Goal: Task Accomplishment & Management: Use online tool/utility

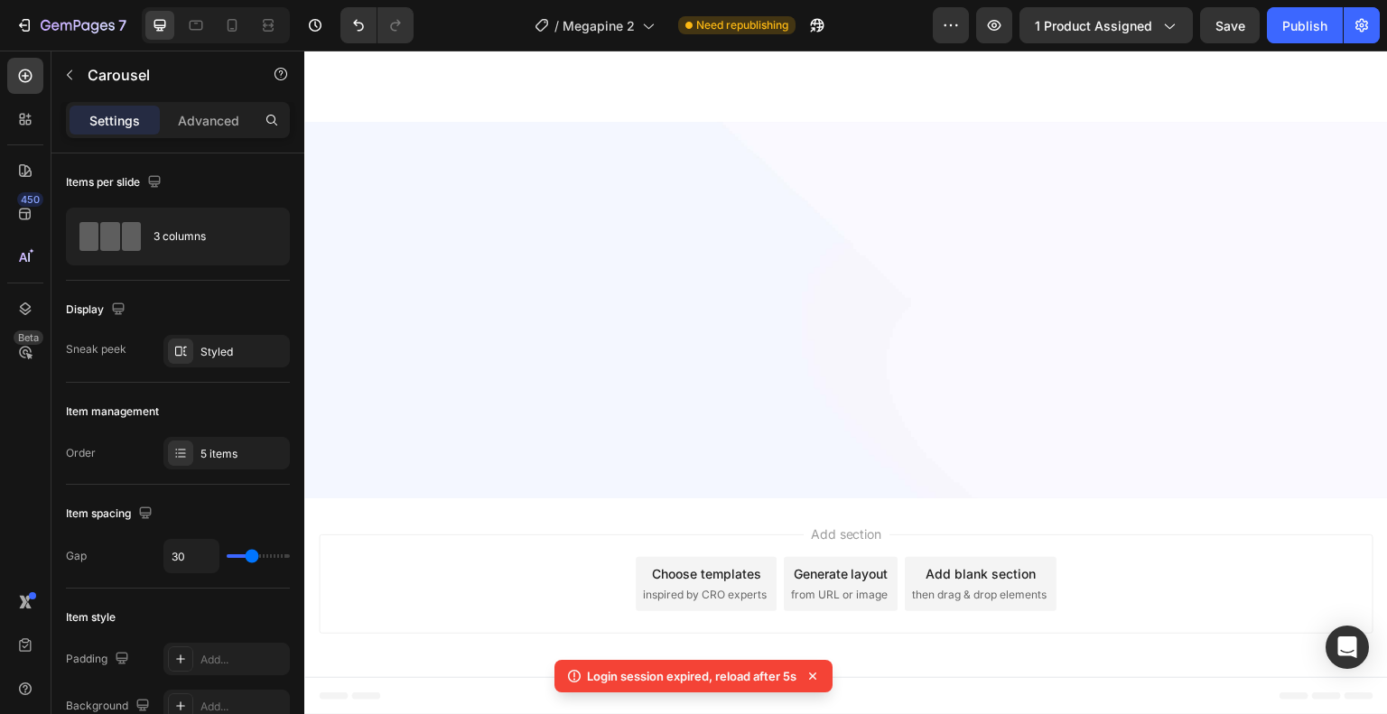
scroll to position [602, 0]
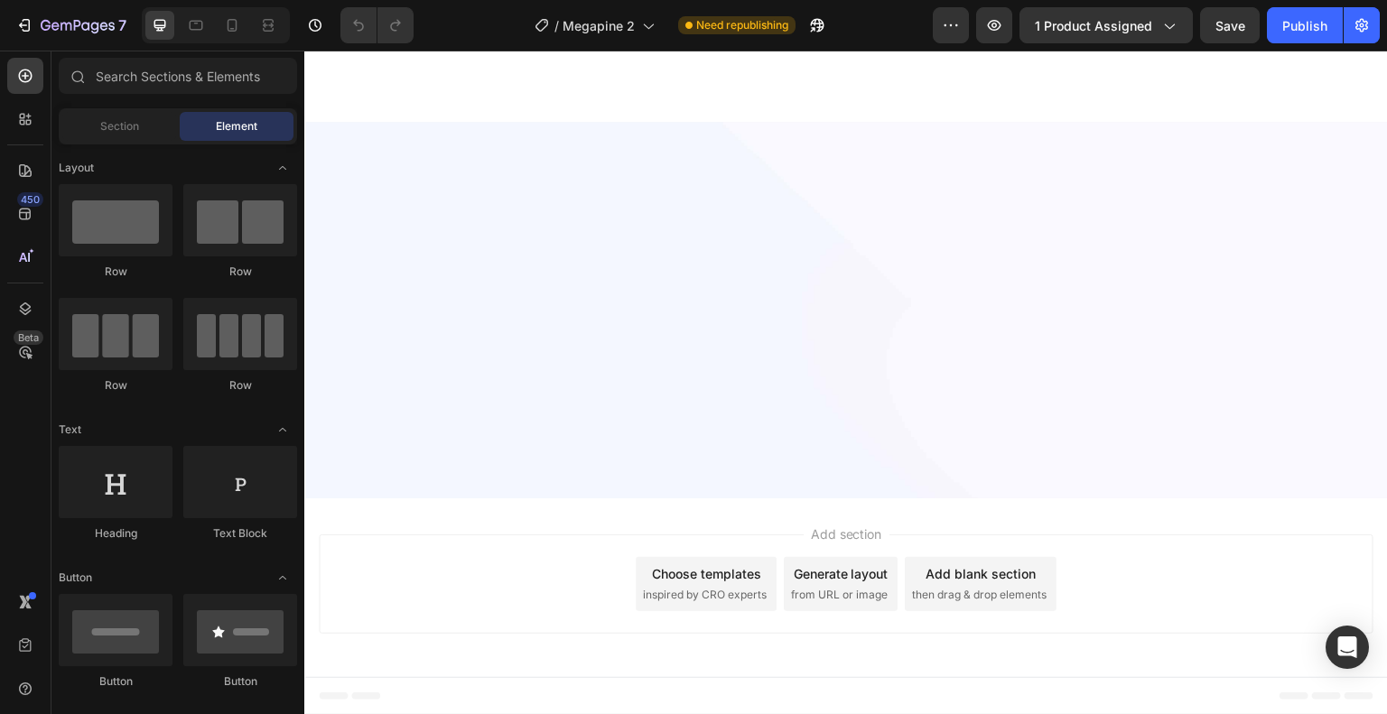
scroll to position [4971, 0]
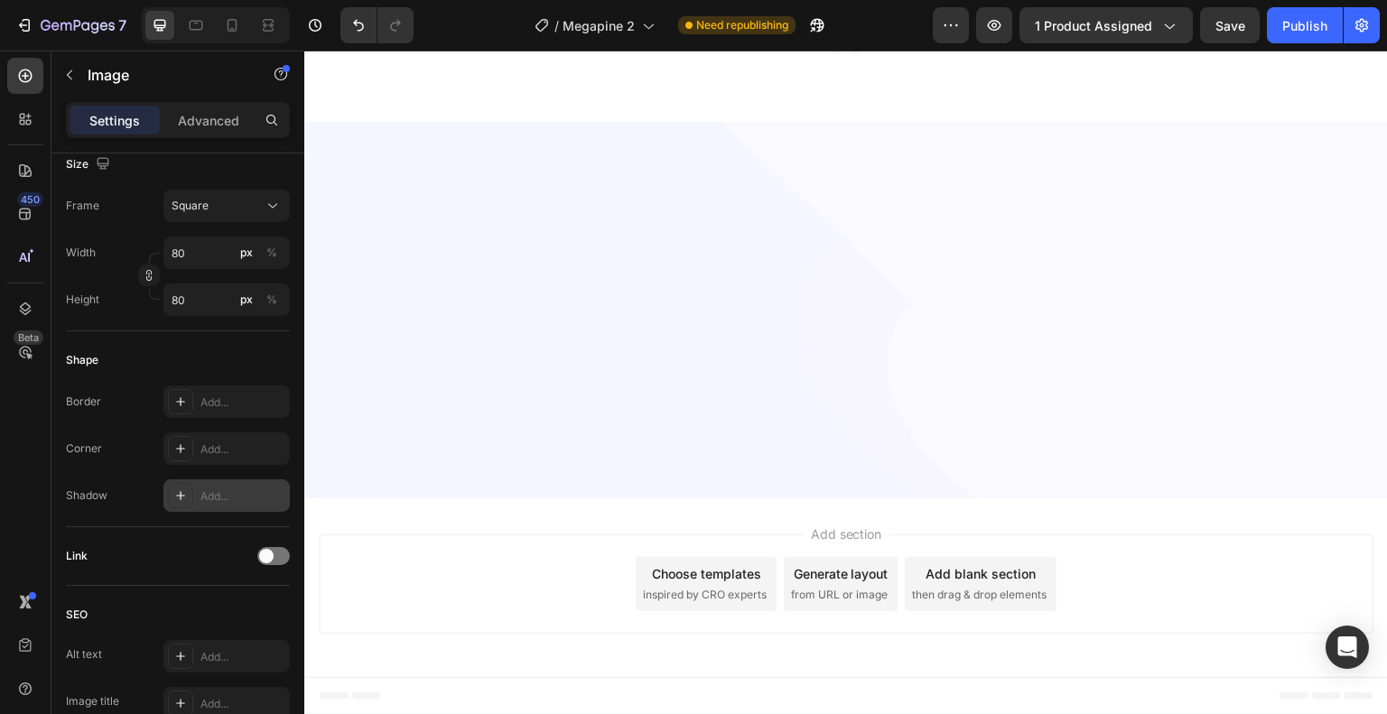
scroll to position [795, 0]
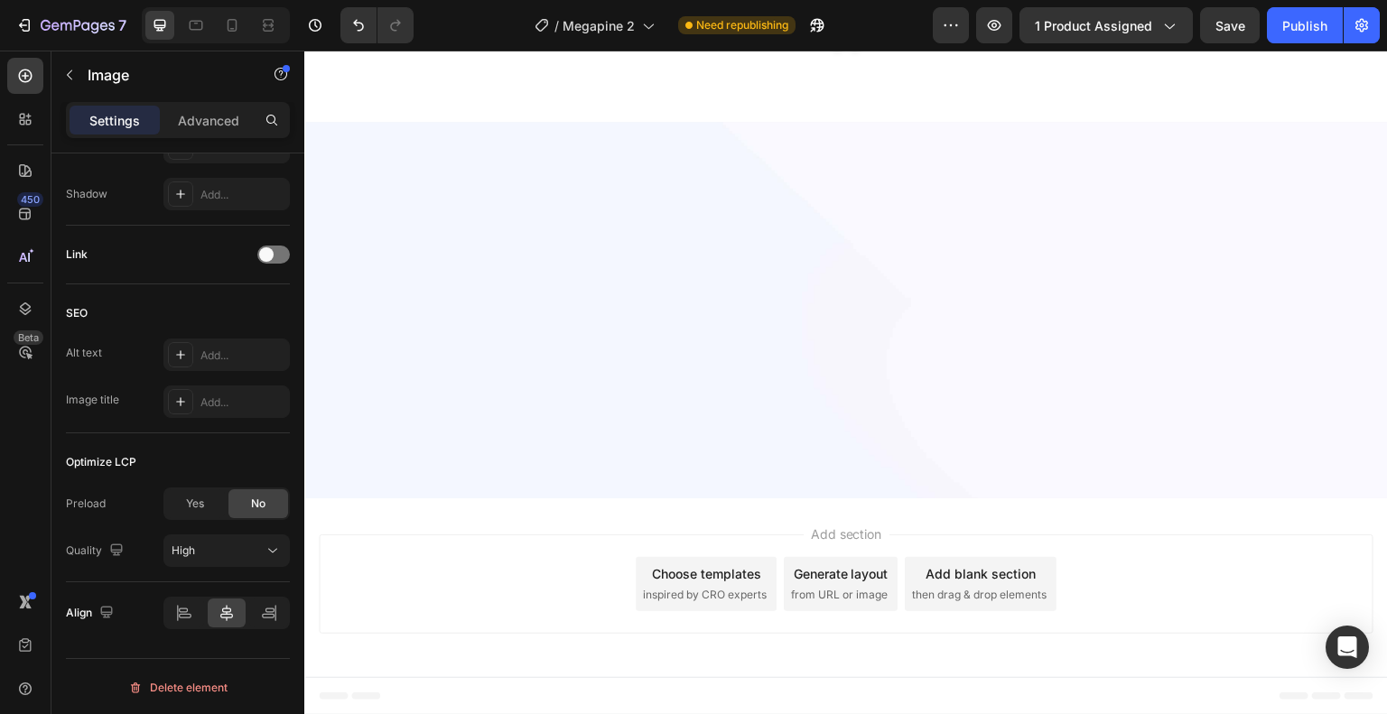
click at [212, 682] on div "Delete element" at bounding box center [177, 688] width 99 height 22
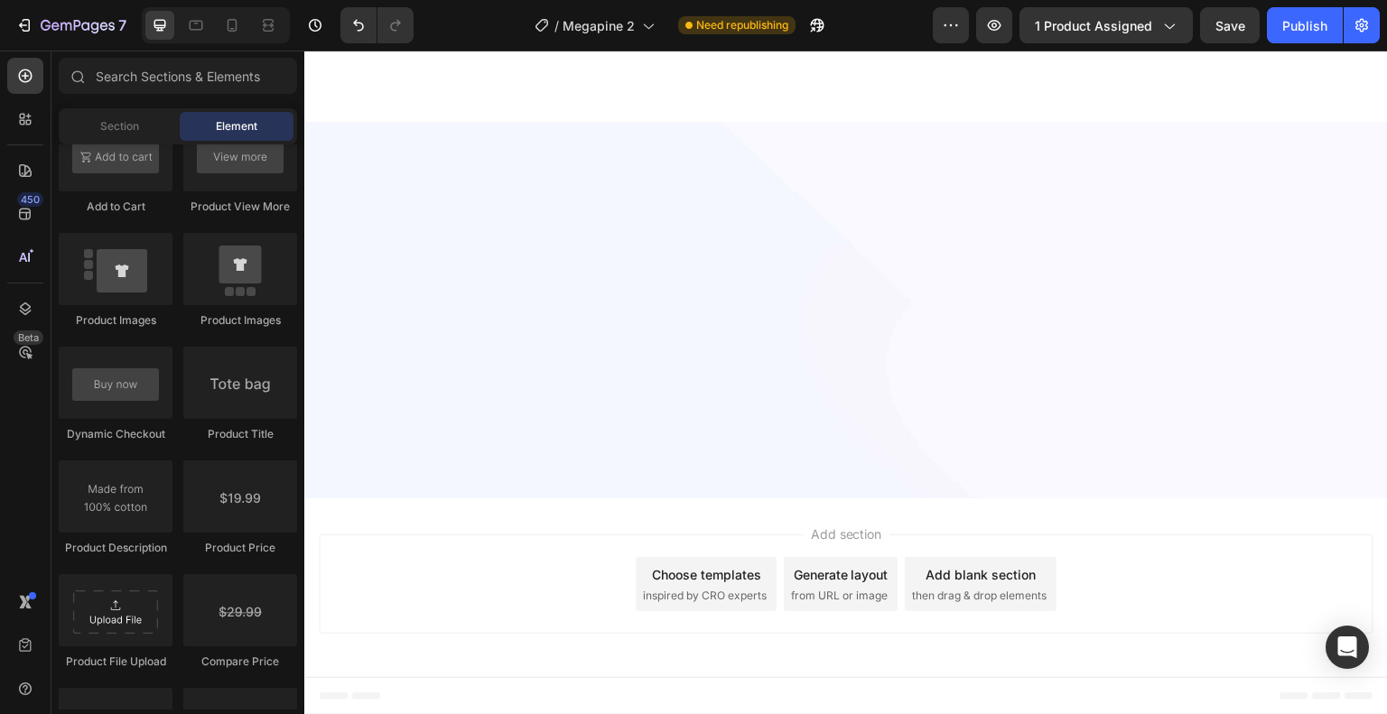
scroll to position [4913, 0]
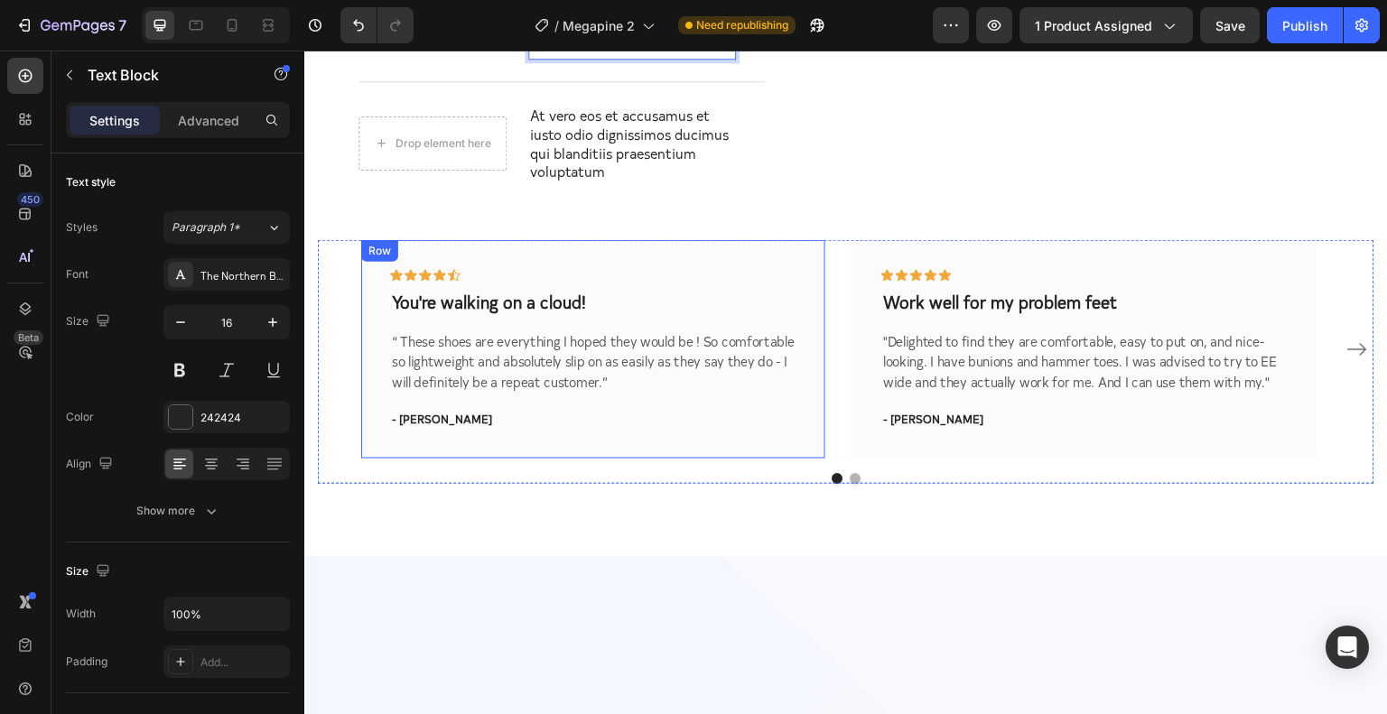
scroll to position [5214, 0]
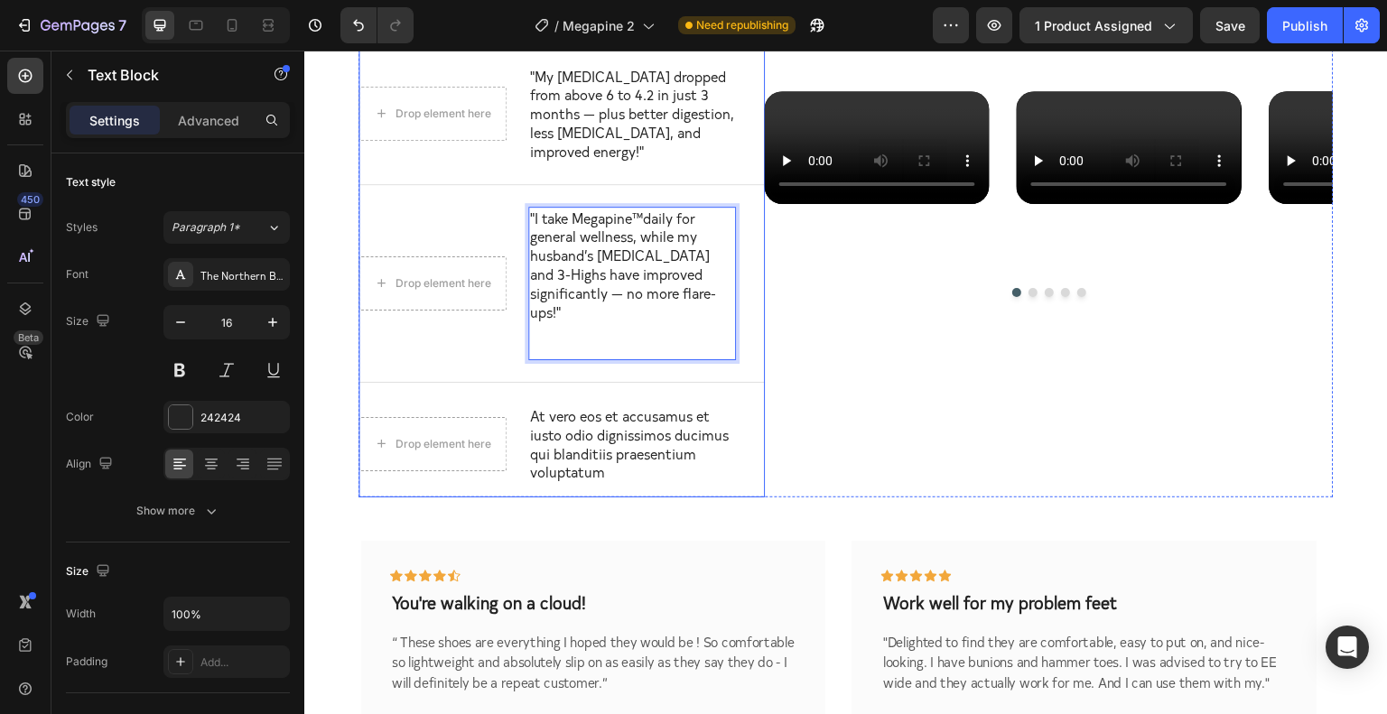
click at [624, 428] on p "At vero eos et accusamus et iusto odio dignissimos ducimus qui blanditiis praes…" at bounding box center [632, 443] width 204 height 75
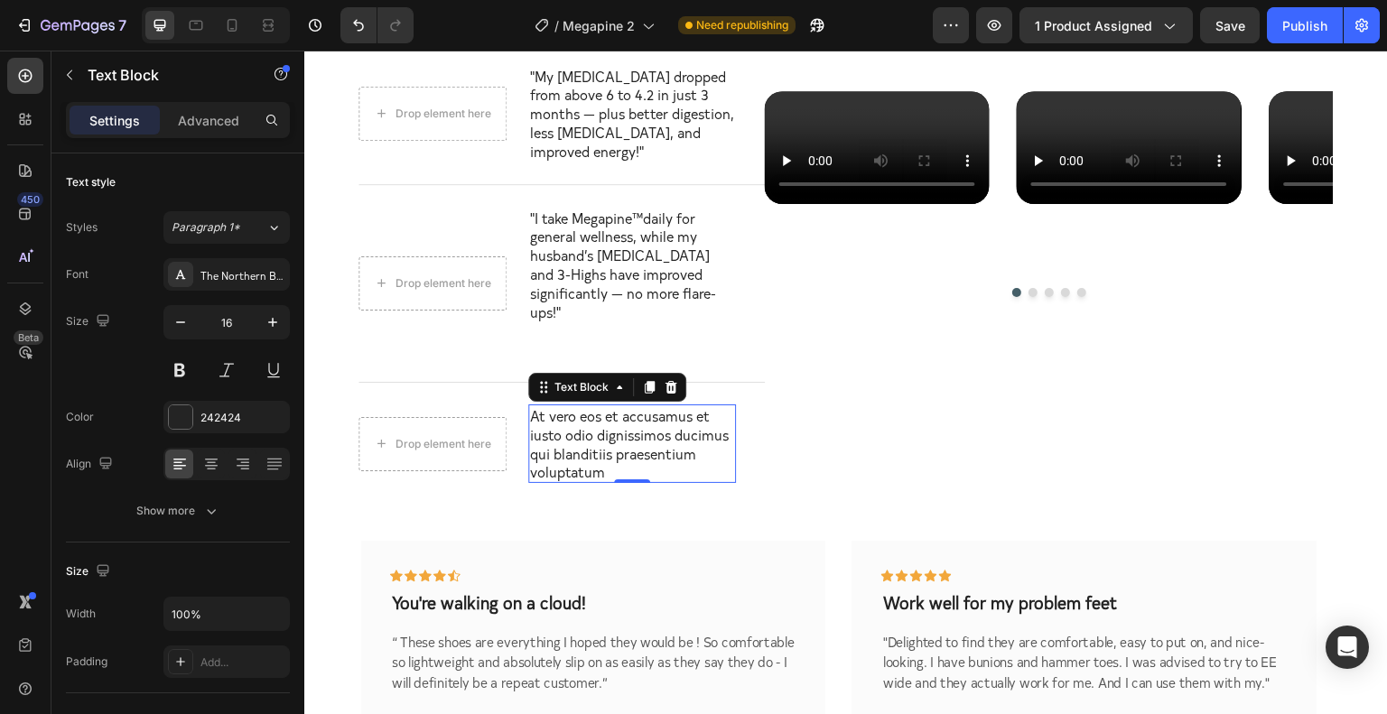
scroll to position [455, 0]
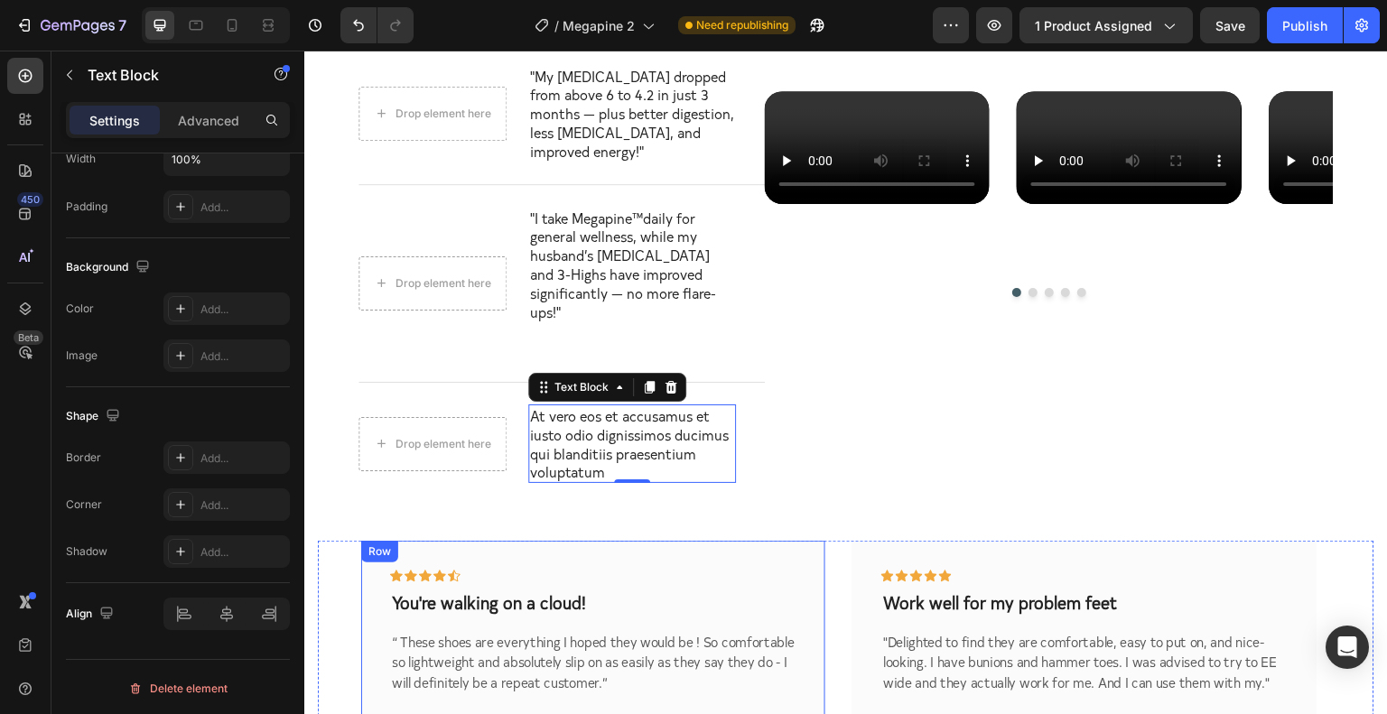
drag, startPoint x: 470, startPoint y: 527, endPoint x: 502, endPoint y: 498, distance: 44.1
click at [469, 541] on div "Icon Icon Icon Icon Icon Row You're walking on a cloud! Text block “ These shoe…" at bounding box center [593, 650] width 464 height 219
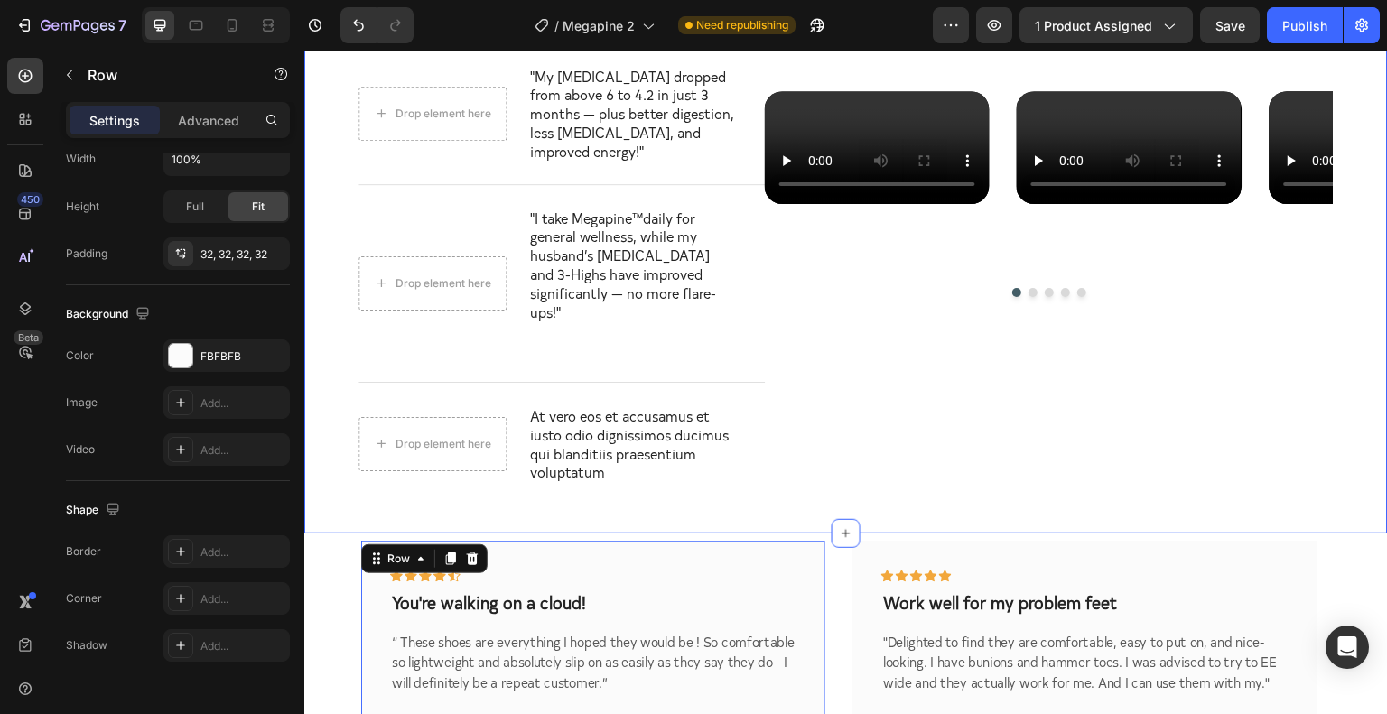
scroll to position [0, 0]
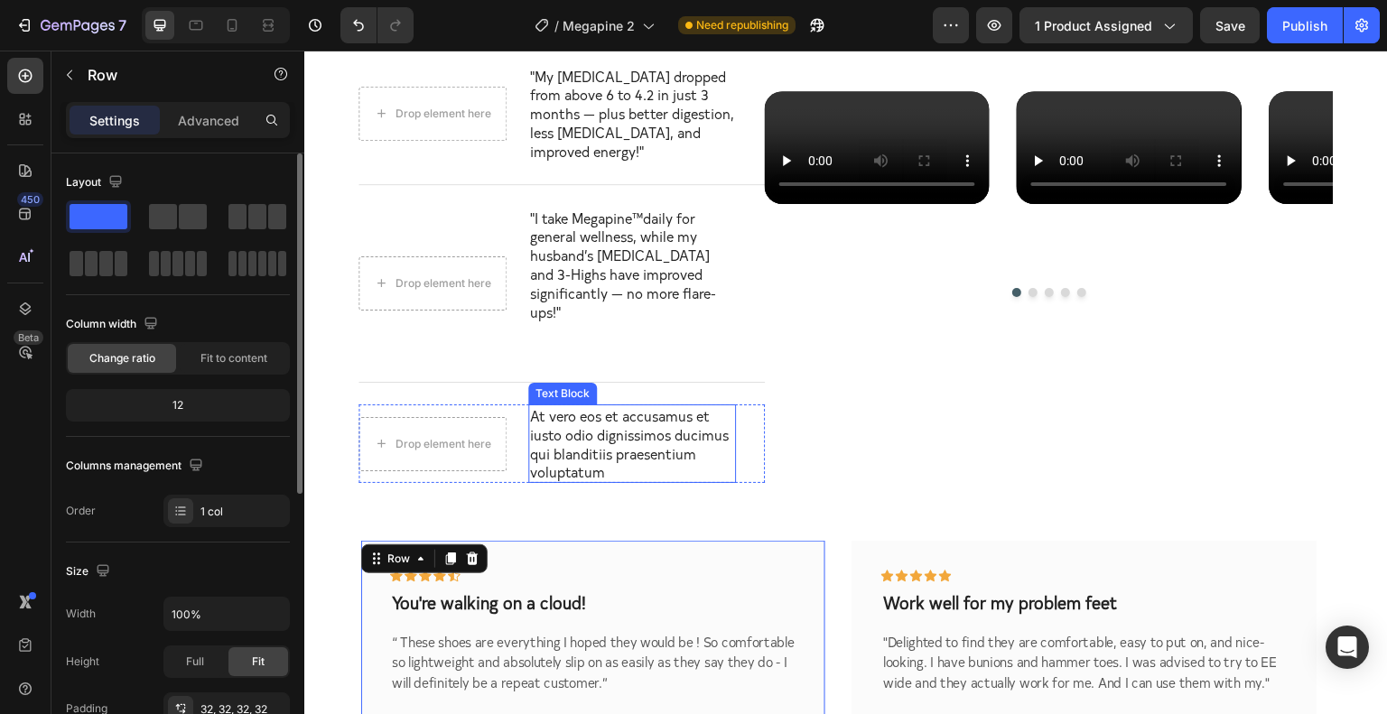
click at [618, 433] on p "At vero eos et accusamus et iusto odio dignissimos ducimus qui blanditiis praes…" at bounding box center [632, 443] width 204 height 75
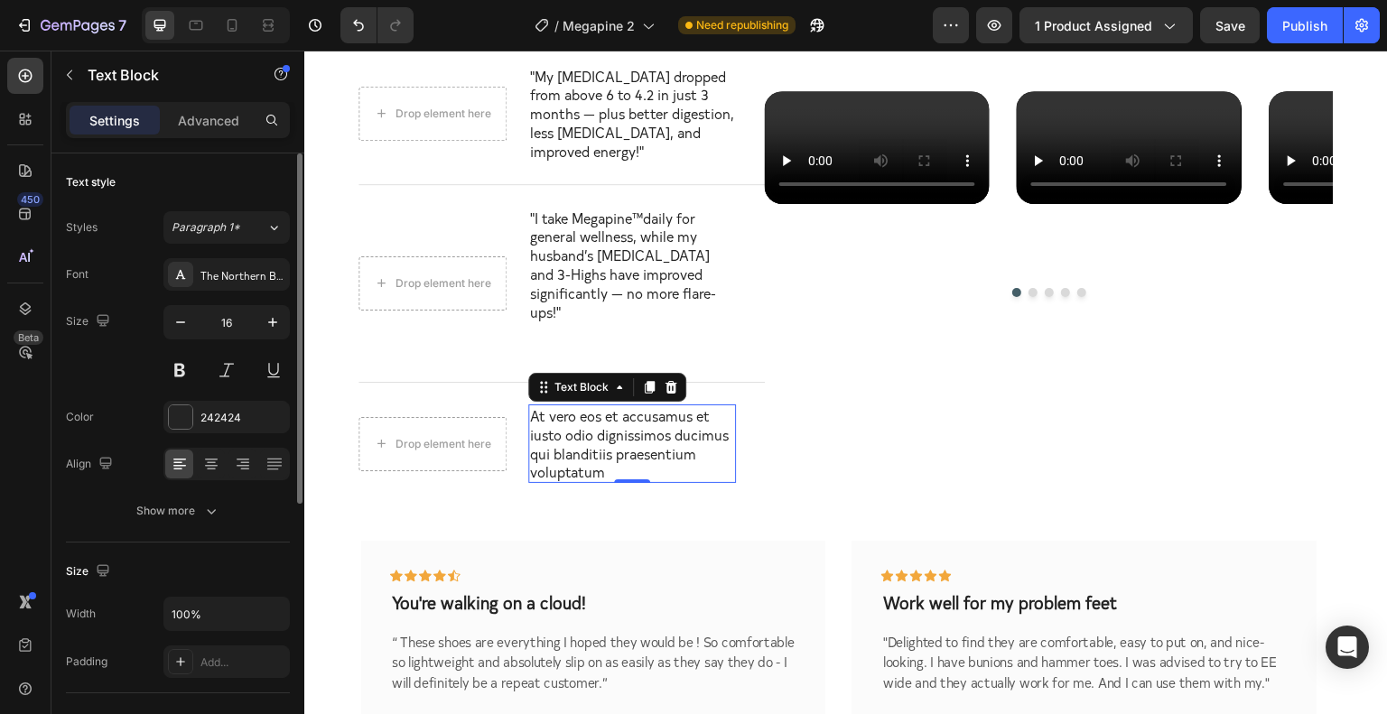
click at [618, 433] on p "At vero eos et accusamus et iusto odio dignissimos ducimus qui blanditiis praes…" at bounding box center [632, 443] width 204 height 75
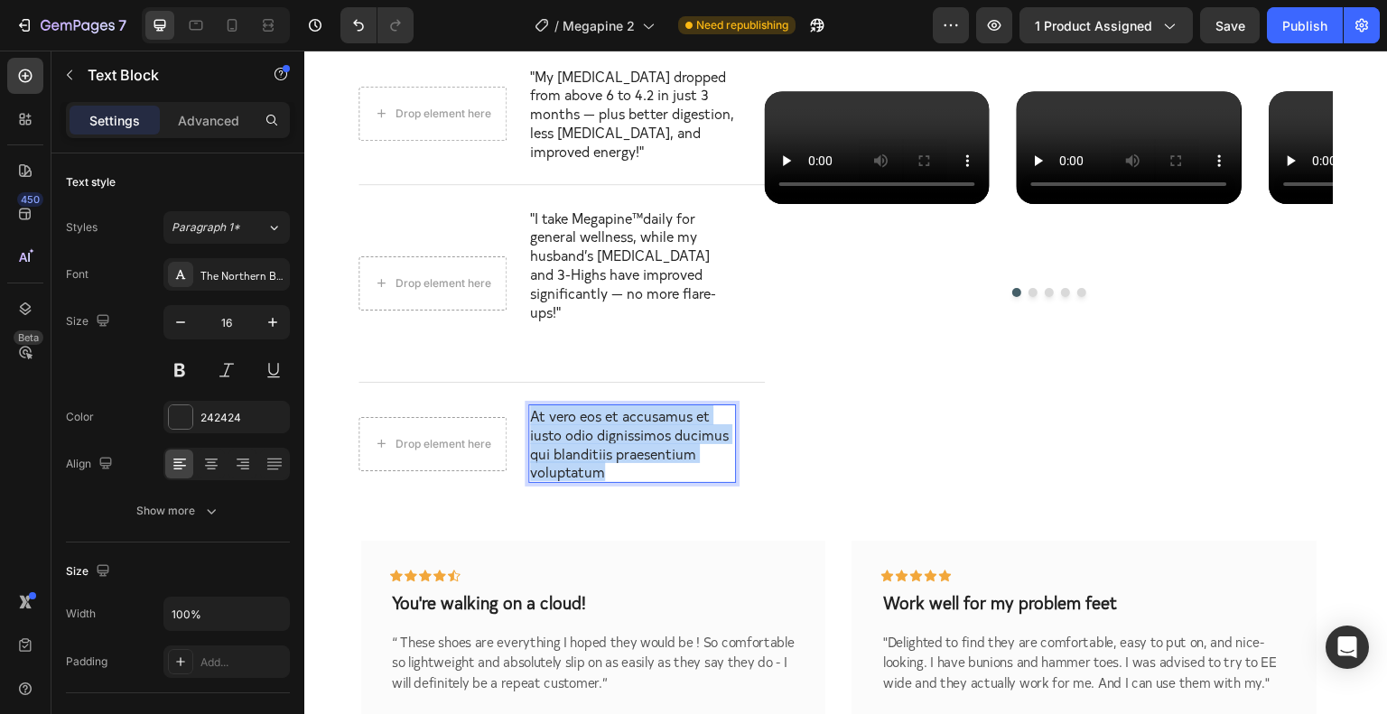
click at [618, 433] on p "At vero eos et accusamus et iusto odio dignissimos ducimus qui blanditiis praes…" at bounding box center [632, 443] width 204 height 75
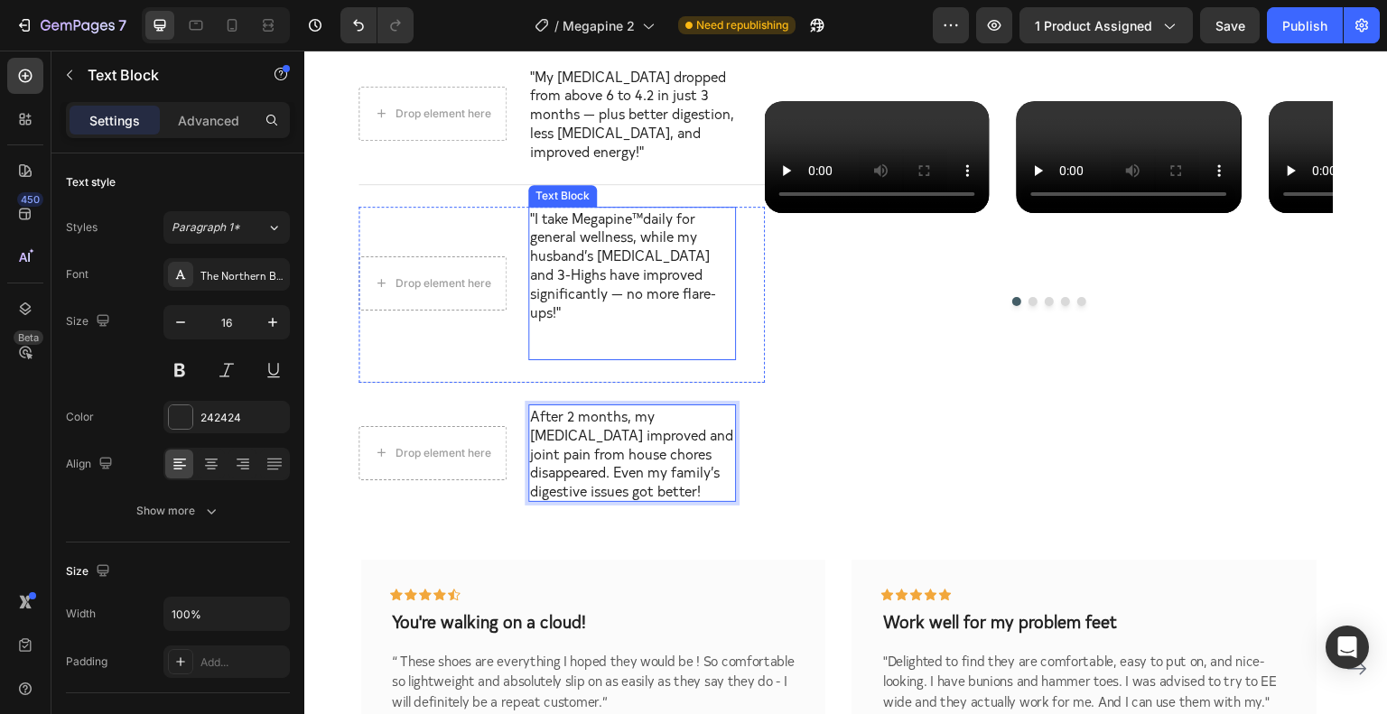
click at [536, 216] on p ""I take Megapine™daily for general wellness, while my husband’s [MEDICAL_DATA] …" at bounding box center [632, 284] width 204 height 150
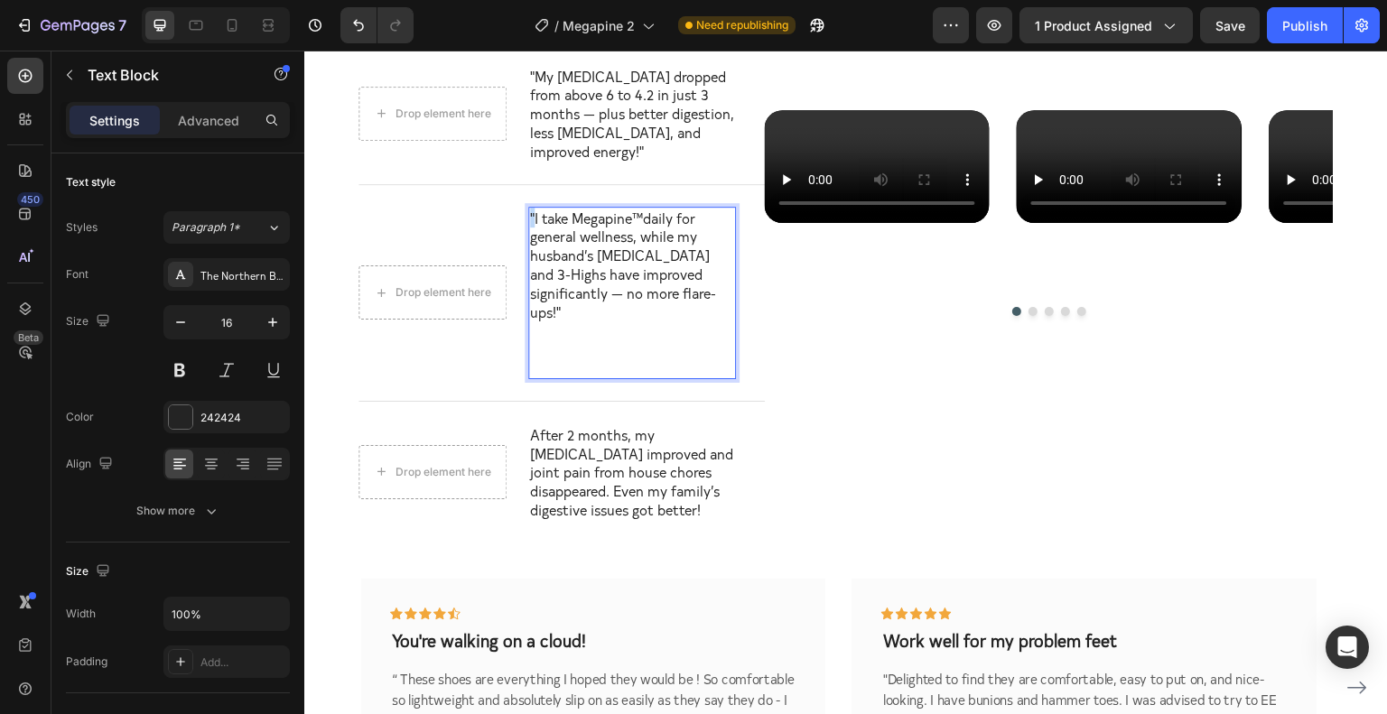
click at [530, 214] on p ""I take Megapine™daily for general wellness, while my husband’s [MEDICAL_DATA] …" at bounding box center [632, 293] width 204 height 169
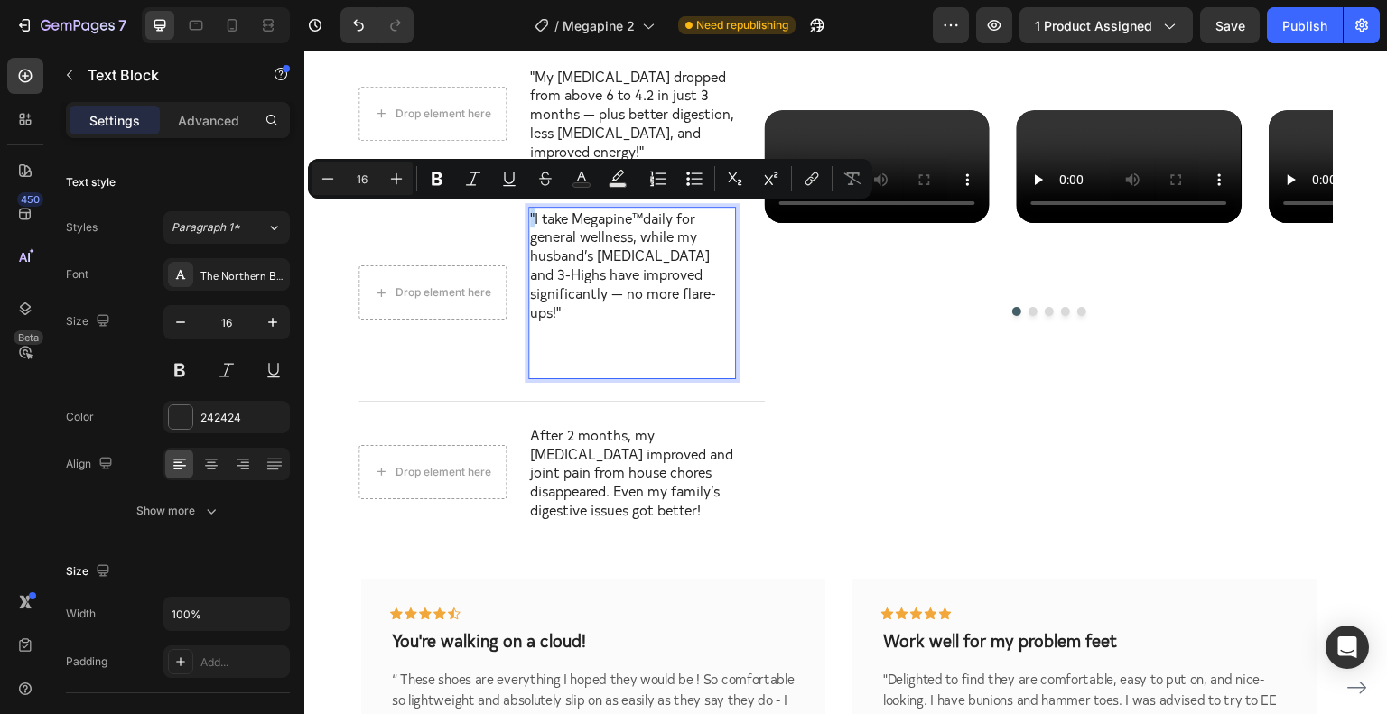
copy p """
click at [572, 428] on p "After 2 months, my [MEDICAL_DATA] improved and joint pain from house chores dis…" at bounding box center [632, 472] width 204 height 94
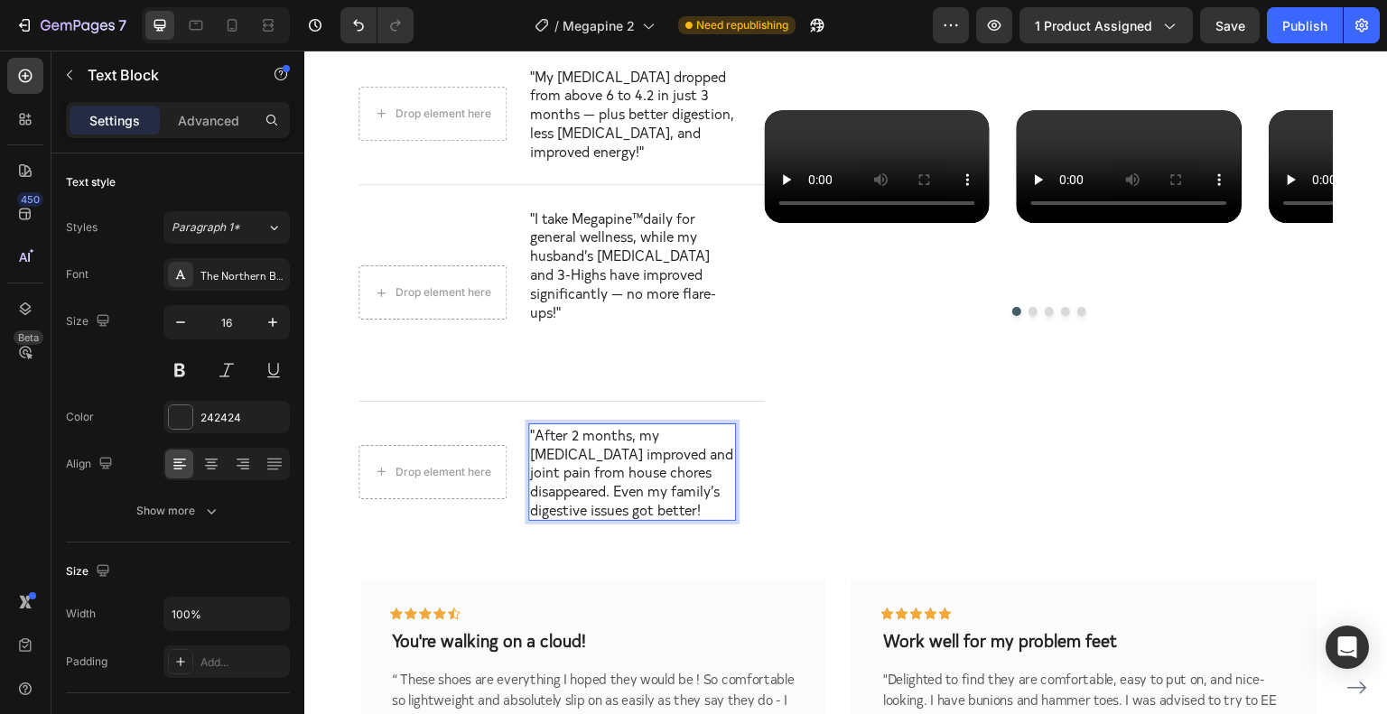
click at [709, 485] on p ""After 2 months, my [MEDICAL_DATA] improved and joint pain from house chores di…" at bounding box center [632, 472] width 204 height 94
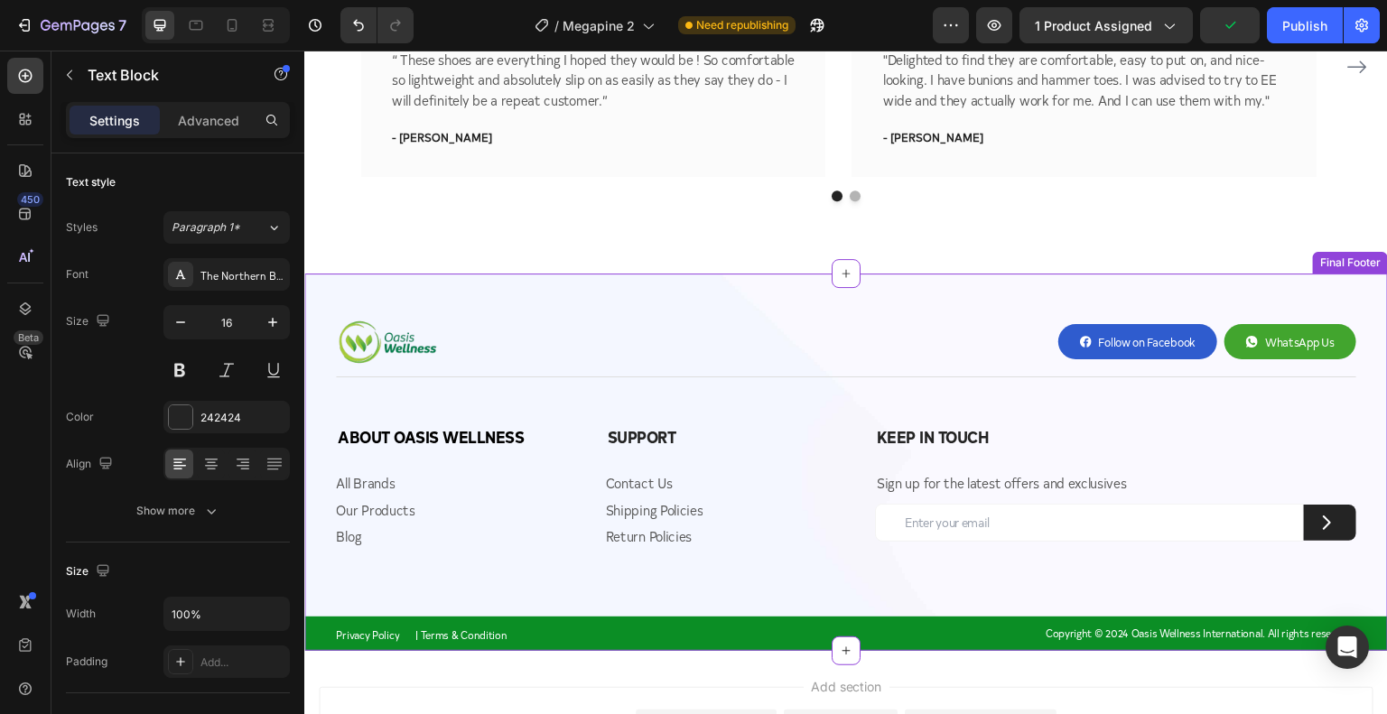
scroll to position [5515, 0]
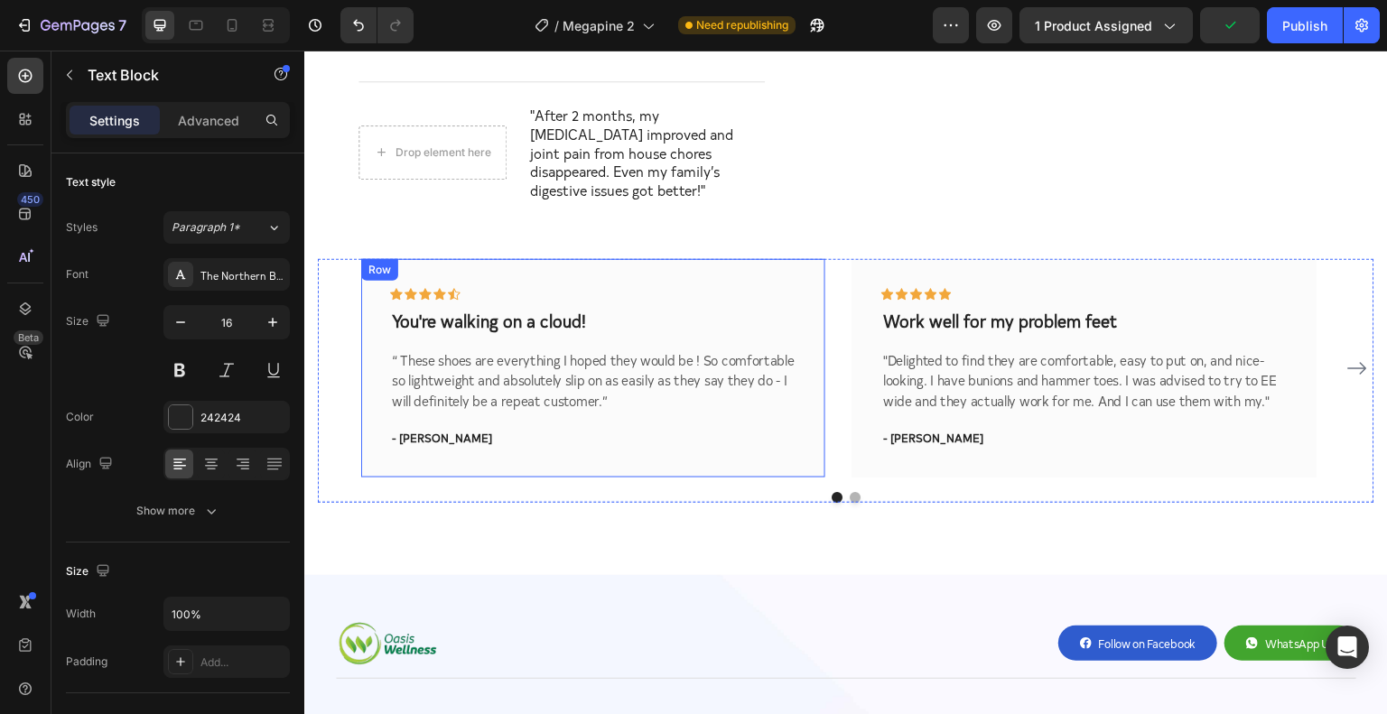
click at [476, 375] on p "“ These shoes are everything I hoped they would be ! So comfortable so lightwei…" at bounding box center [593, 380] width 403 height 61
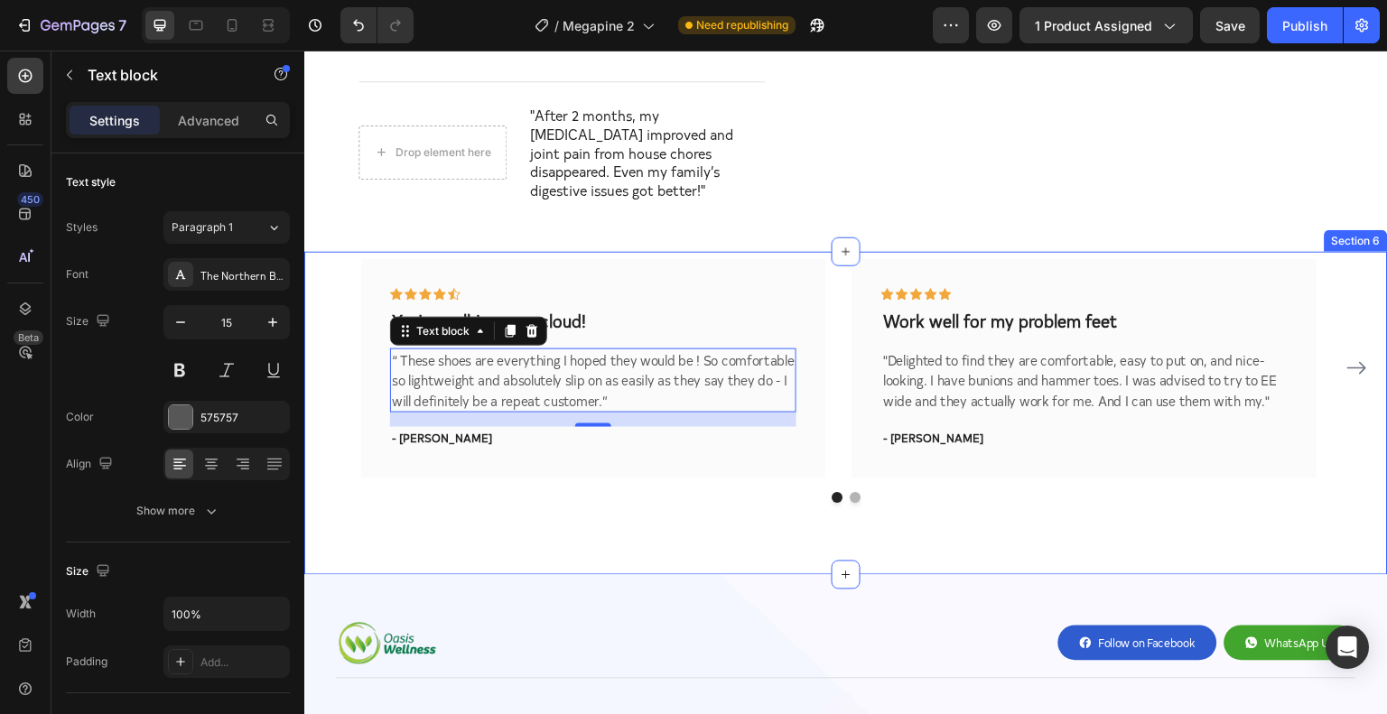
click at [767, 535] on div "Icon Icon Icon Icon Icon Row You're walking on a cloud! Text block “ These shoe…" at bounding box center [846, 413] width 1084 height 323
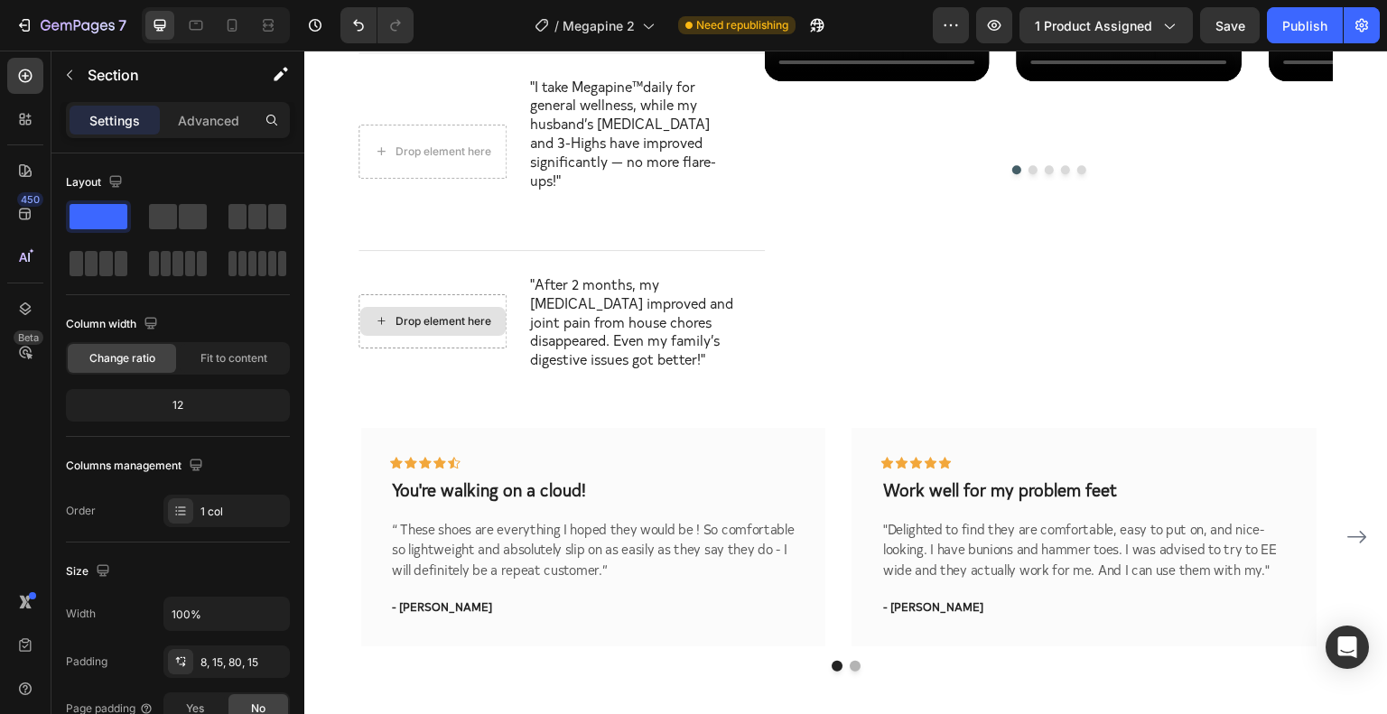
scroll to position [5044, 0]
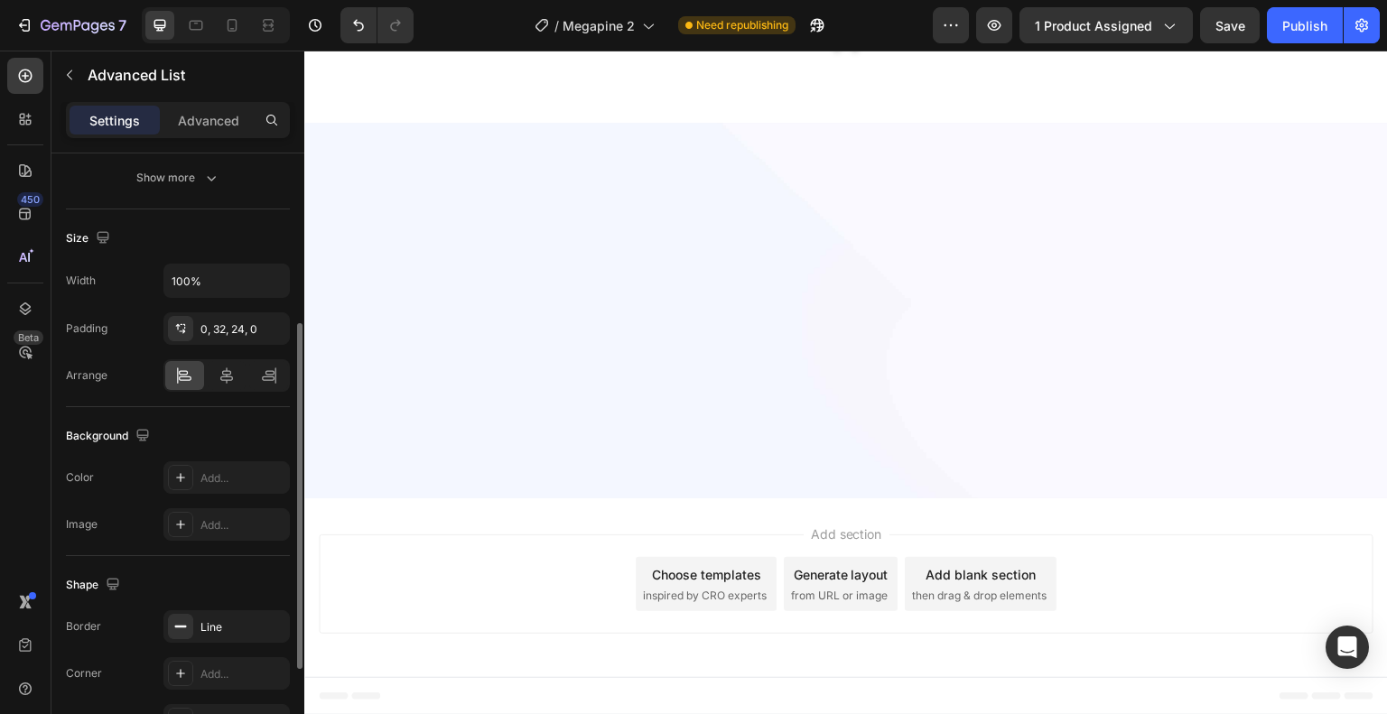
scroll to position [470, 0]
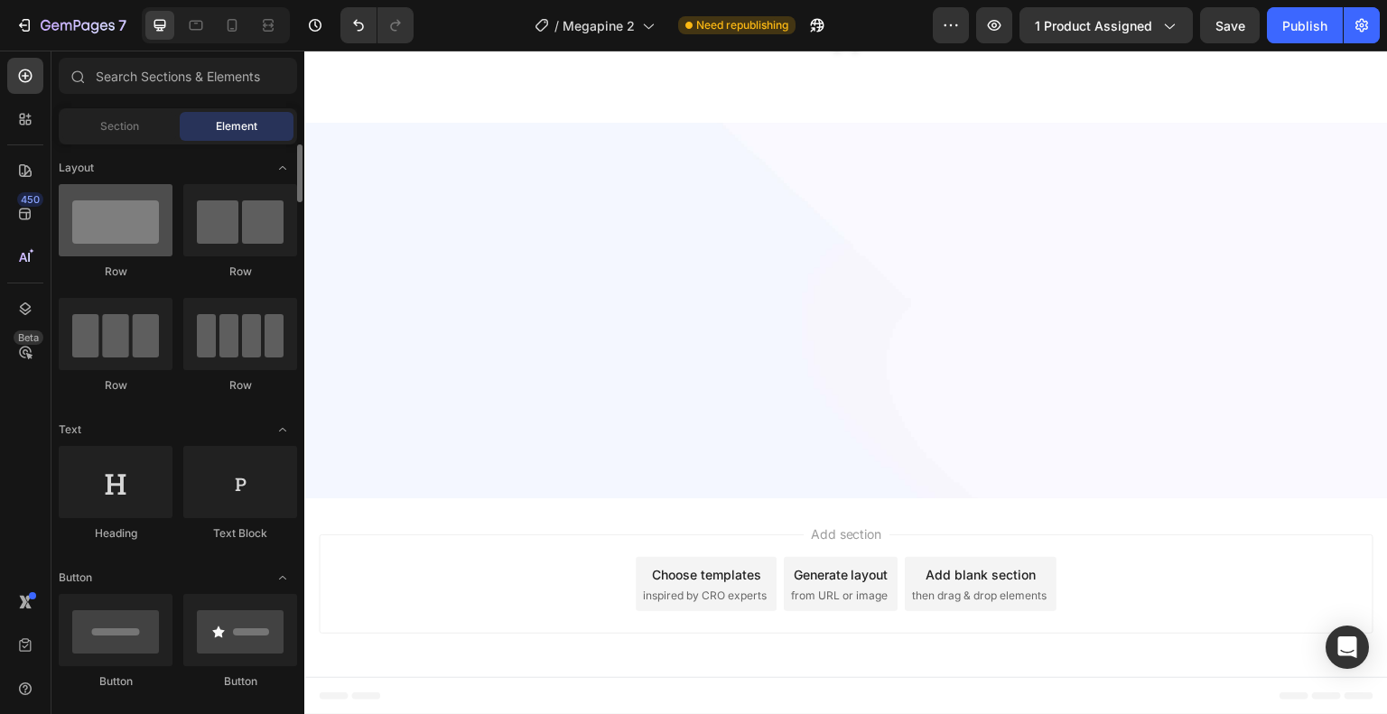
scroll to position [602, 0]
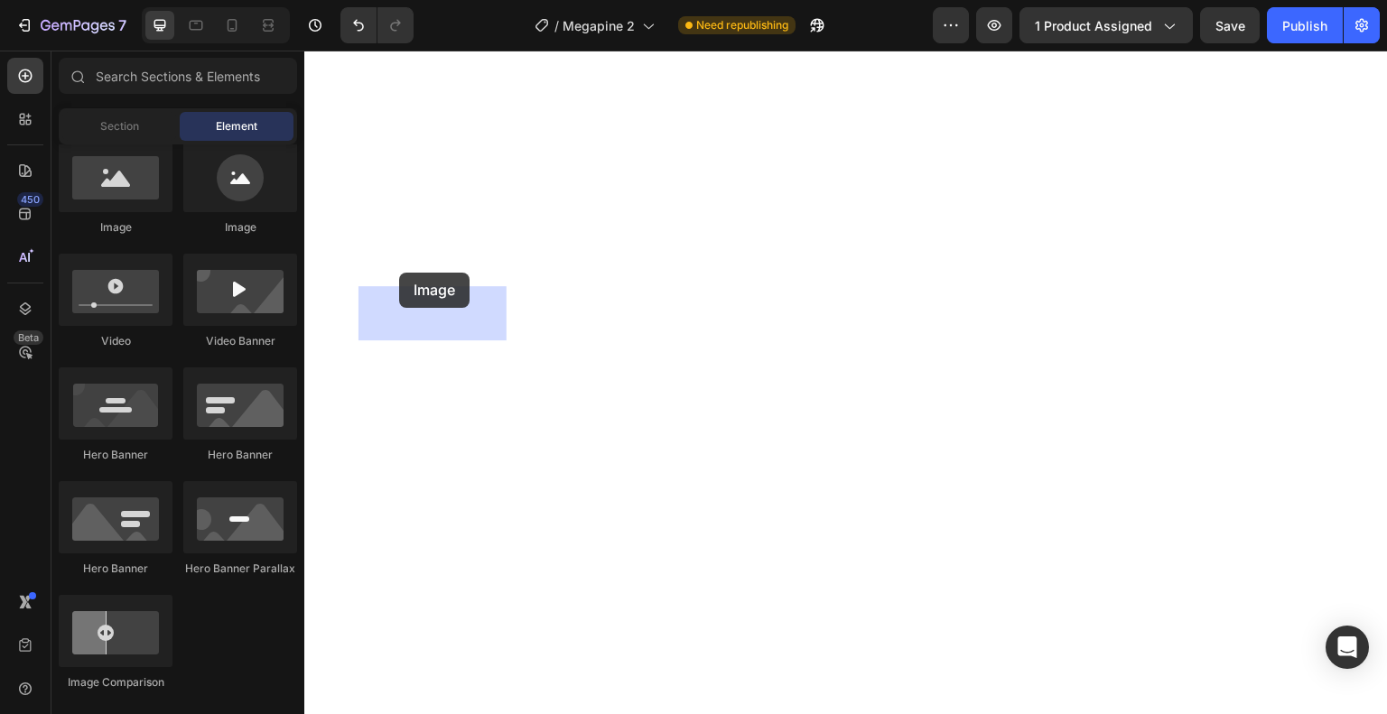
drag, startPoint x: 536, startPoint y: 233, endPoint x: 413, endPoint y: 275, distance: 130.5
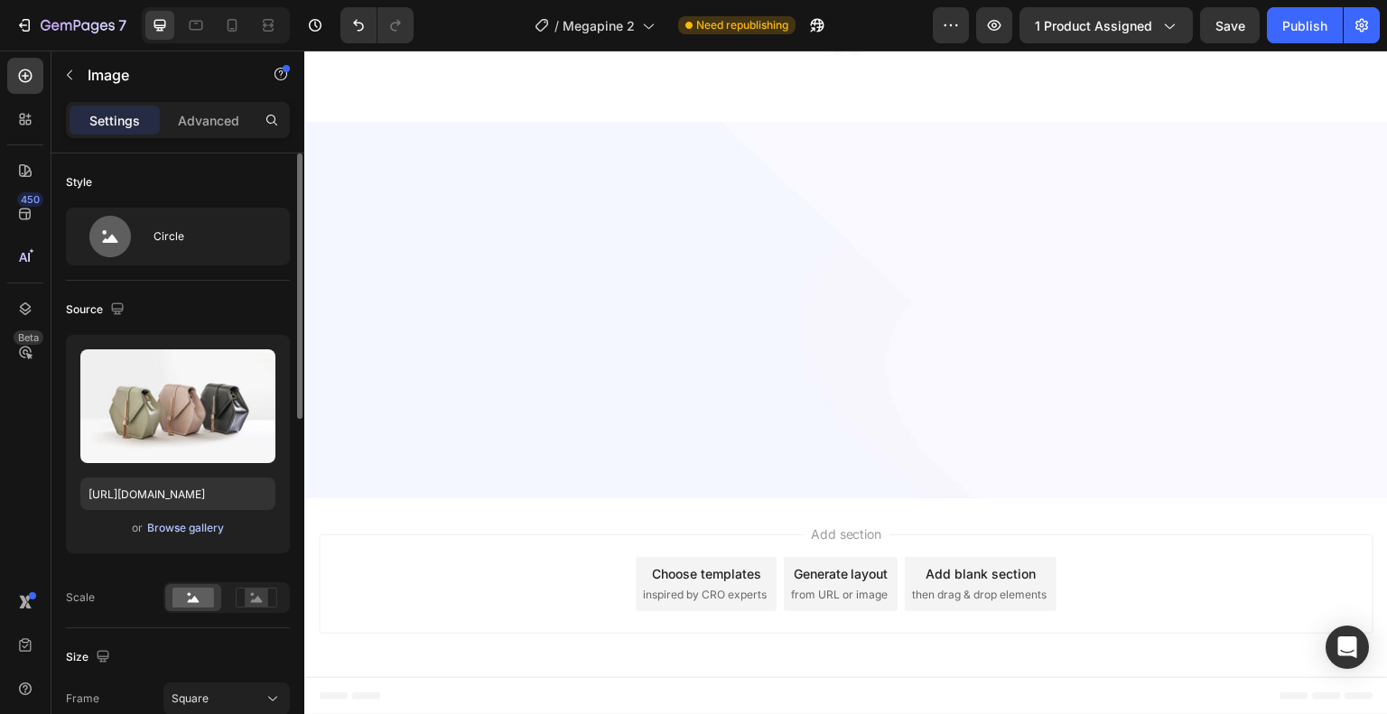
click at [175, 526] on div "Browse gallery" at bounding box center [185, 528] width 77 height 16
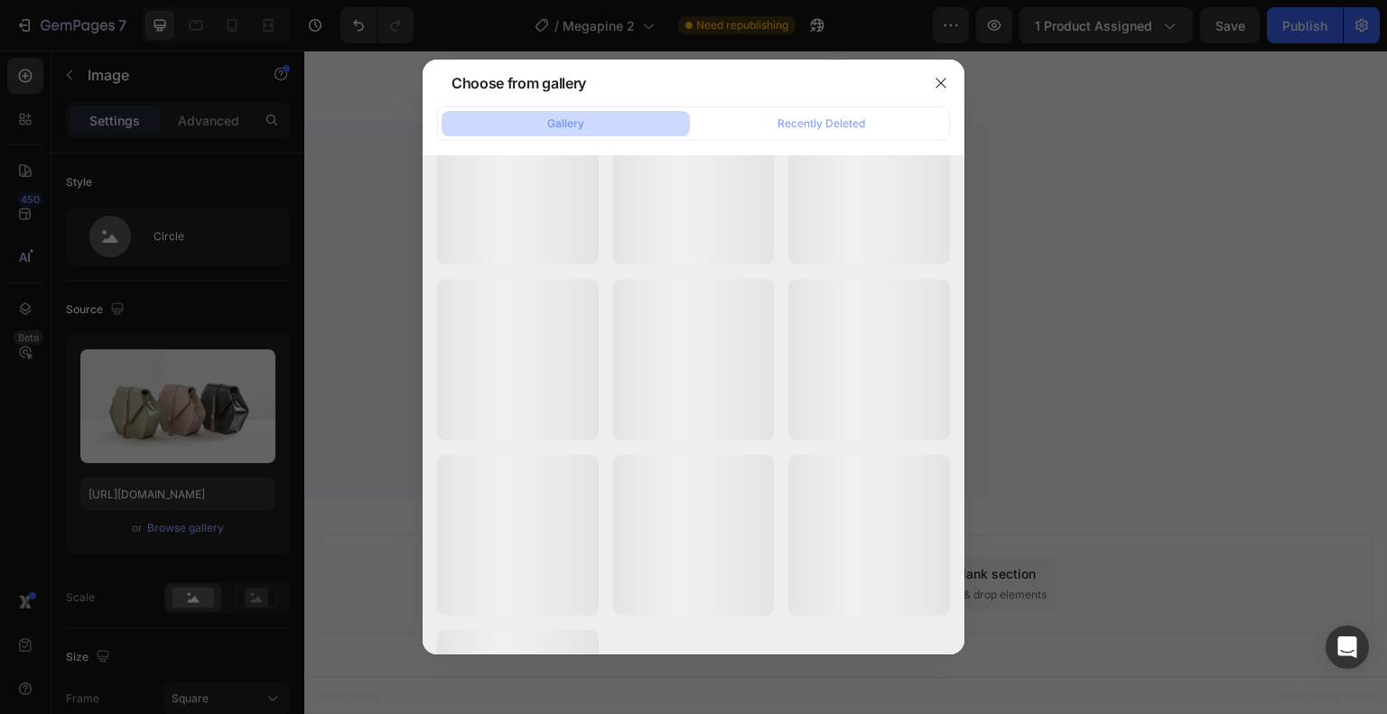
scroll to position [13756, 0]
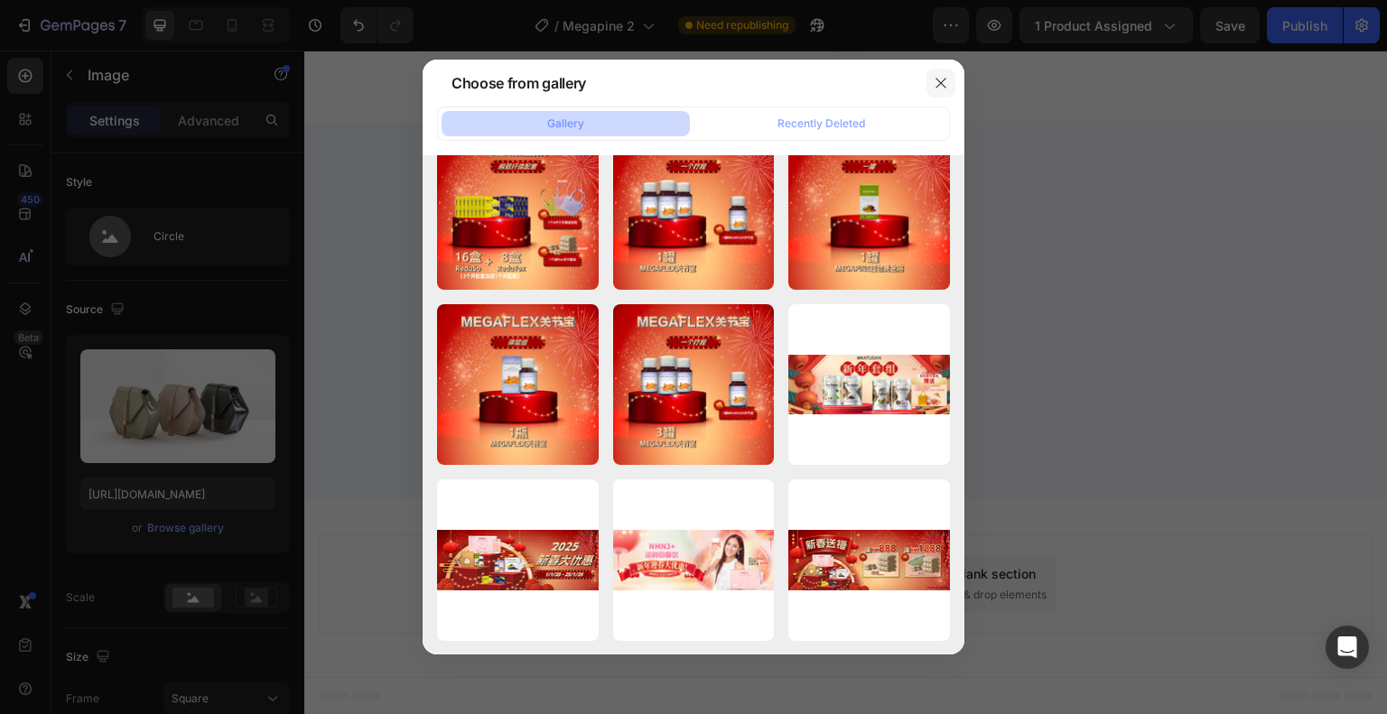
click at [939, 71] on button "button" at bounding box center [941, 83] width 29 height 29
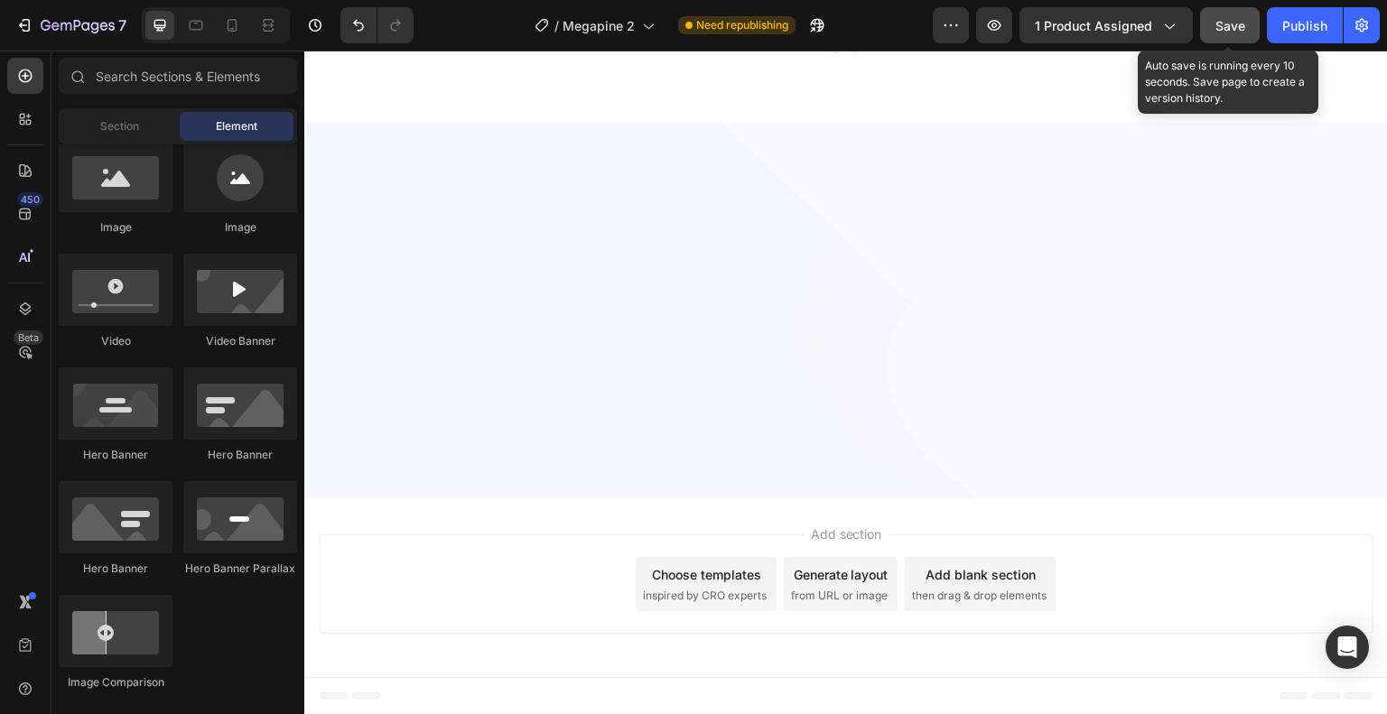
click at [1227, 26] on span "Save" at bounding box center [1231, 25] width 30 height 15
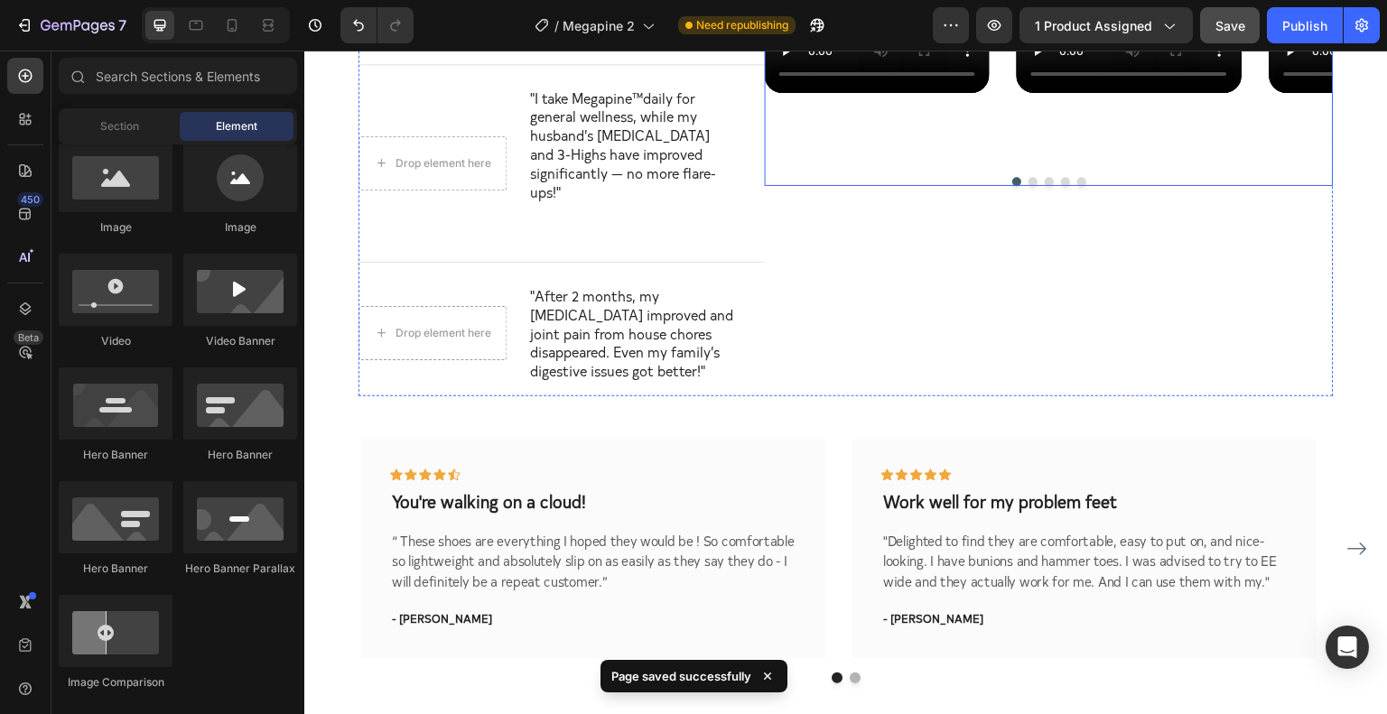
scroll to position [5635, 0]
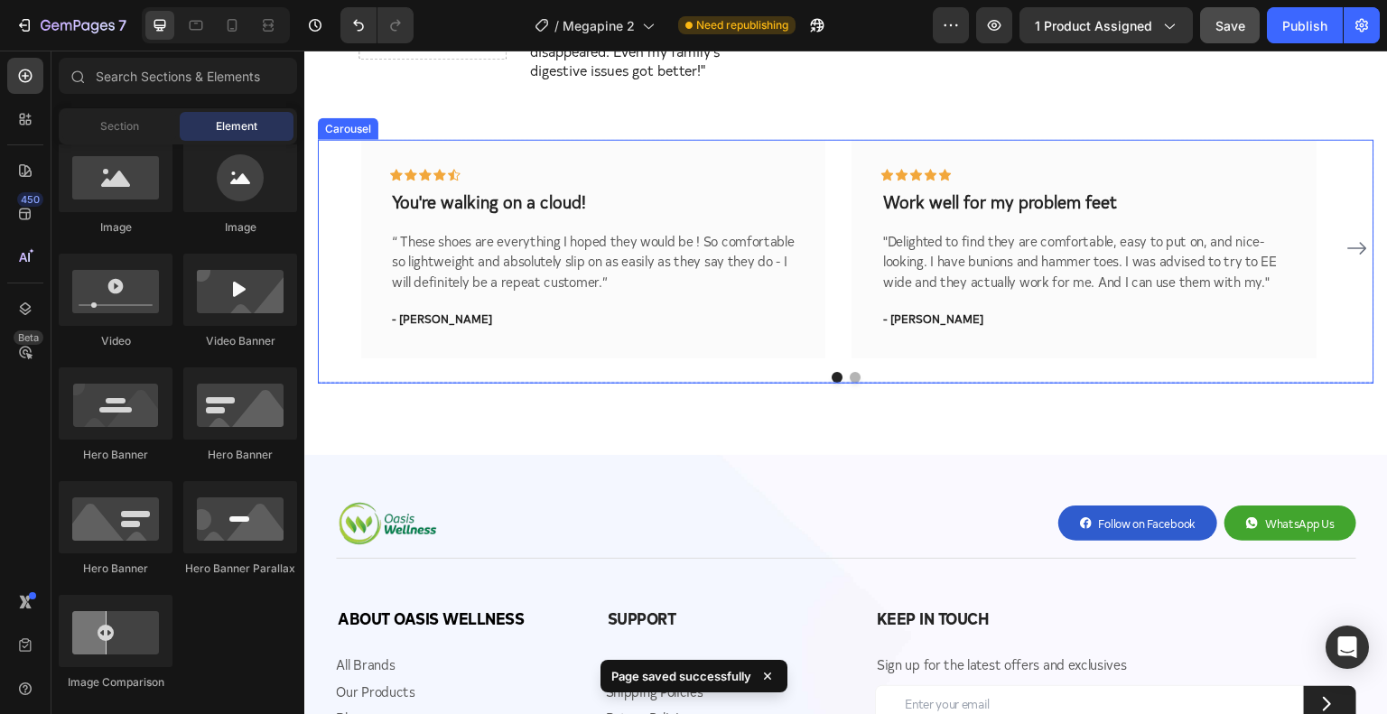
click at [1353, 238] on icon "Carousel Next Arrow" at bounding box center [1358, 249] width 22 height 22
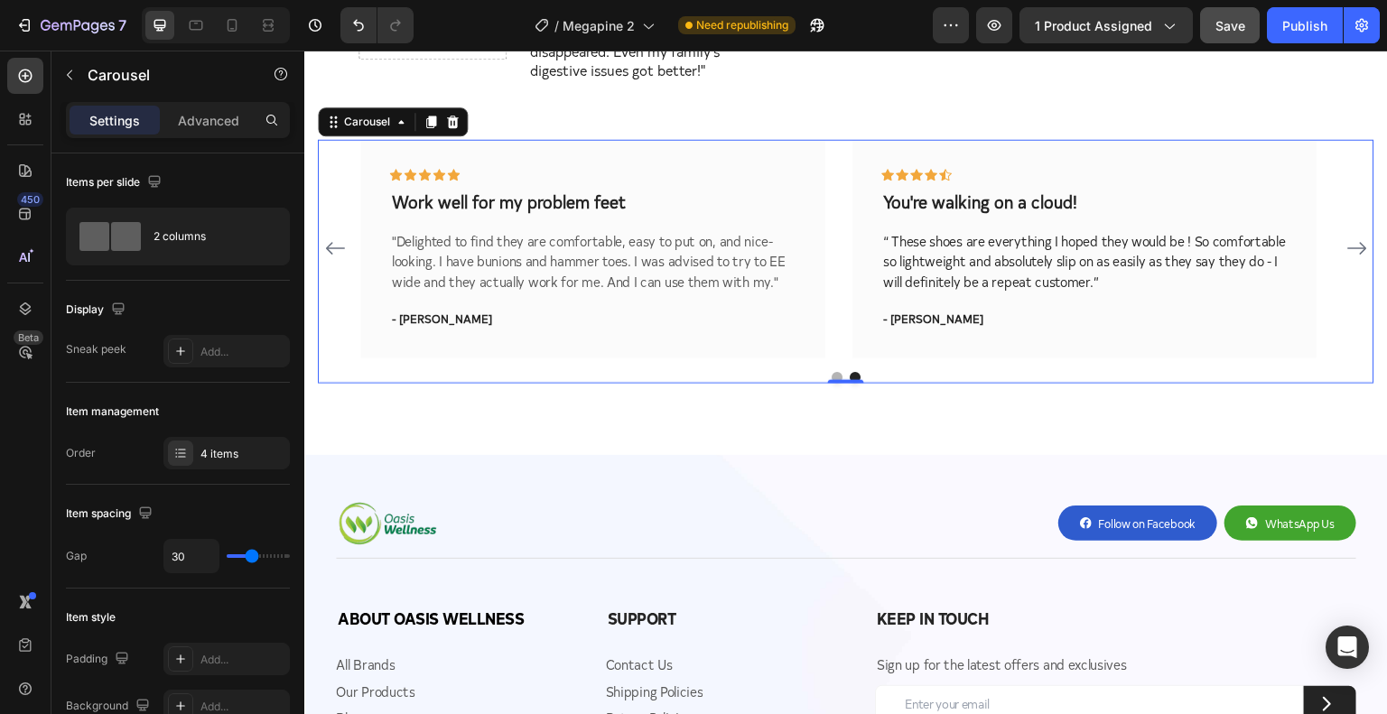
click at [333, 242] on icon "Carousel Back Arrow" at bounding box center [334, 248] width 19 height 13
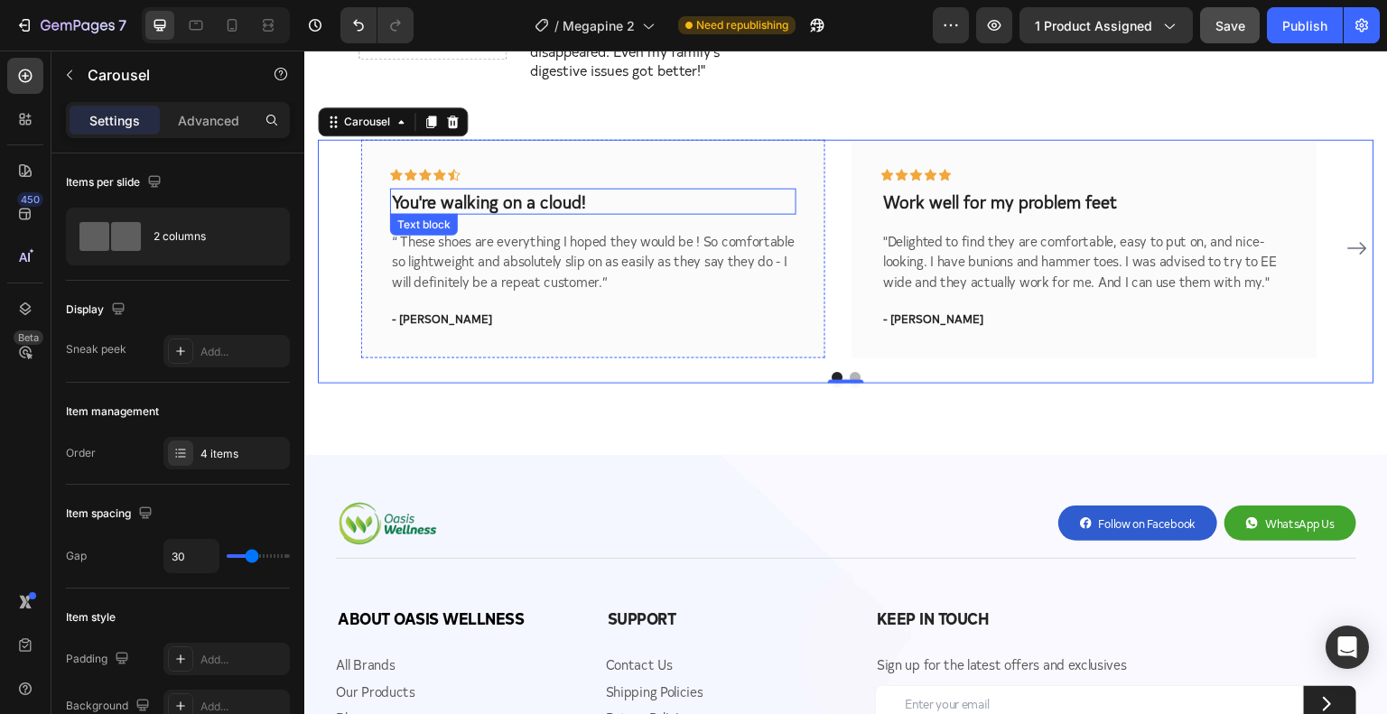
click at [464, 190] on p "You're walking on a cloud!" at bounding box center [593, 201] width 403 height 23
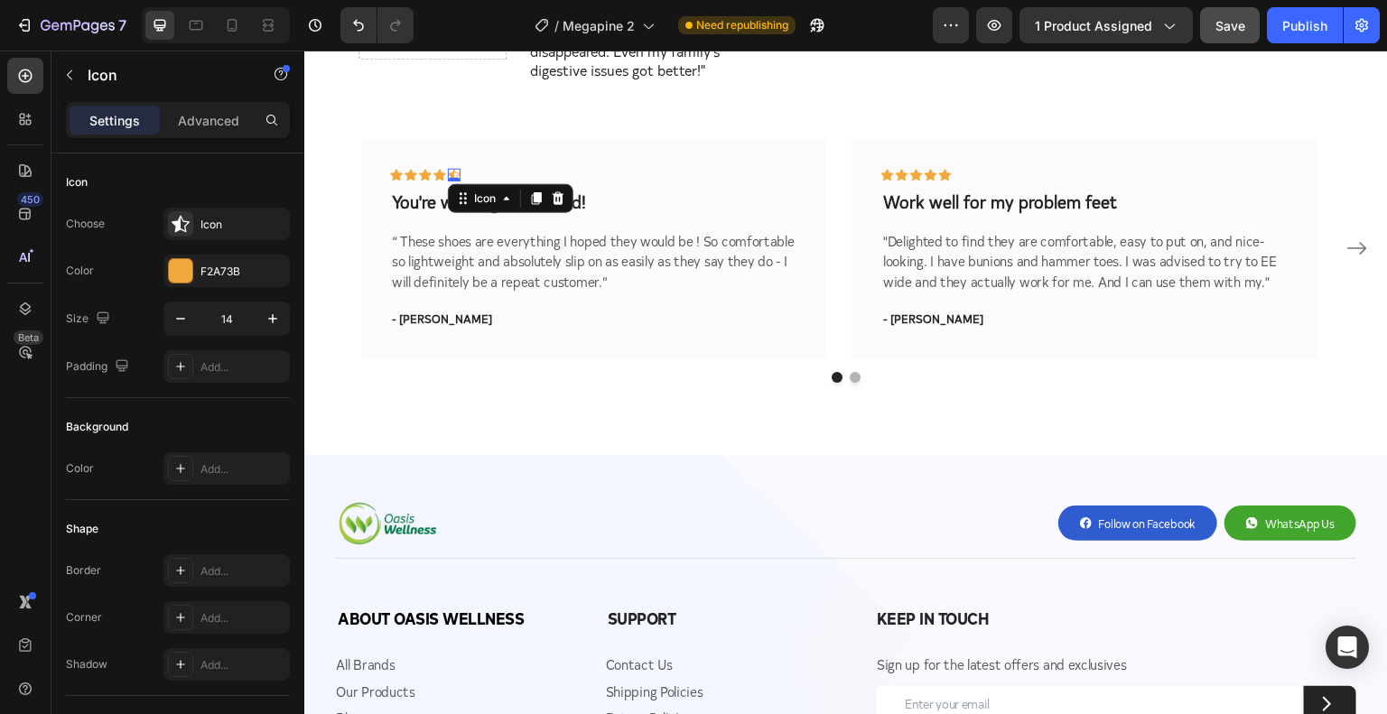
click at [455, 168] on icon at bounding box center [454, 174] width 13 height 13
click at [236, 234] on div "Icon" at bounding box center [226, 224] width 126 height 33
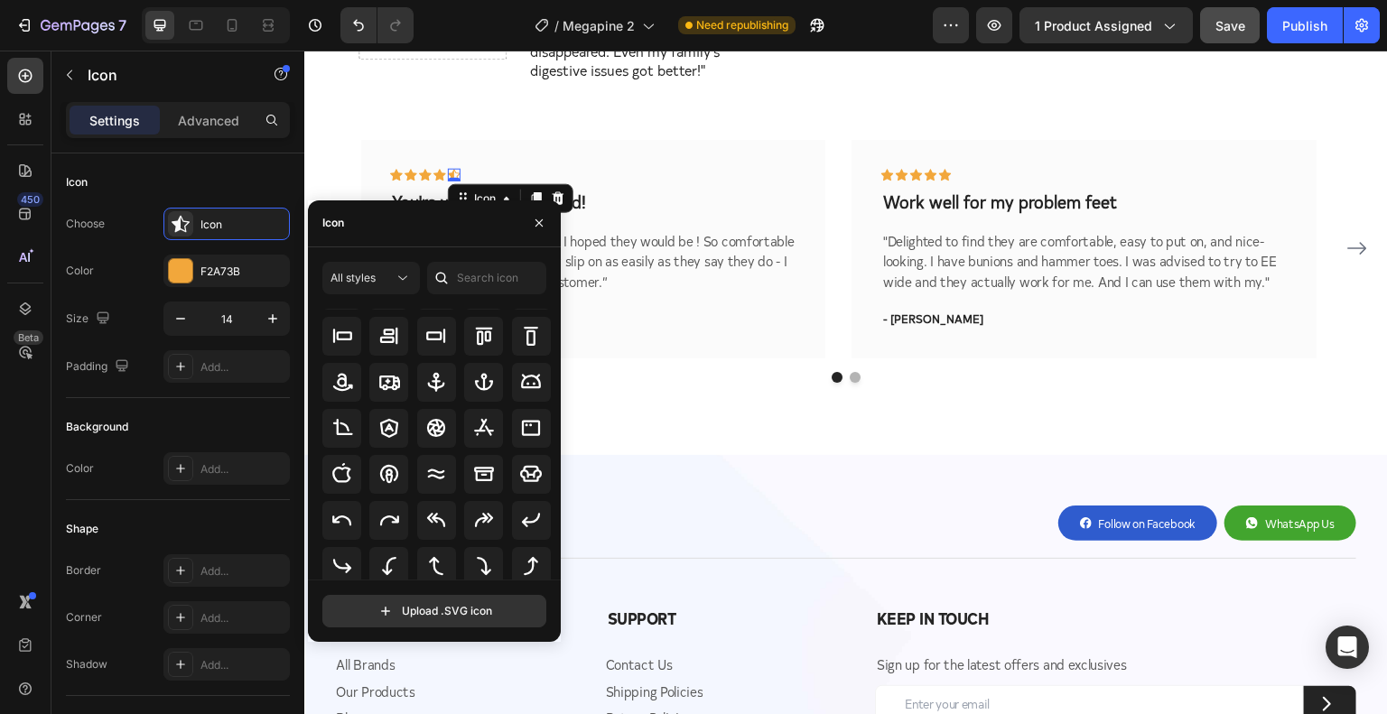
scroll to position [0, 0]
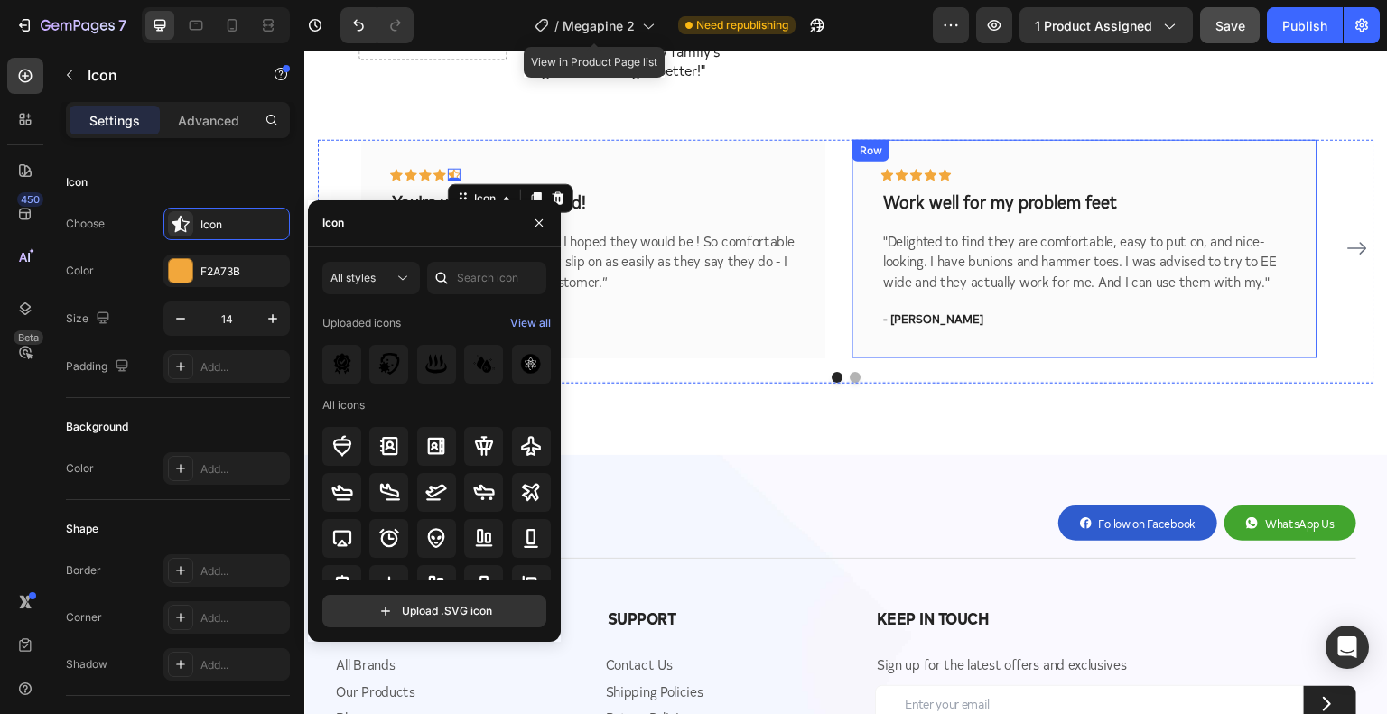
click at [826, 331] on div "Icon Icon Icon Icon Icon 0 Row You're walking on a cloud! Text block “ These sh…" at bounding box center [846, 248] width 970 height 219
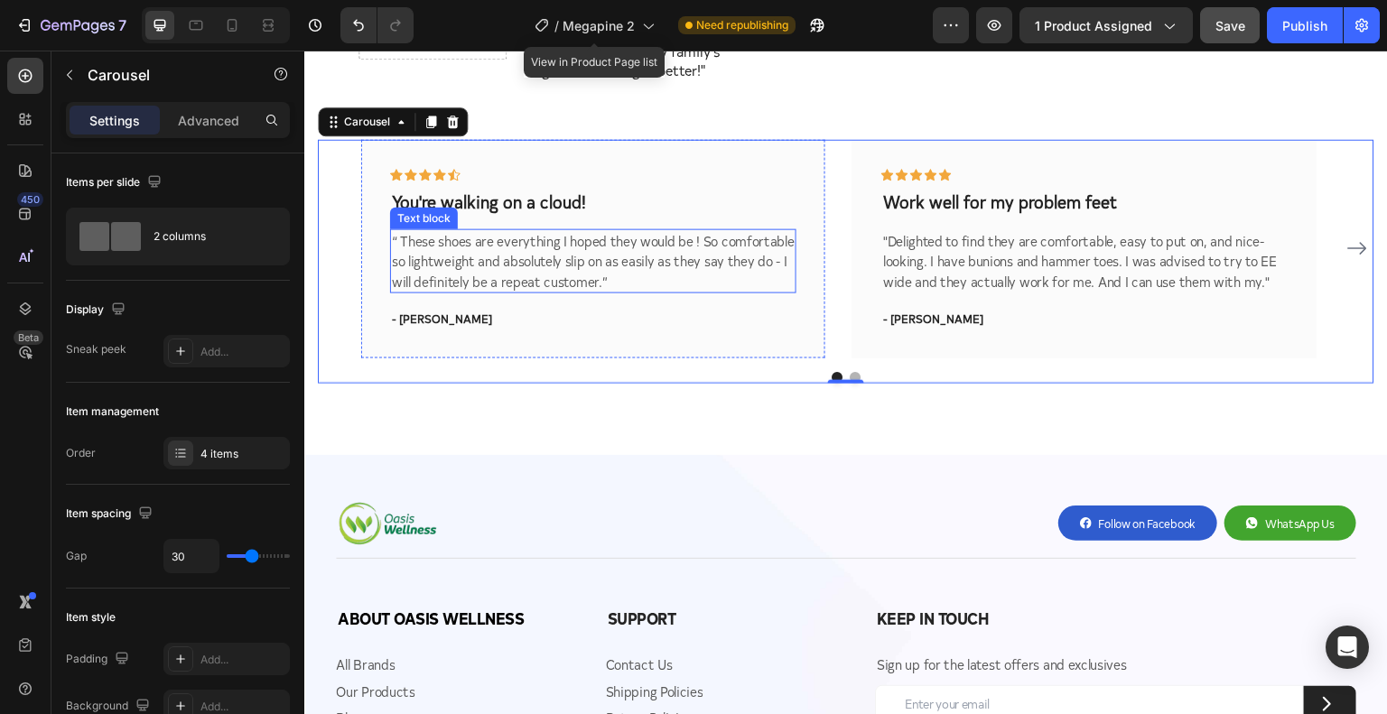
click at [524, 230] on p "“ These shoes are everything I hoped they would be ! So comfortable so lightwei…" at bounding box center [593, 260] width 403 height 61
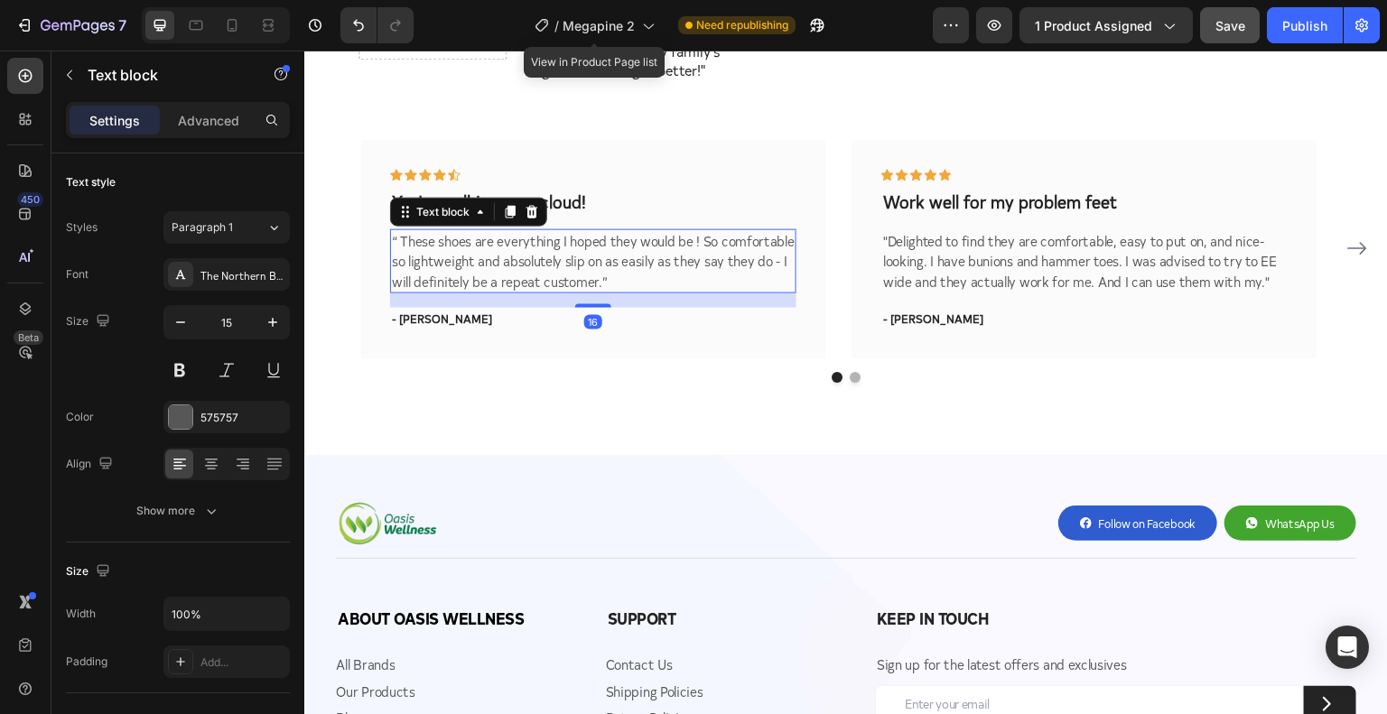
click at [535, 230] on p "“ These shoes are everything I hoped they would be ! So comfortable so lightwei…" at bounding box center [593, 260] width 403 height 61
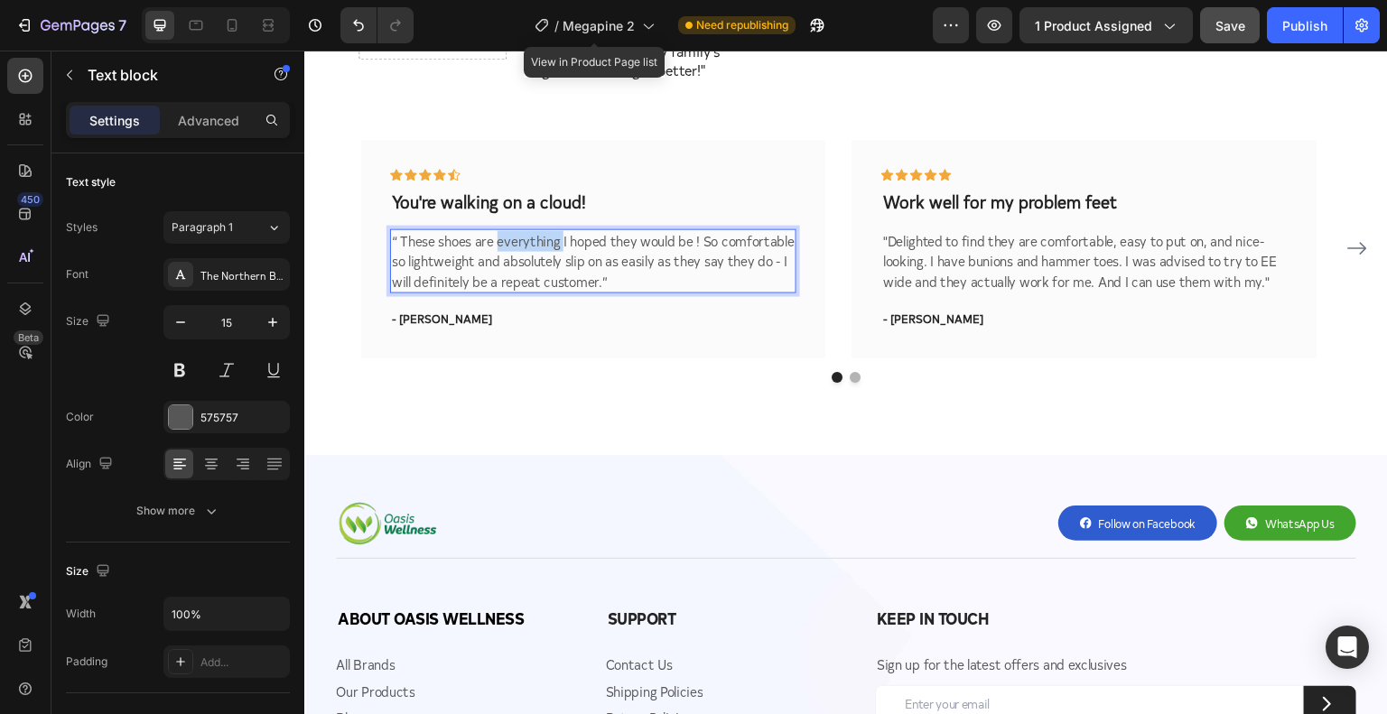
click at [535, 230] on p "“ These shoes are everything I hoped they would be ! So comfortable so lightwei…" at bounding box center [593, 260] width 403 height 61
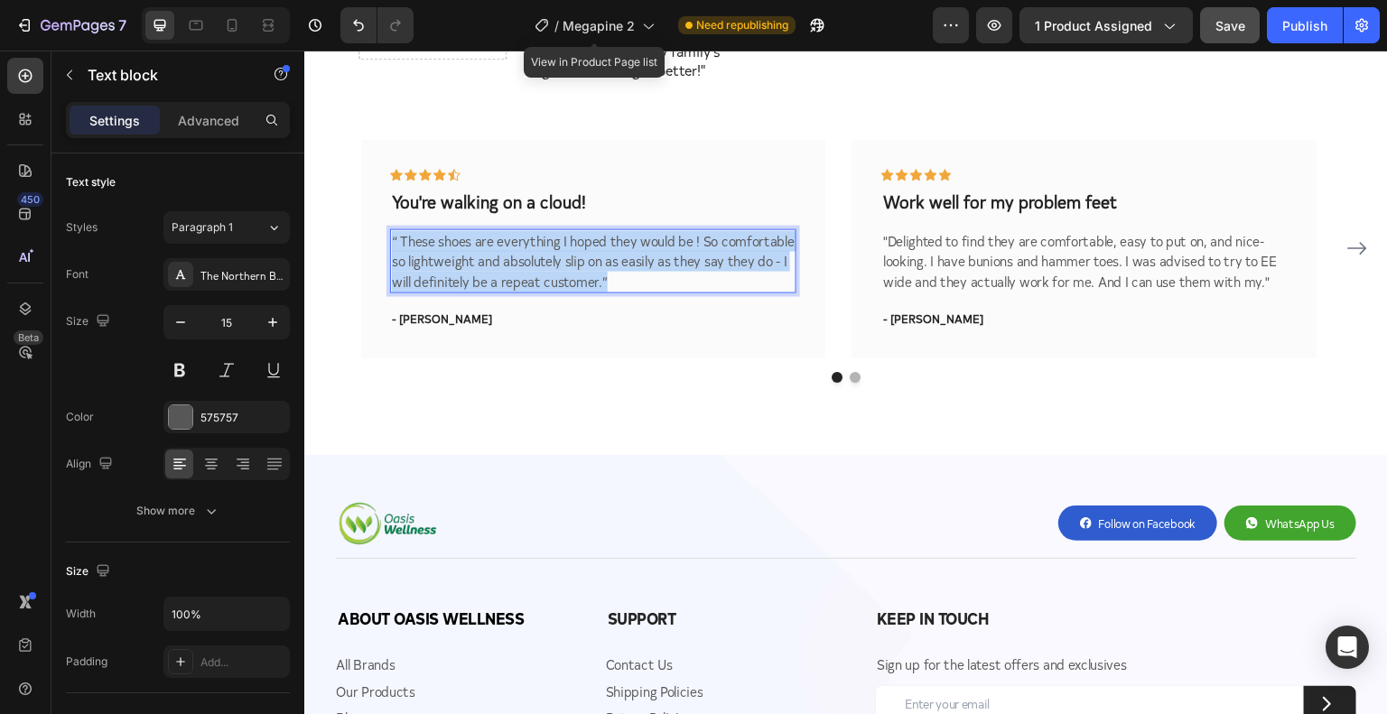
click at [535, 230] on p "“ These shoes are everything I hoped they would be ! So comfortable so lightwei…" at bounding box center [593, 260] width 403 height 61
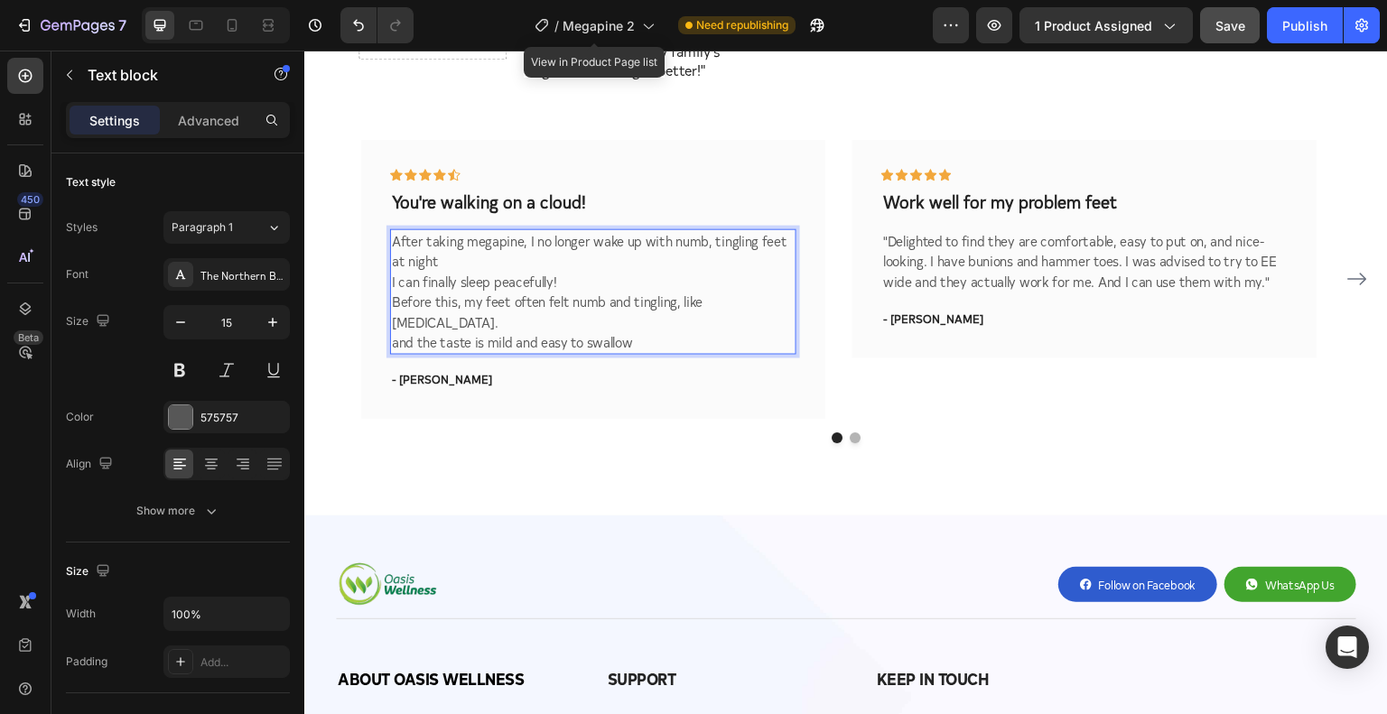
click at [583, 238] on p "After taking megapine, I no longer wake up with numb, tingling feet at night" at bounding box center [593, 250] width 403 height 41
click at [509, 190] on p "You're walking on a cloud!" at bounding box center [593, 201] width 403 height 23
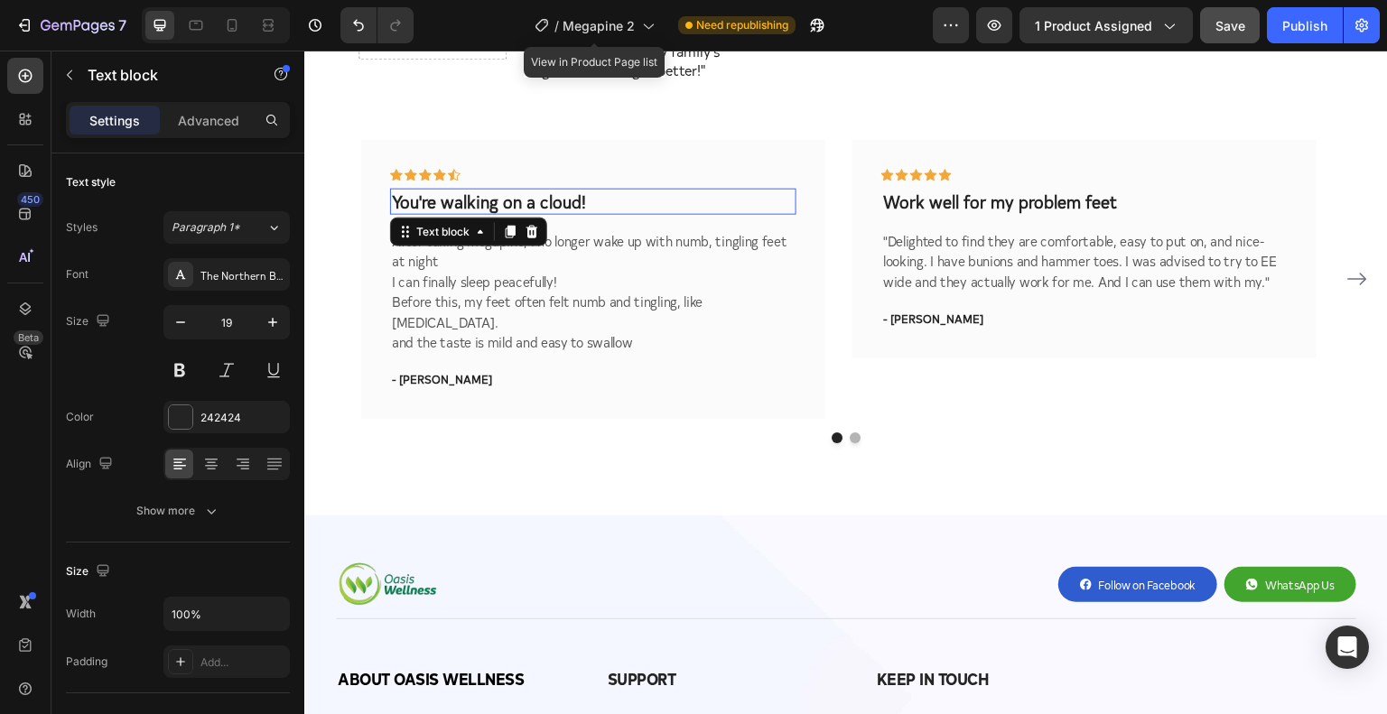
scroll to position [455, 0]
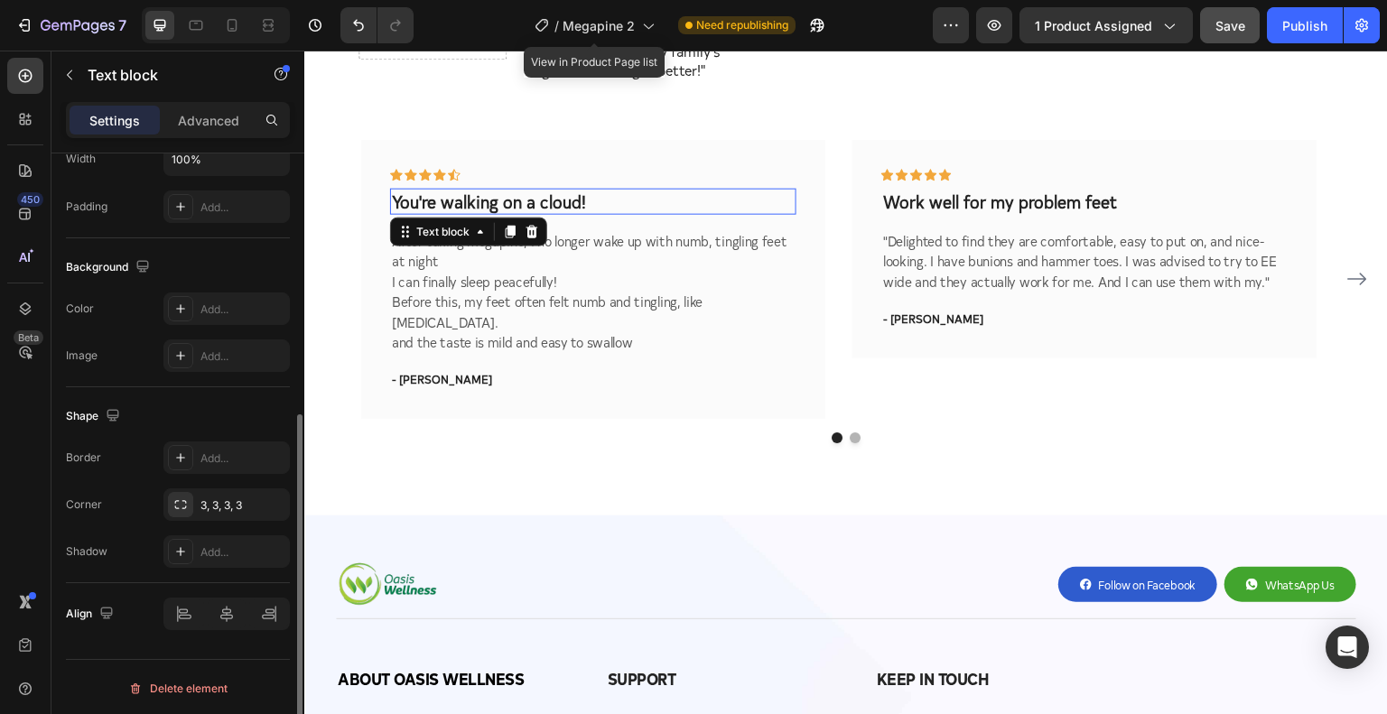
click at [509, 190] on p "You're walking on a cloud!" at bounding box center [593, 201] width 403 height 23
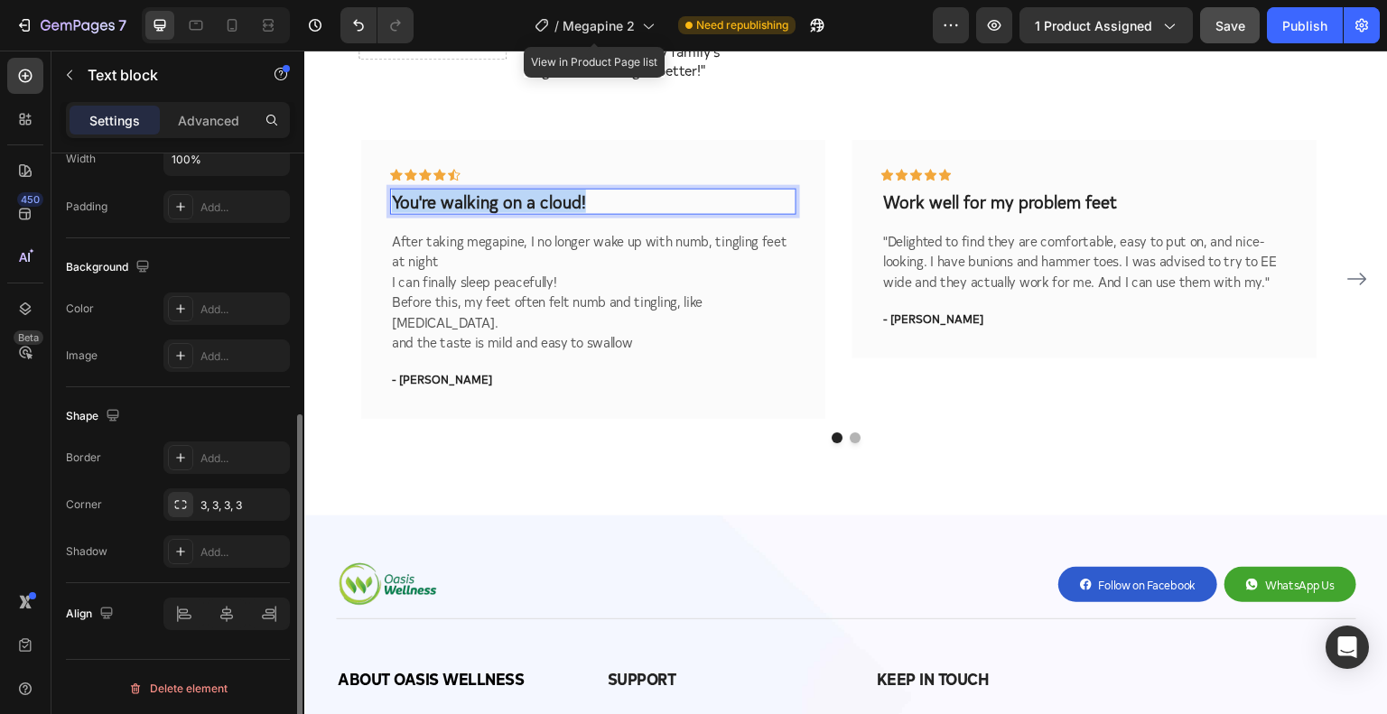
click at [509, 190] on p "You're walking on a cloud!" at bounding box center [593, 201] width 403 height 23
click at [441, 168] on div "Icon" at bounding box center [440, 174] width 13 height 13
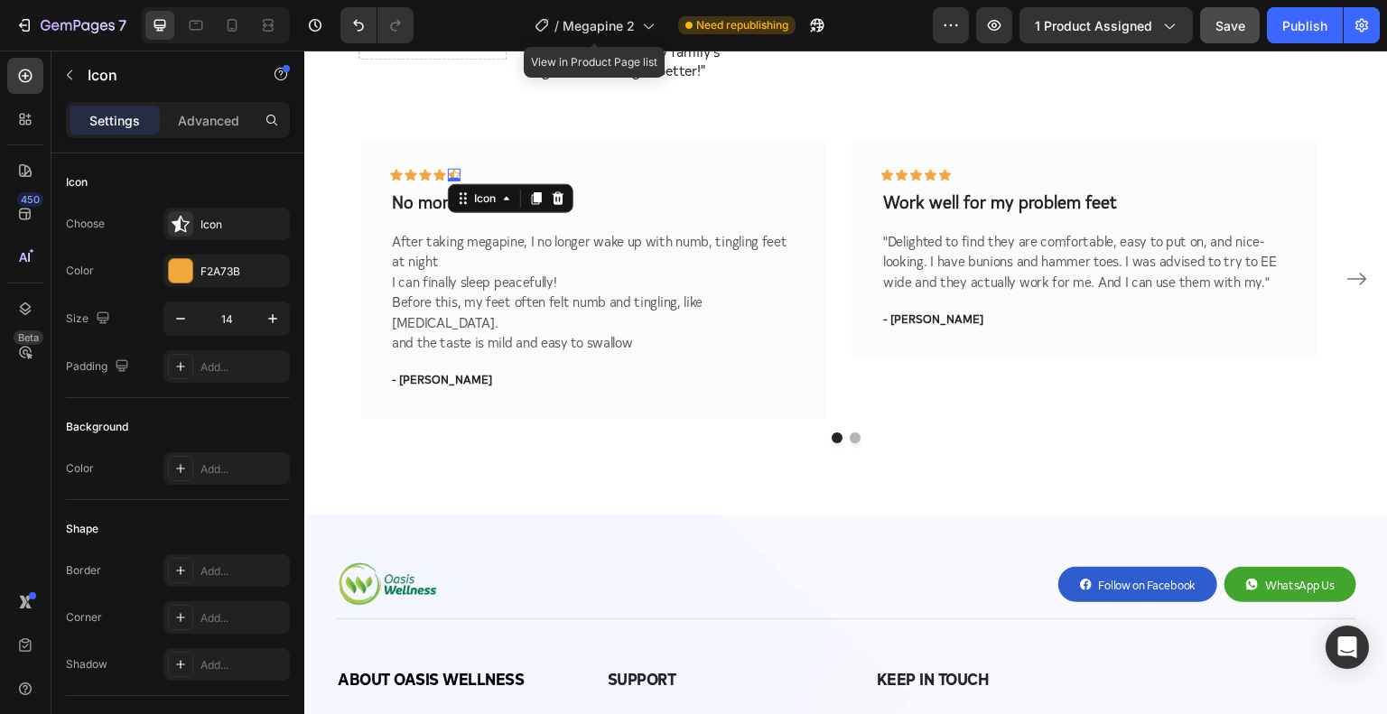
click at [453, 168] on icon at bounding box center [454, 174] width 13 height 12
click at [222, 222] on div "Icon" at bounding box center [243, 225] width 85 height 16
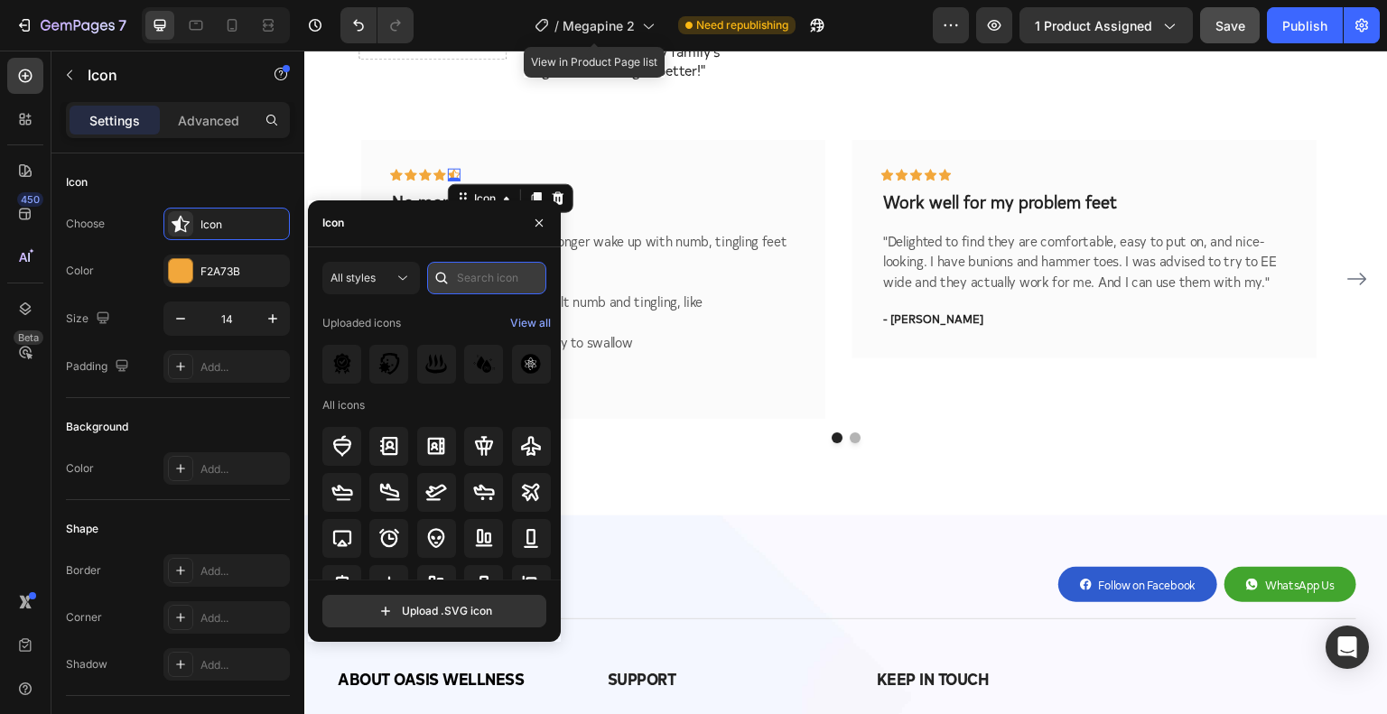
click at [472, 266] on input "text" at bounding box center [486, 278] width 119 height 33
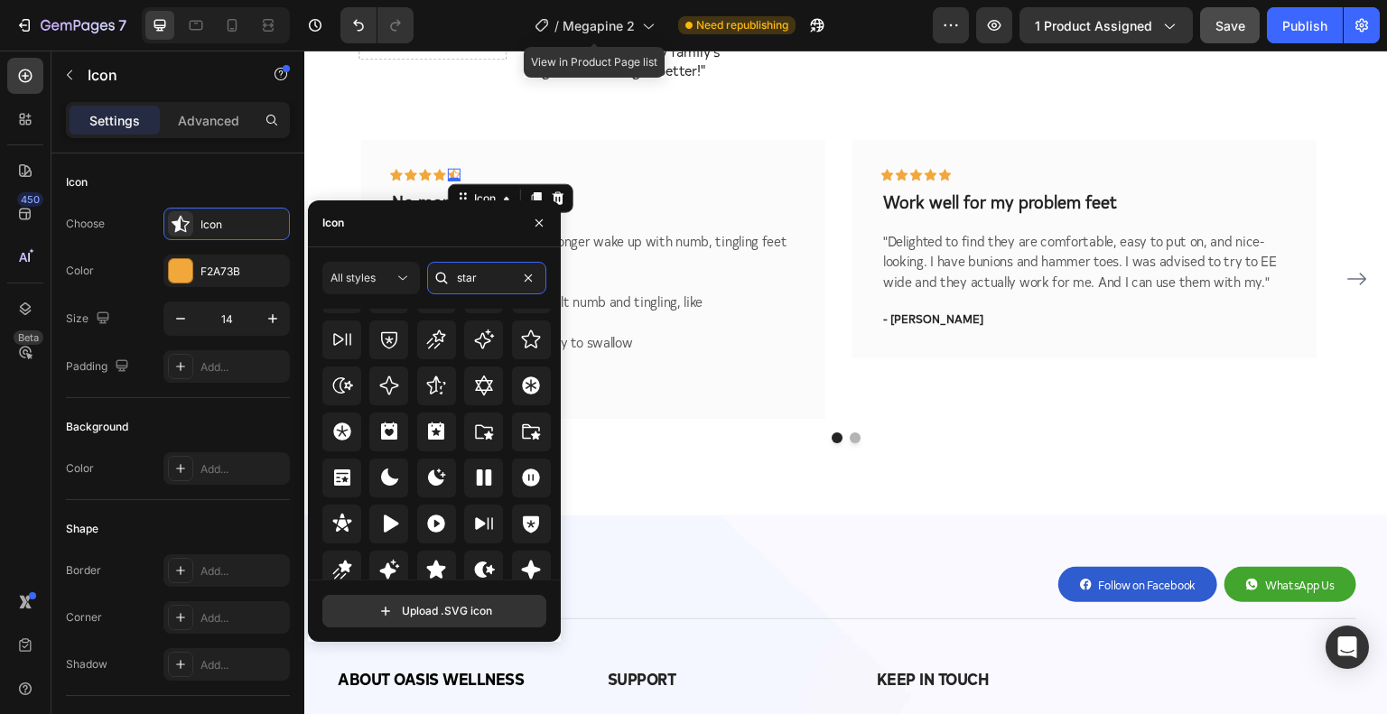
scroll to position [548, 0]
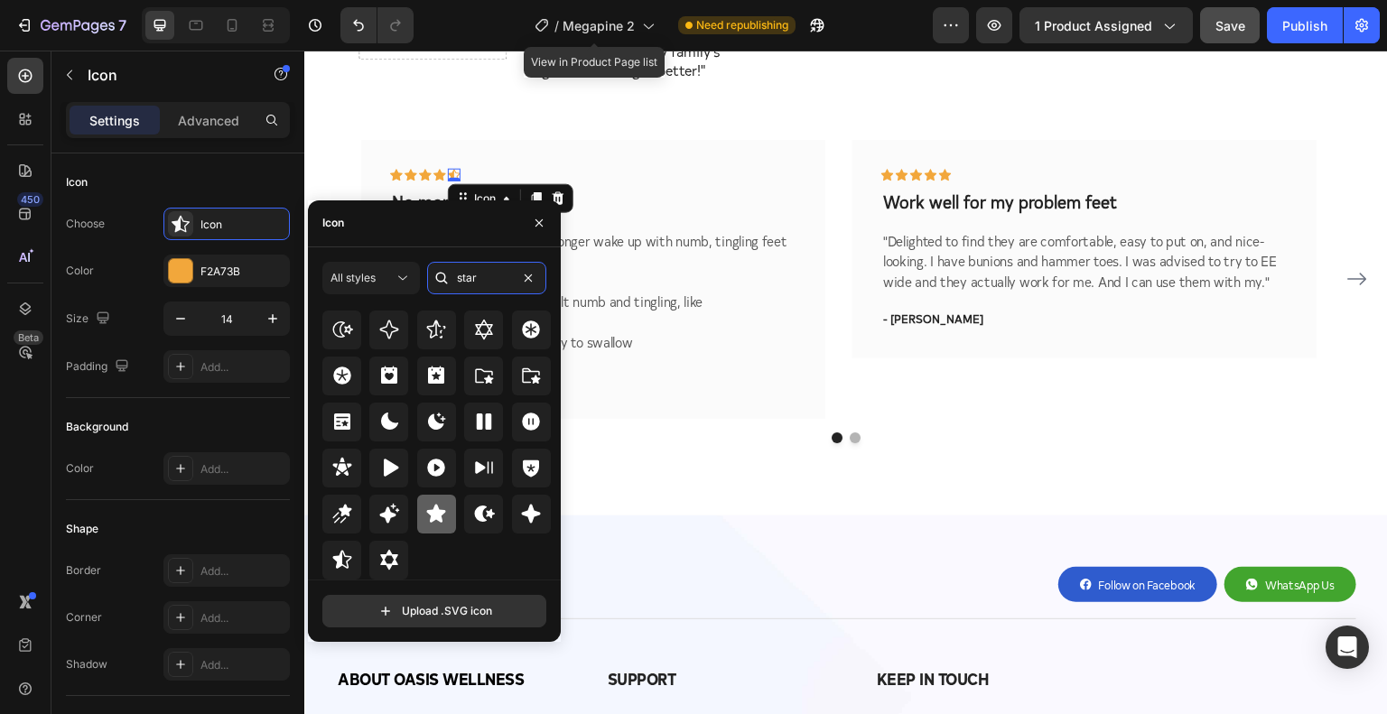
type input "star"
click at [433, 505] on icon at bounding box center [436, 514] width 22 height 22
click at [637, 230] on p "After taking megapine, I no longer wake up with numb, tingling feet at night" at bounding box center [593, 250] width 403 height 41
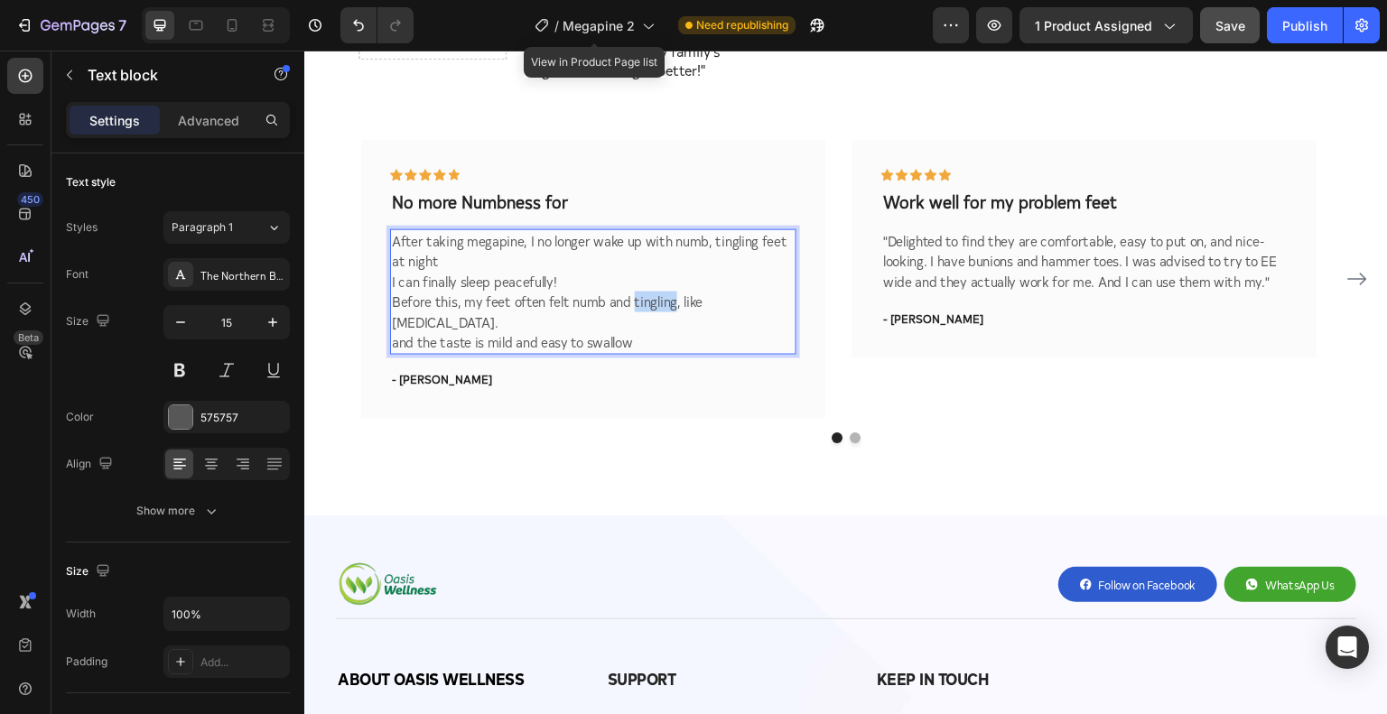
click at [649, 291] on p "Before this, my feet often felt numb and tingling, like [MEDICAL_DATA]." at bounding box center [593, 311] width 403 height 41
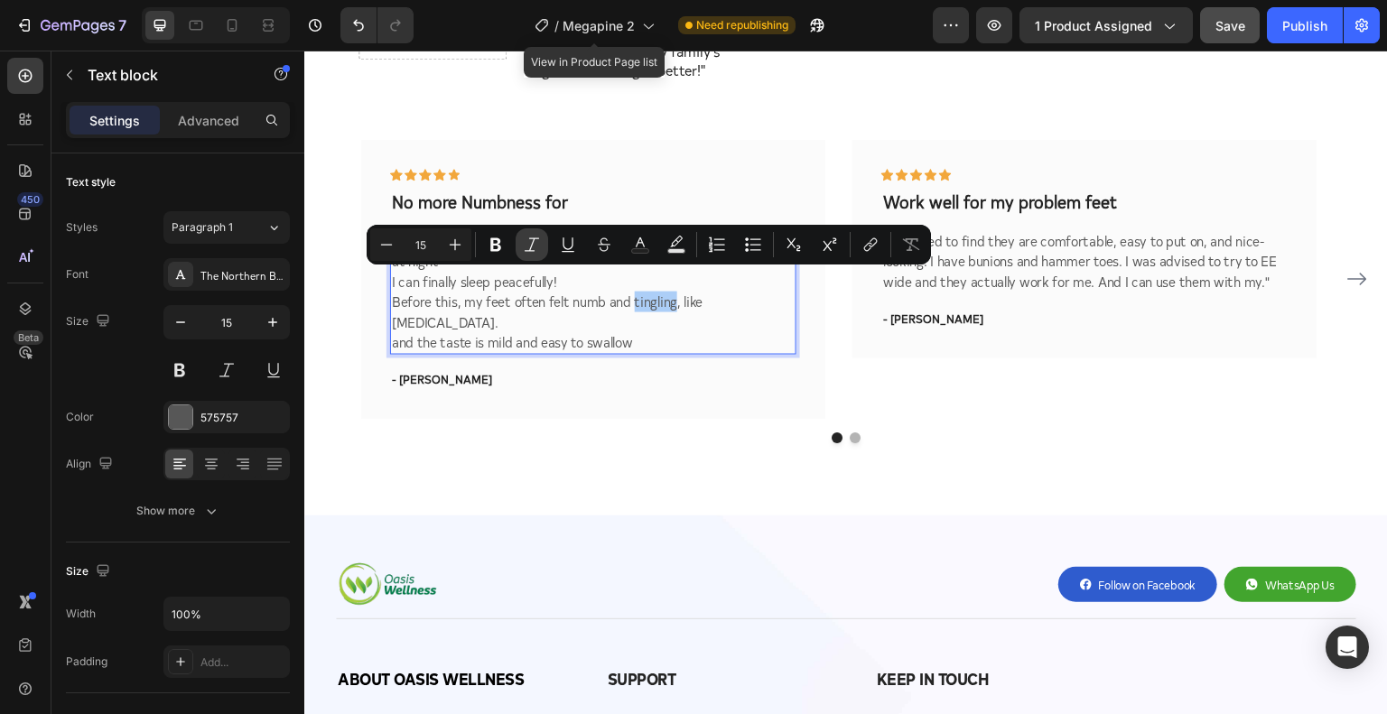
click at [524, 255] on button "Italic" at bounding box center [532, 245] width 33 height 33
click at [572, 291] on p "Before this, my feet often felt numb and tingling, like [MEDICAL_DATA]." at bounding box center [593, 311] width 403 height 41
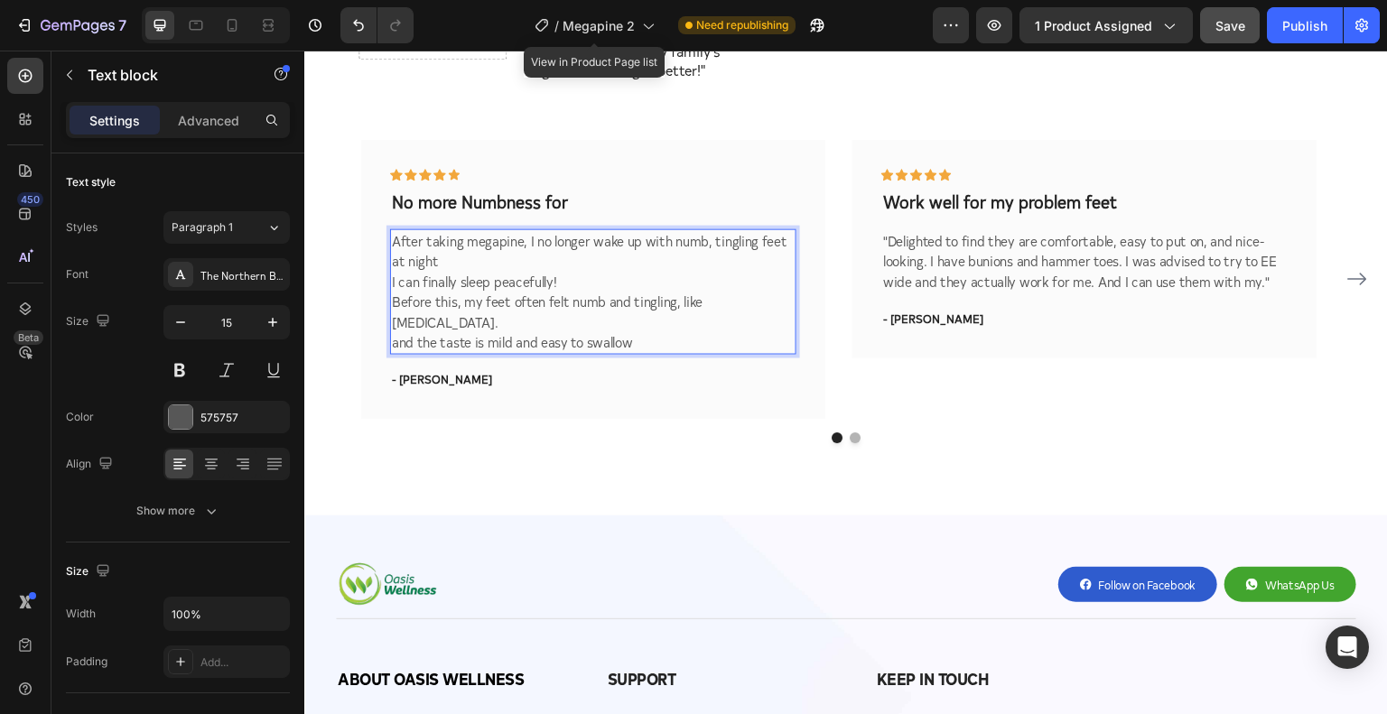
click at [483, 271] on p "I can finally sleep peacefully!" at bounding box center [593, 281] width 403 height 21
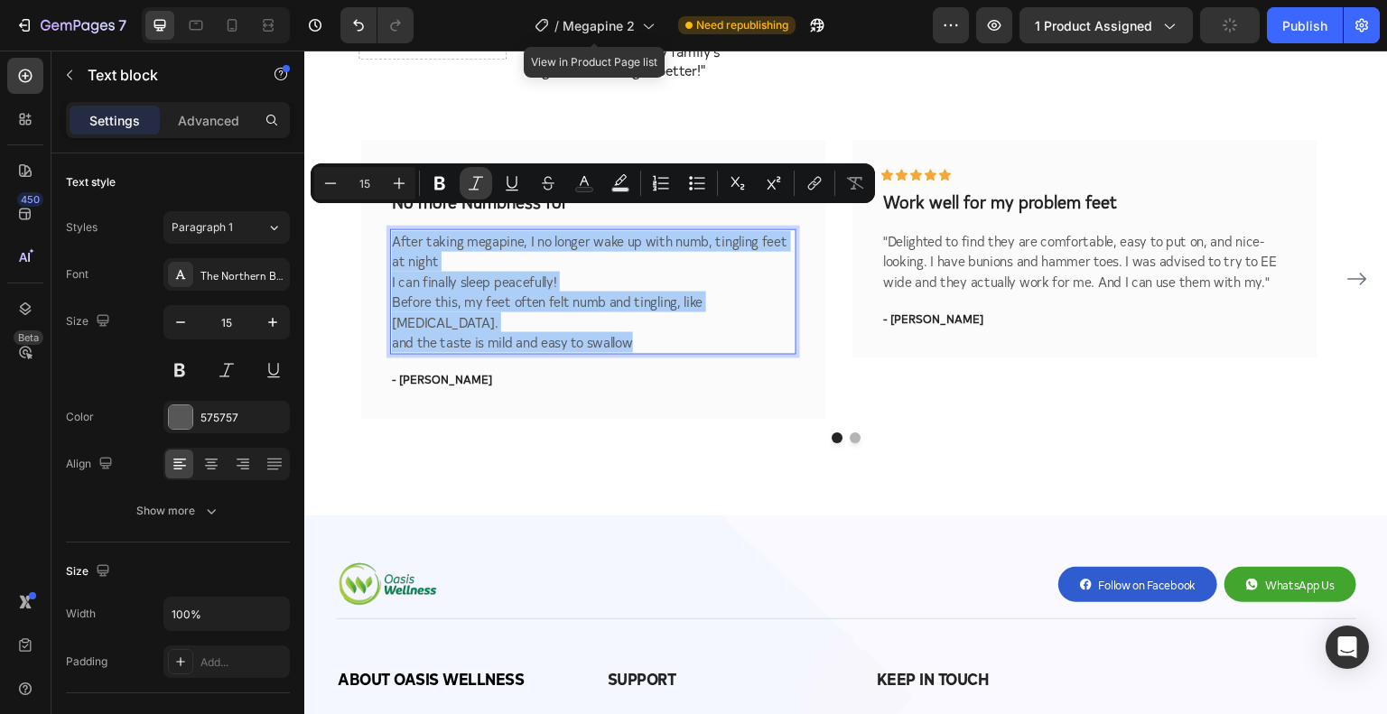
click at [470, 185] on icon "Editor contextual toolbar" at bounding box center [476, 183] width 18 height 18
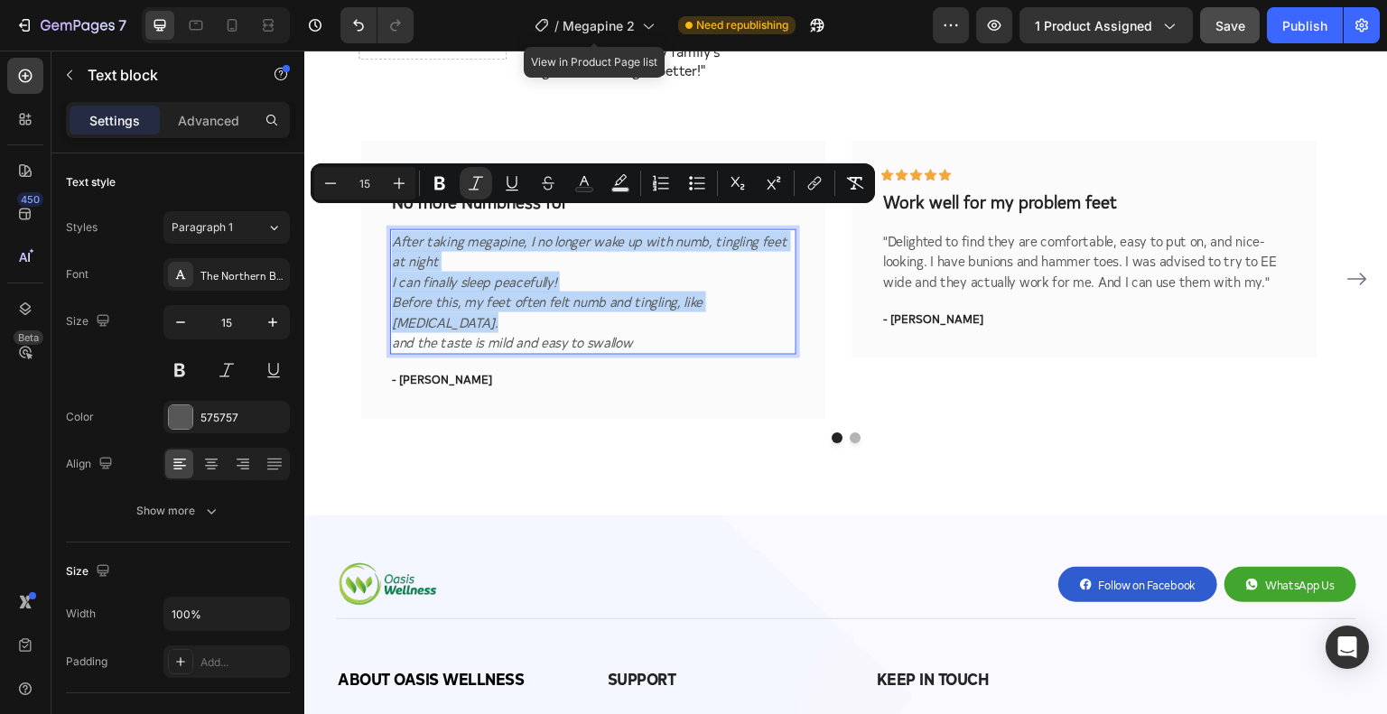
click at [519, 291] on icon "Before this, my feet often felt numb and tingling, like [MEDICAL_DATA]." at bounding box center [548, 311] width 312 height 40
click at [528, 291] on icon "Before this, my feet often felt numb and tingling, like [MEDICAL_DATA]." at bounding box center [548, 311] width 312 height 40
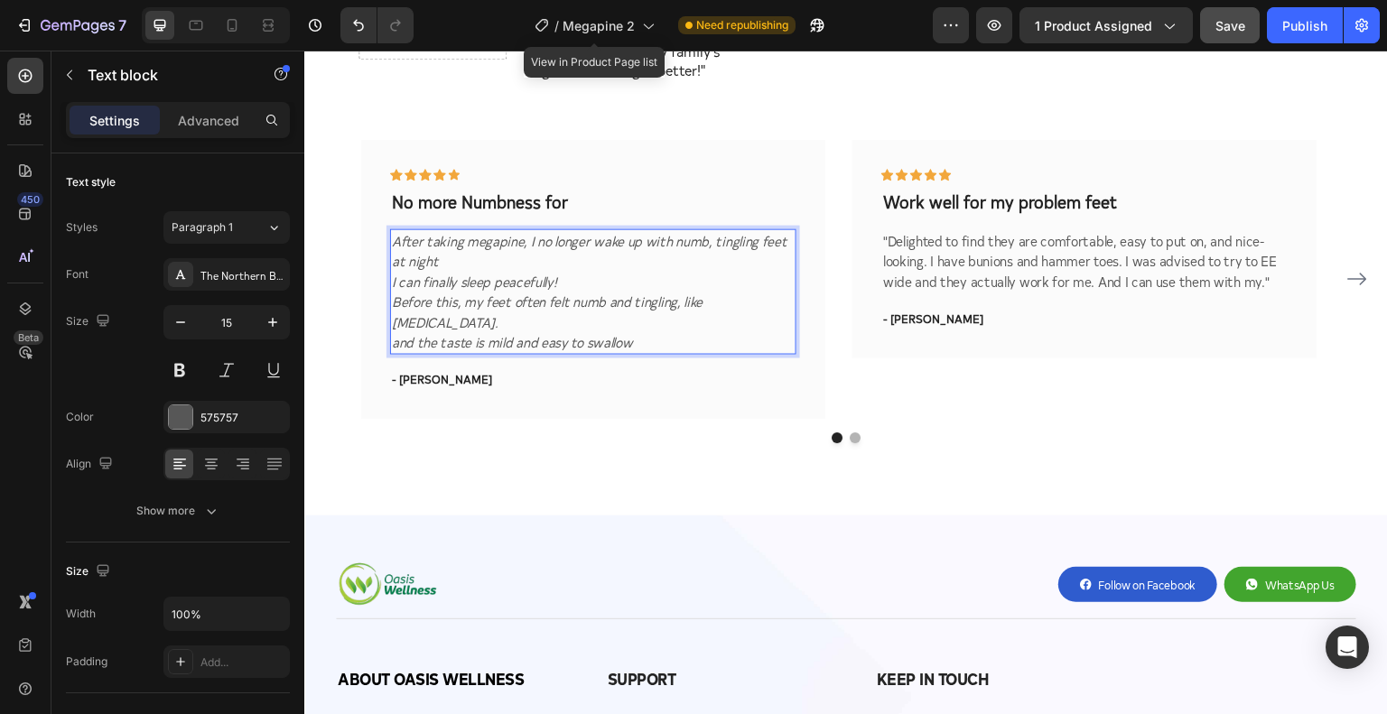
click at [601, 291] on icon "Before this, my feet often felt numb and tingling, like [MEDICAL_DATA]." at bounding box center [548, 311] width 312 height 40
click at [492, 291] on icon "Before this, my feet often felt numb and tingling, like [MEDICAL_DATA]." at bounding box center [548, 311] width 312 height 40
click at [396, 271] on icon "I can finally sleep peacefully!" at bounding box center [474, 280] width 165 height 19
click at [418, 271] on icon "I can finally sleep peacefully!" at bounding box center [474, 280] width 165 height 19
click at [479, 230] on icon "After taking megapine, I no longer wake up with numb, tingling feet at night" at bounding box center [590, 250] width 396 height 40
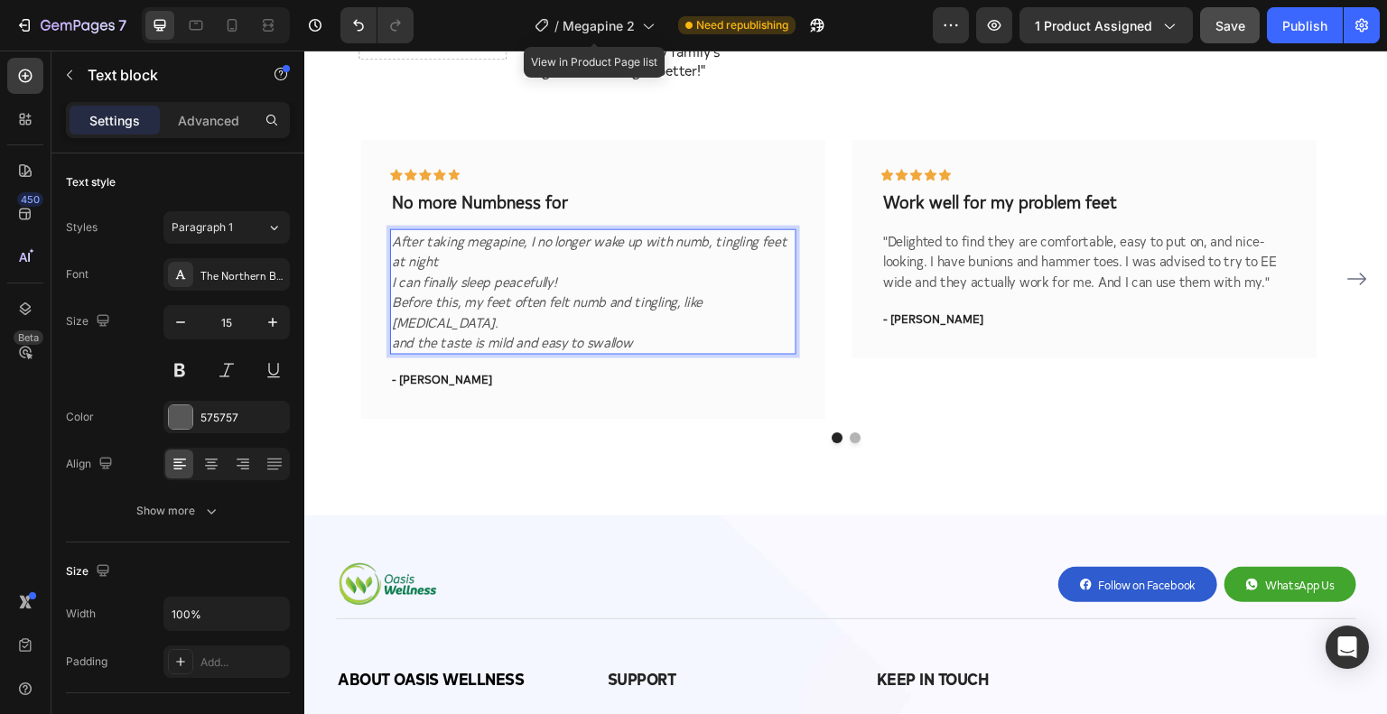
click at [449, 291] on icon "Before this, my feet often felt numb and tingling, like [MEDICAL_DATA]." at bounding box center [548, 311] width 312 height 40
click at [440, 291] on icon "Before this, my feet often felt numb and tingling, like [MEDICAL_DATA]." at bounding box center [548, 311] width 312 height 40
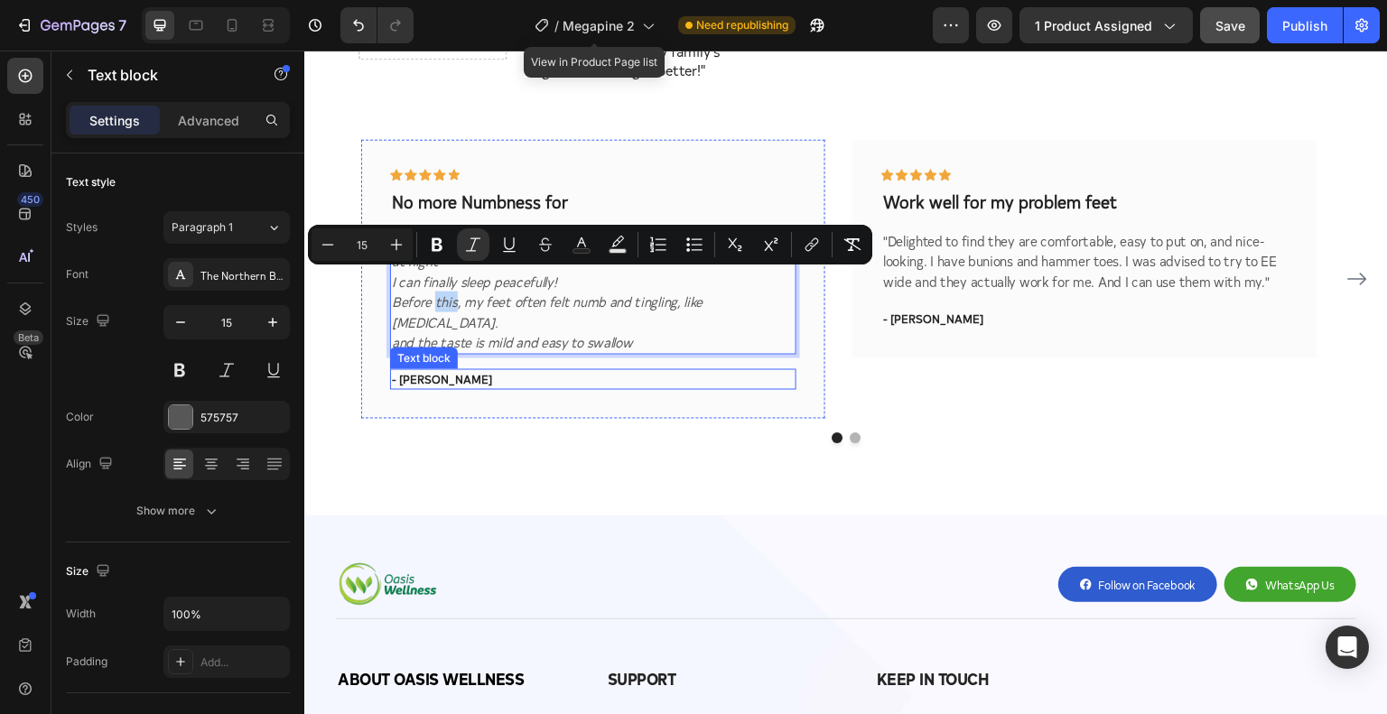
click at [426, 370] on p "- [PERSON_NAME]" at bounding box center [593, 379] width 403 height 18
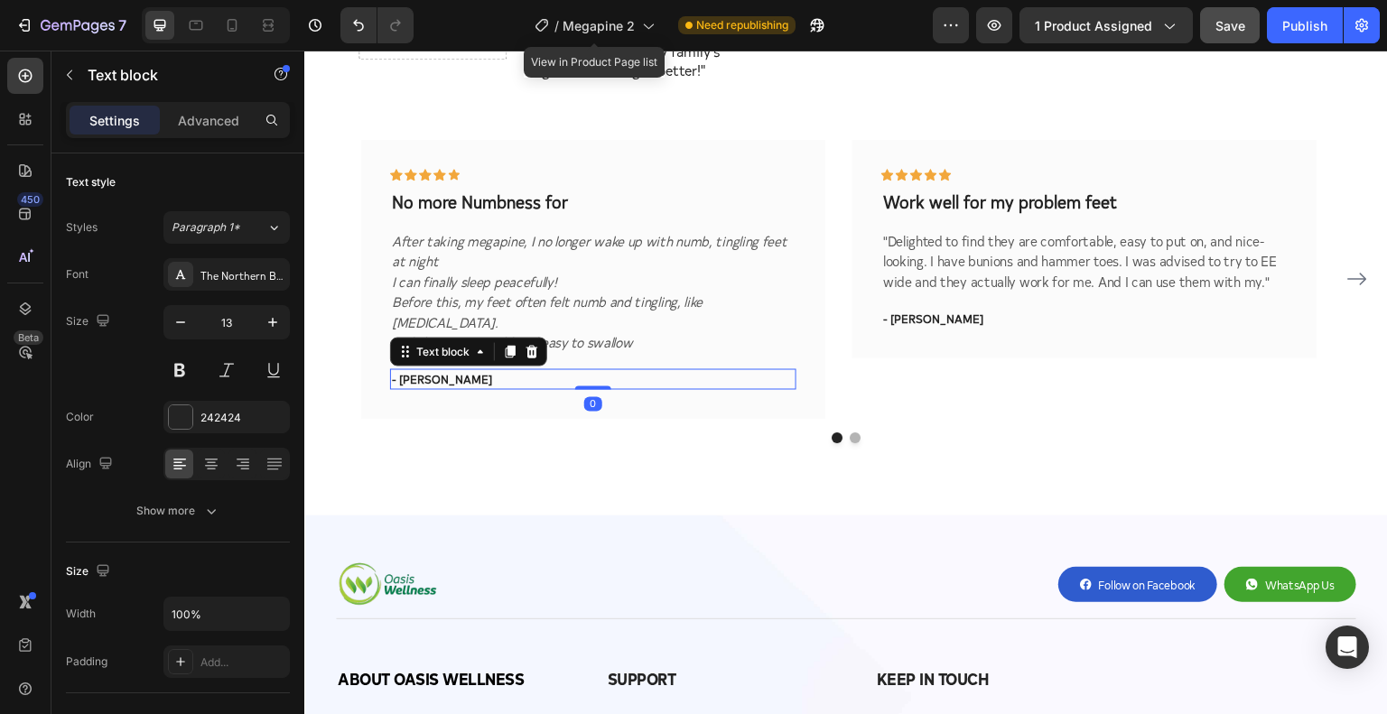
click at [426, 370] on p "- [PERSON_NAME]" at bounding box center [593, 379] width 403 height 18
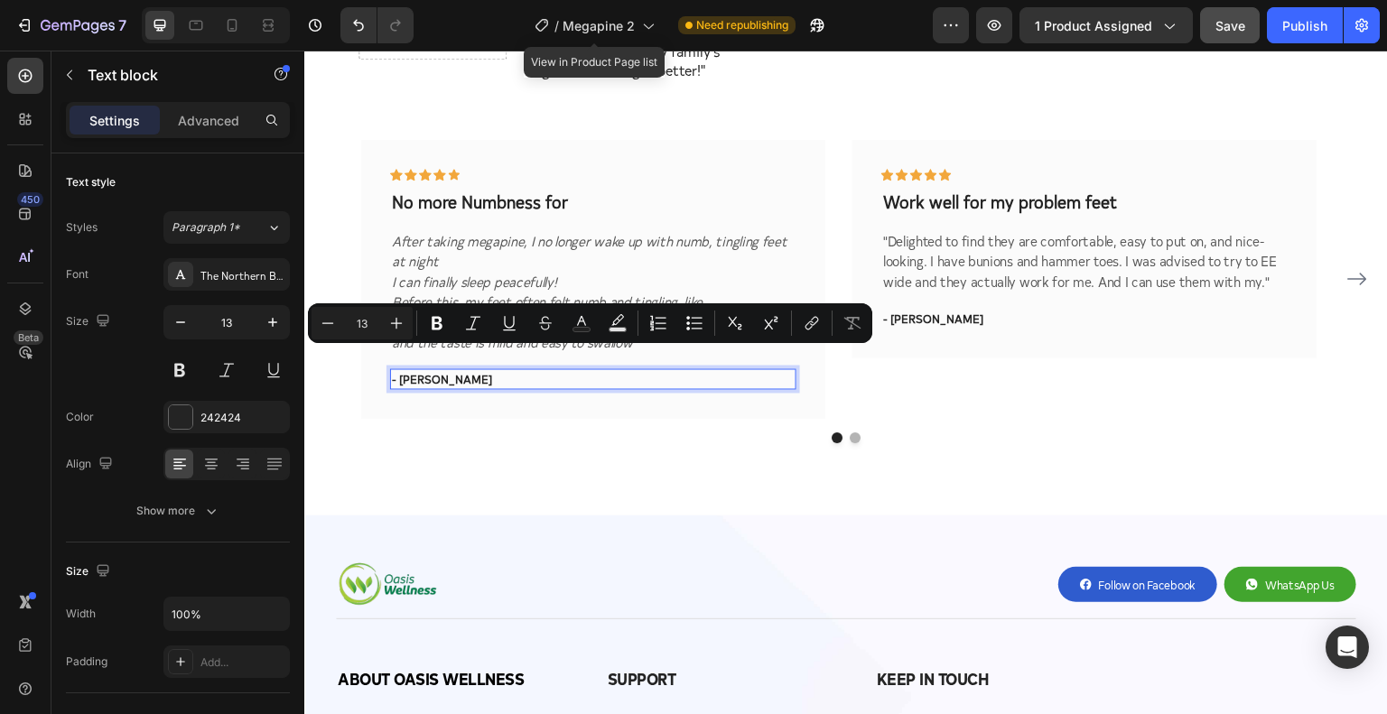
click at [465, 370] on p "- [PERSON_NAME]" at bounding box center [593, 379] width 403 height 18
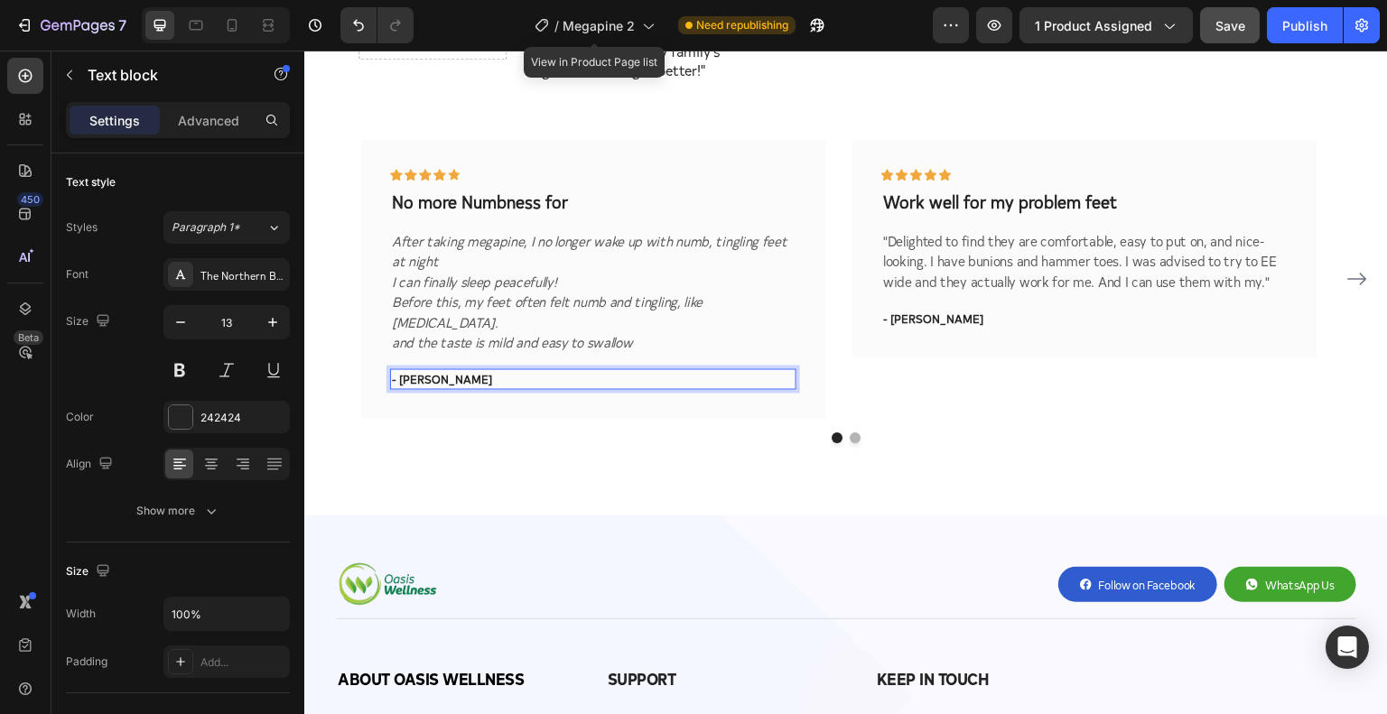
click at [426, 370] on p "- [PERSON_NAME]" at bounding box center [593, 379] width 403 height 18
drag, startPoint x: 437, startPoint y: 361, endPoint x: 399, endPoint y: 359, distance: 38.0
click at [399, 370] on p "- [PERSON_NAME]" at bounding box center [593, 379] width 403 height 18
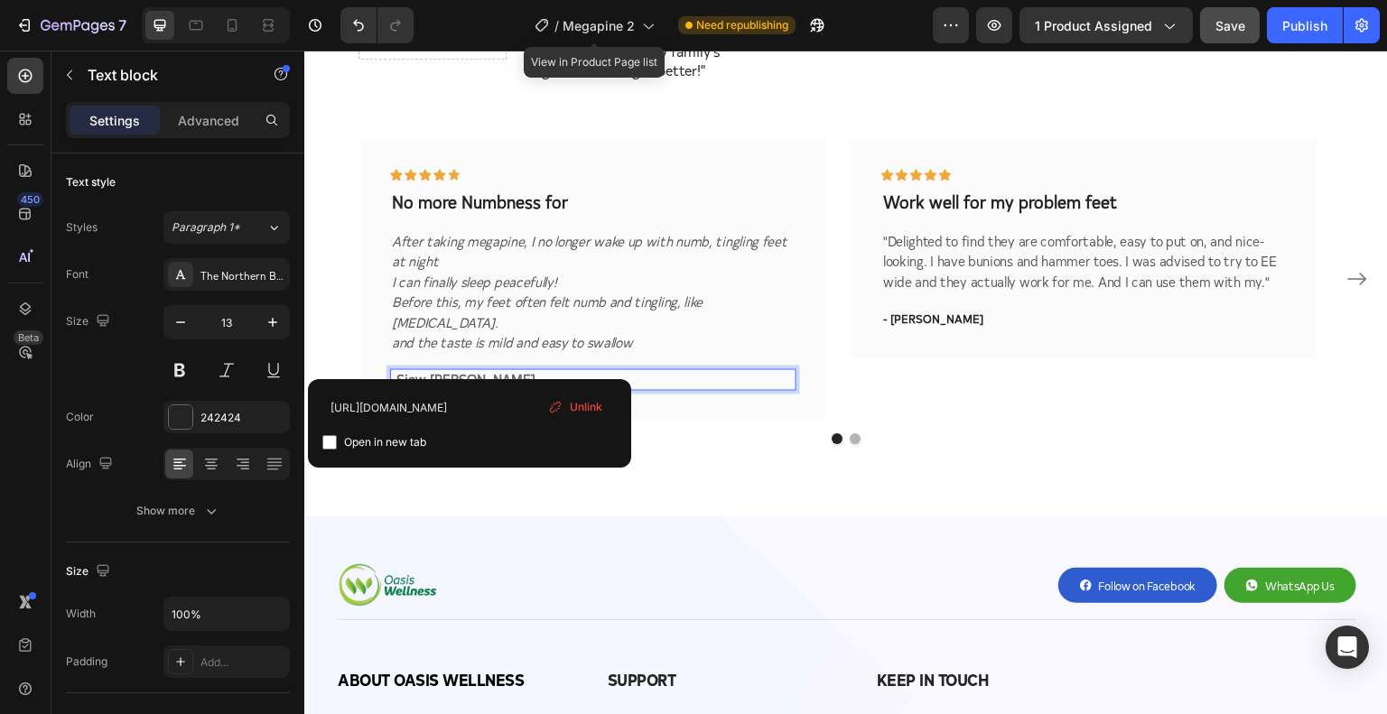
click at [458, 369] on strong "Siew [PERSON_NAME]" at bounding box center [466, 378] width 139 height 19
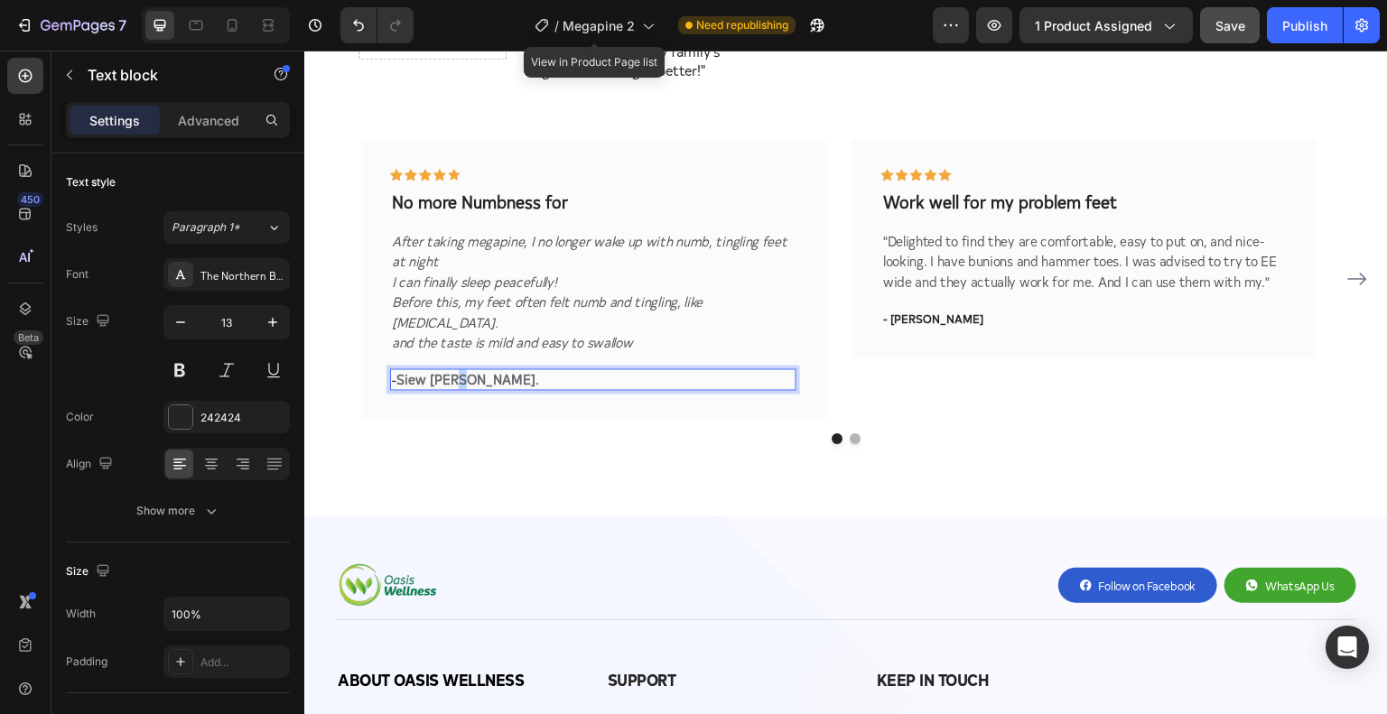
click at [458, 369] on strong "Siew [PERSON_NAME]" at bounding box center [466, 378] width 139 height 19
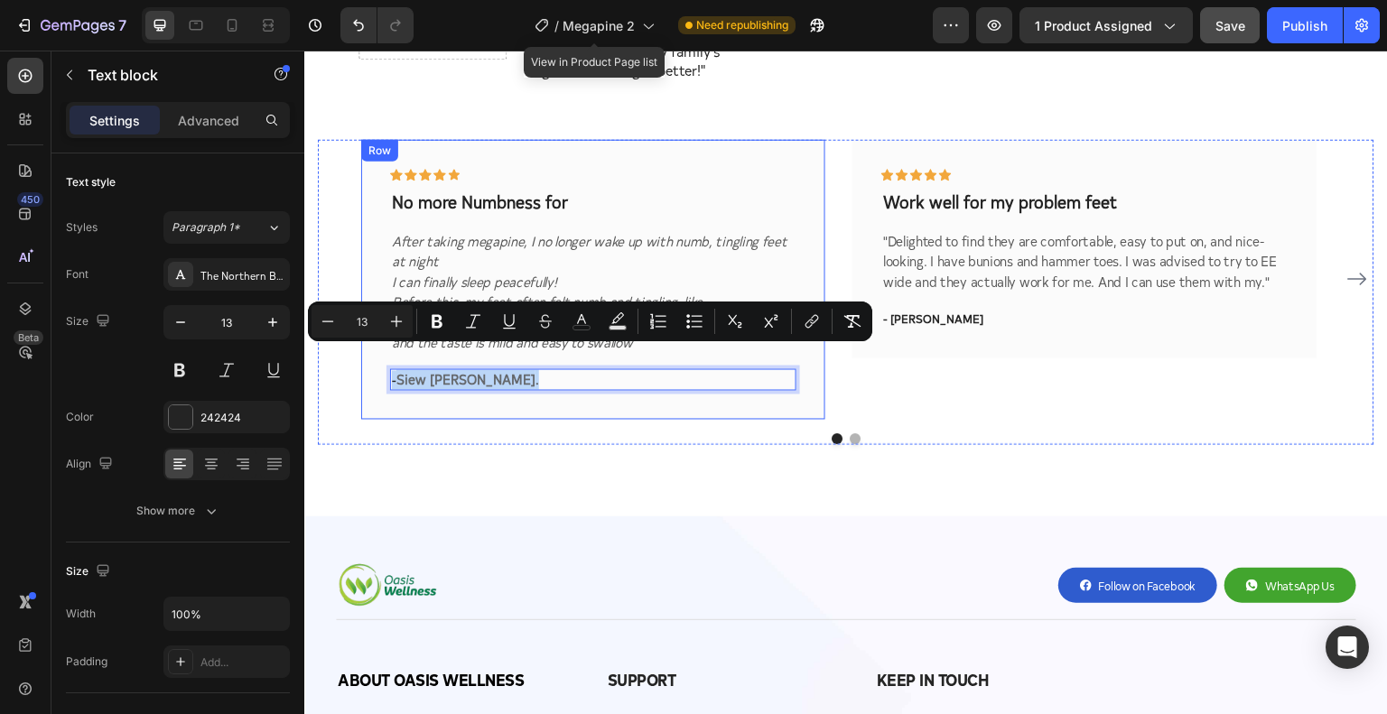
click at [447, 391] on div "Icon Icon Icon Icon Icon Row No more Numbness for Text block After taking megap…" at bounding box center [593, 279] width 464 height 280
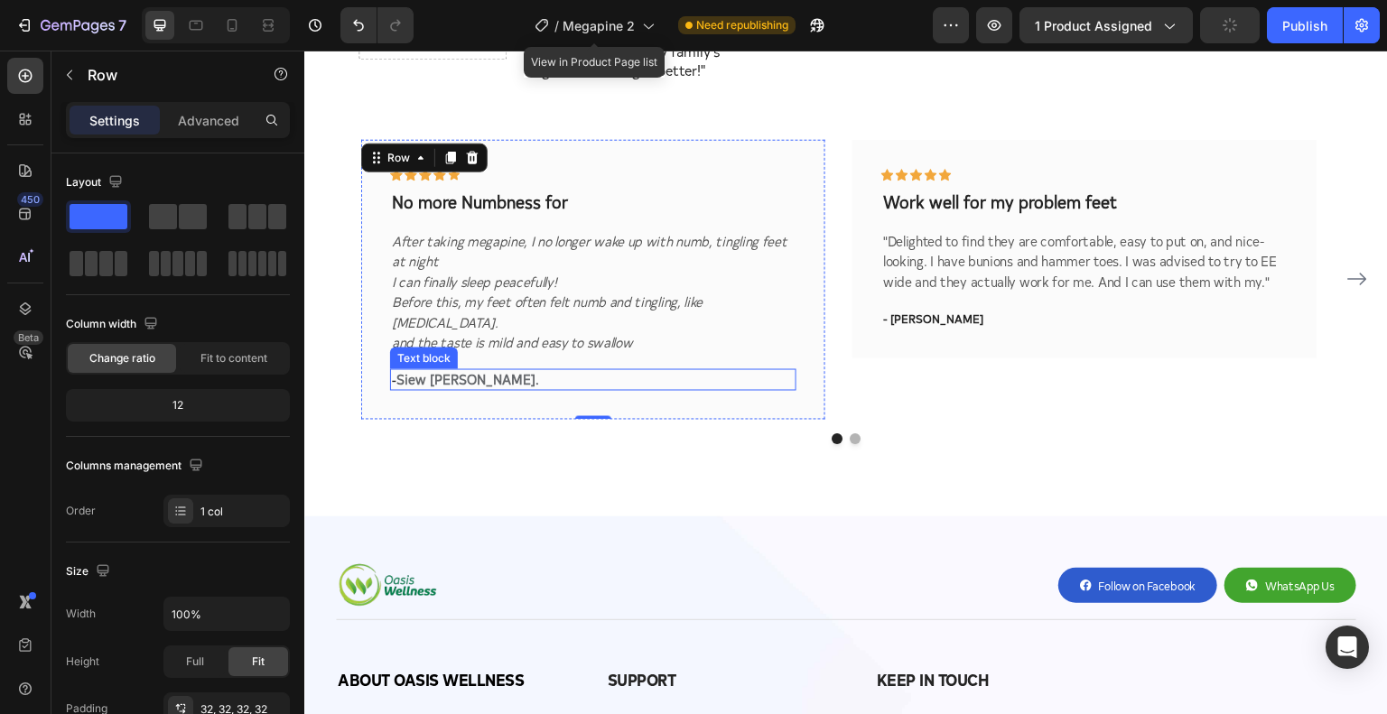
click at [448, 369] on strong "Siew [PERSON_NAME]" at bounding box center [466, 378] width 139 height 19
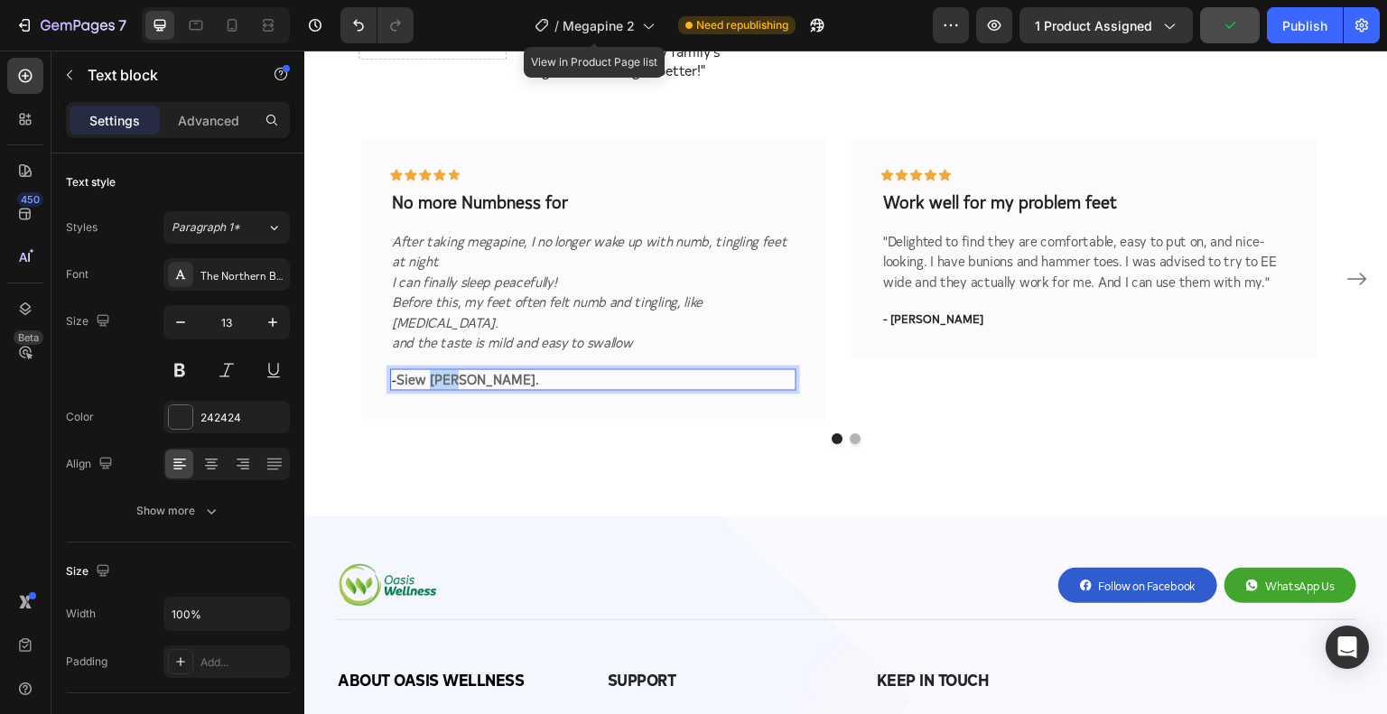
click at [449, 369] on strong "Siew [PERSON_NAME]" at bounding box center [466, 378] width 139 height 19
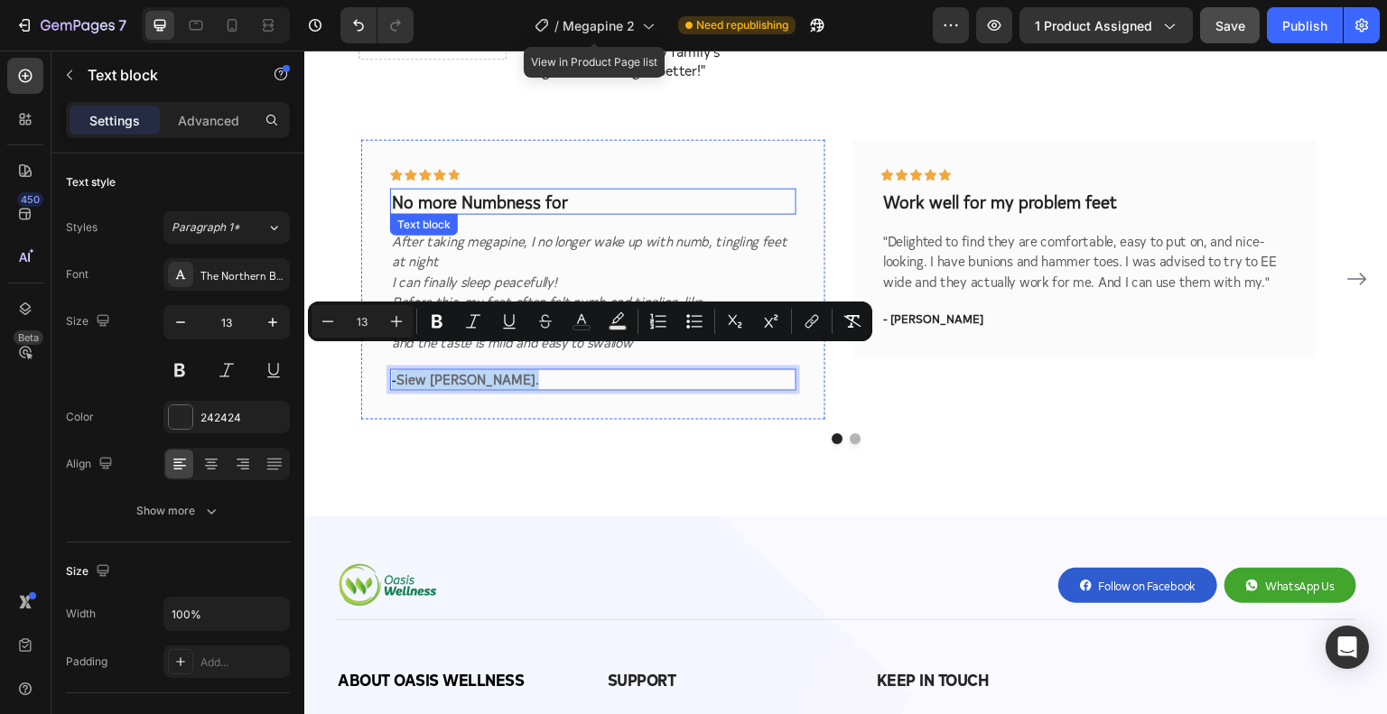
click at [506, 190] on p "No more Numbness for" at bounding box center [593, 201] width 403 height 23
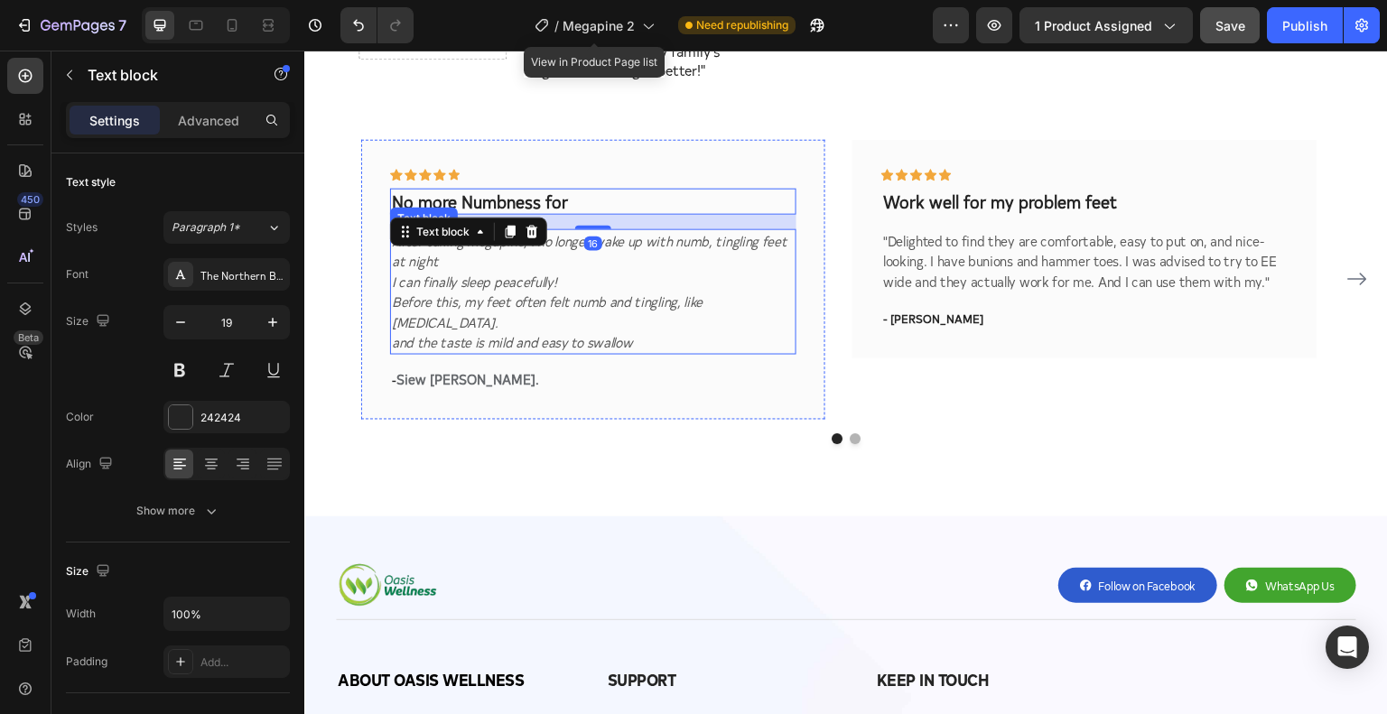
click at [531, 296] on p "Before this, my feet often felt numb and tingling, like [MEDICAL_DATA]." at bounding box center [593, 311] width 403 height 41
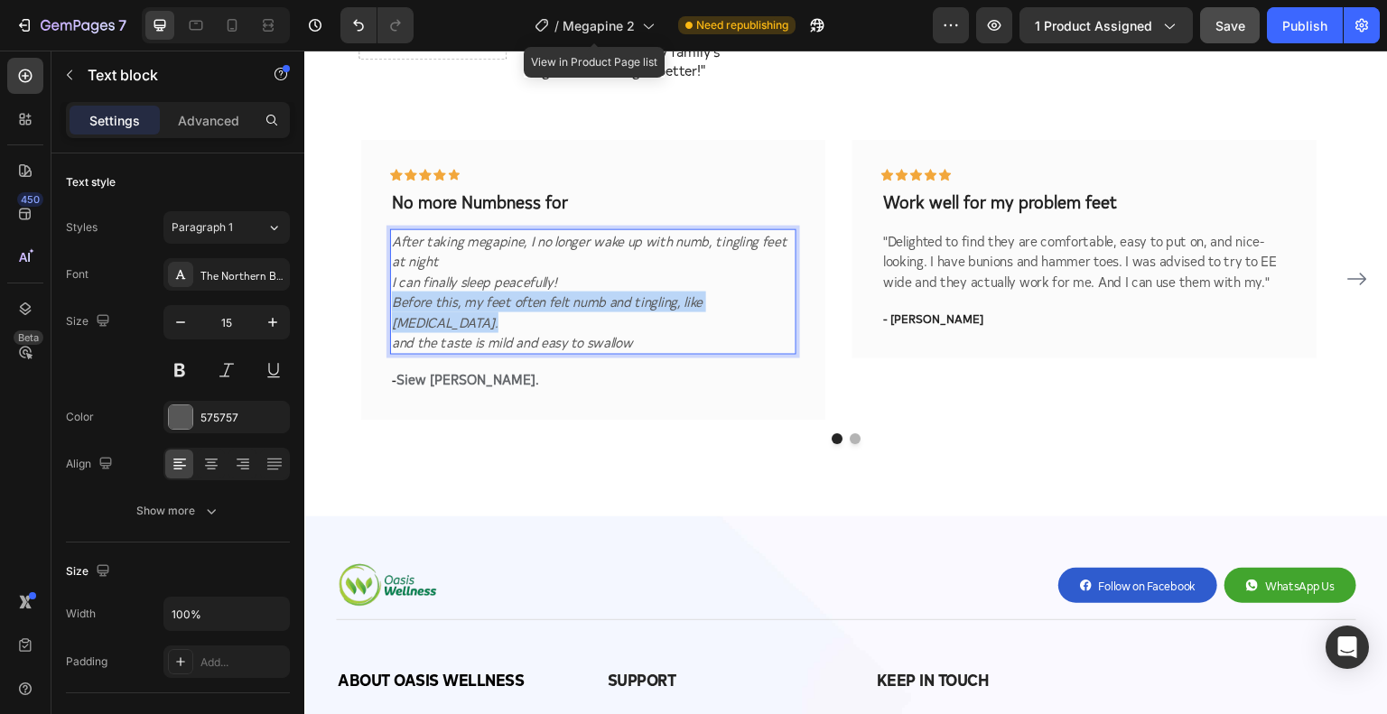
click at [531, 296] on p "Before this, my feet often felt numb and tingling, like [MEDICAL_DATA]." at bounding box center [593, 311] width 403 height 41
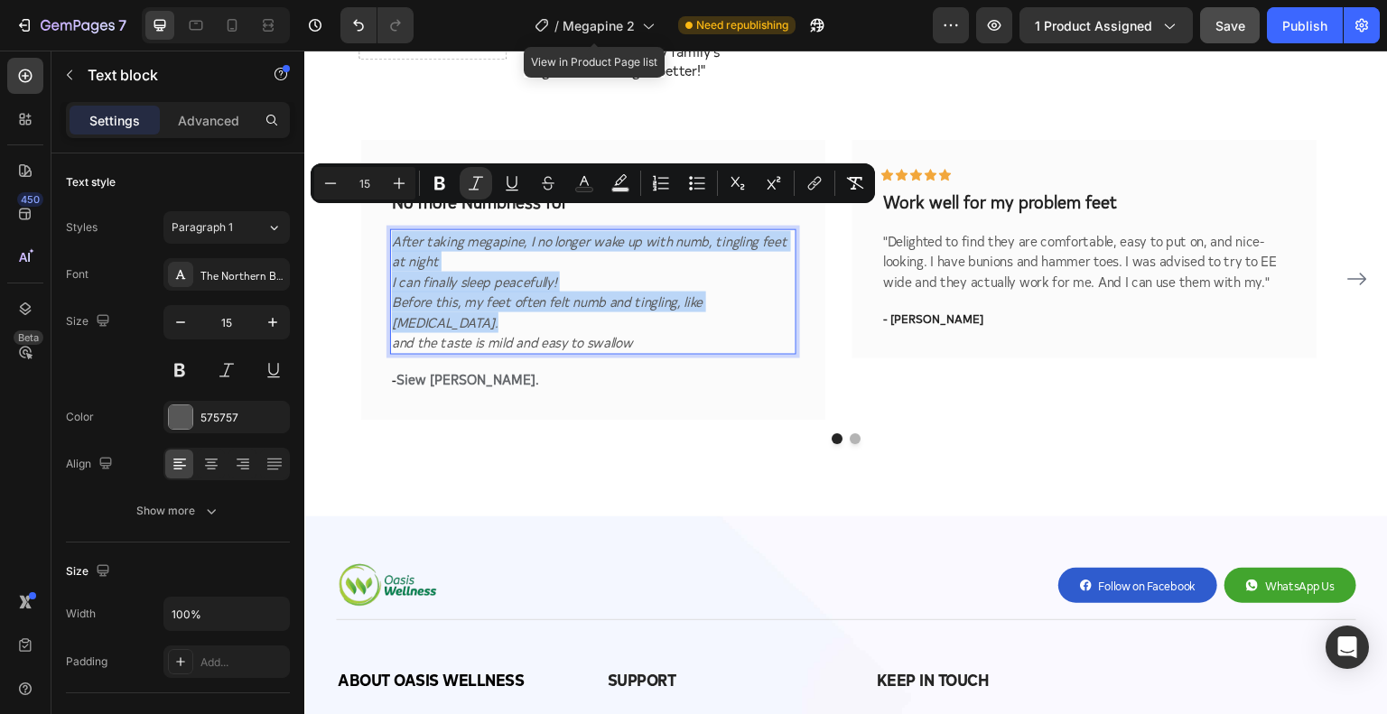
copy div "After taking megapine, I no longer wake up with numb, tingling feet at night I …"
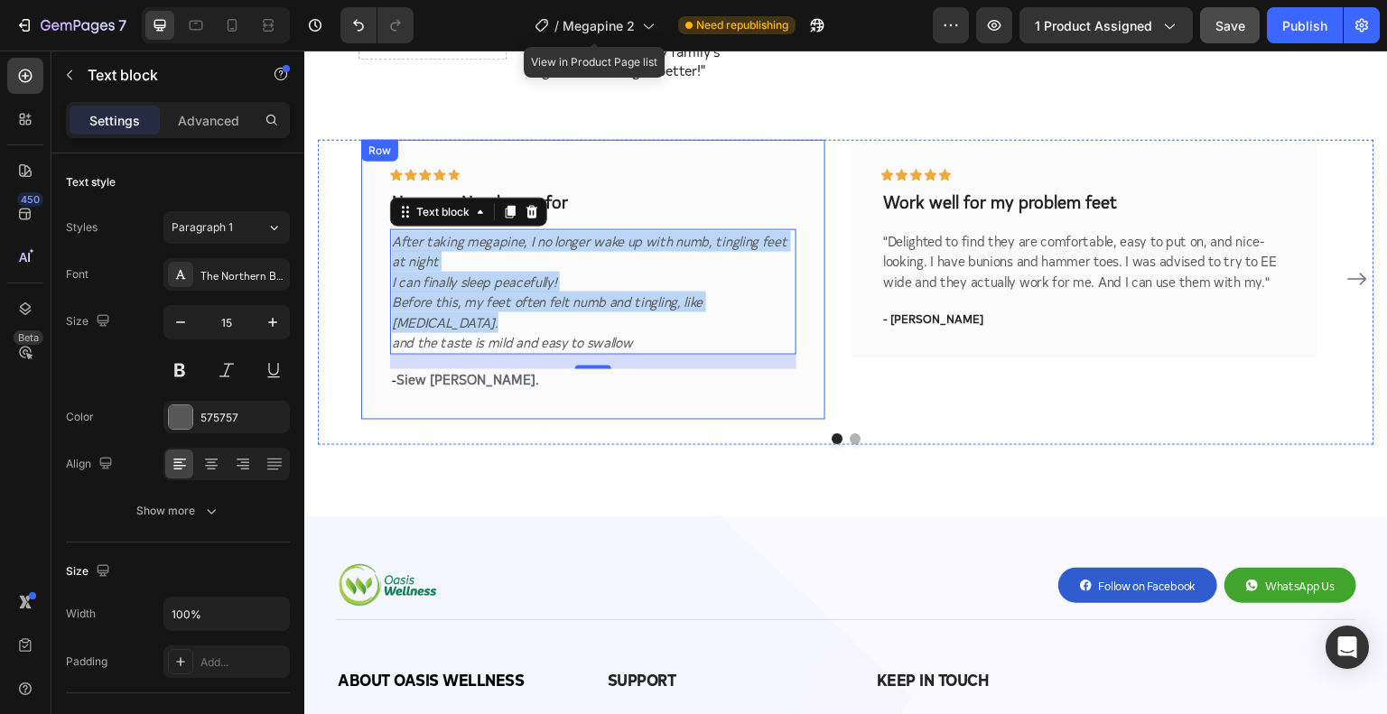
click at [462, 378] on div "Icon Icon Icon Icon Icon Row No more Numbness for Text block After taking megap…" at bounding box center [593, 279] width 464 height 280
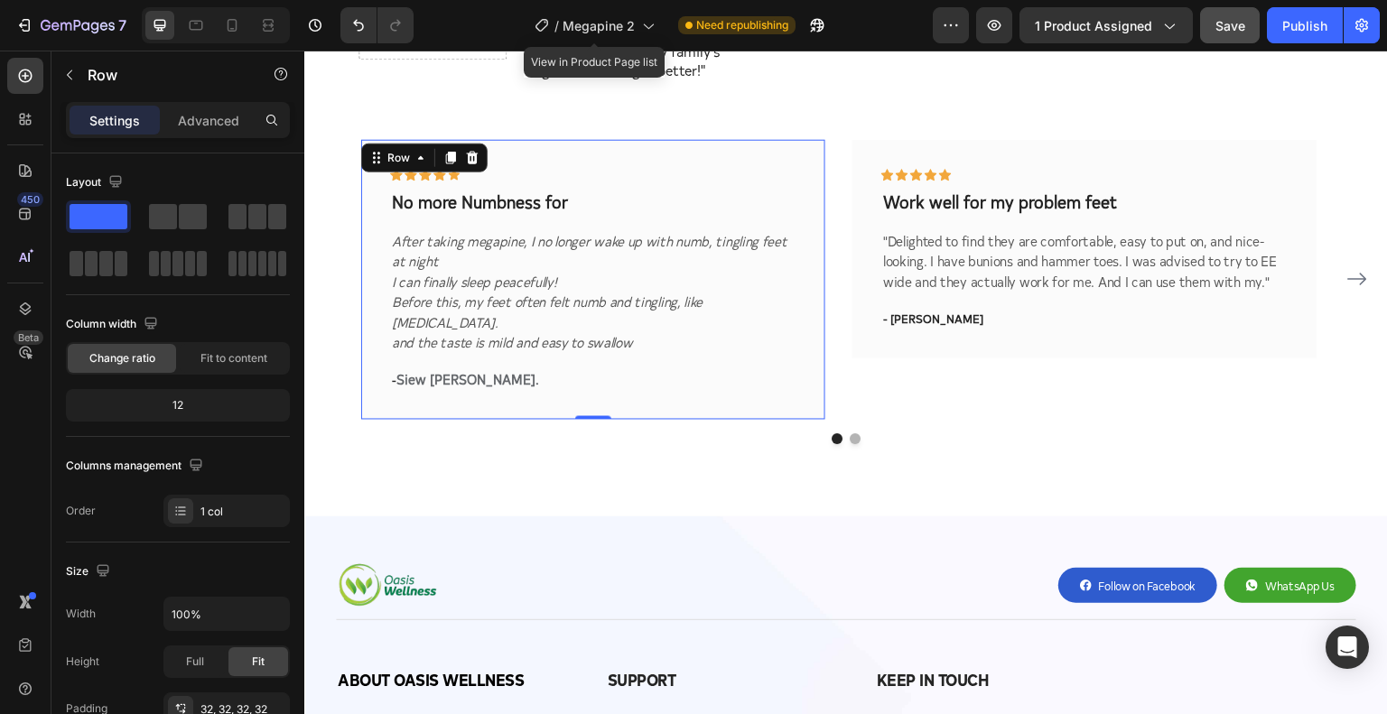
click at [452, 369] on strong "Siew [PERSON_NAME]" at bounding box center [466, 378] width 139 height 19
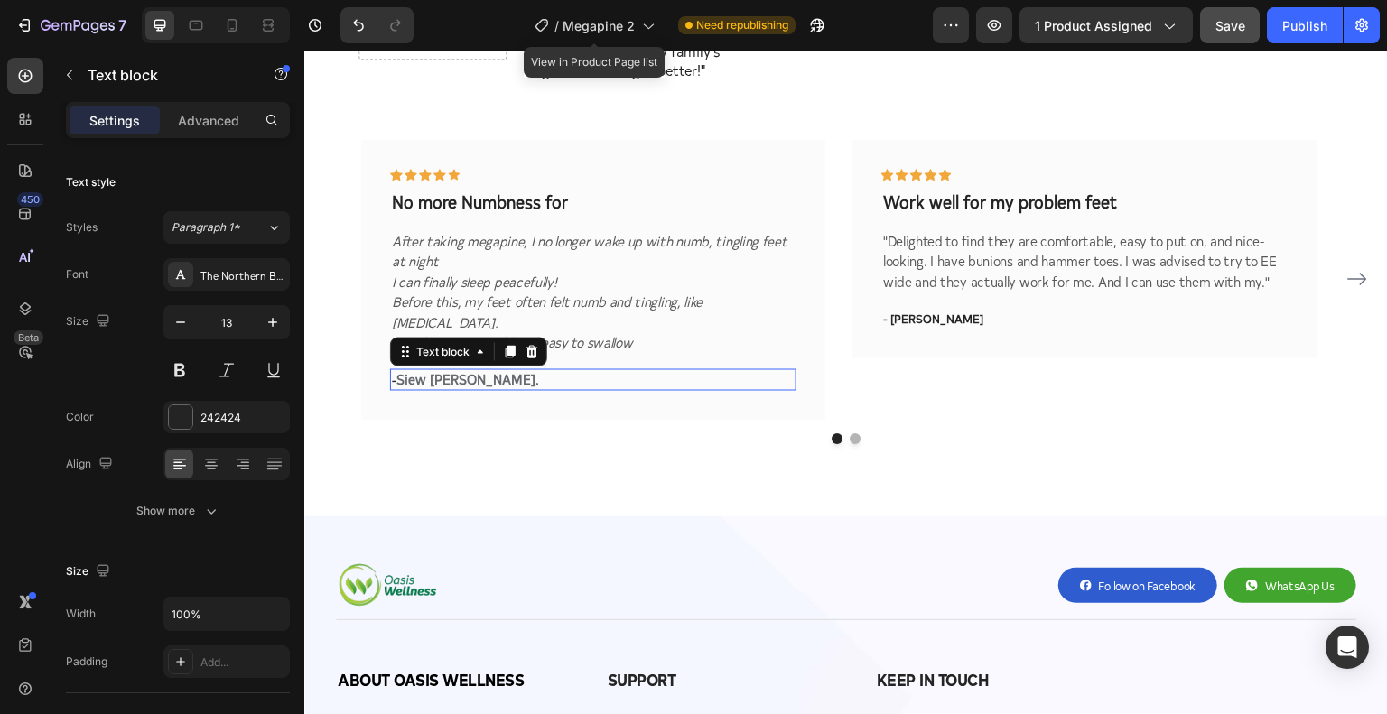
click at [452, 369] on strong "Siew [PERSON_NAME]" at bounding box center [466, 378] width 139 height 19
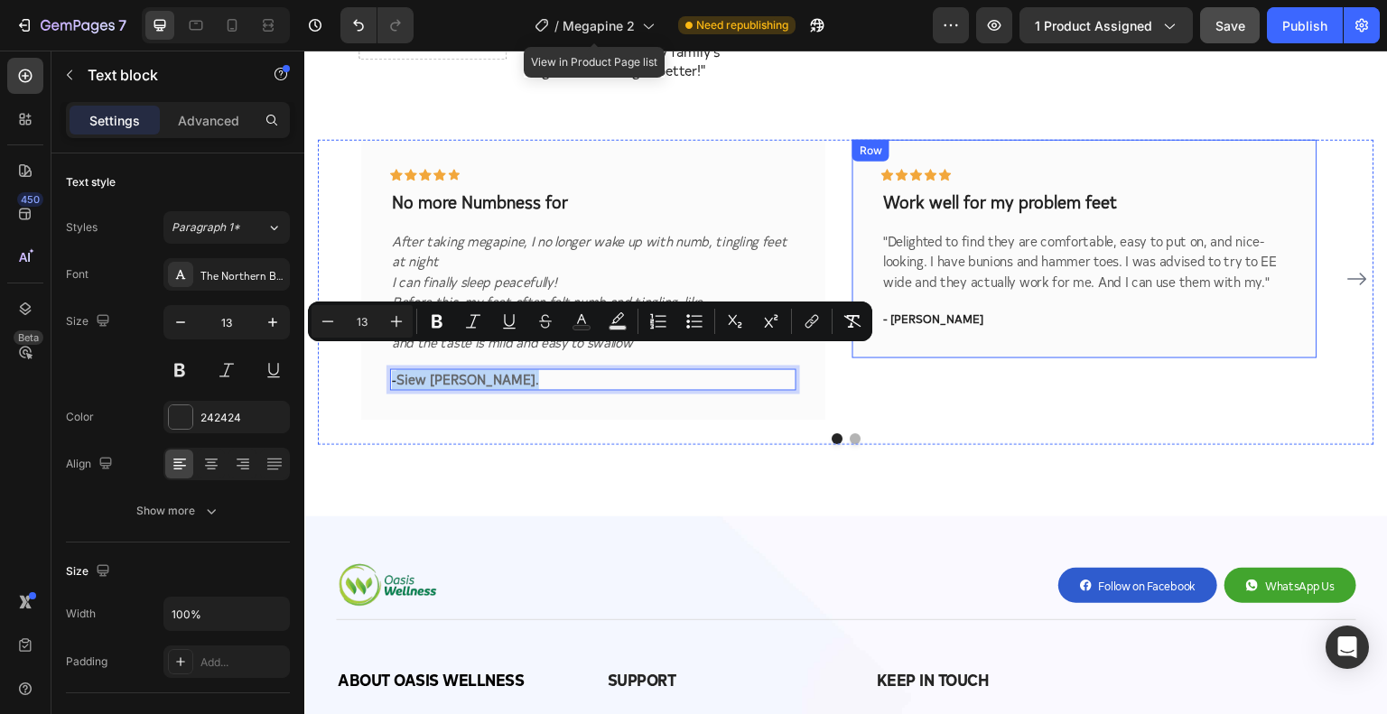
click at [912, 309] on p "- [PERSON_NAME]" at bounding box center [1084, 318] width 403 height 18
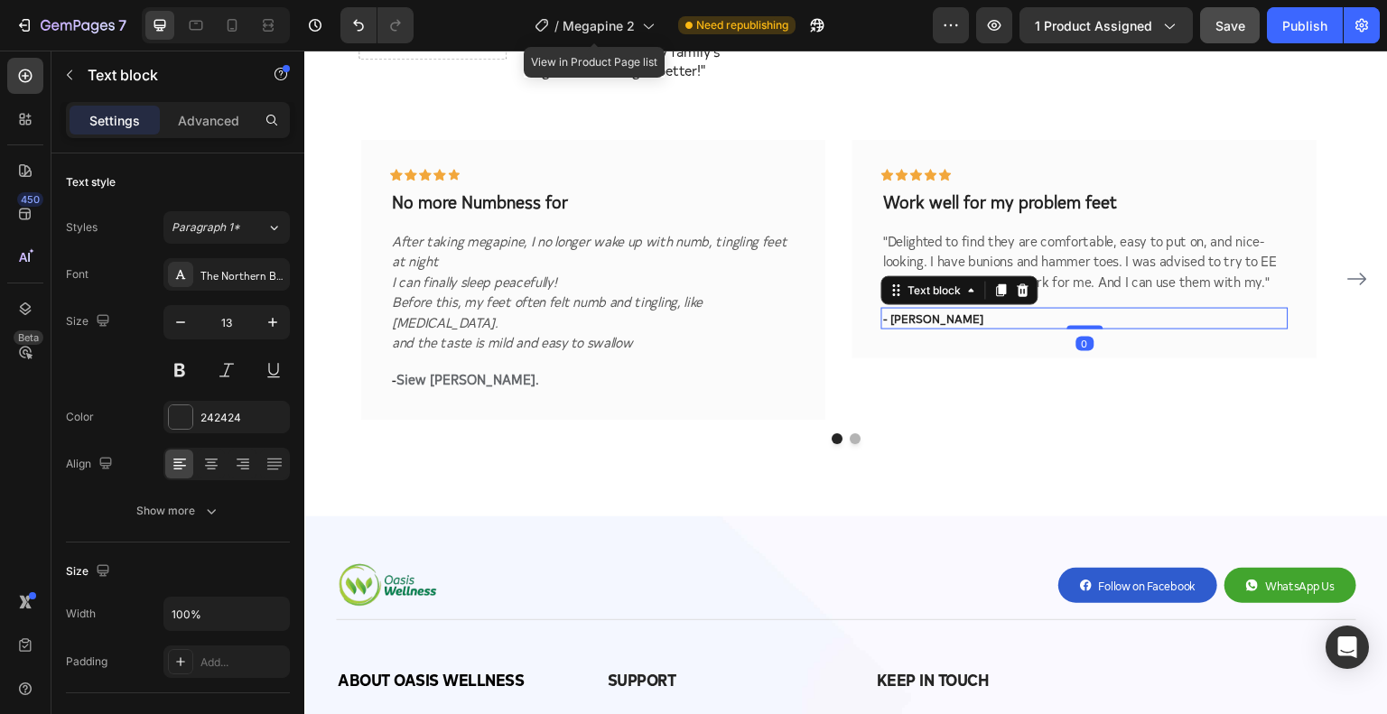
click at [916, 309] on p "- [PERSON_NAME]" at bounding box center [1084, 318] width 403 height 18
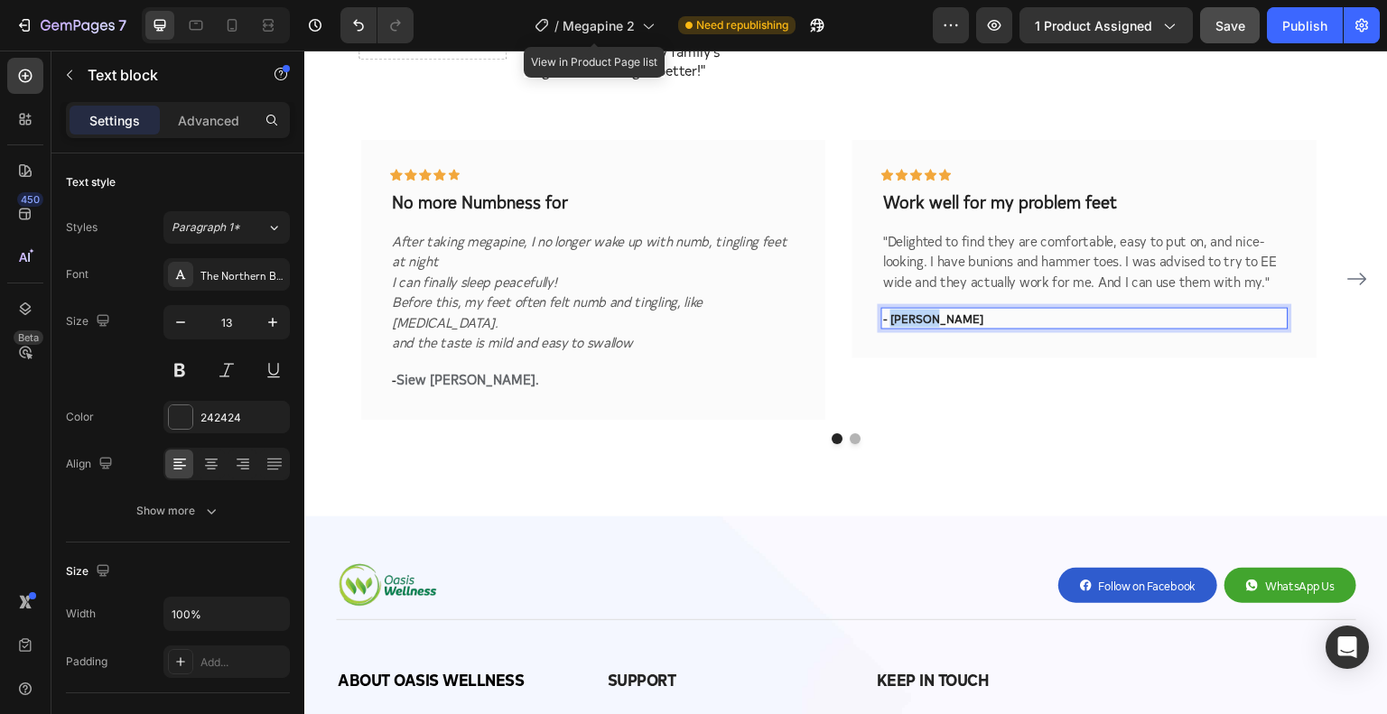
click at [916, 309] on p "- [PERSON_NAME]" at bounding box center [1084, 318] width 403 height 18
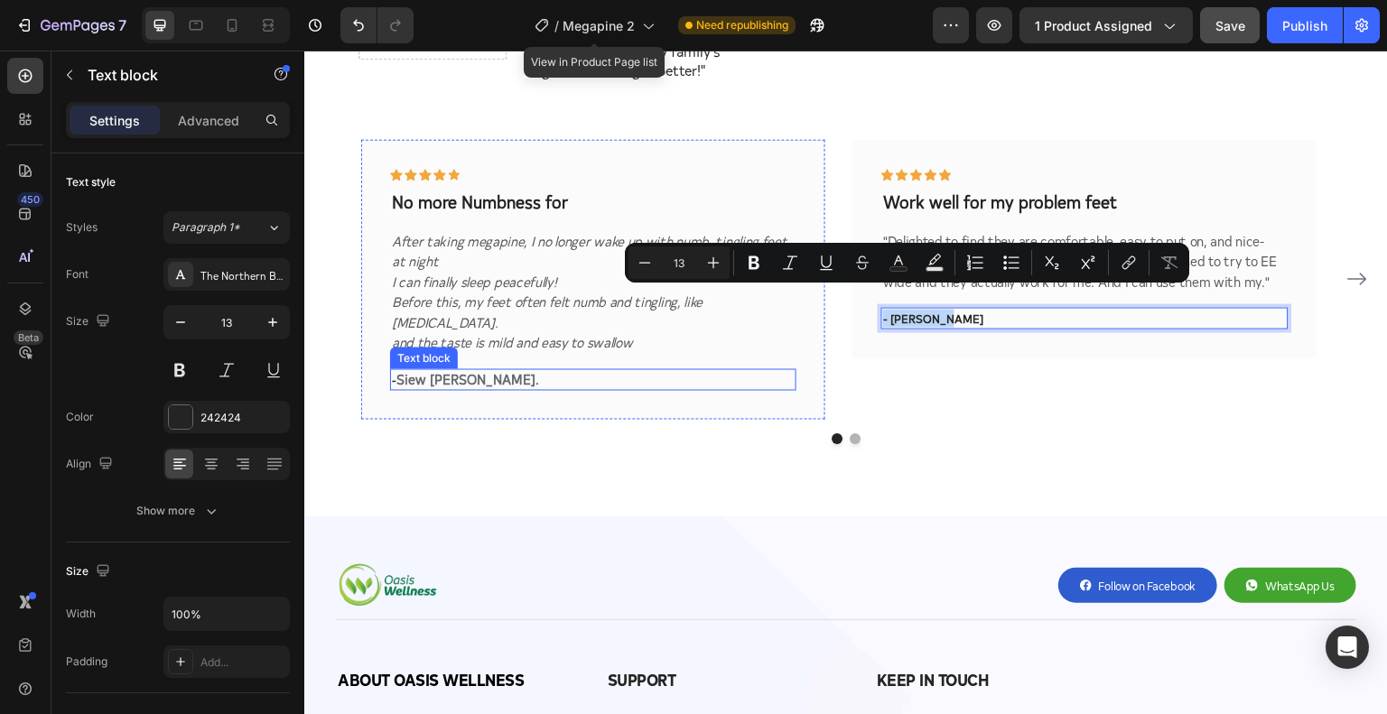
click at [429, 369] on strong "Siew [PERSON_NAME]" at bounding box center [466, 378] width 139 height 19
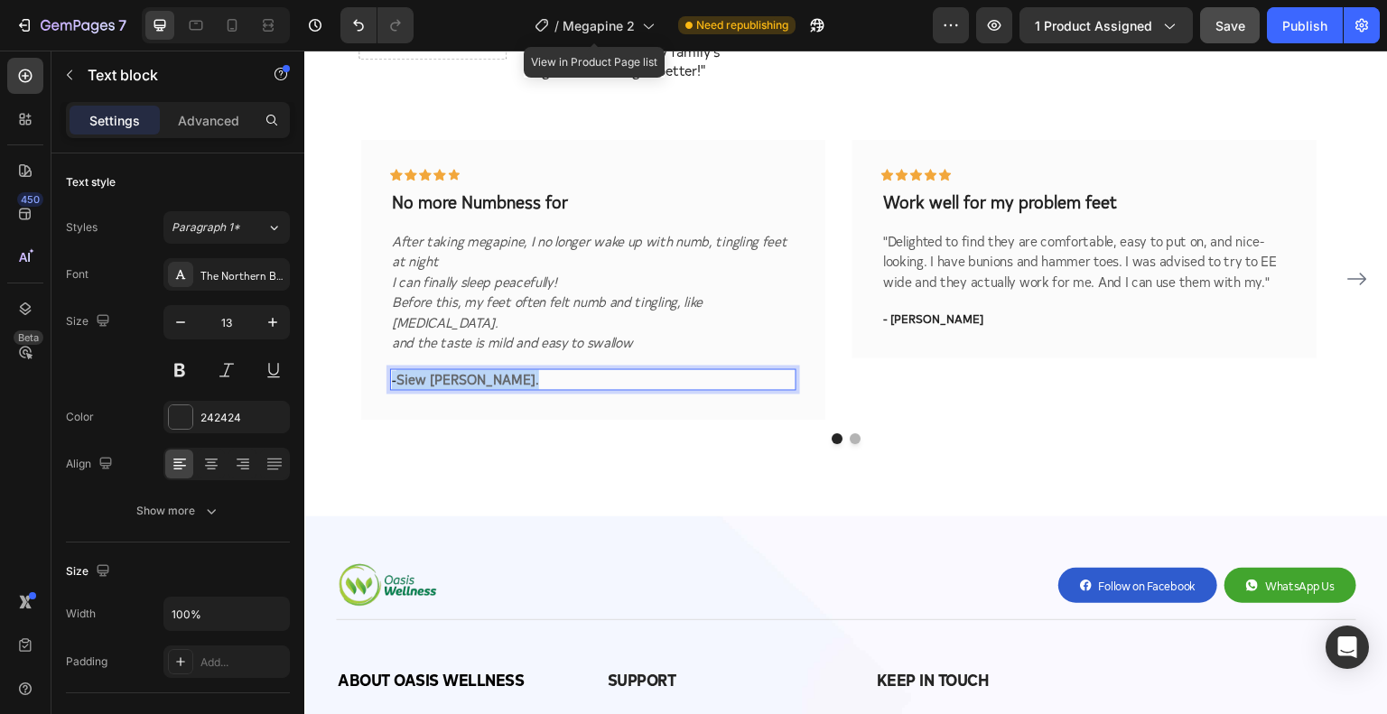
click at [429, 369] on strong "Siew [PERSON_NAME]" at bounding box center [466, 378] width 139 height 19
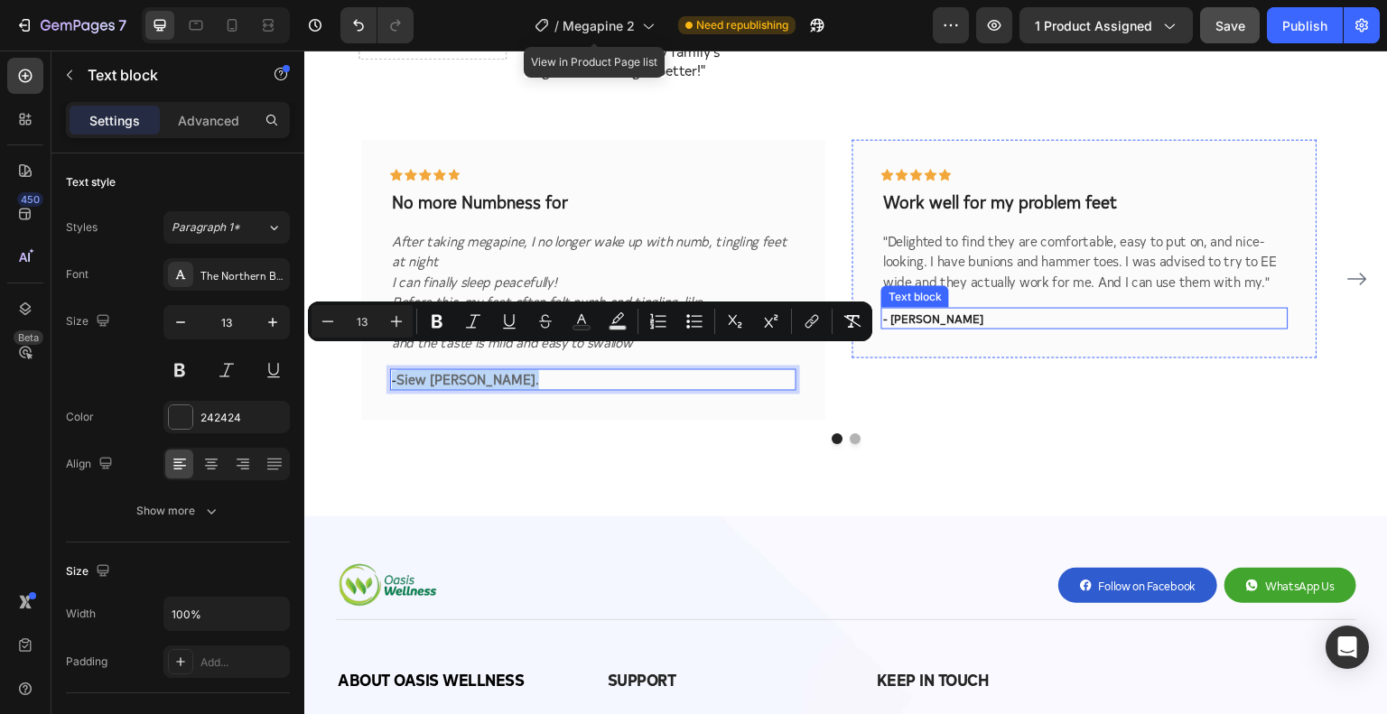
click at [919, 309] on p "- [PERSON_NAME]" at bounding box center [1084, 318] width 403 height 18
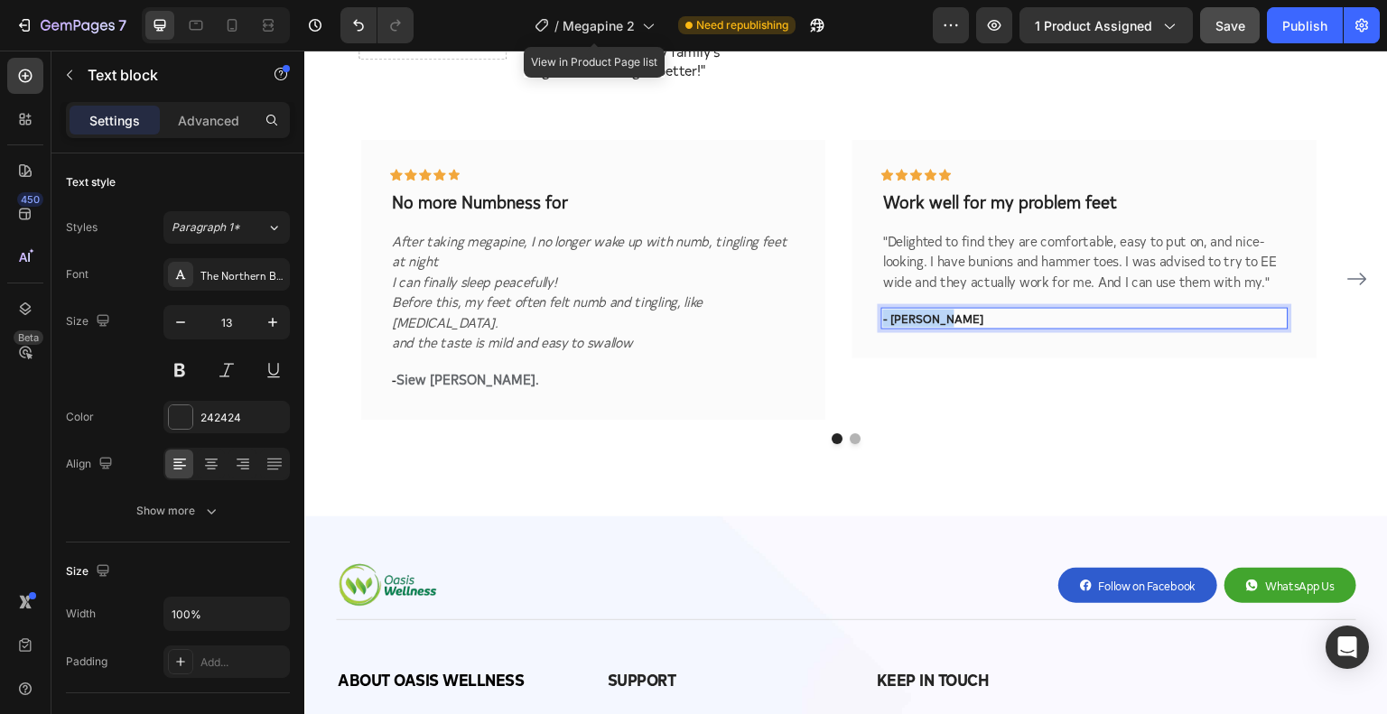
click at [919, 309] on p "- [PERSON_NAME]" at bounding box center [1084, 318] width 403 height 18
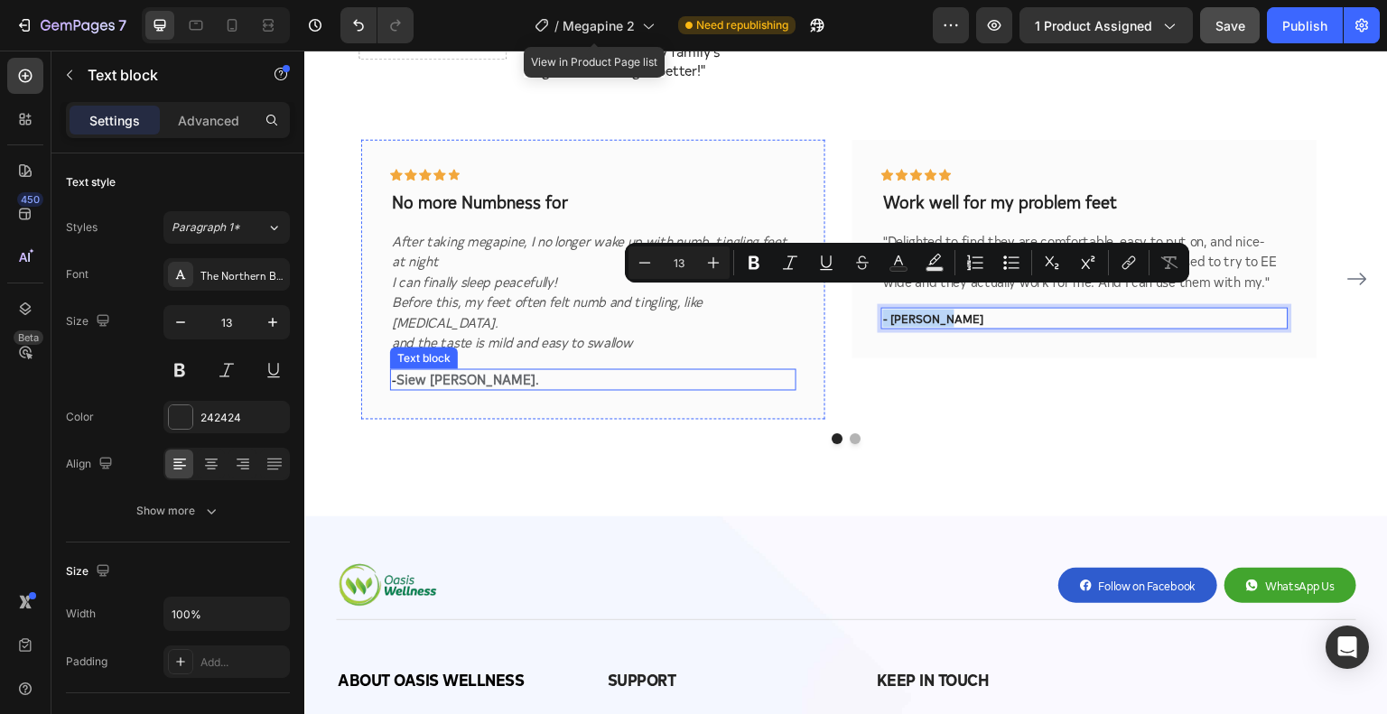
click at [429, 369] on strong "Siew [PERSON_NAME]" at bounding box center [466, 378] width 139 height 19
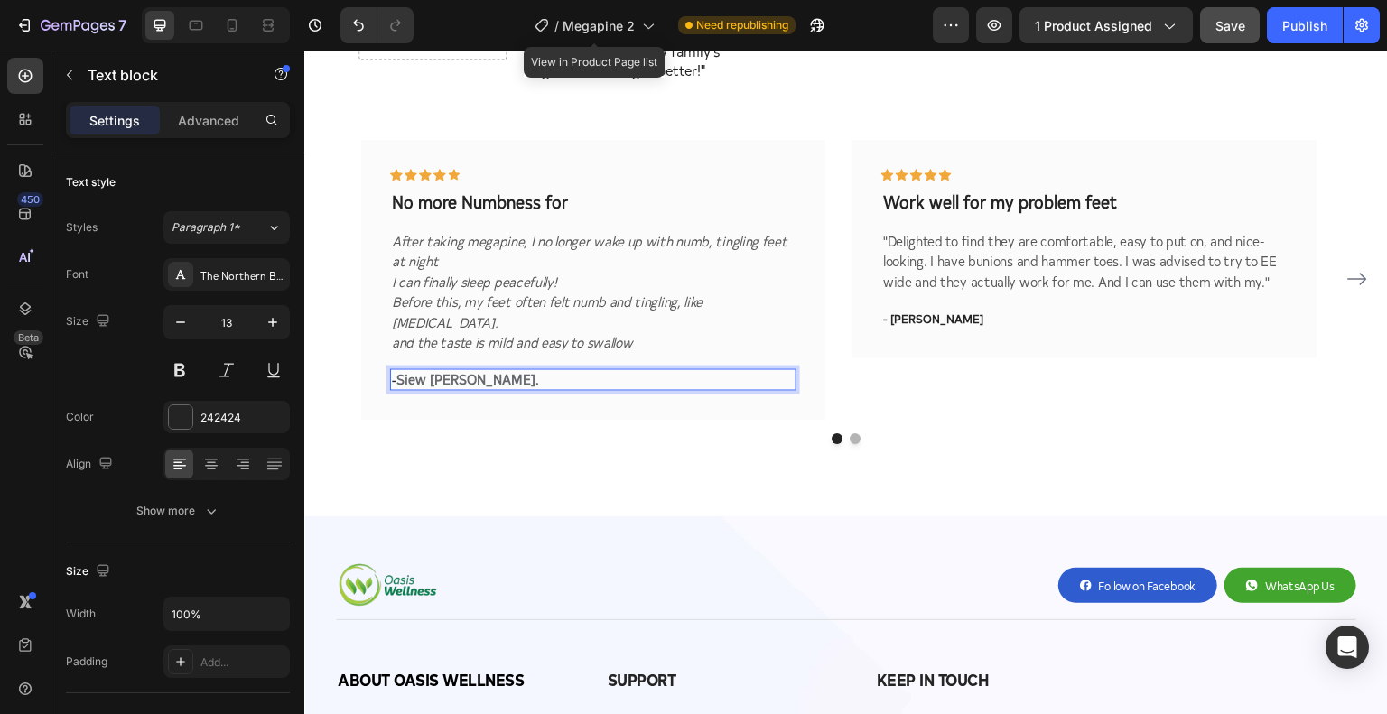
click at [429, 369] on strong "Siew [PERSON_NAME]" at bounding box center [466, 378] width 139 height 19
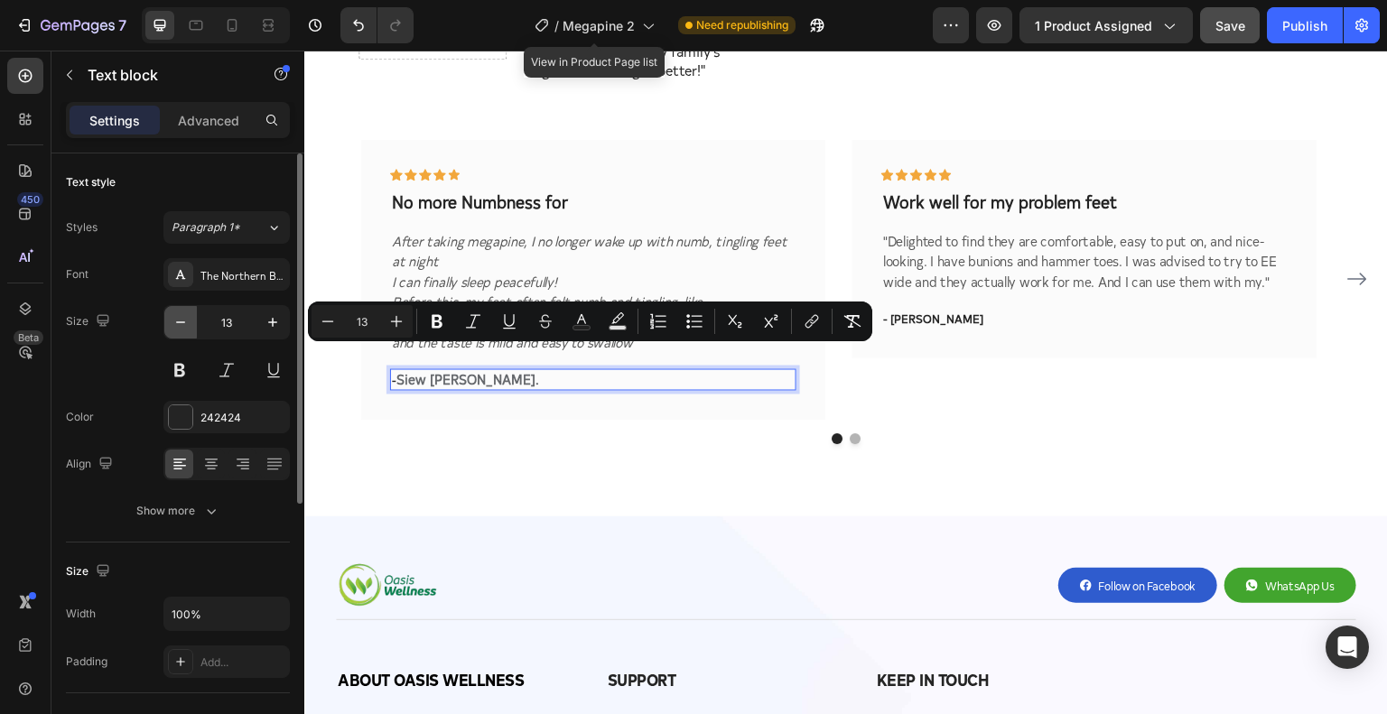
click at [192, 317] on button "button" at bounding box center [180, 322] width 33 height 33
type input "12"
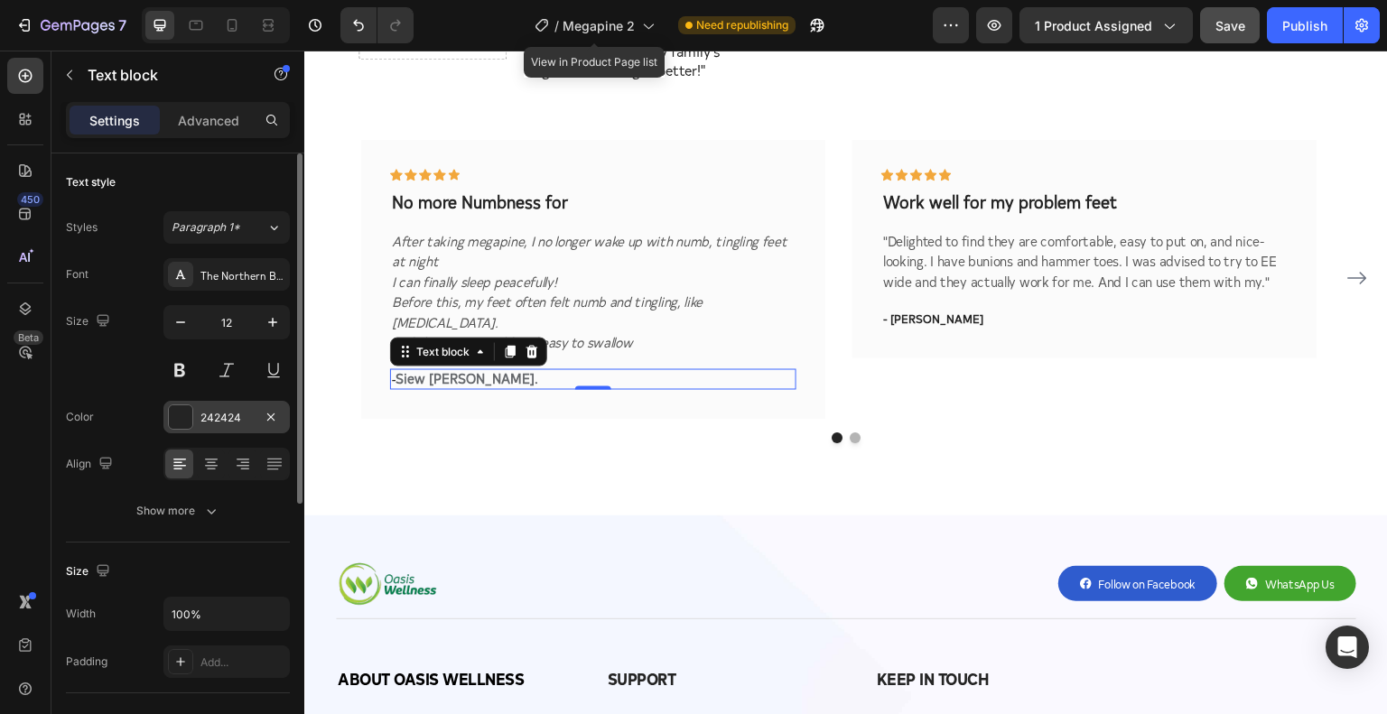
click at [181, 415] on div at bounding box center [180, 417] width 23 height 23
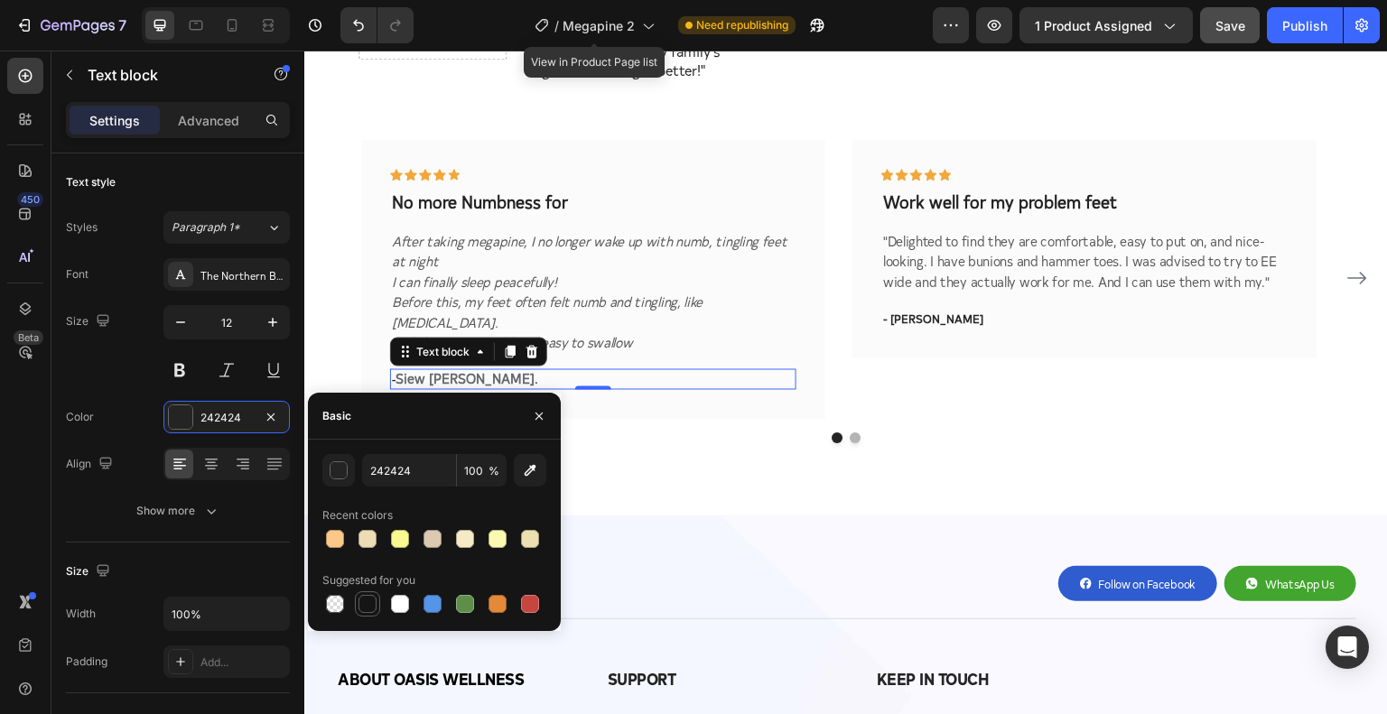
click at [364, 602] on div at bounding box center [368, 604] width 18 height 18
type input "151515"
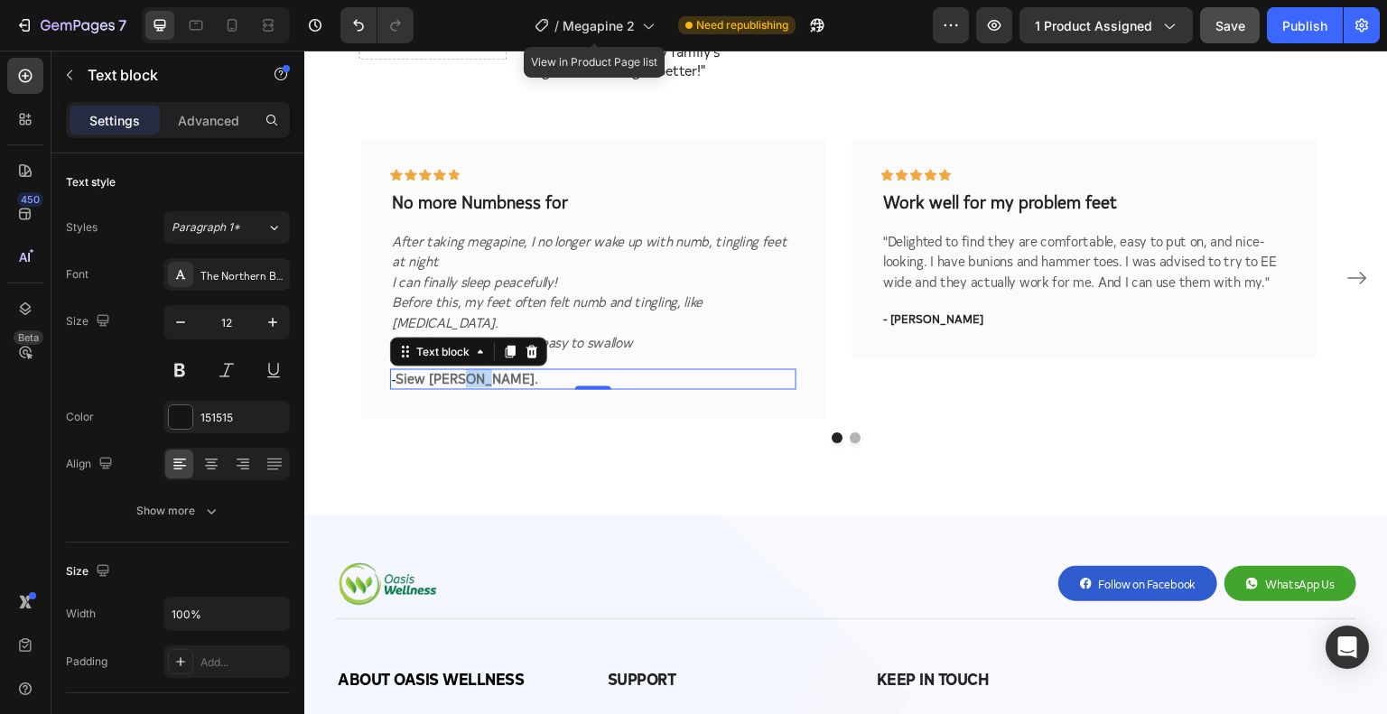
click at [467, 369] on strong "Siew [PERSON_NAME]" at bounding box center [465, 378] width 139 height 19
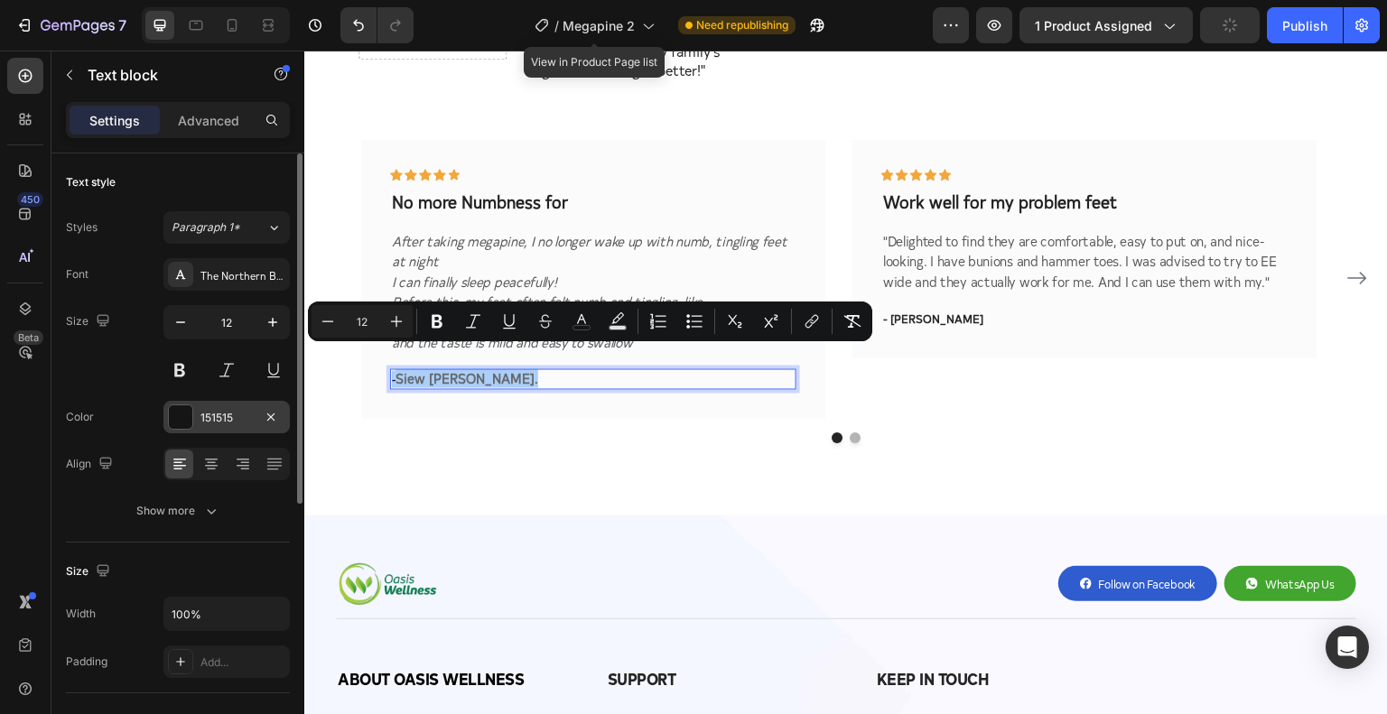
click at [181, 415] on div at bounding box center [180, 417] width 23 height 23
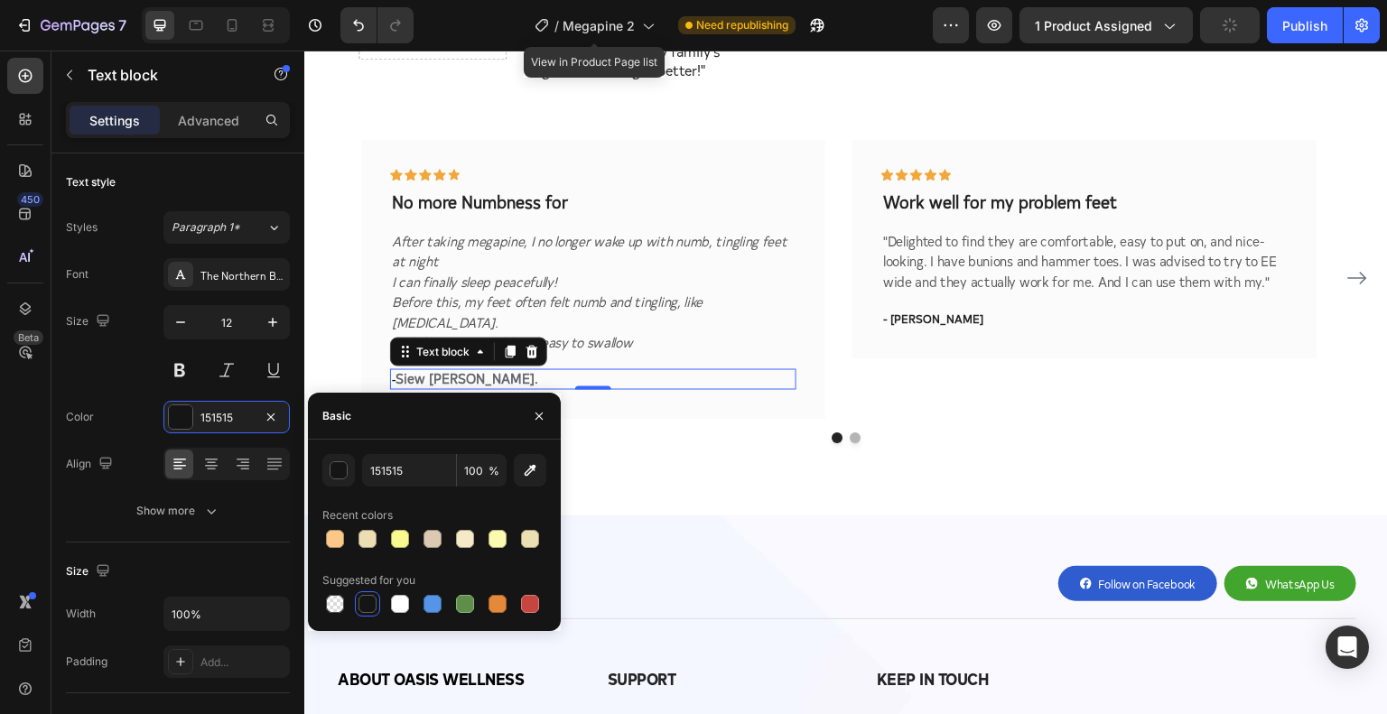
click at [369, 603] on div at bounding box center [368, 604] width 18 height 18
click at [676, 465] on div "Icon Icon Icon Icon Icon Row No more Numbness for Text block After taking megap…" at bounding box center [846, 324] width 1084 height 384
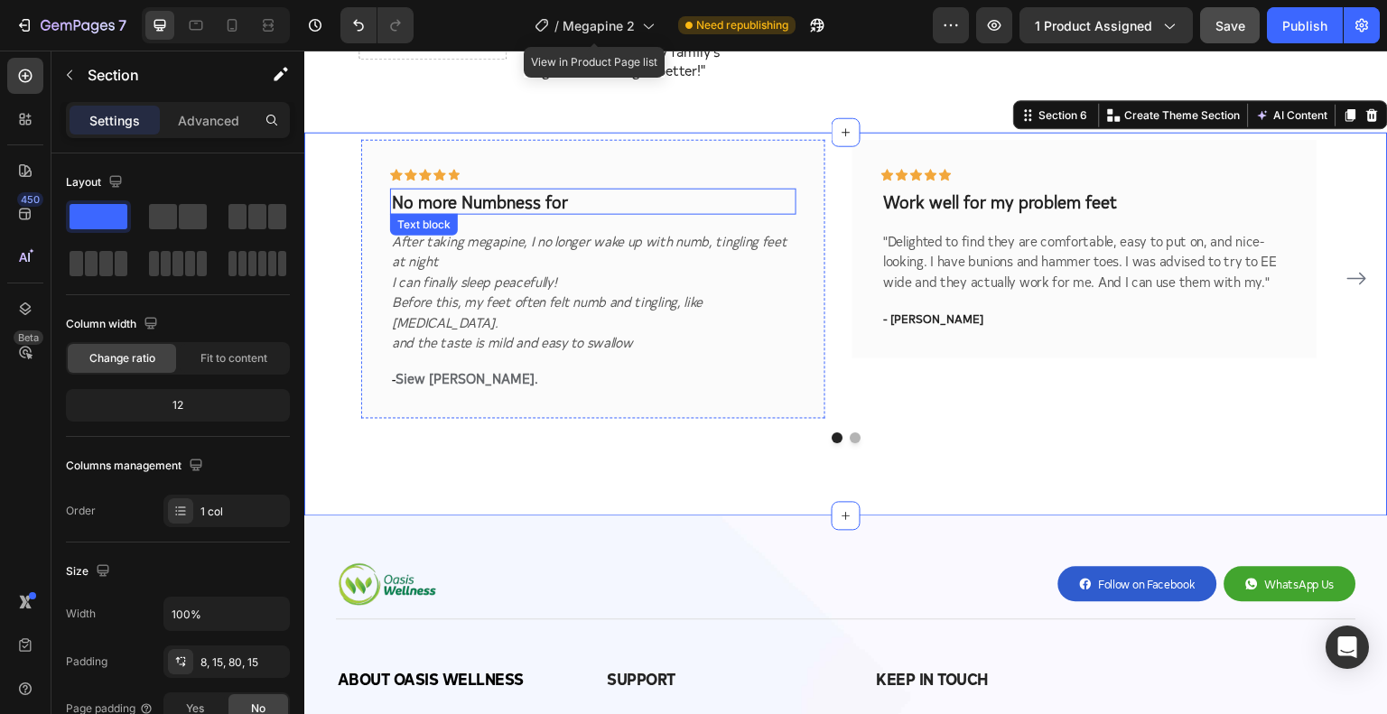
click at [446, 190] on p "No more Numbness for" at bounding box center [593, 201] width 403 height 23
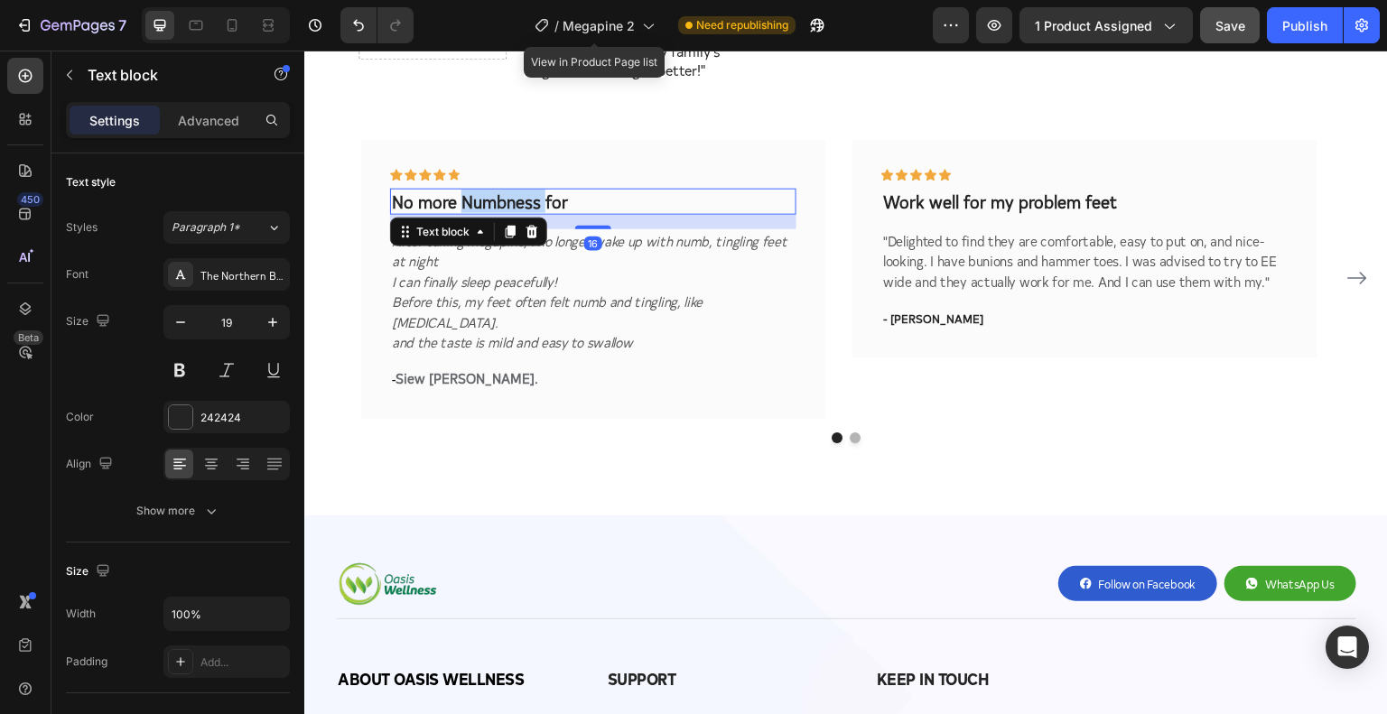
click at [488, 190] on p "No more Numbness for" at bounding box center [593, 201] width 403 height 23
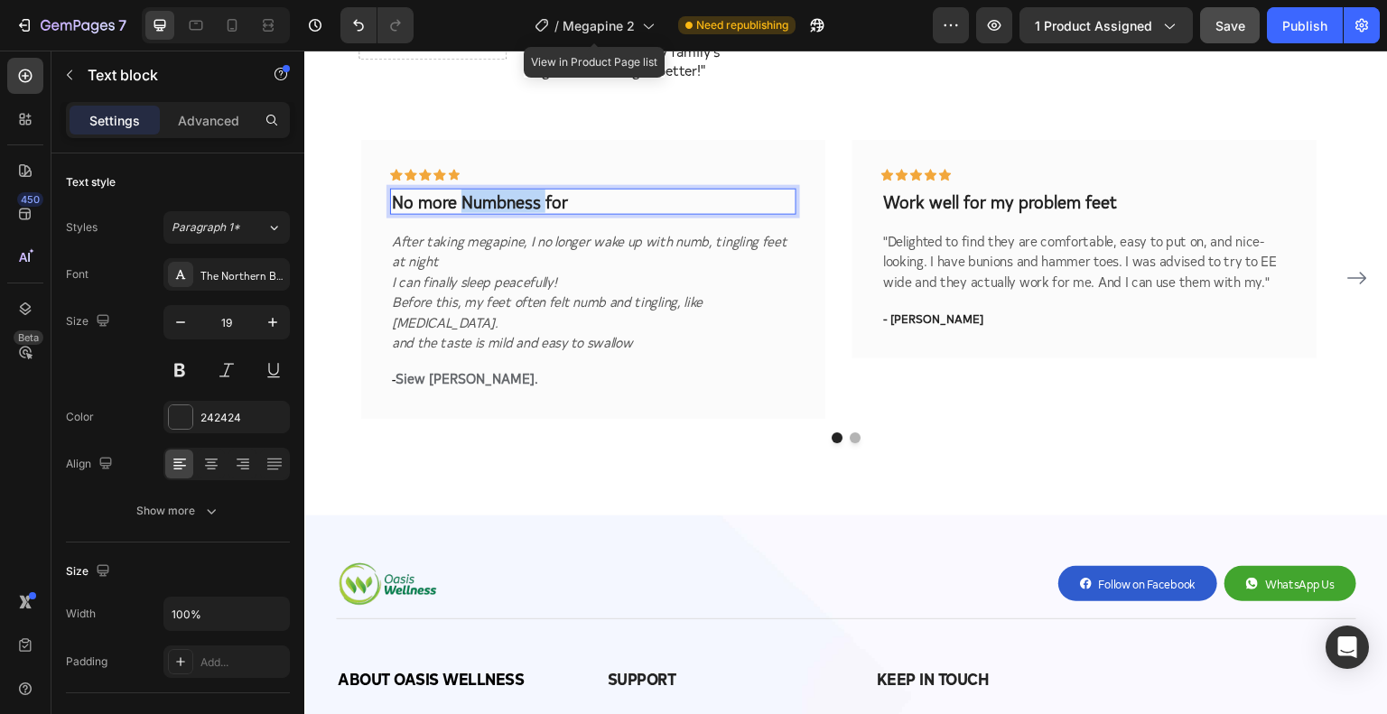
click at [488, 190] on p "No more Numbness for" at bounding box center [593, 201] width 403 height 23
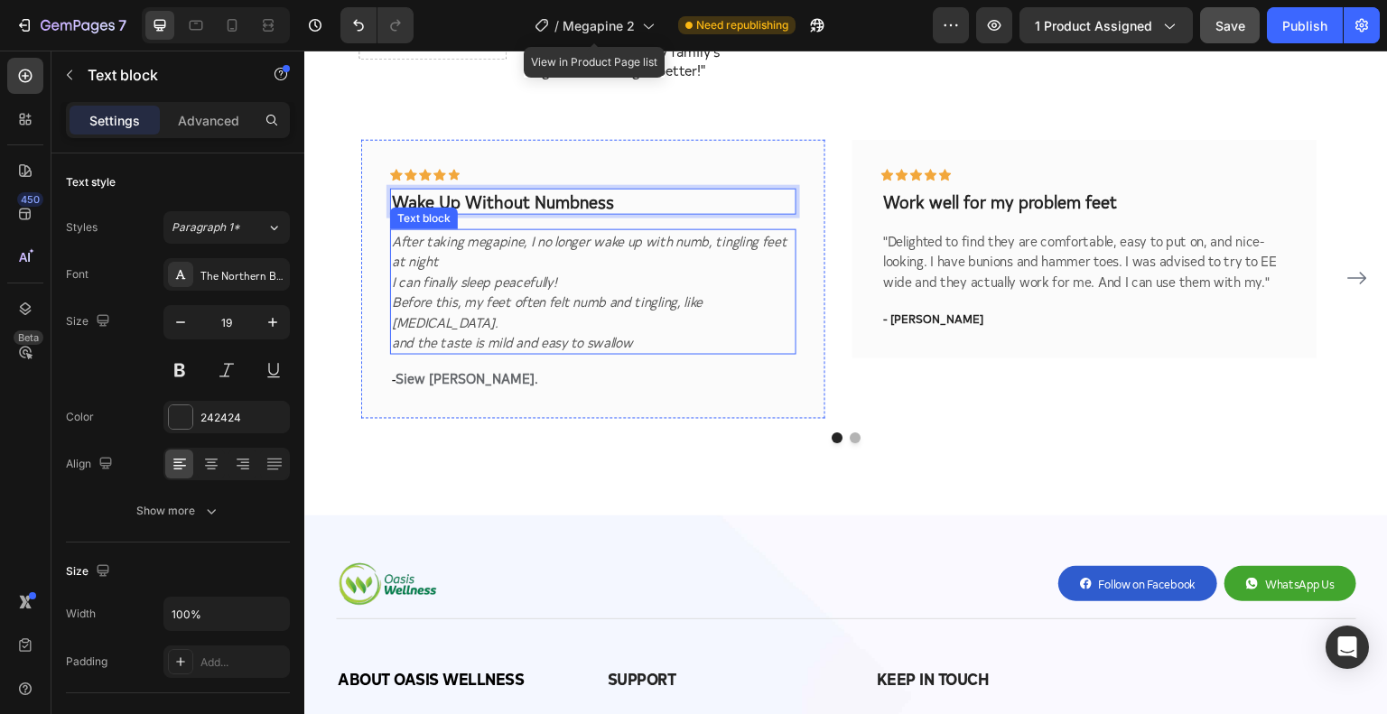
click at [1042, 266] on p ""Delighted to find they are comfortable, easy to put on, and nice-looking. I ha…" at bounding box center [1084, 260] width 403 height 61
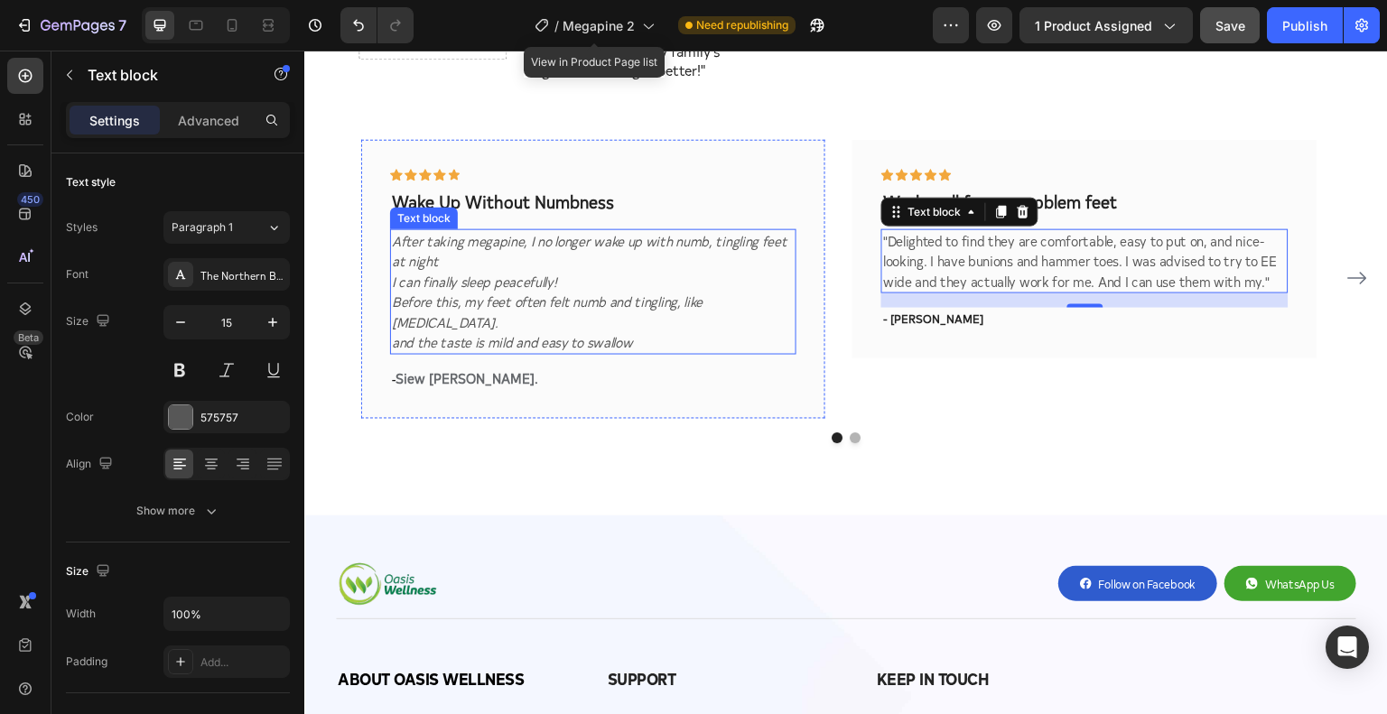
click at [462, 271] on icon "I can finally sleep peacefully!" at bounding box center [474, 280] width 165 height 19
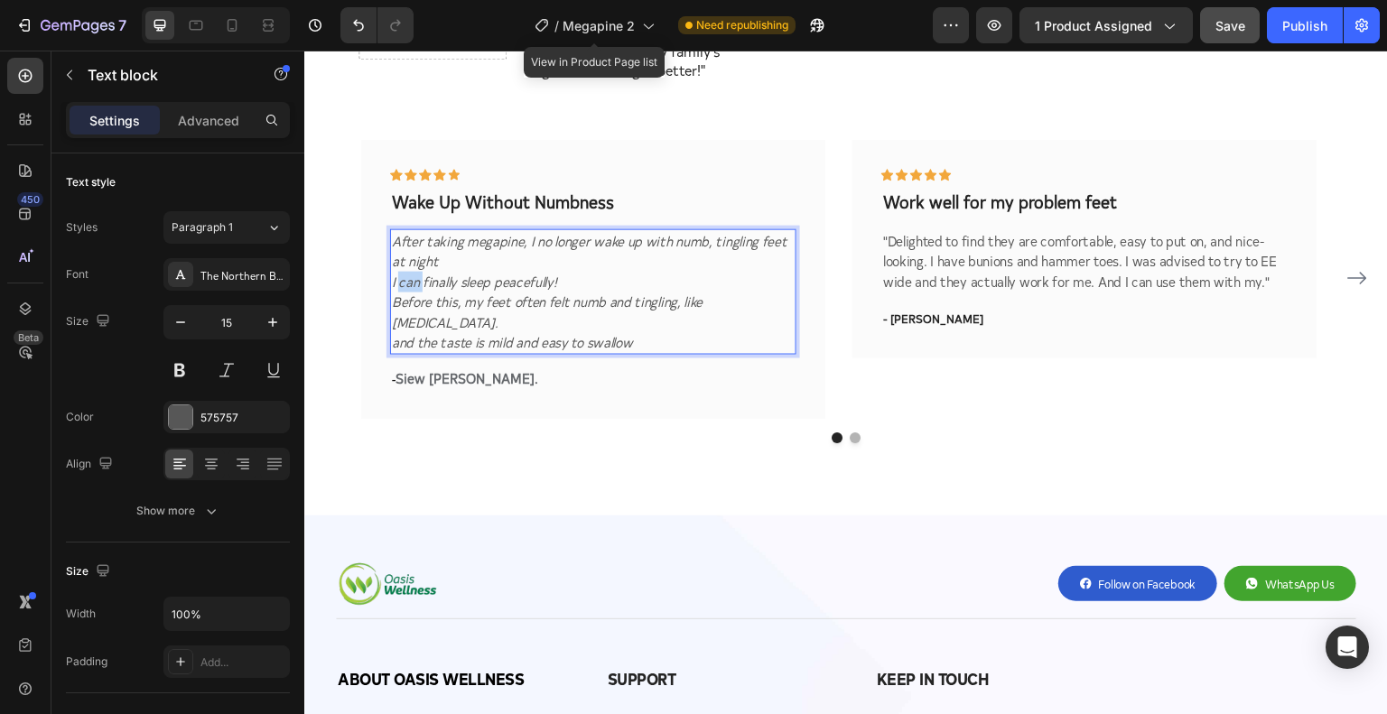
click at [397, 271] on icon "I can finally sleep peacefully!" at bounding box center [474, 280] width 165 height 19
click at [395, 271] on icon "I can finally sleep peacefully!" at bounding box center [474, 280] width 165 height 19
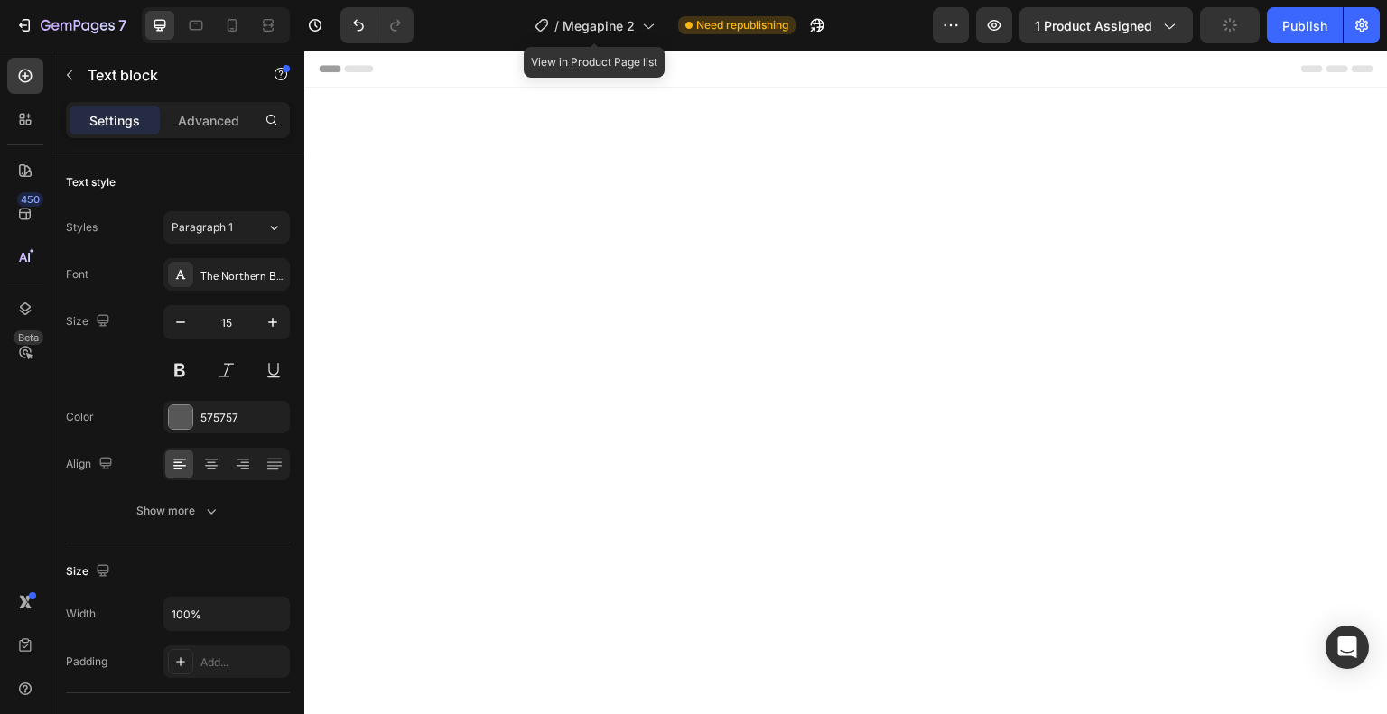
scroll to position [5635, 0]
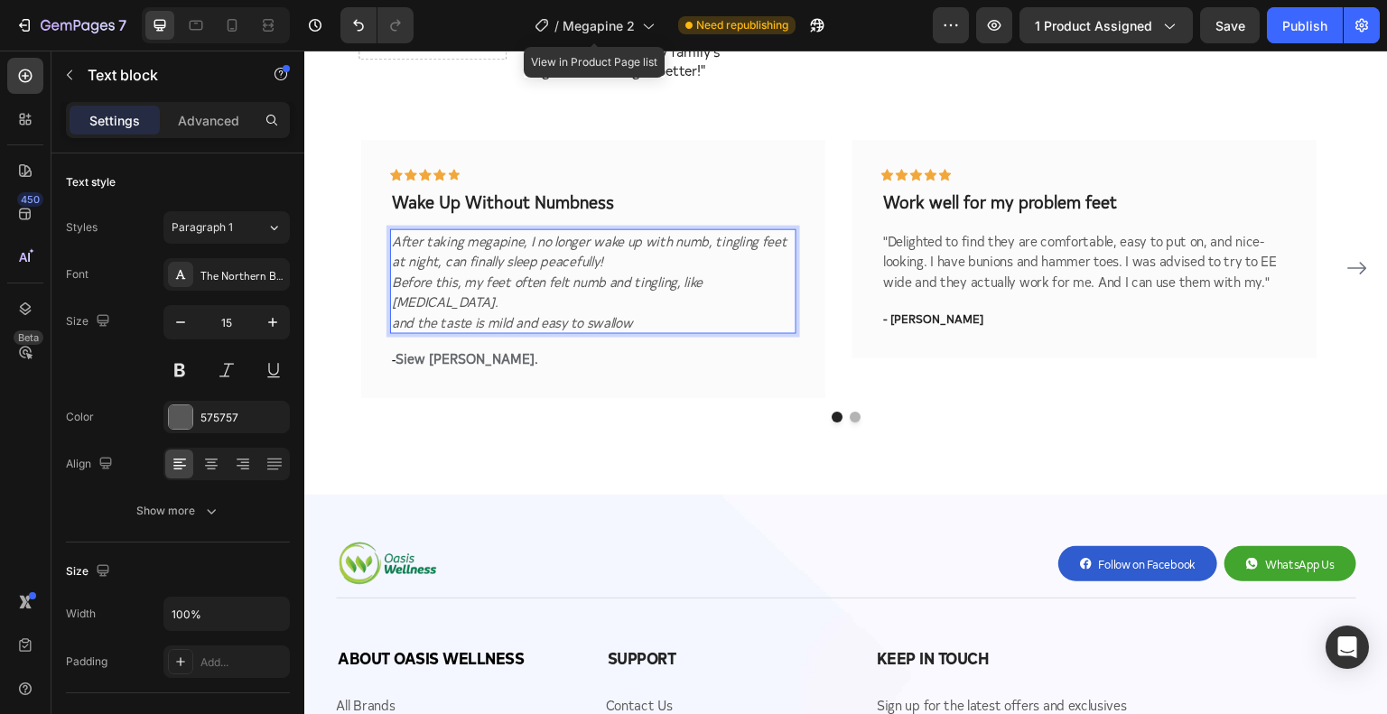
click at [541, 271] on p "Before this, my feet often felt numb and tingling, like [MEDICAL_DATA]." at bounding box center [593, 291] width 403 height 41
click at [410, 312] on icon "and the taste is mild and easy to swallow" at bounding box center [512, 321] width 241 height 19
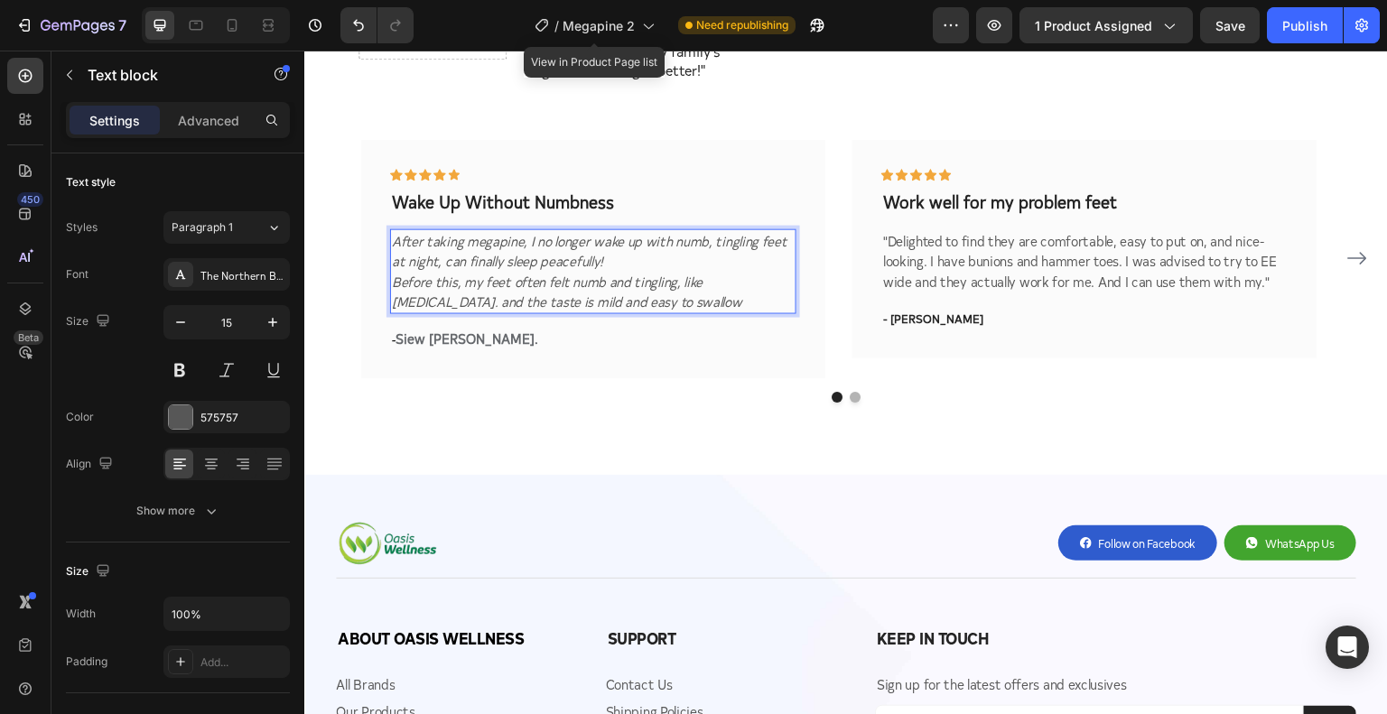
click at [689, 281] on p "Before this, my feet often felt numb and tingling, like pins and needles. and t…" at bounding box center [593, 291] width 403 height 41
click at [464, 284] on icon "Before this, my feet often felt numb and tingling, like pins and needles. and t…" at bounding box center [569, 291] width 354 height 40
click at [470, 230] on icon "After taking megapine, I no longer wake up with numb, tingling feet at night, c…" at bounding box center [590, 250] width 396 height 40
click at [975, 190] on p "Work well for my problem feet" at bounding box center [1084, 201] width 403 height 23
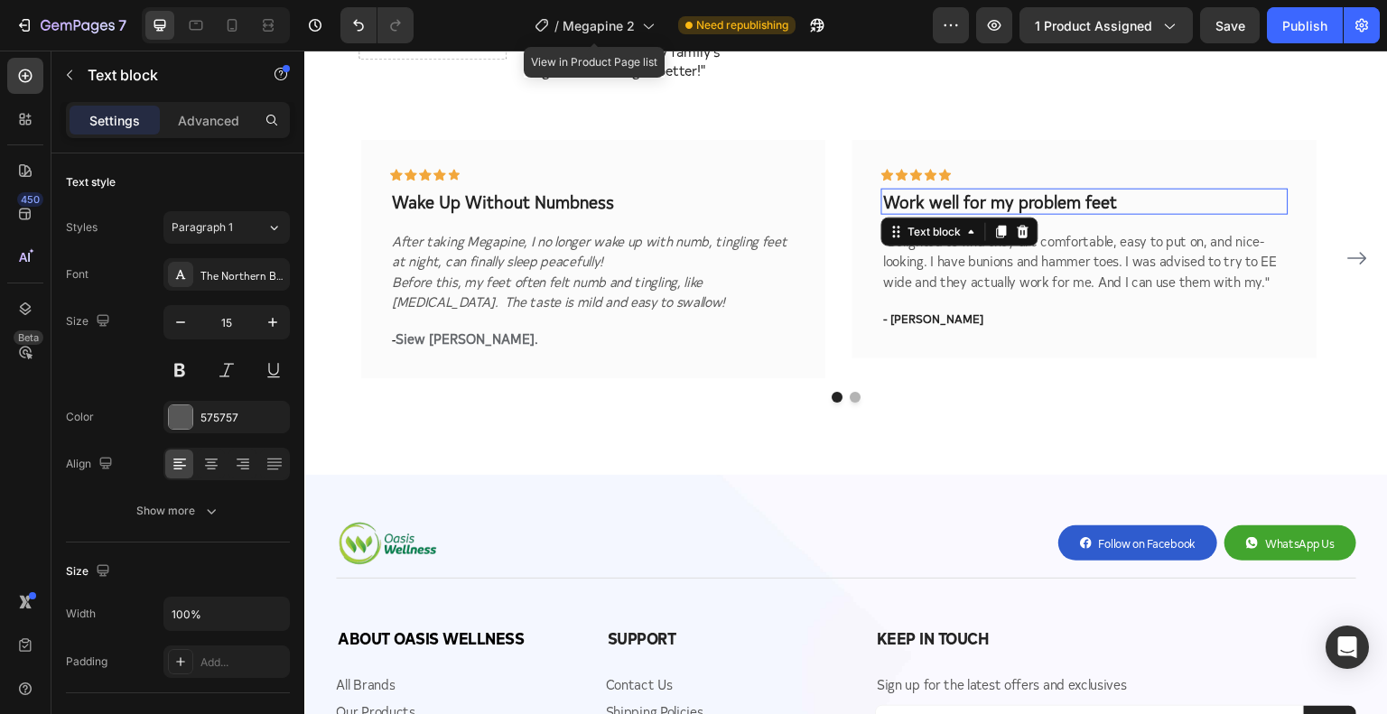
click at [975, 190] on p "Work well for my problem feet" at bounding box center [1084, 201] width 403 height 23
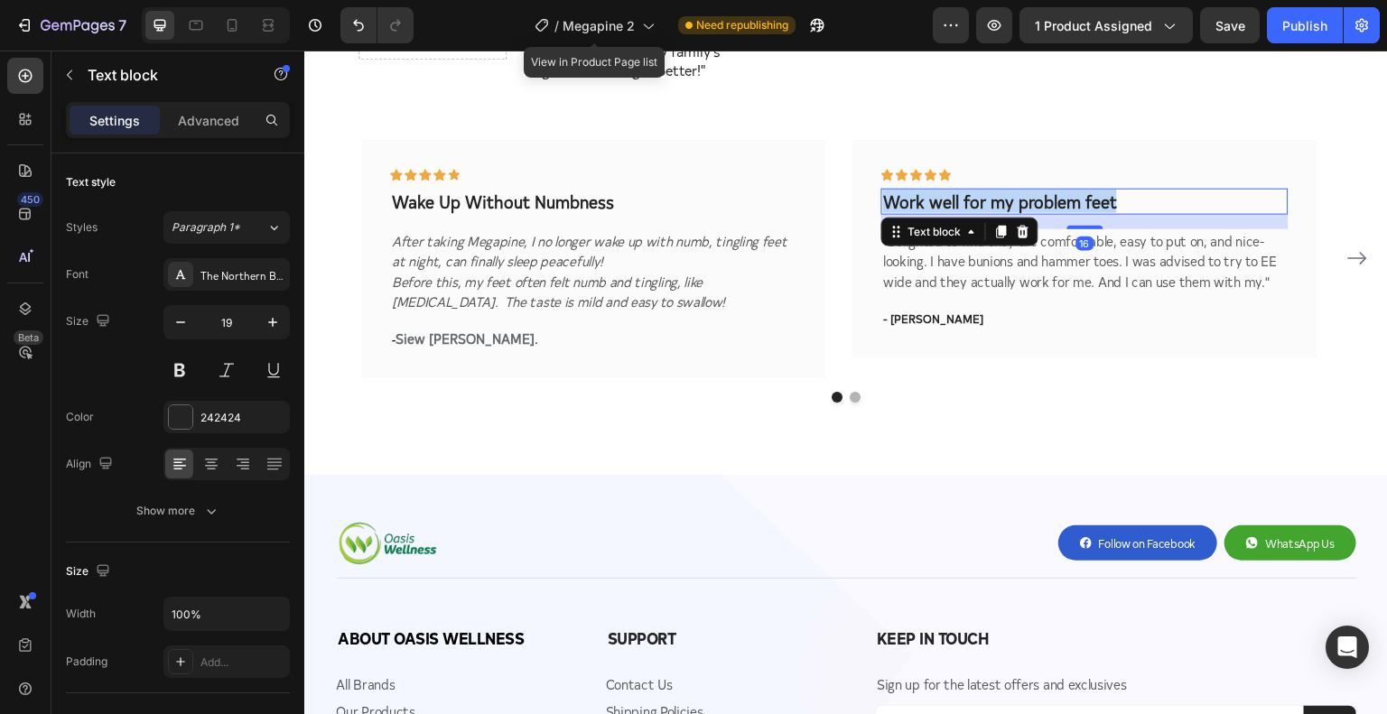
click at [975, 190] on p "Work well for my problem feet" at bounding box center [1084, 201] width 403 height 23
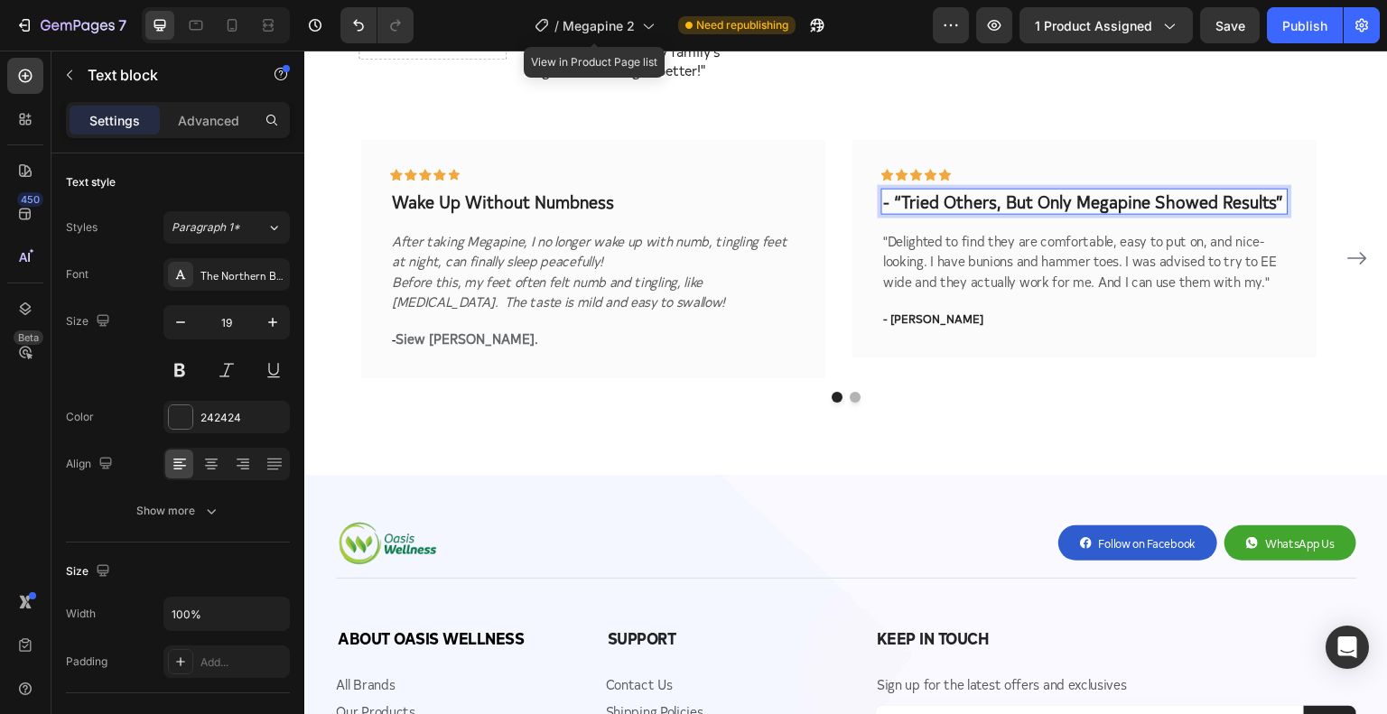
click at [953, 190] on p "- “Tried Others, But Only Megapine Showed Results”" at bounding box center [1084, 201] width 403 height 23
click at [900, 190] on p "- “Tried Others, But Only Megapine Showed Results”" at bounding box center [1084, 201] width 403 height 23
click at [1274, 190] on p "Tried Others, But Only Megapine Showed Results”" at bounding box center [1084, 201] width 403 height 23
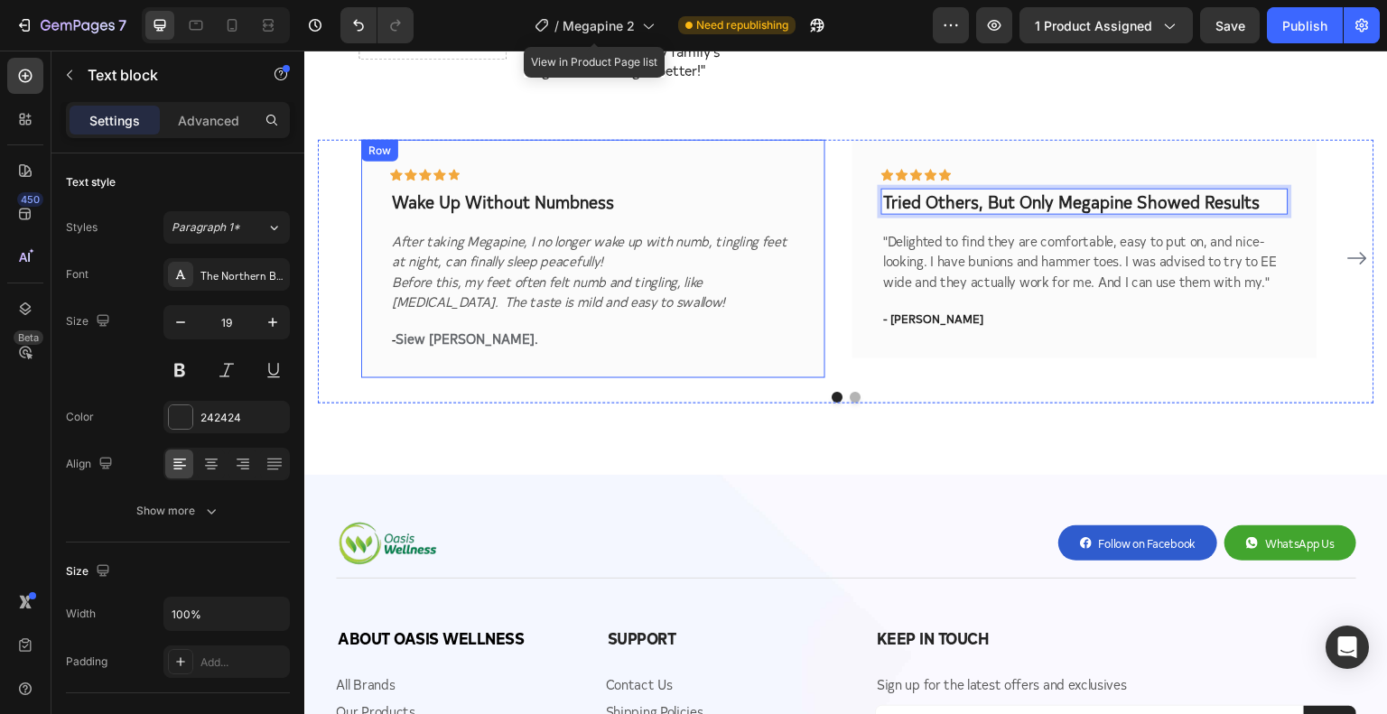
click at [968, 252] on p ""Delighted to find they are comfortable, easy to put on, and nice-looking. I ha…" at bounding box center [1084, 260] width 403 height 61
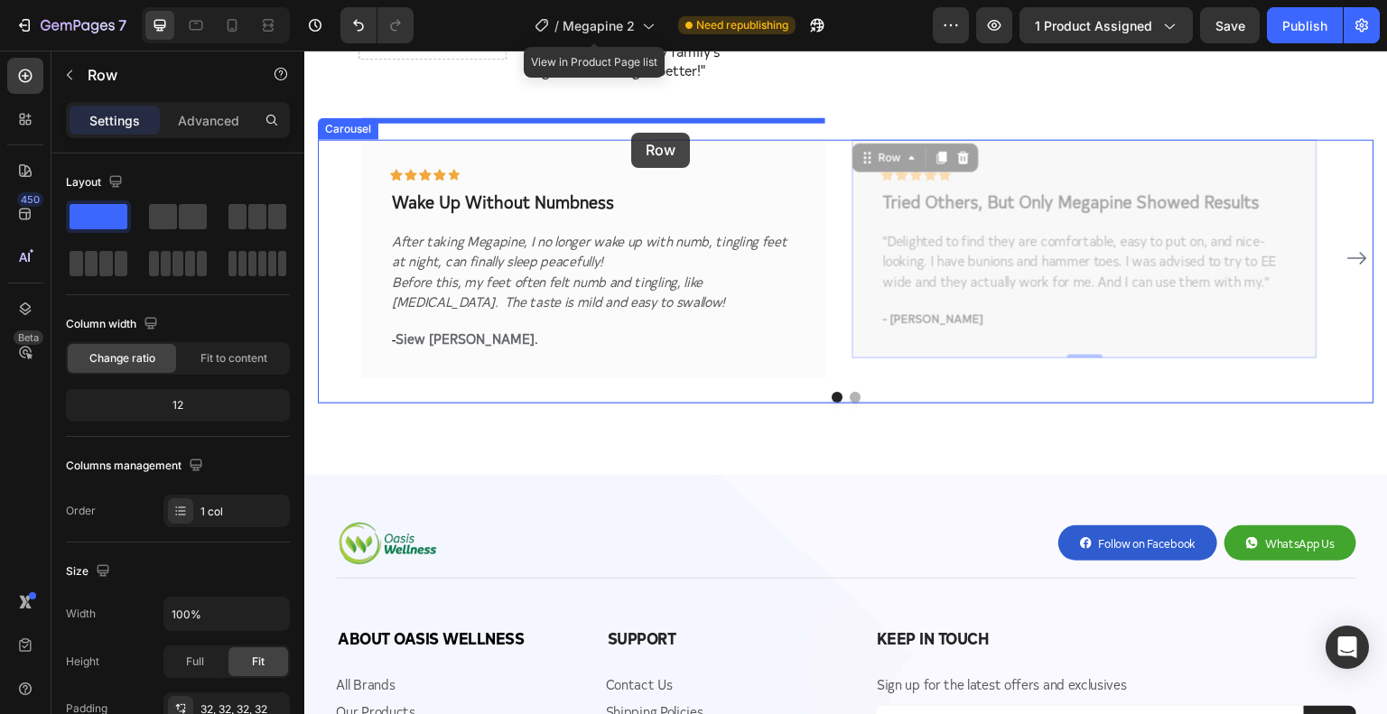
drag, startPoint x: 1024, startPoint y: 137, endPoint x: 631, endPoint y: 133, distance: 392.9
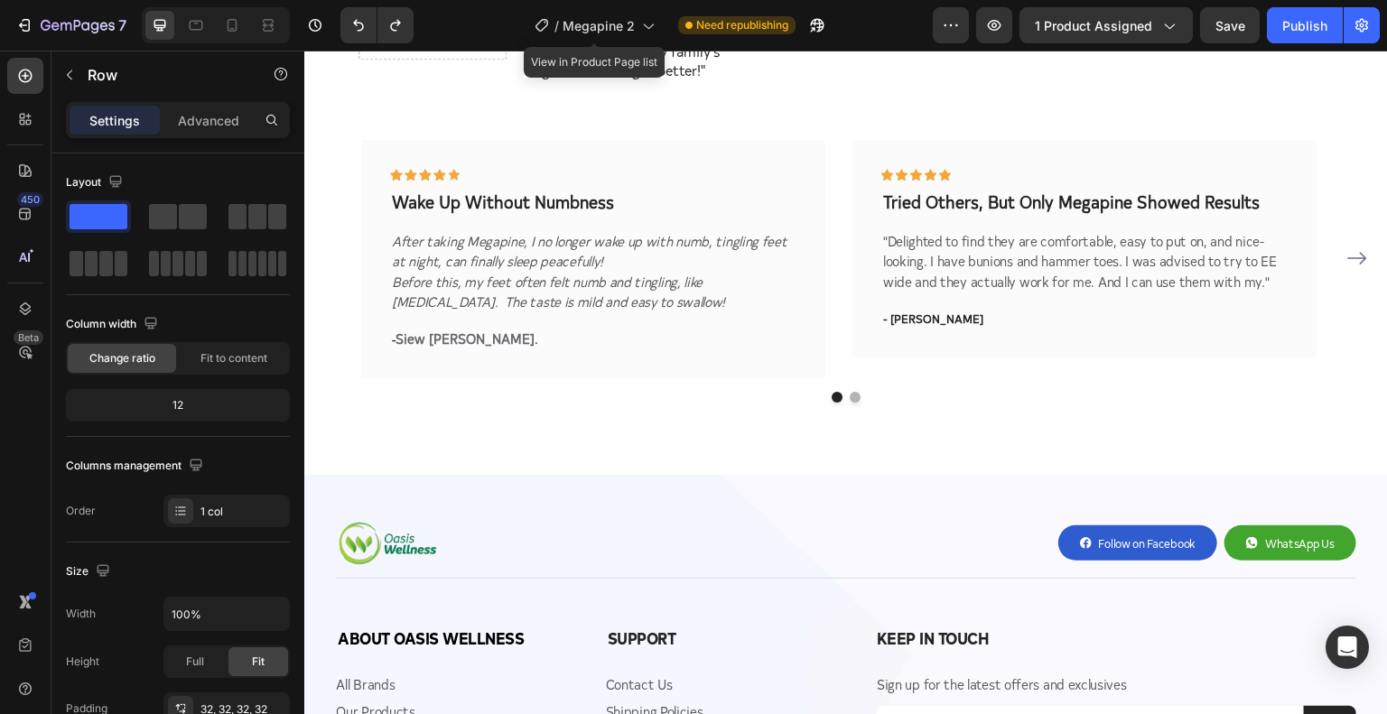
click at [989, 139] on div "Icon Icon Icon Icon Icon Row Tried Others, But Only Megapine Showed Results Tex…" at bounding box center [1085, 248] width 464 height 219
click at [1344, 394] on div "Icon Icon Icon Icon Icon Row Wake Up Without Numbness Text block After taking M…" at bounding box center [846, 303] width 1084 height 343
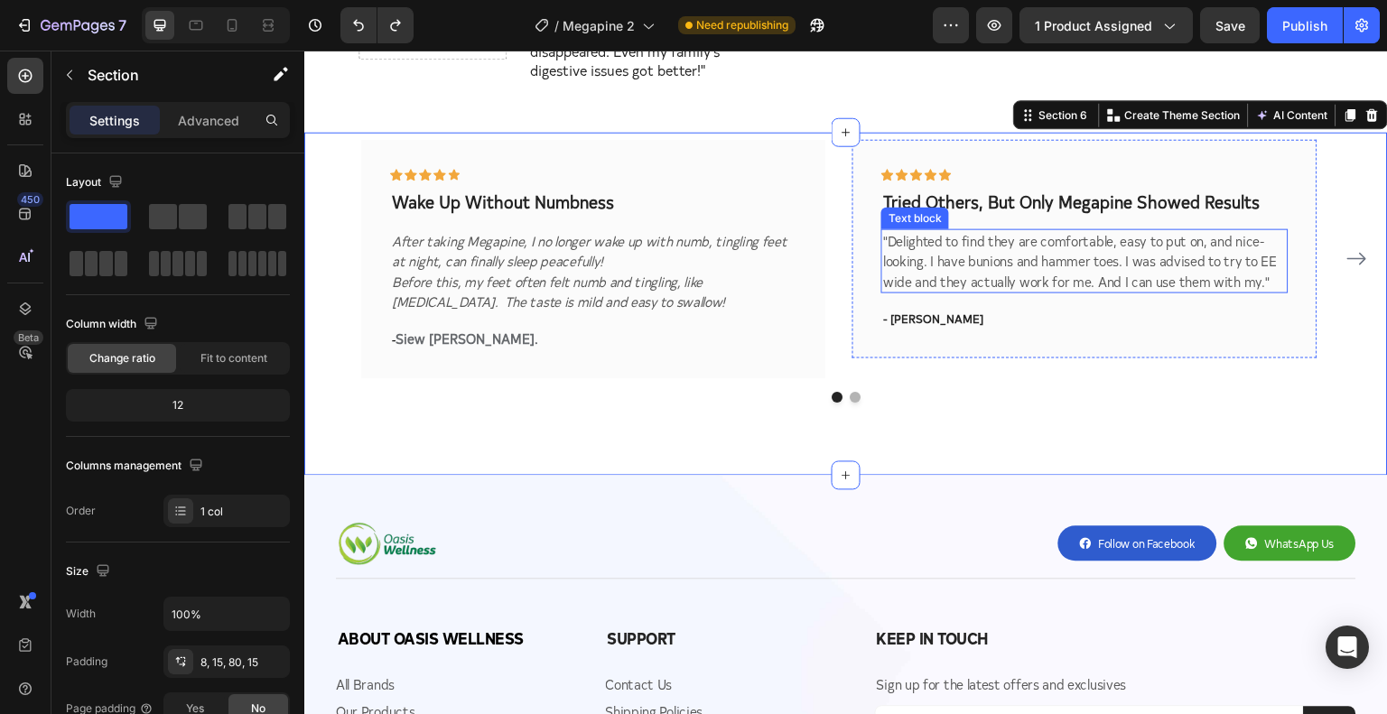
click at [995, 230] on p ""Delighted to find they are comfortable, easy to put on, and nice-looking. I ha…" at bounding box center [1084, 260] width 403 height 61
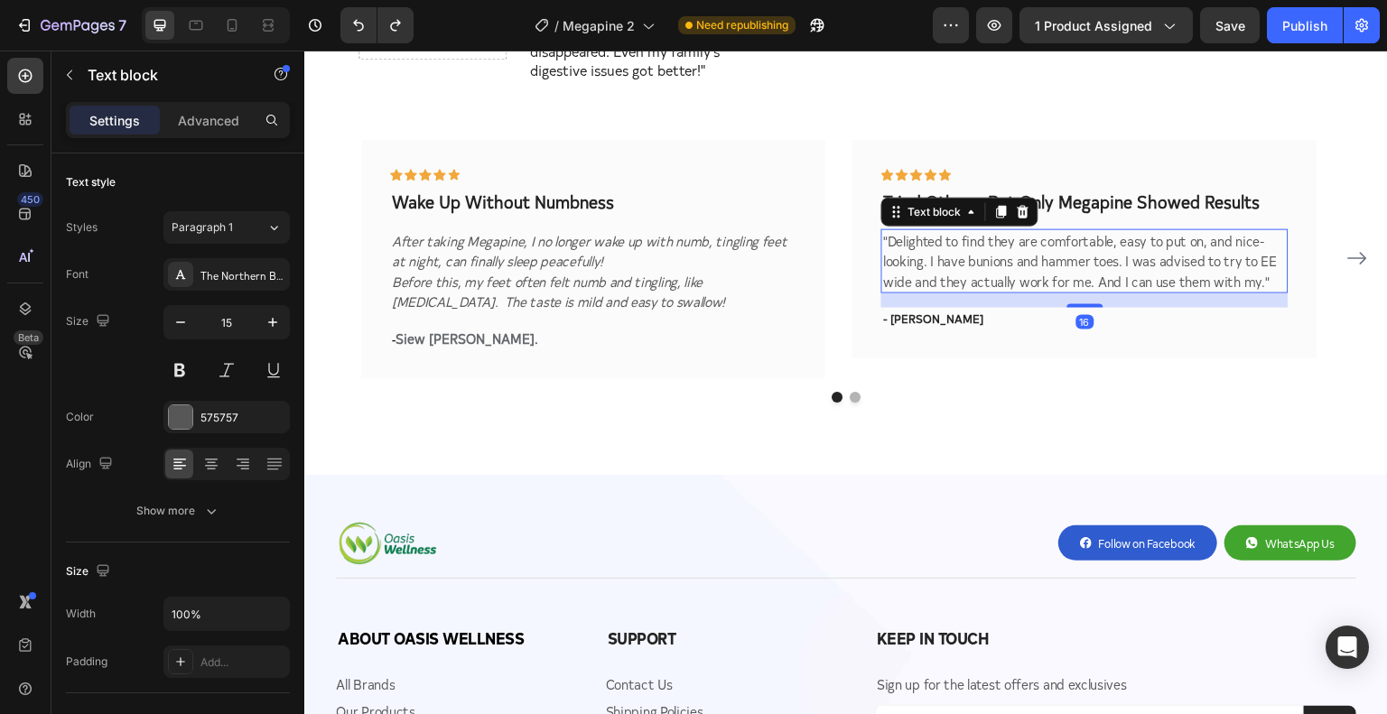
click at [988, 230] on p ""Delighted to find they are comfortable, easy to put on, and nice-looking. I ha…" at bounding box center [1084, 260] width 403 height 61
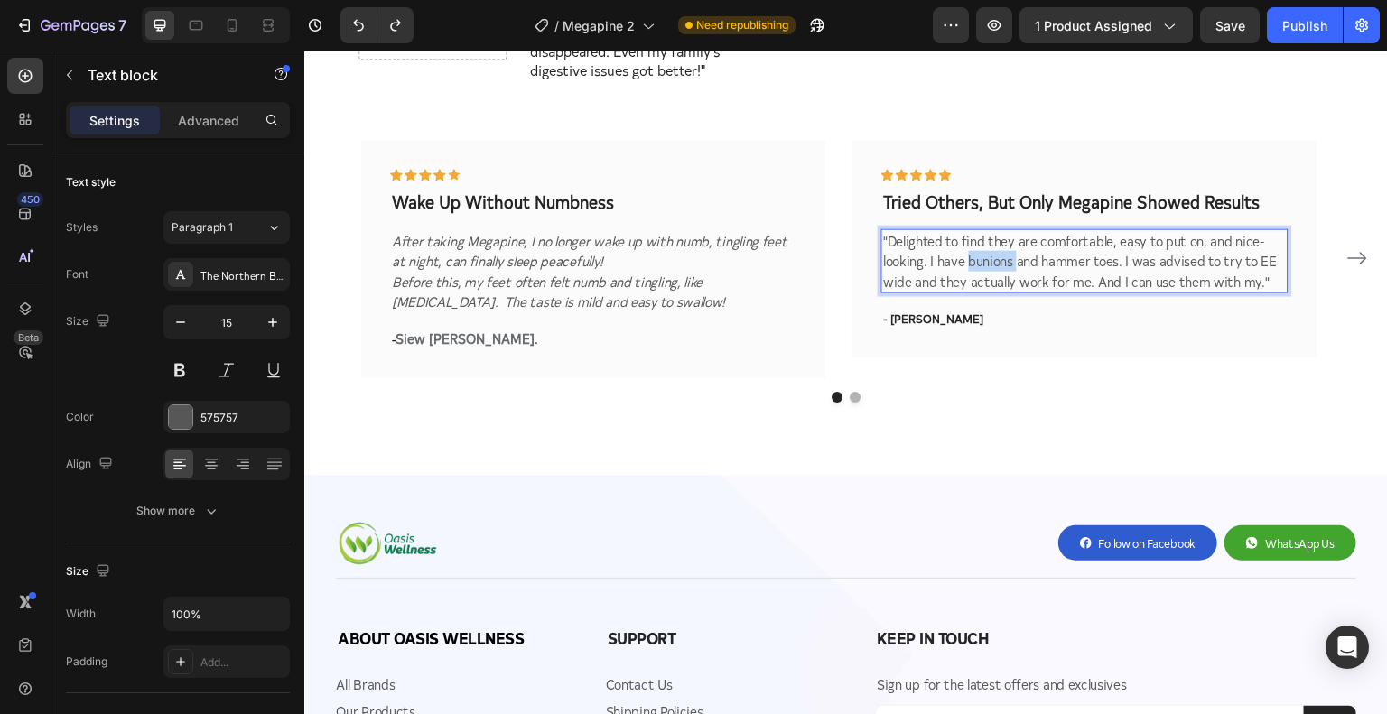
click at [988, 230] on p ""Delighted to find they are comfortable, easy to put on, and nice-looking. I ha…" at bounding box center [1084, 260] width 403 height 61
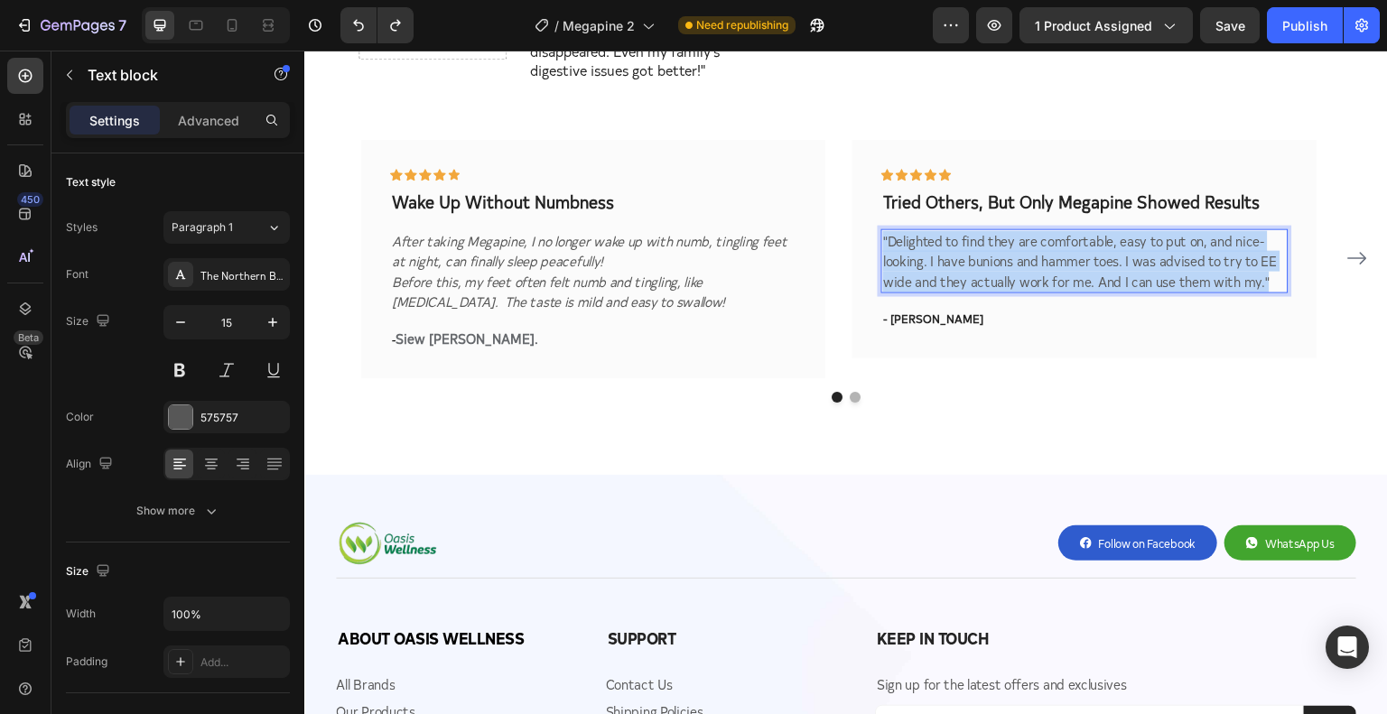
click at [988, 230] on p ""Delighted to find they are comfortable, easy to put on, and nice-looking. I ha…" at bounding box center [1084, 260] width 403 height 61
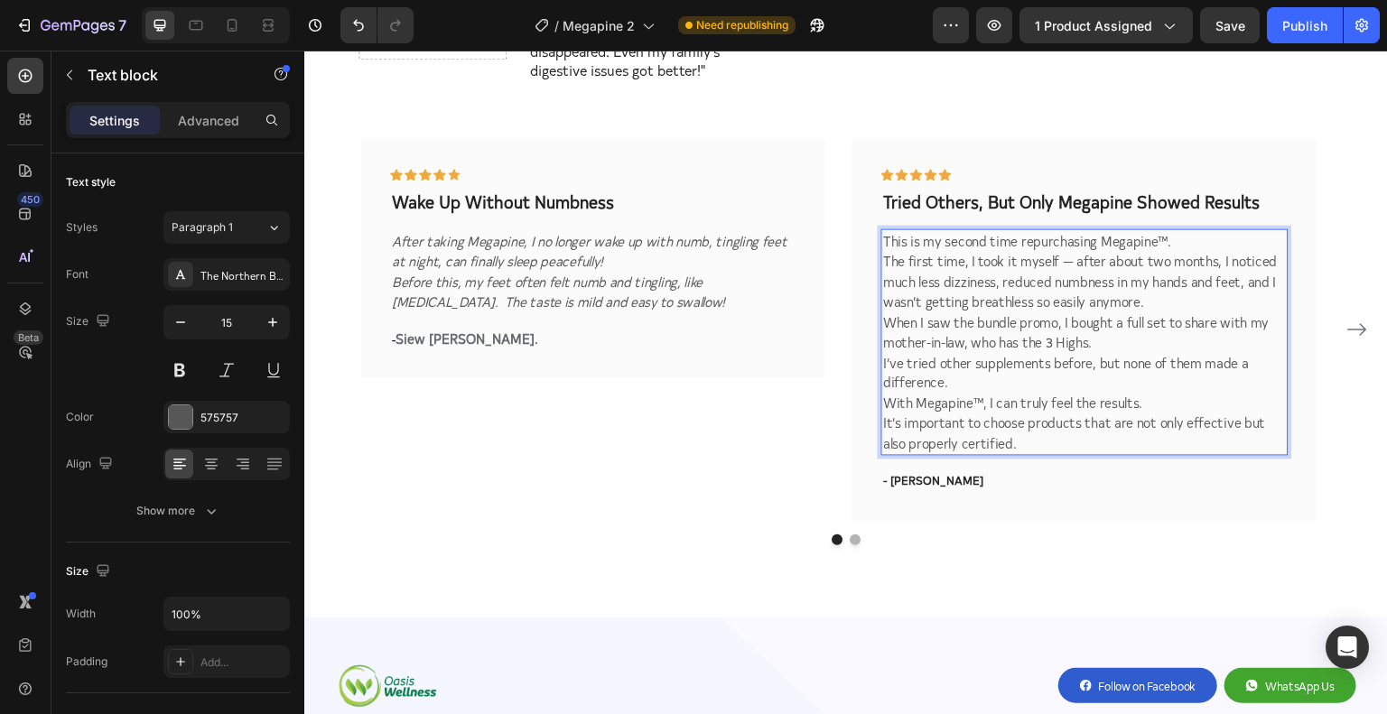
drag, startPoint x: 1094, startPoint y: 215, endPoint x: 1173, endPoint y: 217, distance: 79.5
click at [1173, 230] on p "This is my second time repurchasing Megapine™. The first time, I took it myself…" at bounding box center [1084, 270] width 403 height 81
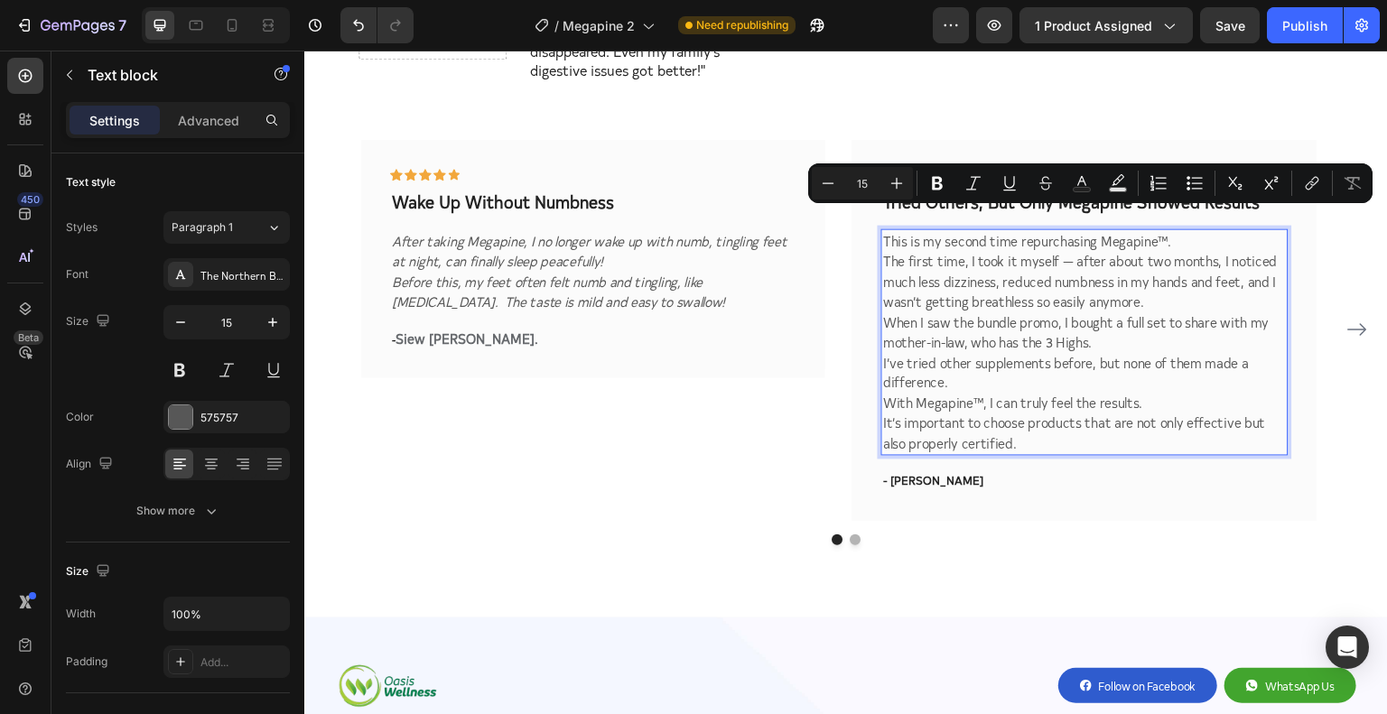
copy p "Megapine™."
click at [503, 230] on icon "After taking Megapine, I no longer wake up with numb, tingling feet at night, c…" at bounding box center [590, 250] width 396 height 40
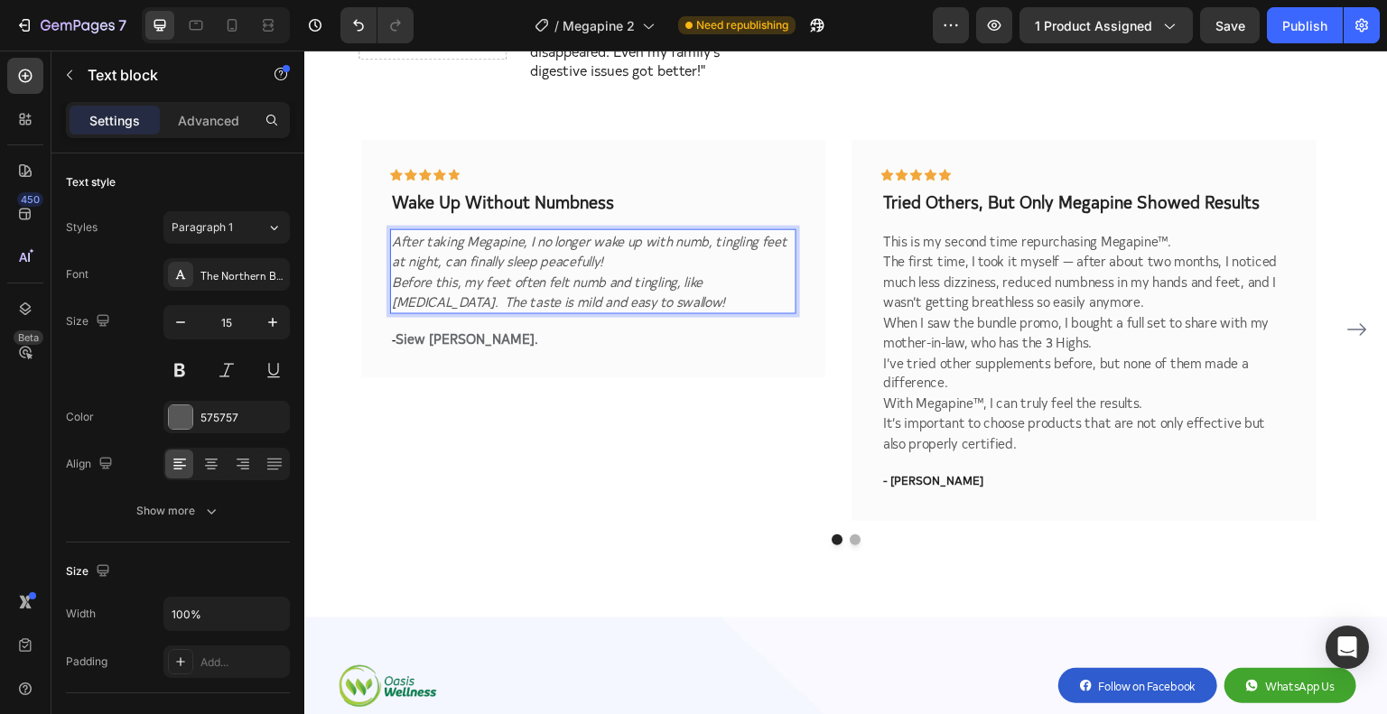
click at [484, 230] on icon "After taking Megapine, I no longer wake up with numb, tingling feet at night, c…" at bounding box center [590, 250] width 396 height 40
drag, startPoint x: 467, startPoint y: 219, endPoint x: 523, endPoint y: 226, distance: 56.5
click at [523, 230] on icon "After taking Megapine, I no longer wake up with numb, tingling feet at night, c…" at bounding box center [590, 250] width 396 height 40
click at [1026, 328] on p "When I saw the bundle promo, I bought a full set to share with my mother-in-law…" at bounding box center [1084, 332] width 403 height 41
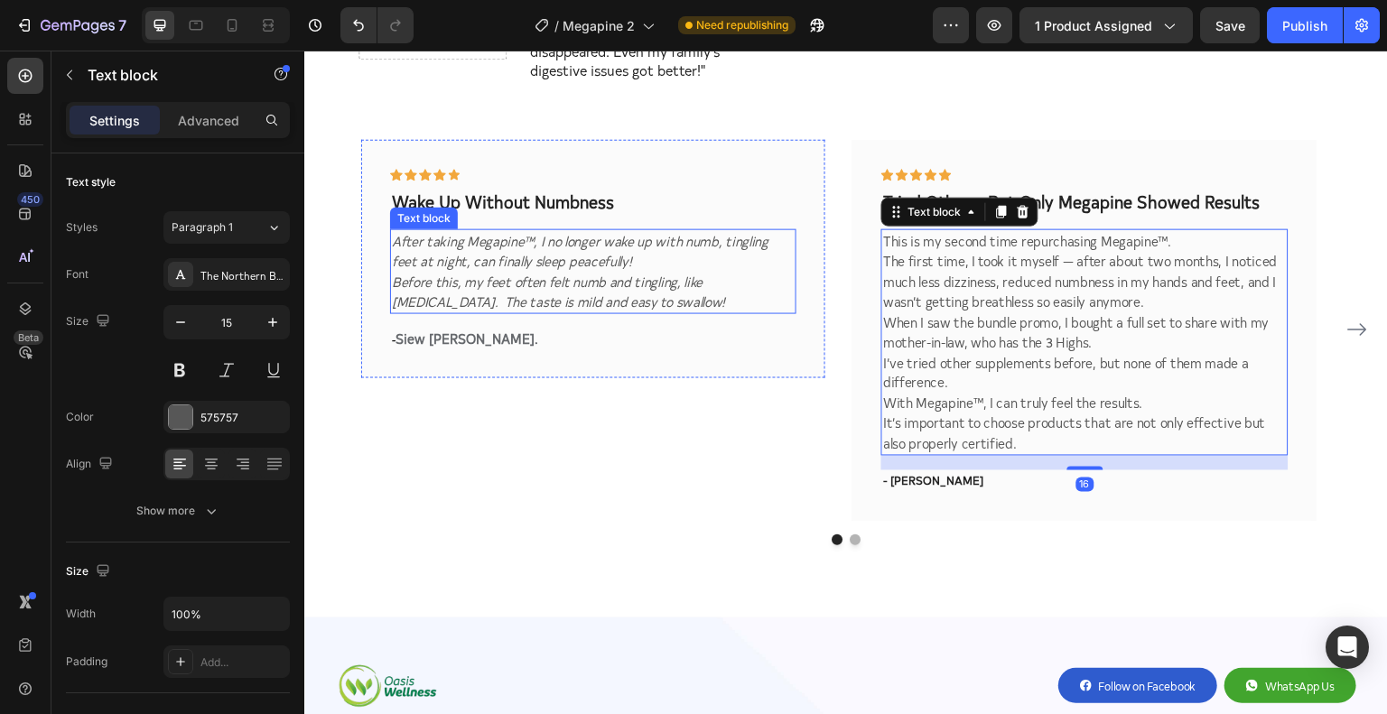
click at [446, 278] on icon "Before this, my feet often felt numb and tingling, like pins and needles. The t…" at bounding box center [559, 291] width 334 height 40
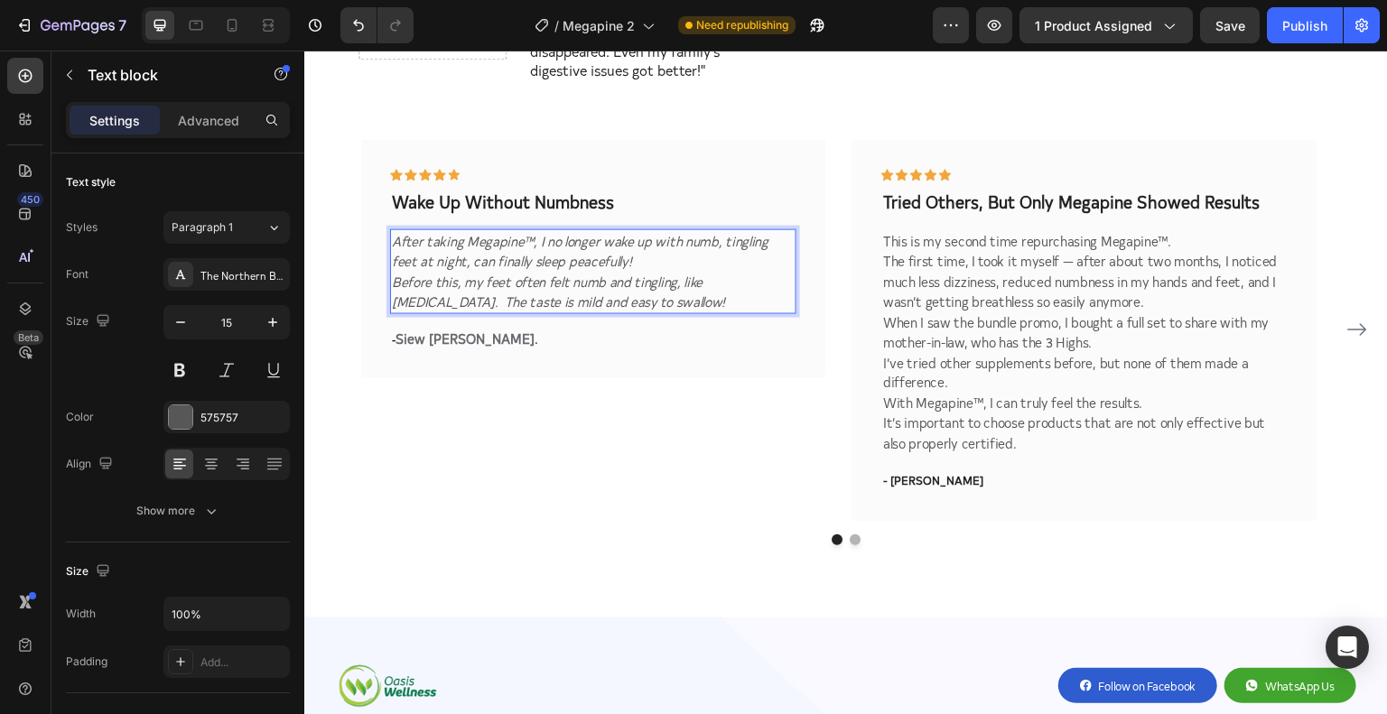
click at [451, 281] on icon "Before this, my feet often felt numb and tingling, like pins and needles. The t…" at bounding box center [559, 291] width 334 height 40
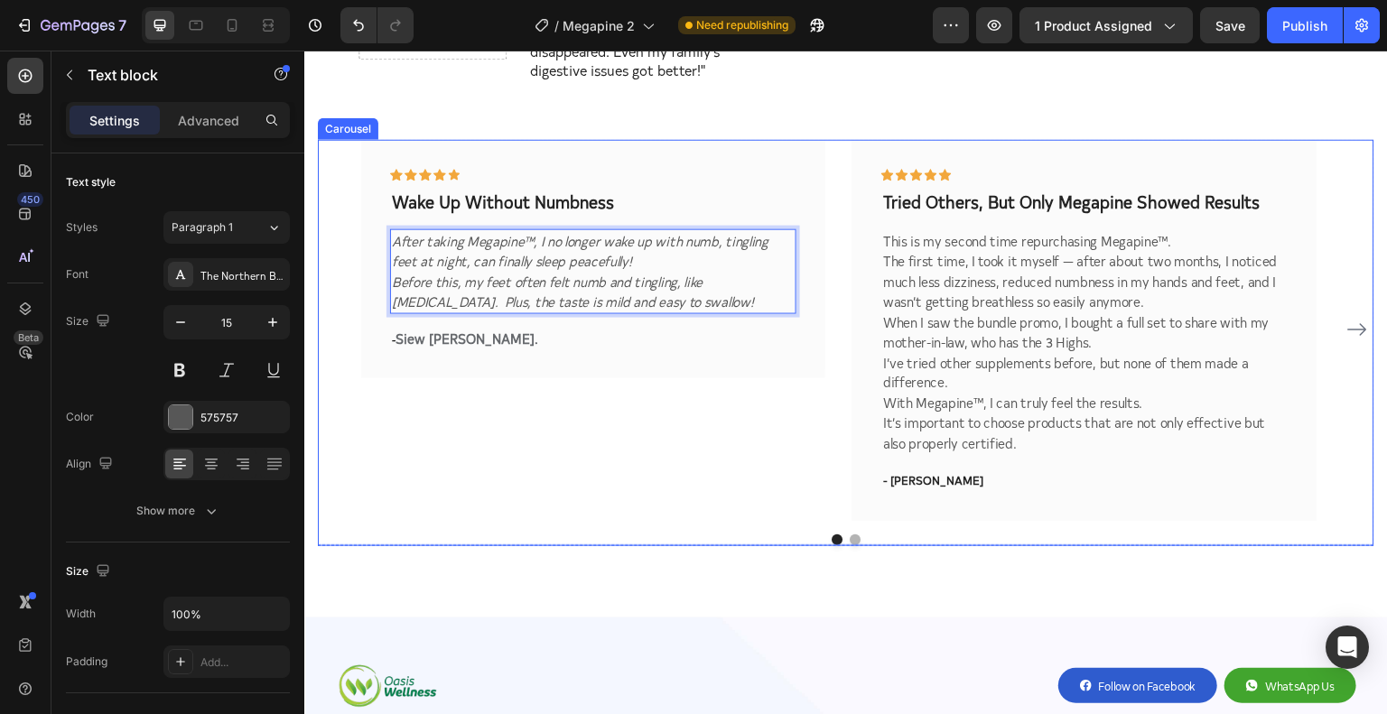
click at [526, 413] on div "Icon Icon Icon Icon Icon Row Wake Up Without Numbness Text block After taking M…" at bounding box center [593, 329] width 464 height 381
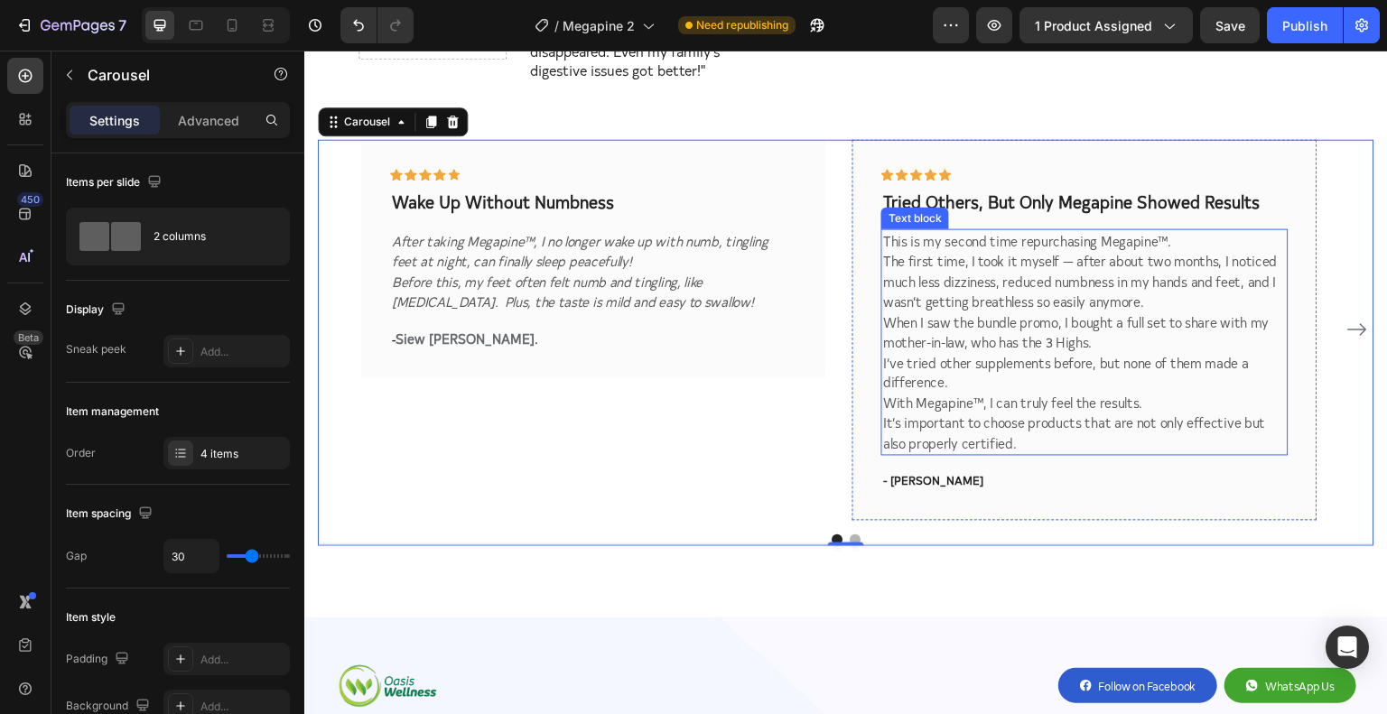
click at [966, 355] on p "I’ve tried other supplements before, but none of them made a difference. With M…" at bounding box center [1084, 403] width 403 height 102
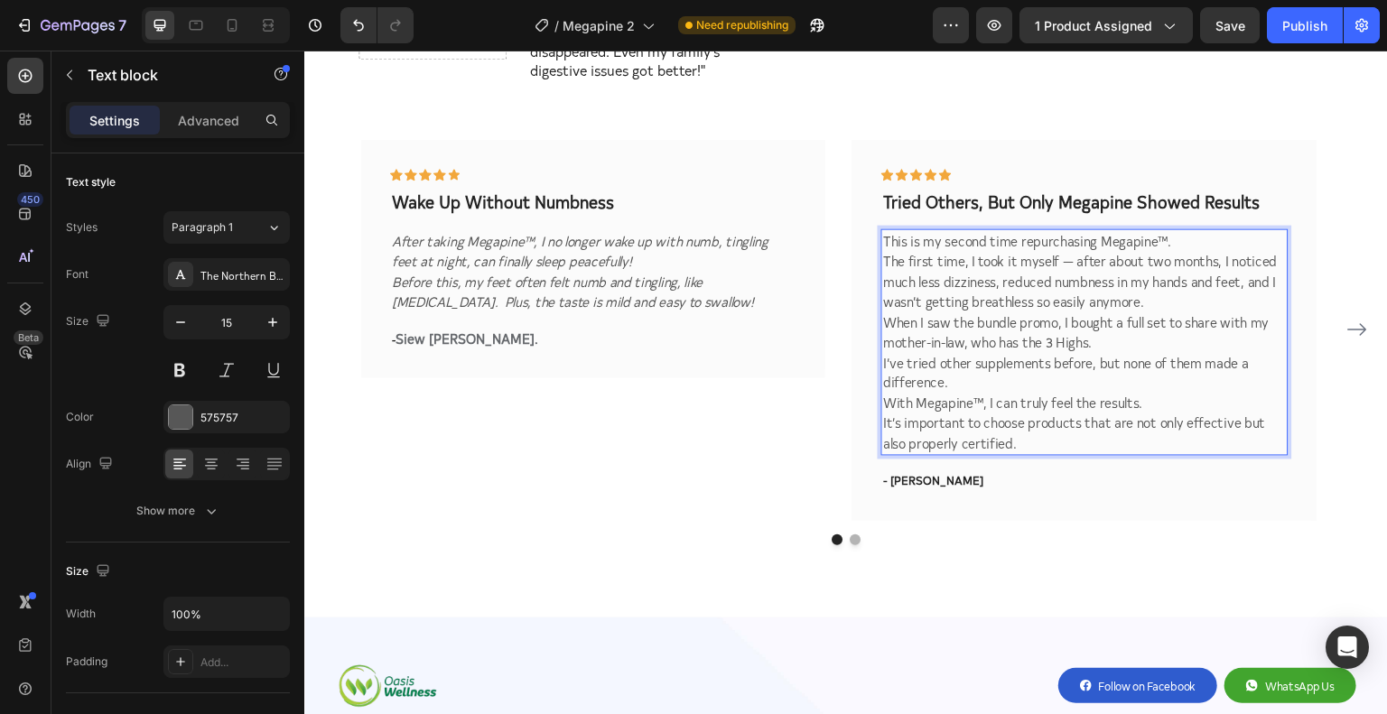
click at [967, 355] on p "I’ve tried other supplements before, but none of them made a difference. With M…" at bounding box center [1084, 403] width 403 height 102
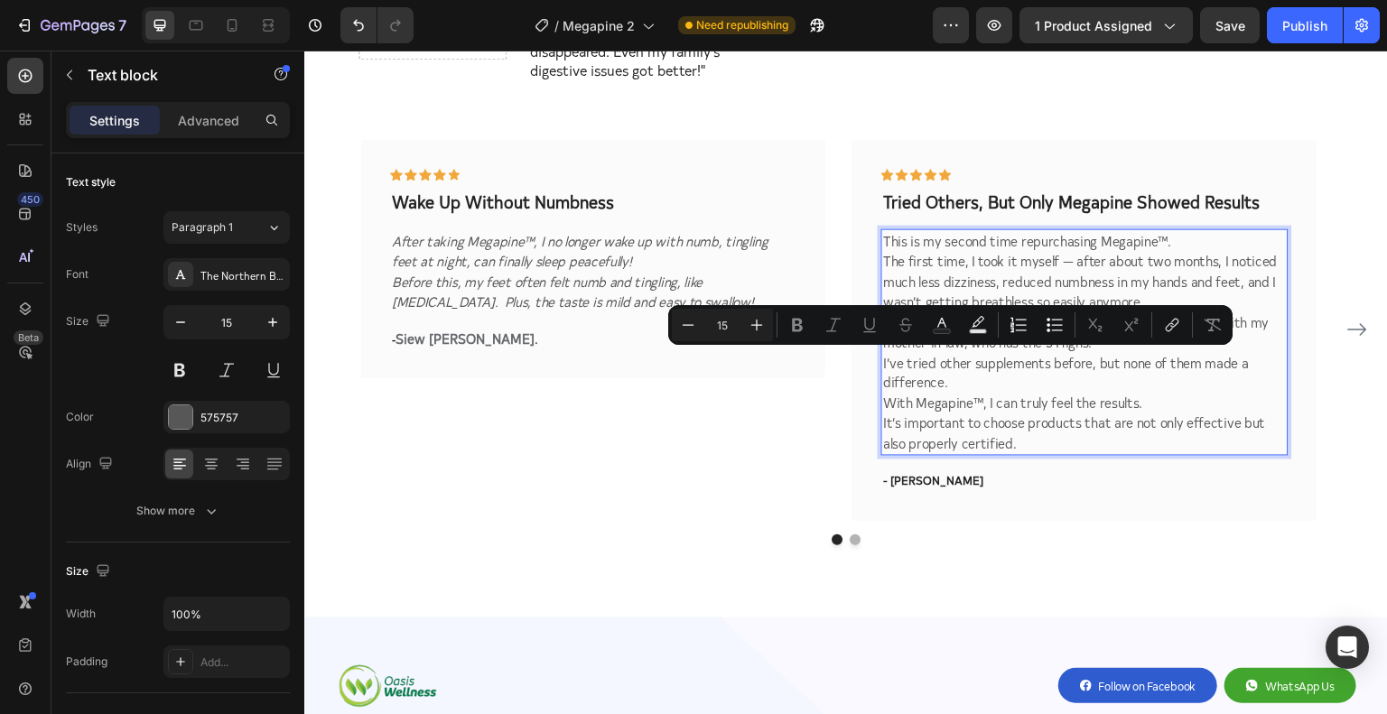
click at [967, 355] on p "I’ve tried other supplements before, but none of them made a difference. With M…" at bounding box center [1084, 403] width 403 height 102
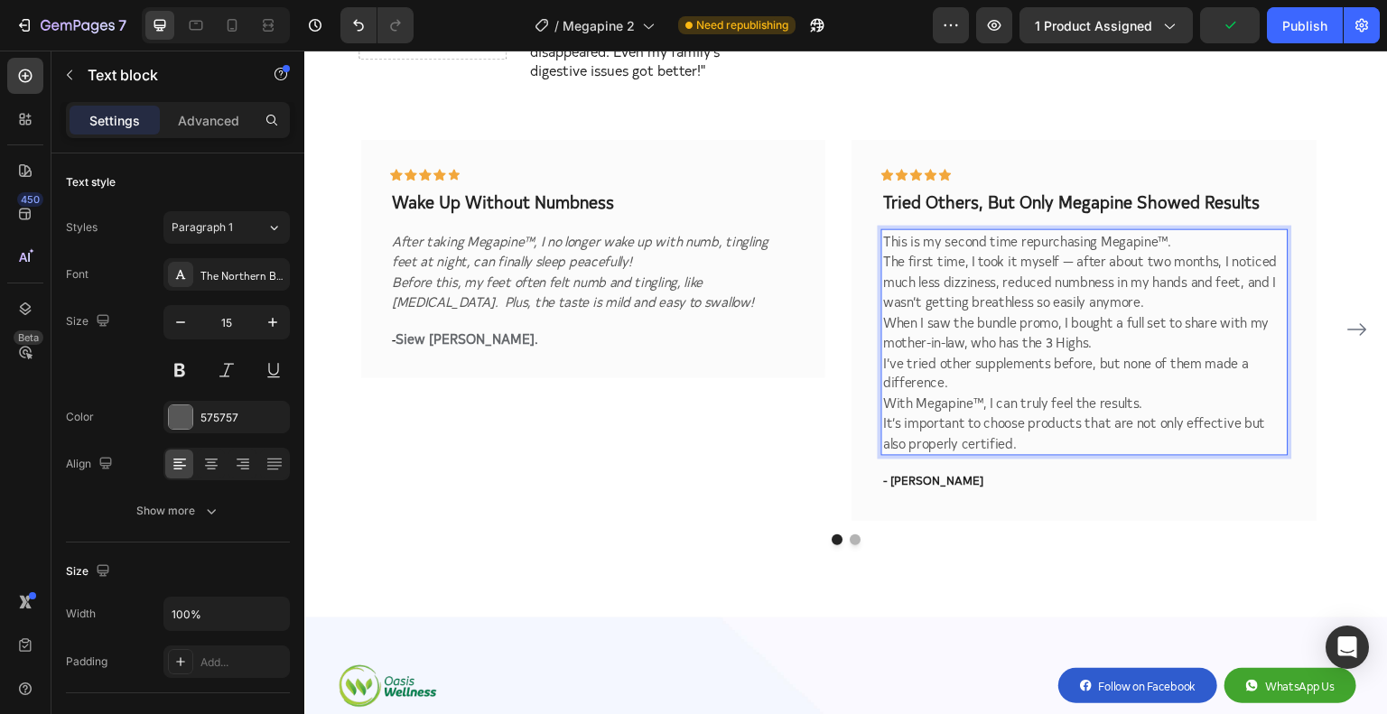
click at [1017, 360] on p "I’ve tried other supplements before, but none of them made a difference. With M…" at bounding box center [1084, 403] width 403 height 102
click at [998, 408] on p "I’ve tried other supplements before, but none of them made a difference. With M…" at bounding box center [1084, 403] width 403 height 102
click at [1004, 394] on p "I’ve tried other supplements before, but none of them made a difference. With M…" at bounding box center [1084, 403] width 403 height 102
click at [993, 288] on p "This is my second time repurchasing Megapine™. The first time, I took it myself…" at bounding box center [1084, 270] width 403 height 81
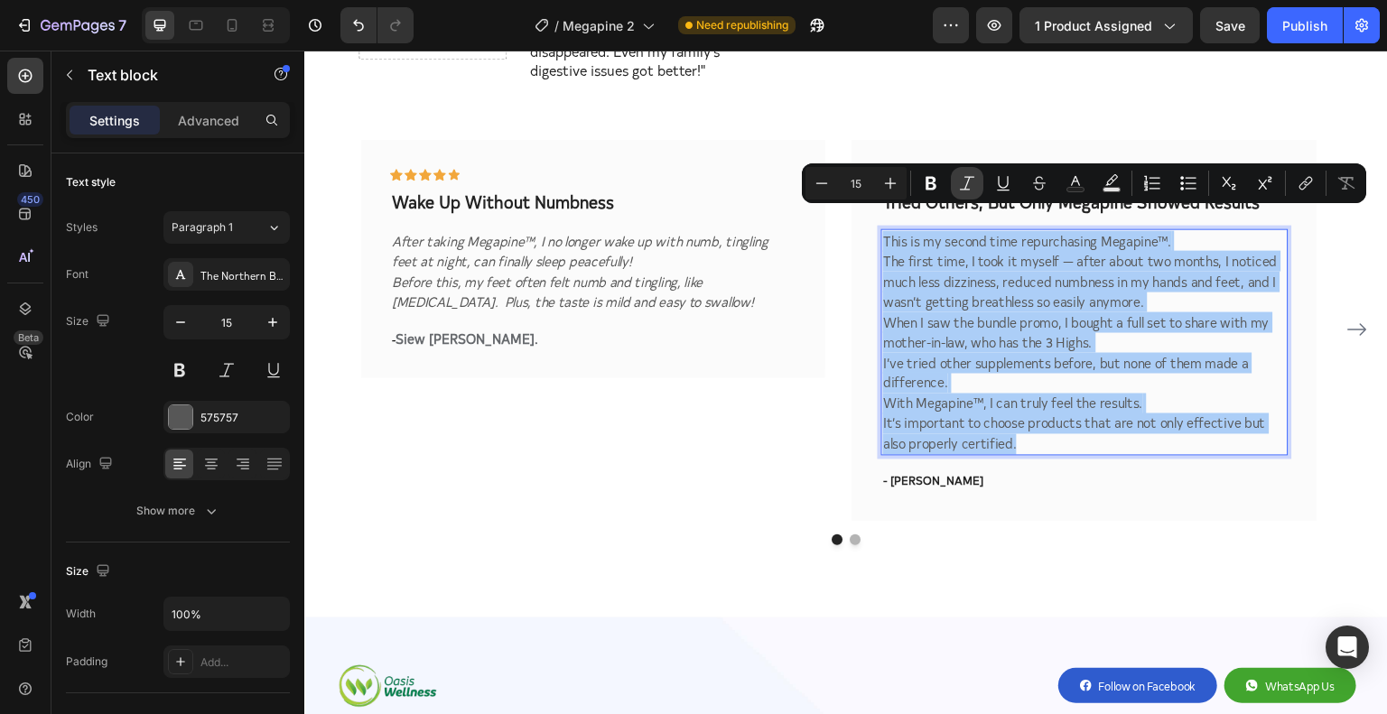
click at [969, 179] on icon "Editor contextual toolbar" at bounding box center [967, 183] width 18 height 18
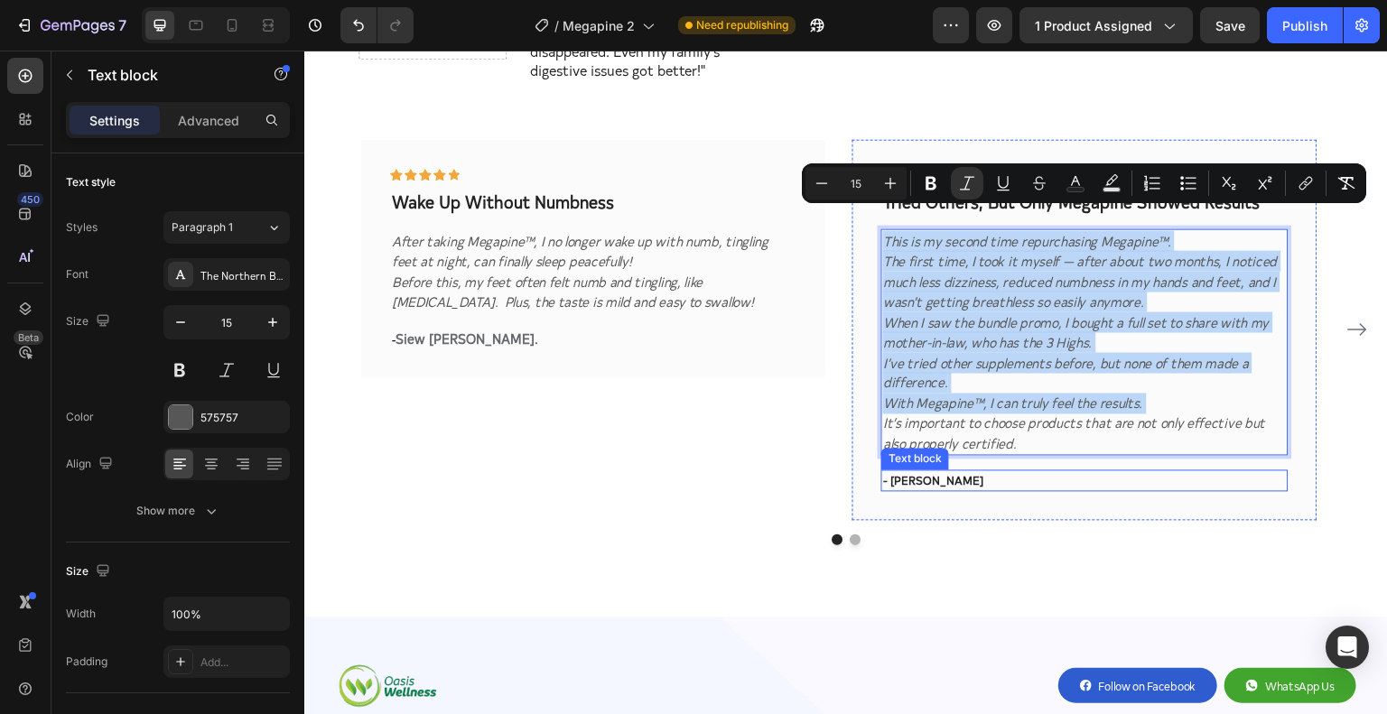
click at [912, 471] on p "- [PERSON_NAME]" at bounding box center [1084, 480] width 403 height 18
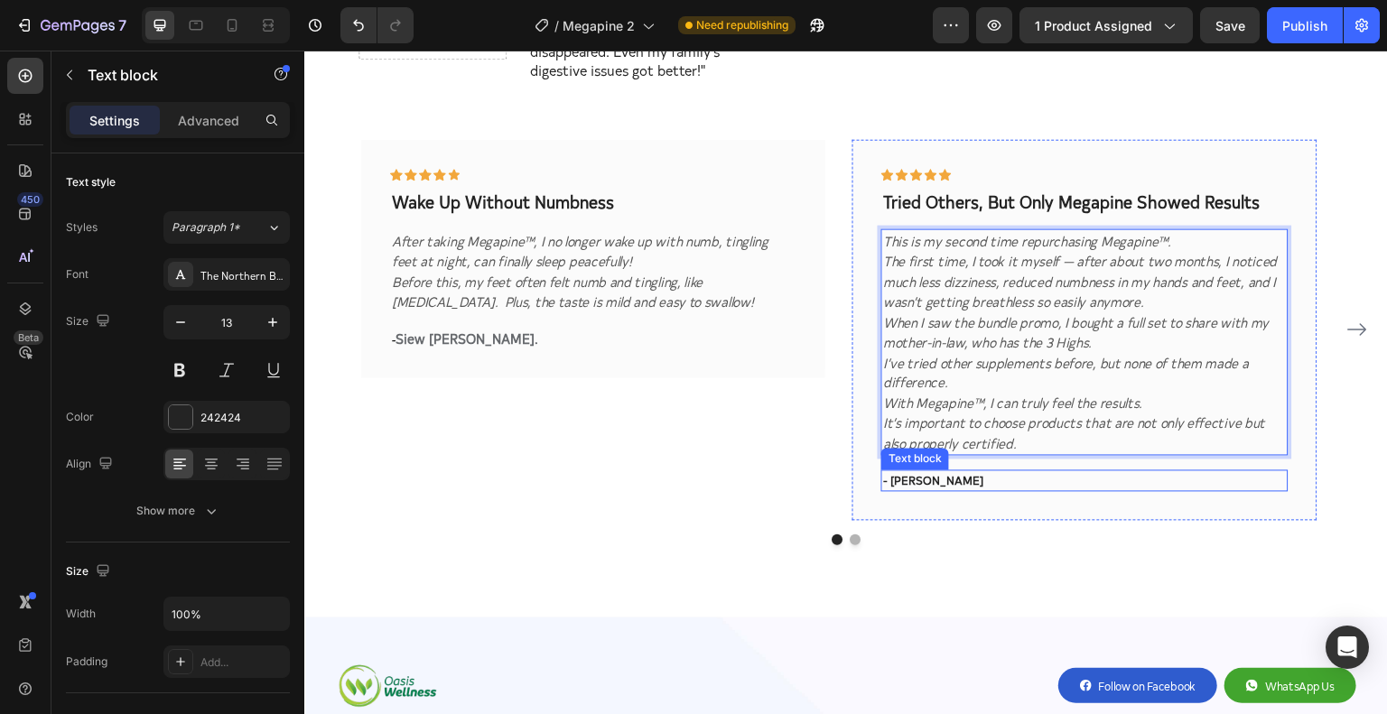
click at [912, 471] on p "- [PERSON_NAME]" at bounding box center [1084, 480] width 403 height 18
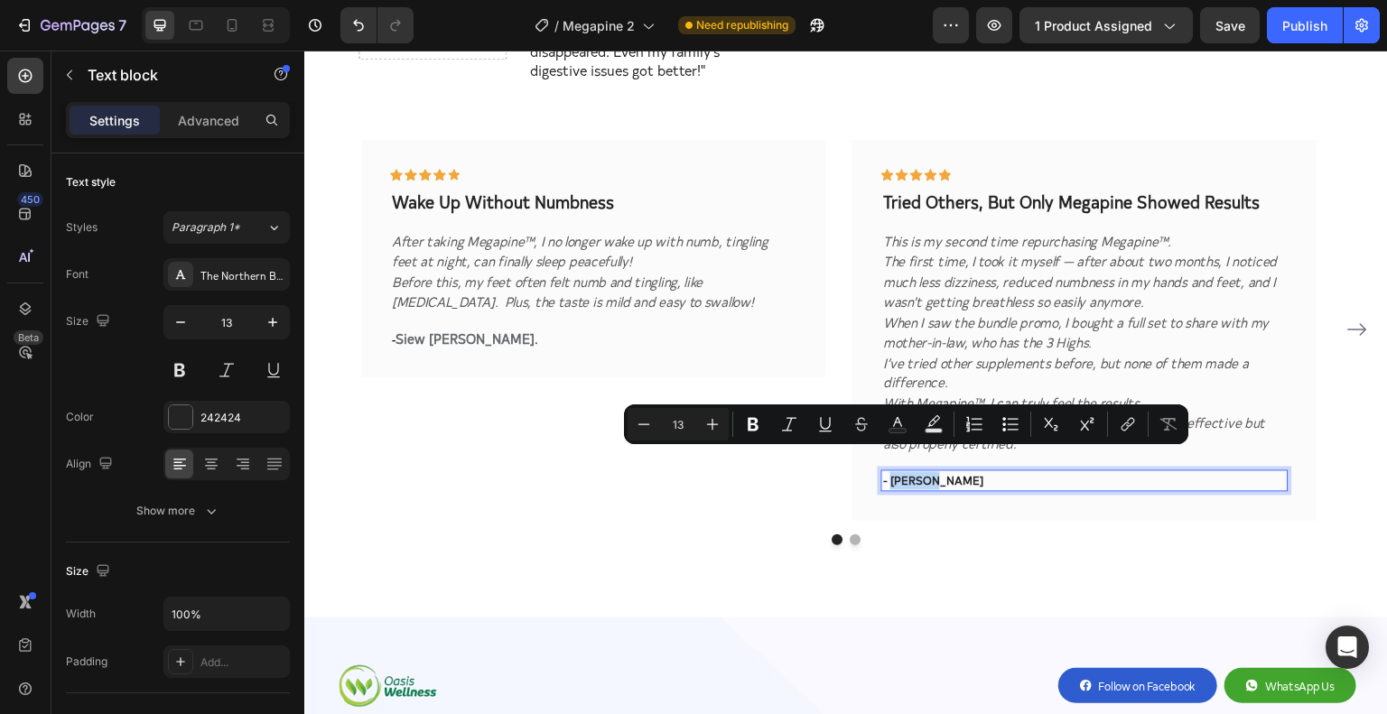
click at [927, 471] on p "- [PERSON_NAME]" at bounding box center [1084, 480] width 403 height 18
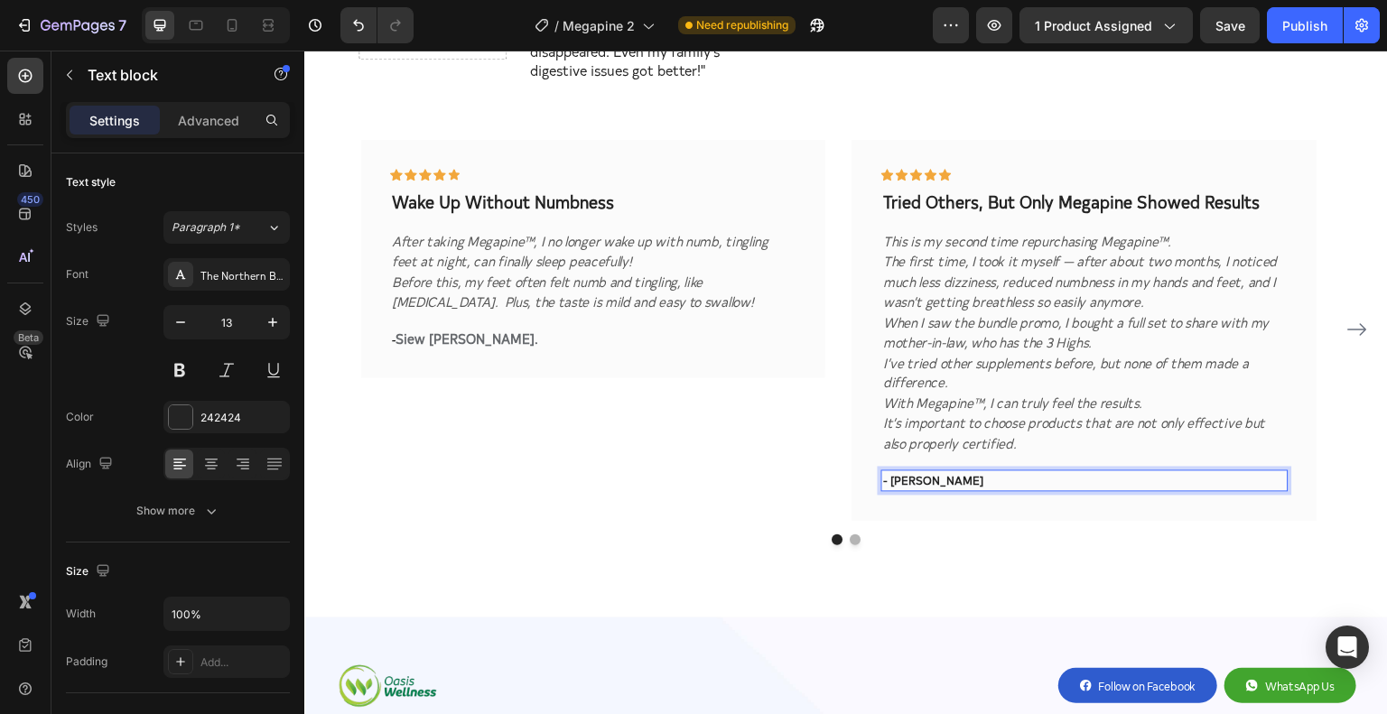
click at [930, 471] on p "- [PERSON_NAME]" at bounding box center [1084, 480] width 403 height 18
click at [438, 328] on strong "Siew [PERSON_NAME]" at bounding box center [465, 337] width 139 height 19
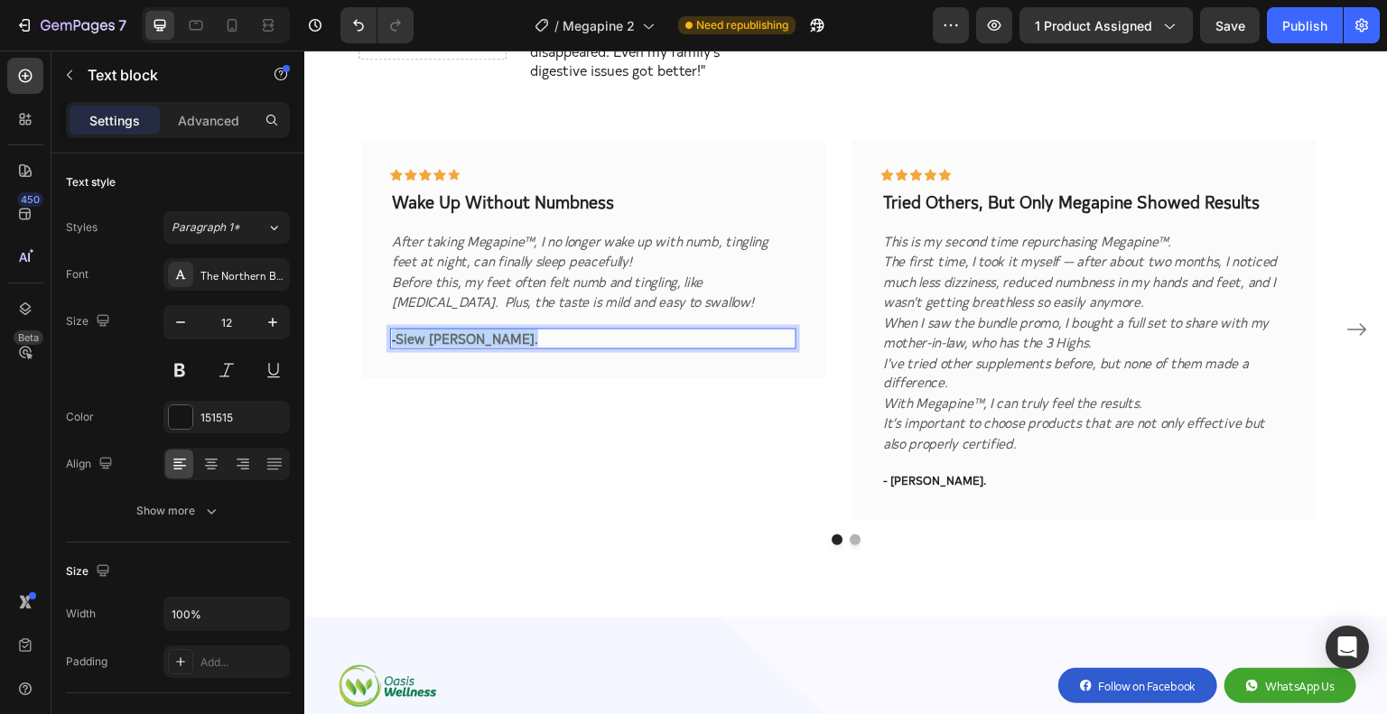
click at [438, 328] on strong "Siew [PERSON_NAME]" at bounding box center [465, 337] width 139 height 19
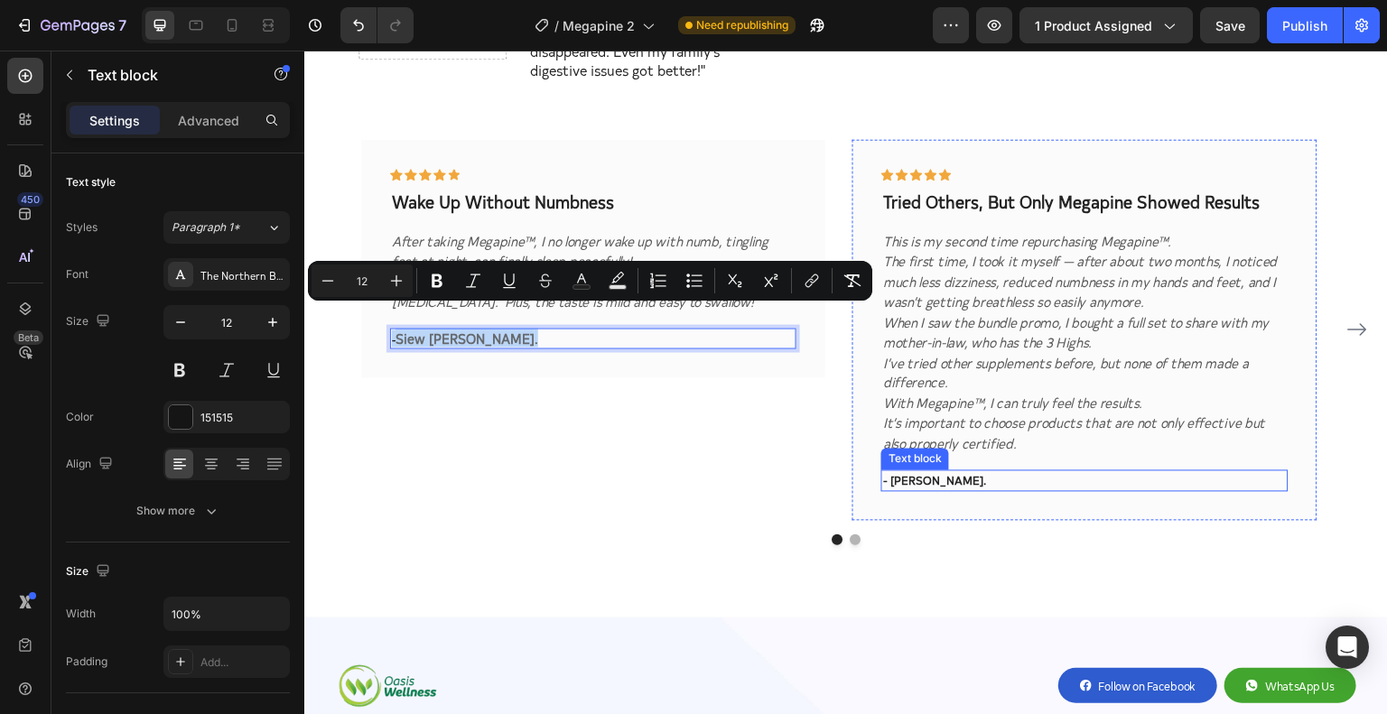
click at [928, 471] on p "- Ginny Chan." at bounding box center [1084, 480] width 403 height 18
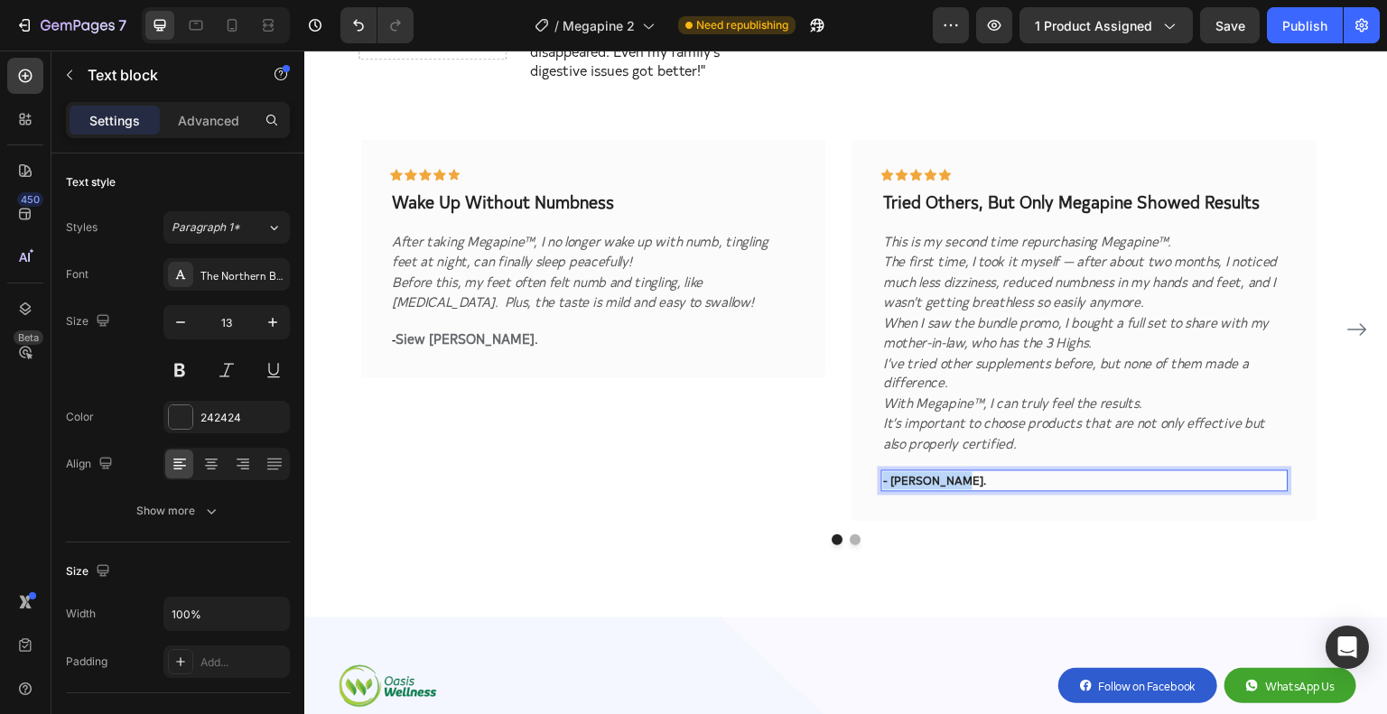
click at [928, 471] on p "- Ginny Chan." at bounding box center [1084, 480] width 403 height 18
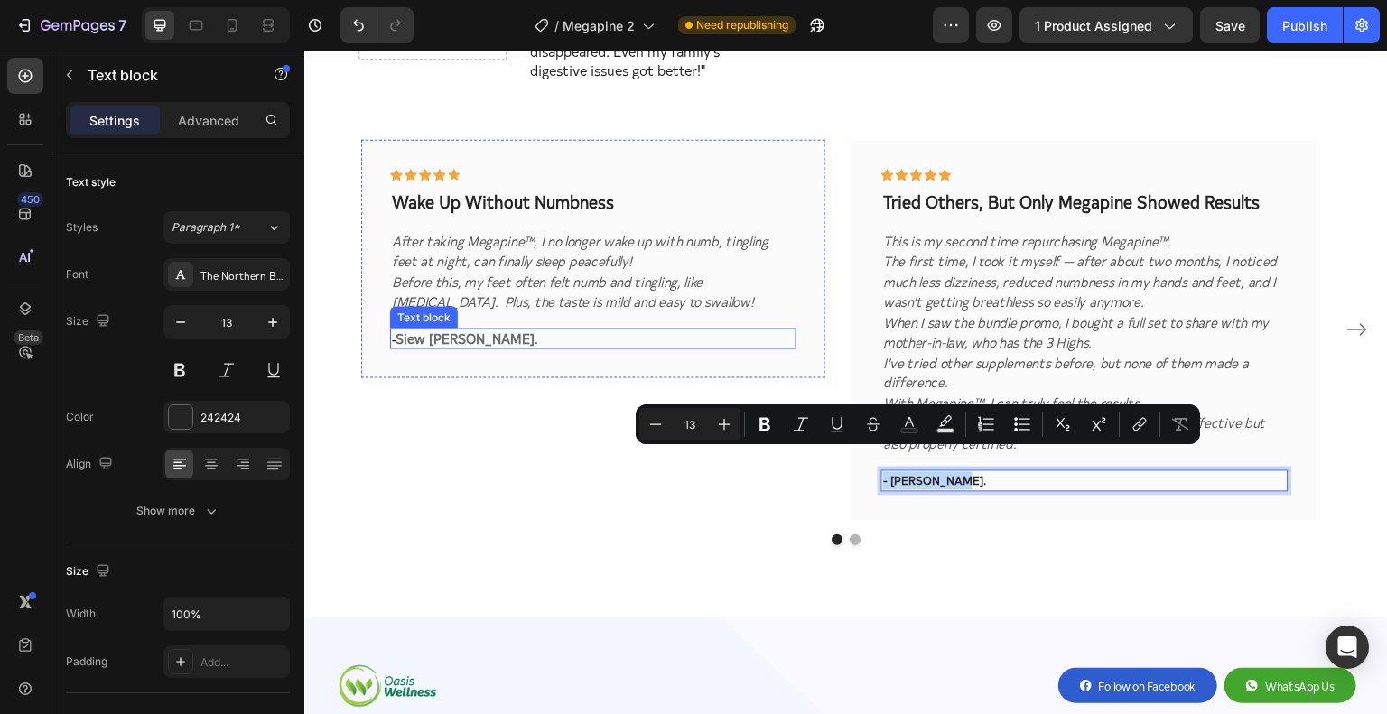
click at [441, 328] on strong "Siew [PERSON_NAME]" at bounding box center [465, 337] width 139 height 19
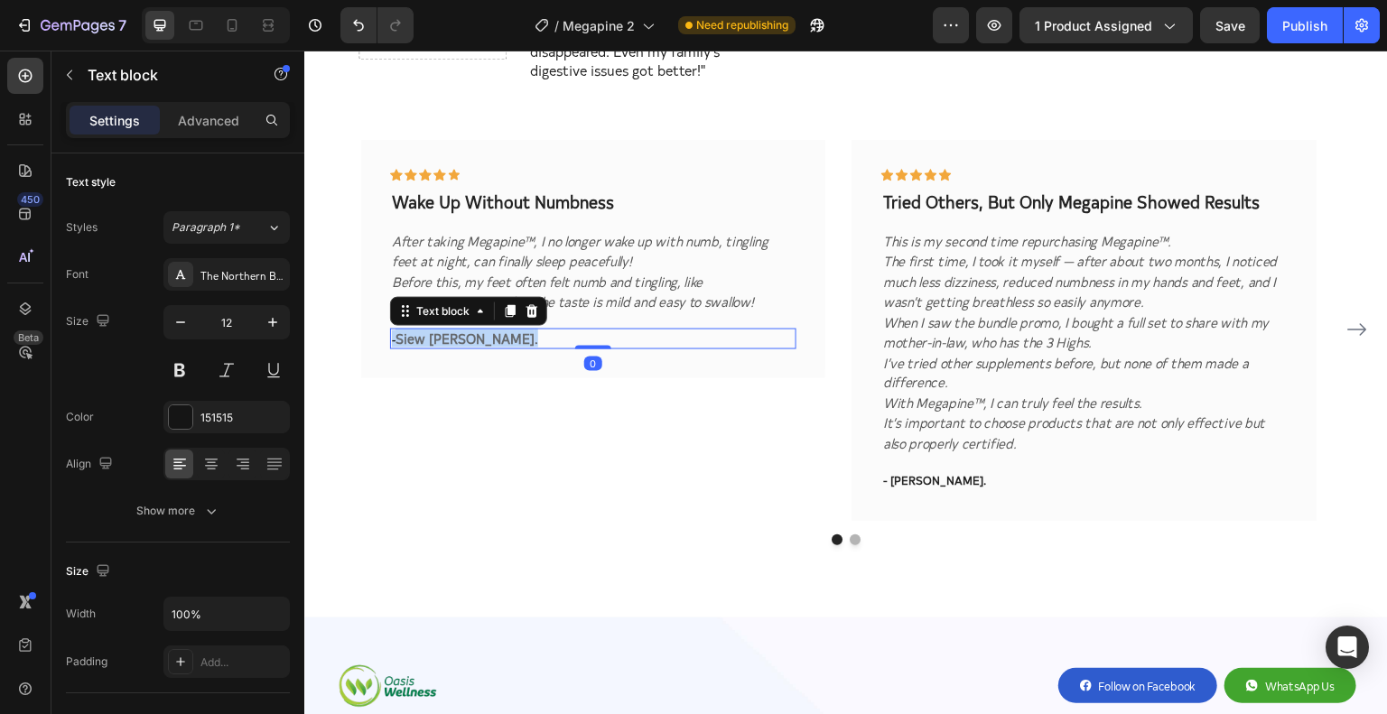
click at [441, 328] on strong "Siew [PERSON_NAME]" at bounding box center [465, 337] width 139 height 19
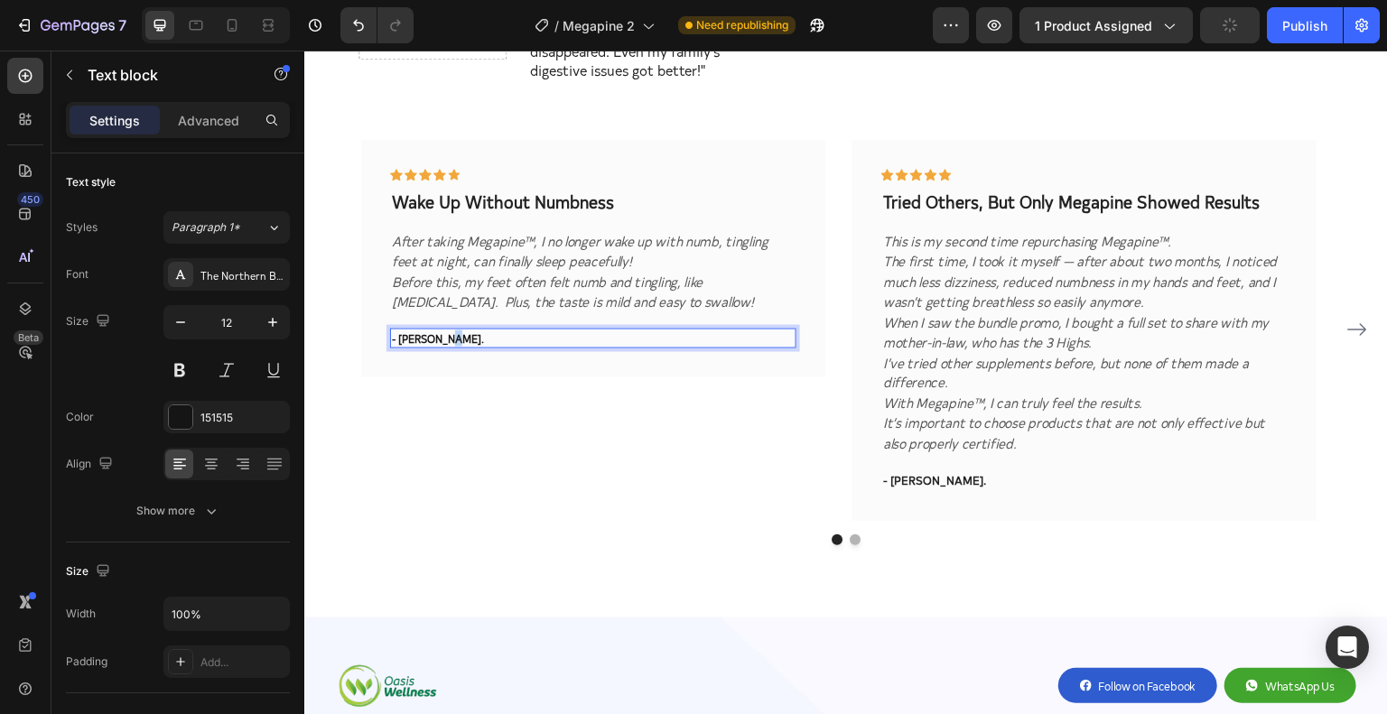
click at [452, 330] on p "- Ginny Chan." at bounding box center [593, 338] width 403 height 16
click at [430, 330] on p "- Siew Lan Chu." at bounding box center [593, 338] width 403 height 16
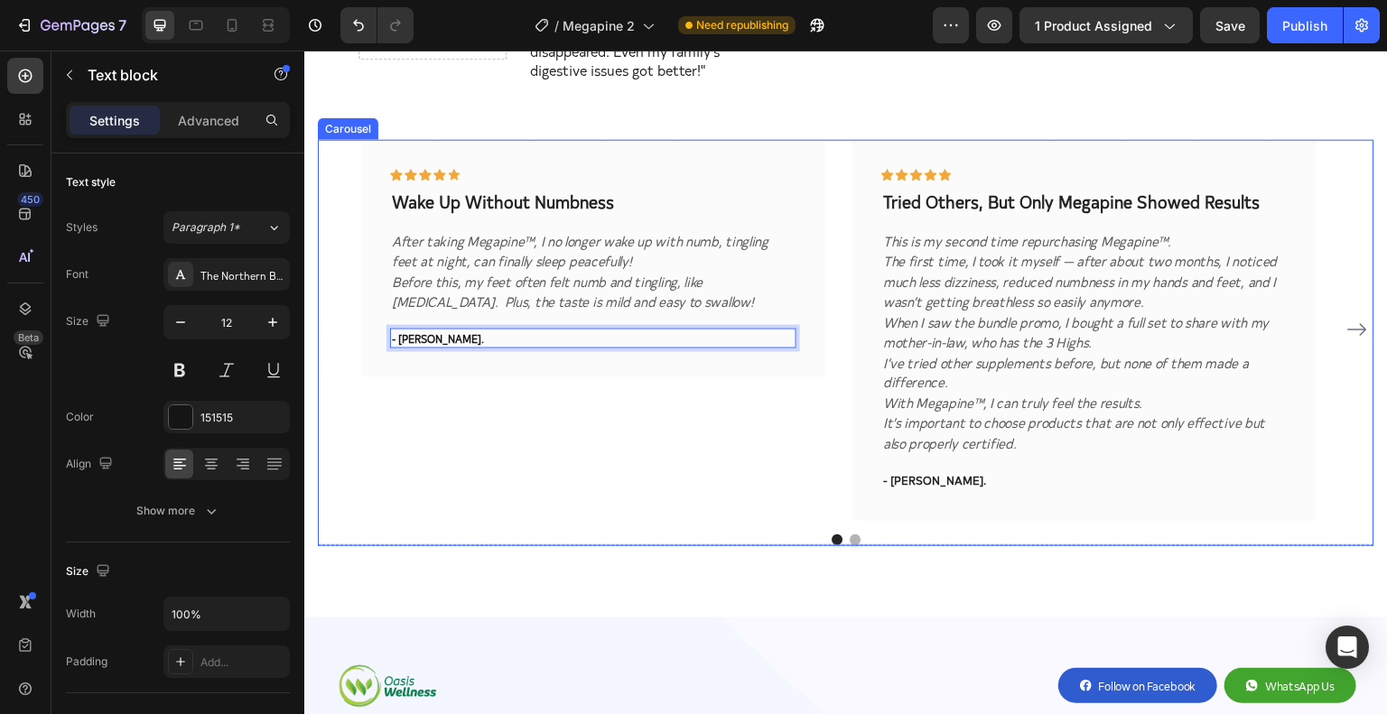
click at [844, 535] on div at bounding box center [846, 540] width 1057 height 11
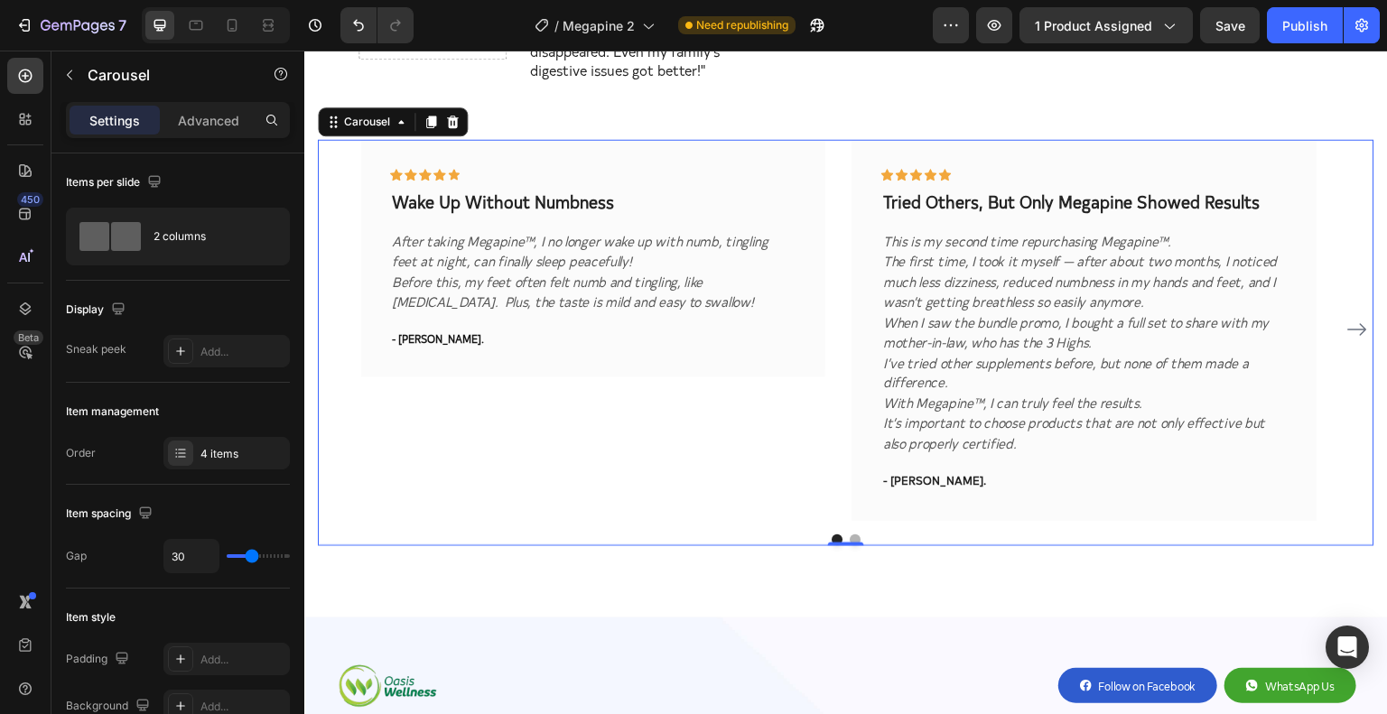
click at [851, 535] on button "Dot" at bounding box center [855, 540] width 11 height 11
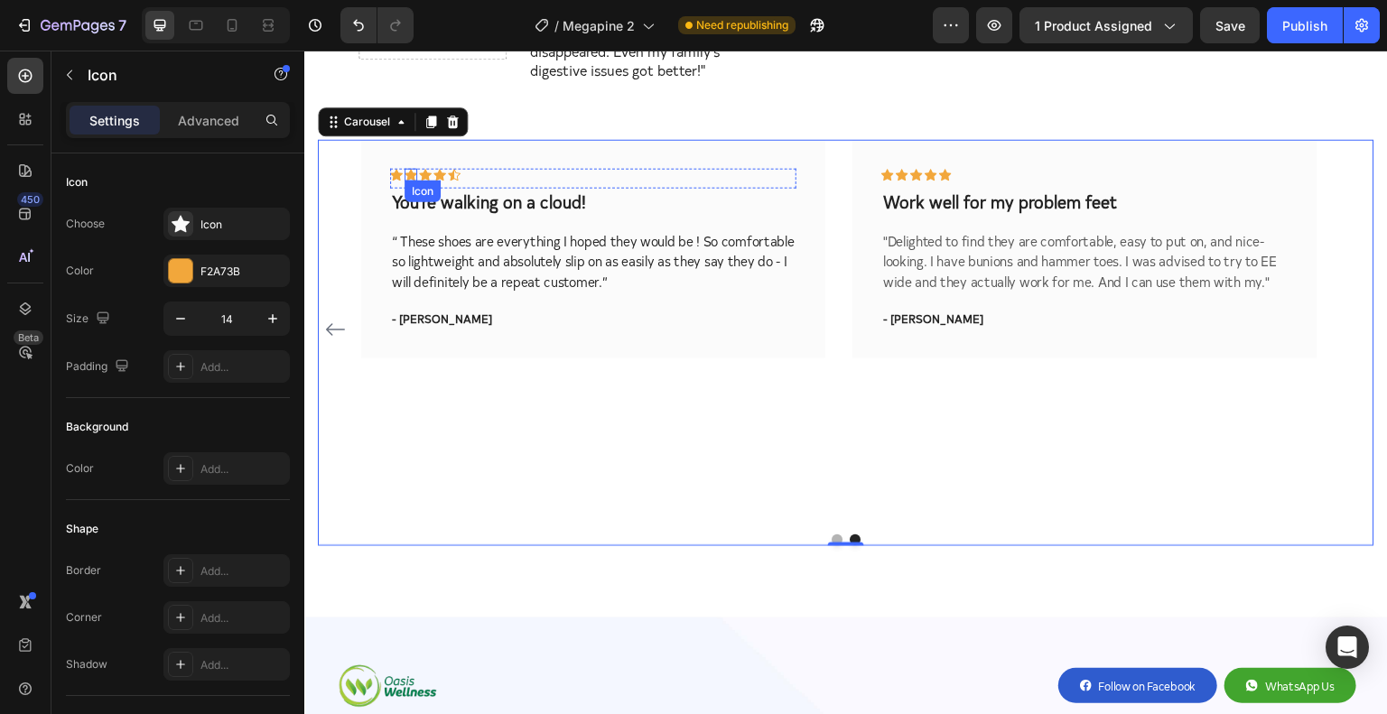
click at [424, 168] on div "Icon" at bounding box center [425, 174] width 13 height 13
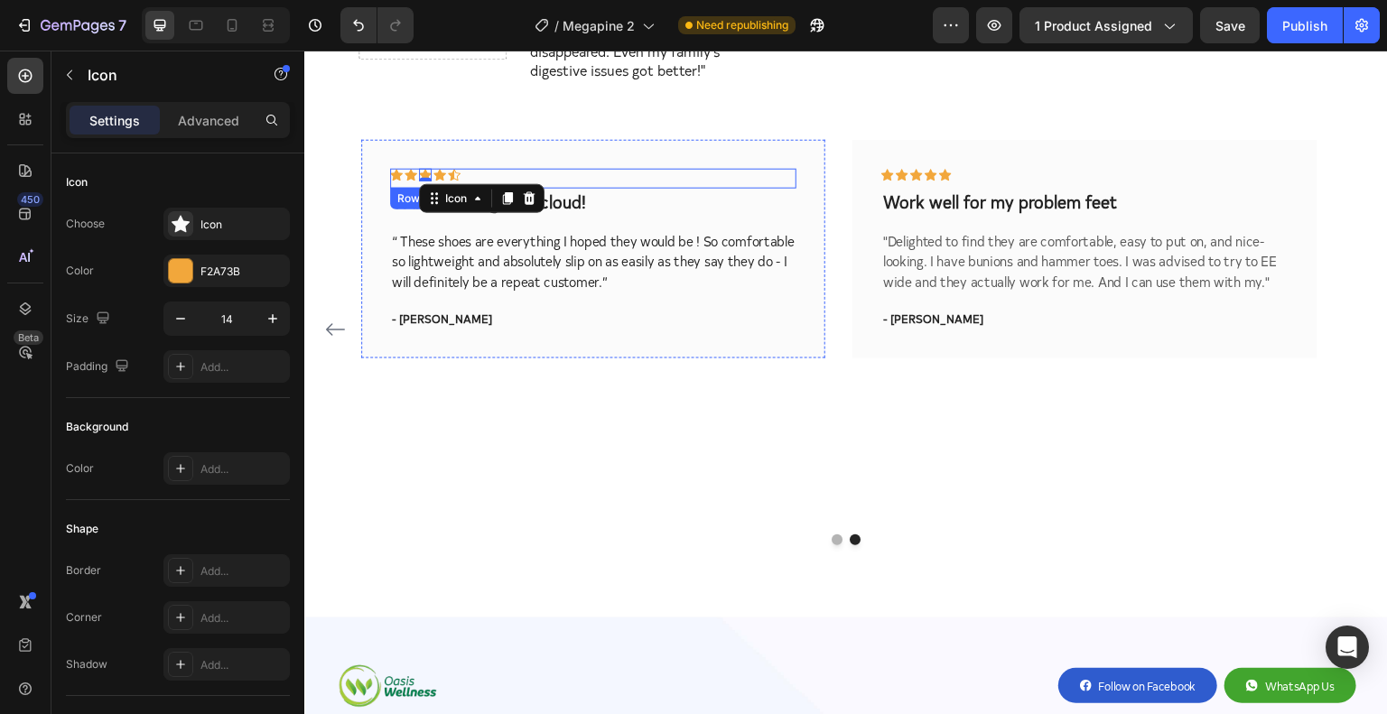
click at [449, 168] on icon at bounding box center [454, 174] width 13 height 13
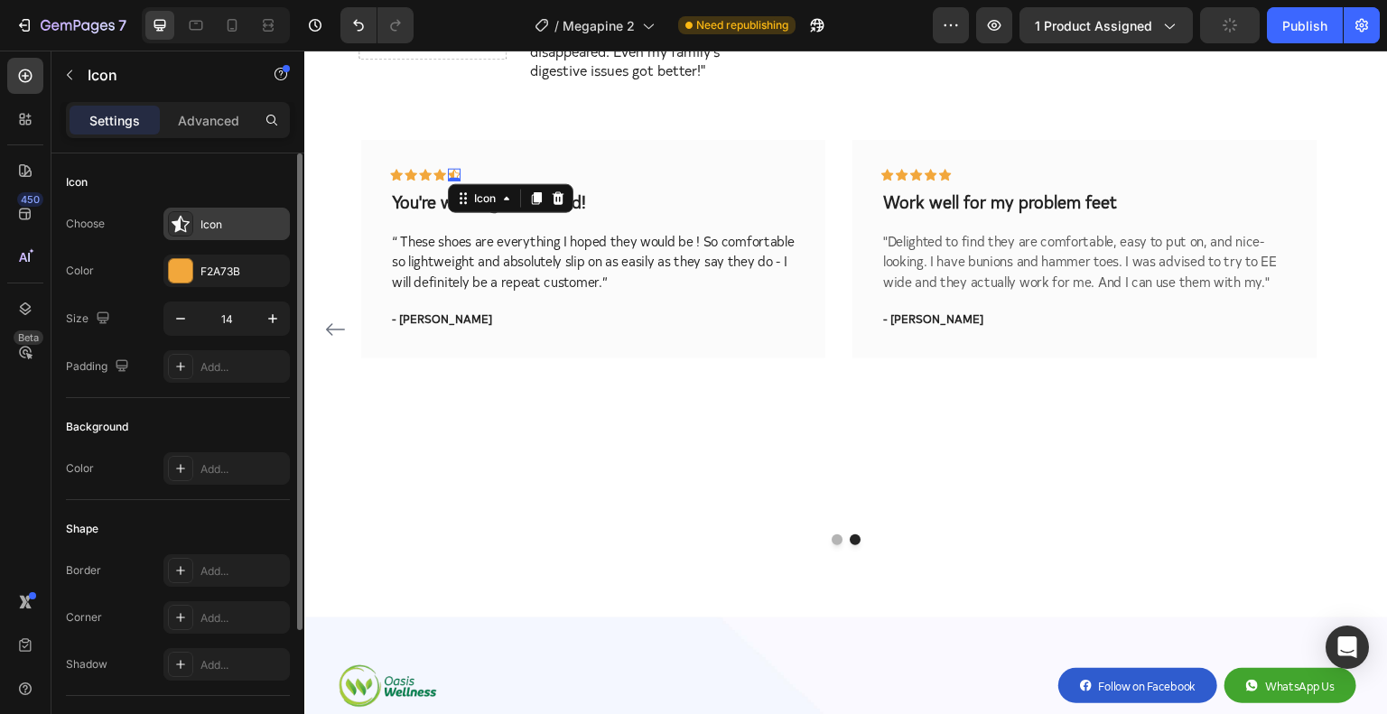
click at [187, 228] on icon at bounding box center [181, 224] width 18 height 18
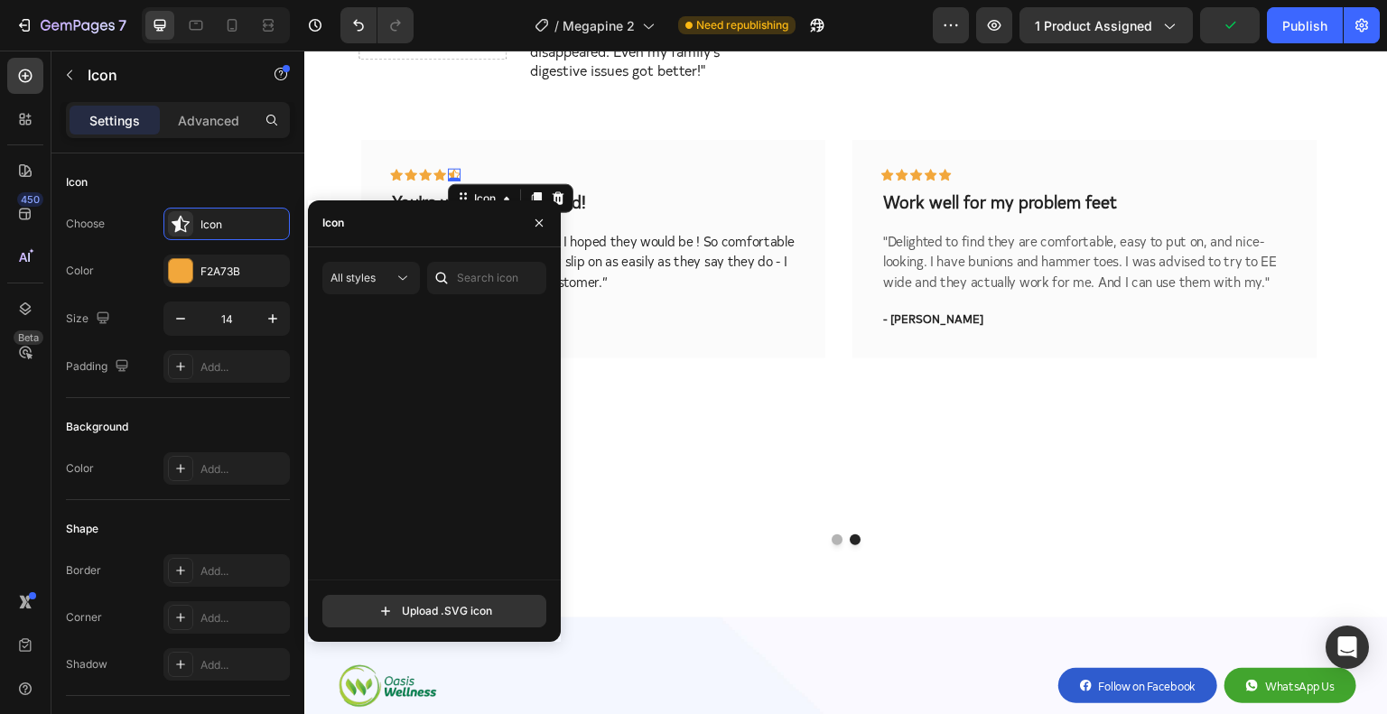
scroll to position [1806, 0]
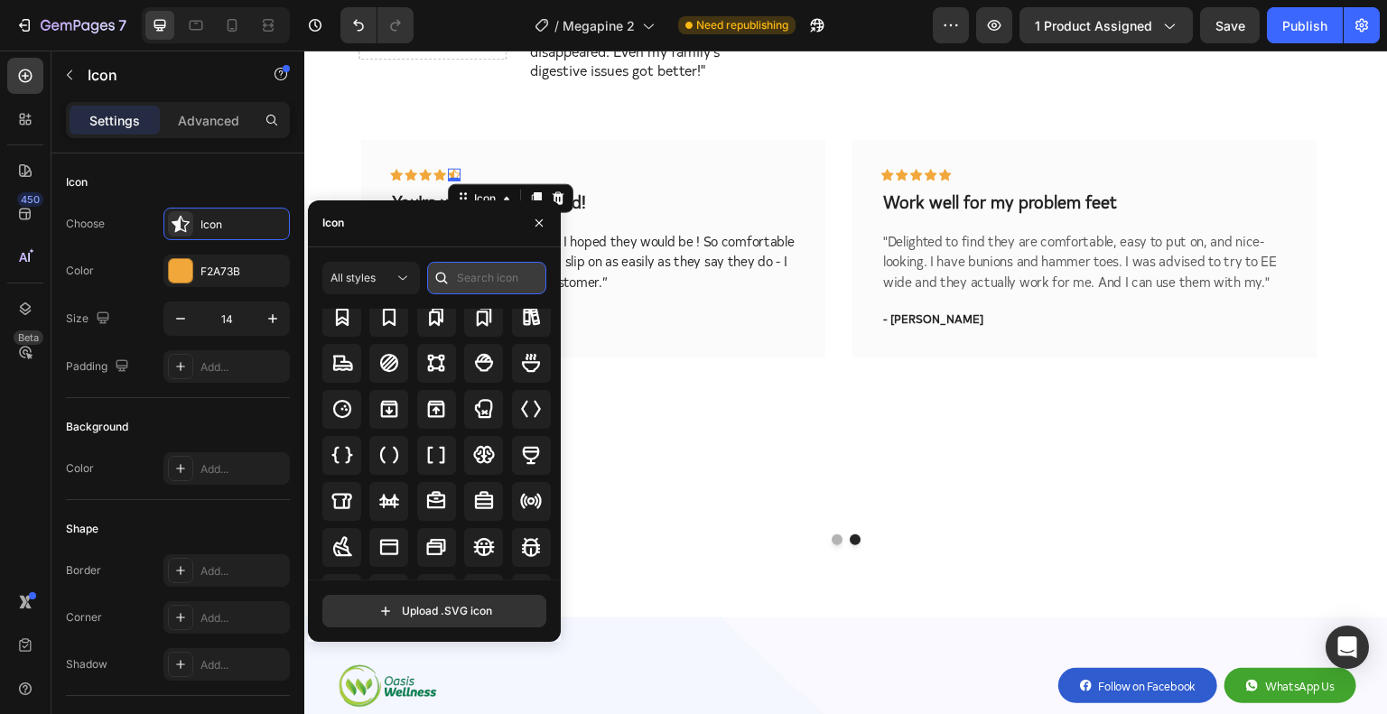
click at [499, 281] on input "text" at bounding box center [486, 278] width 119 height 33
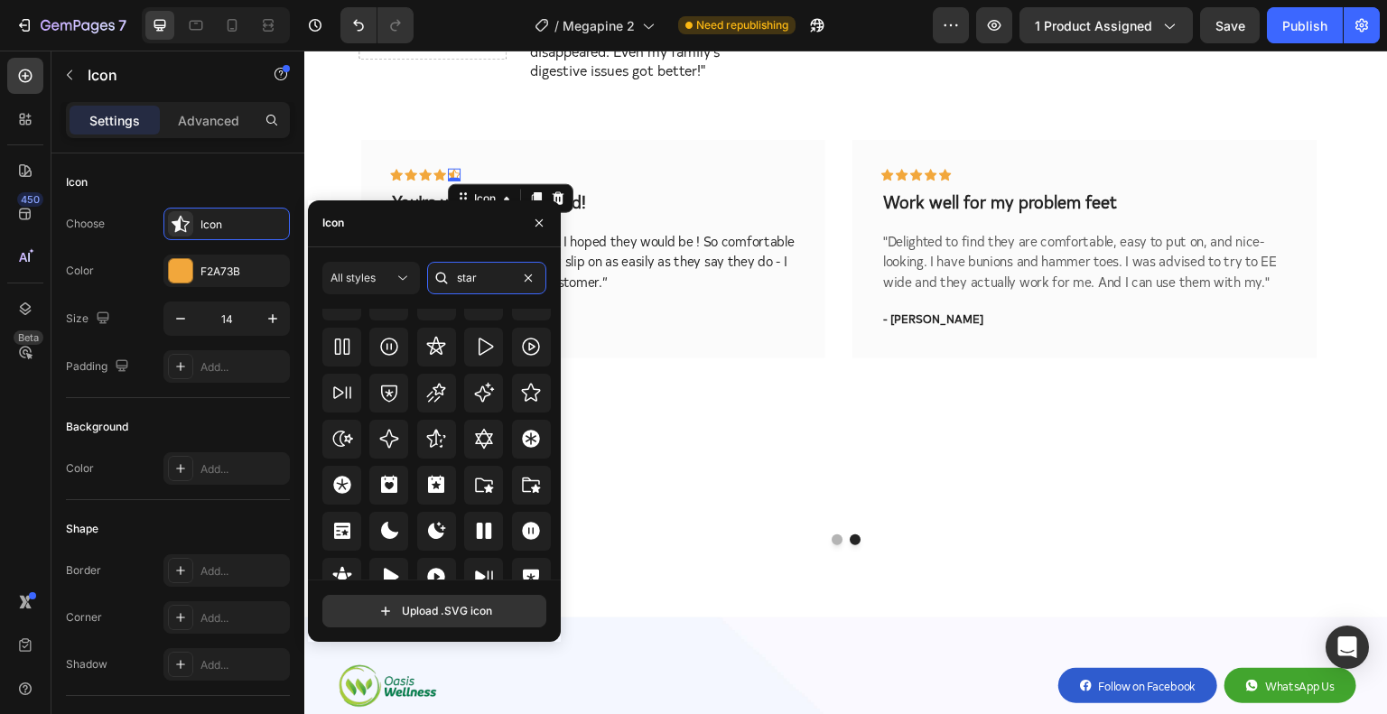
scroll to position [548, 0]
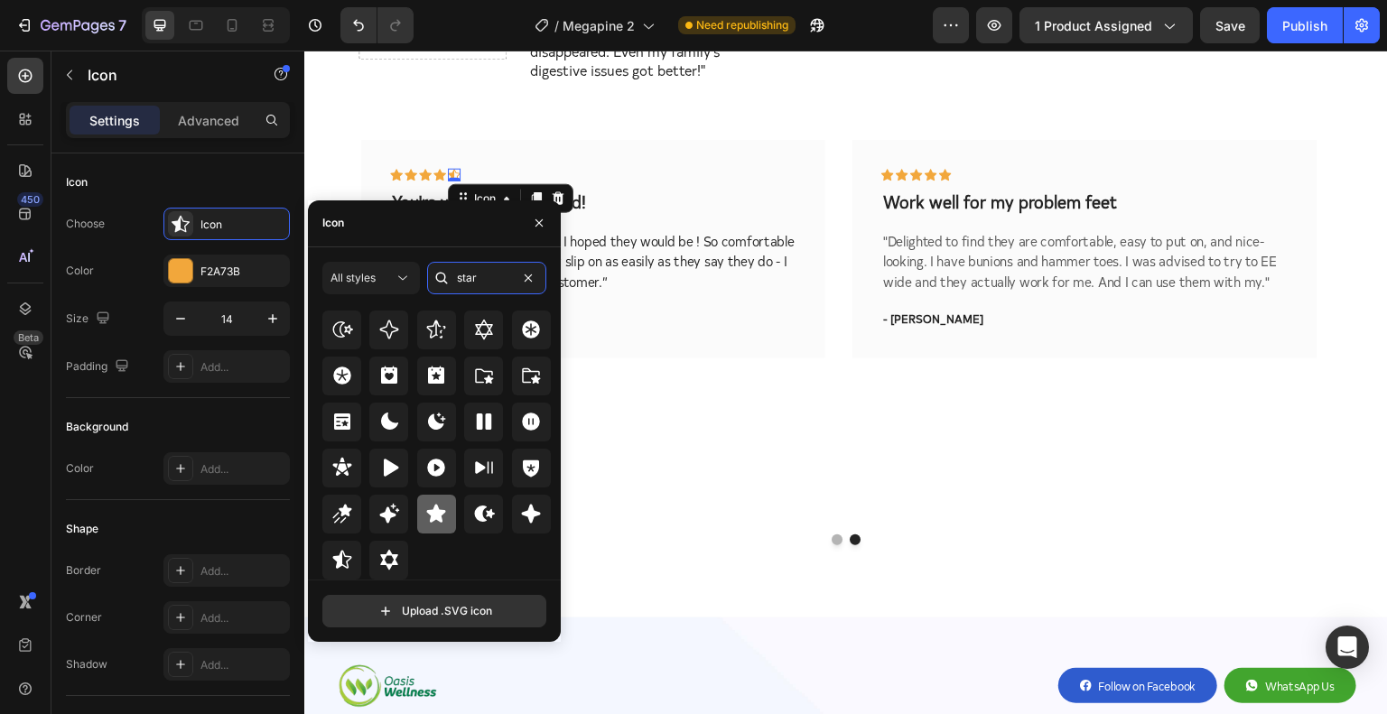
type input "star"
click at [425, 521] on icon at bounding box center [436, 514] width 22 height 22
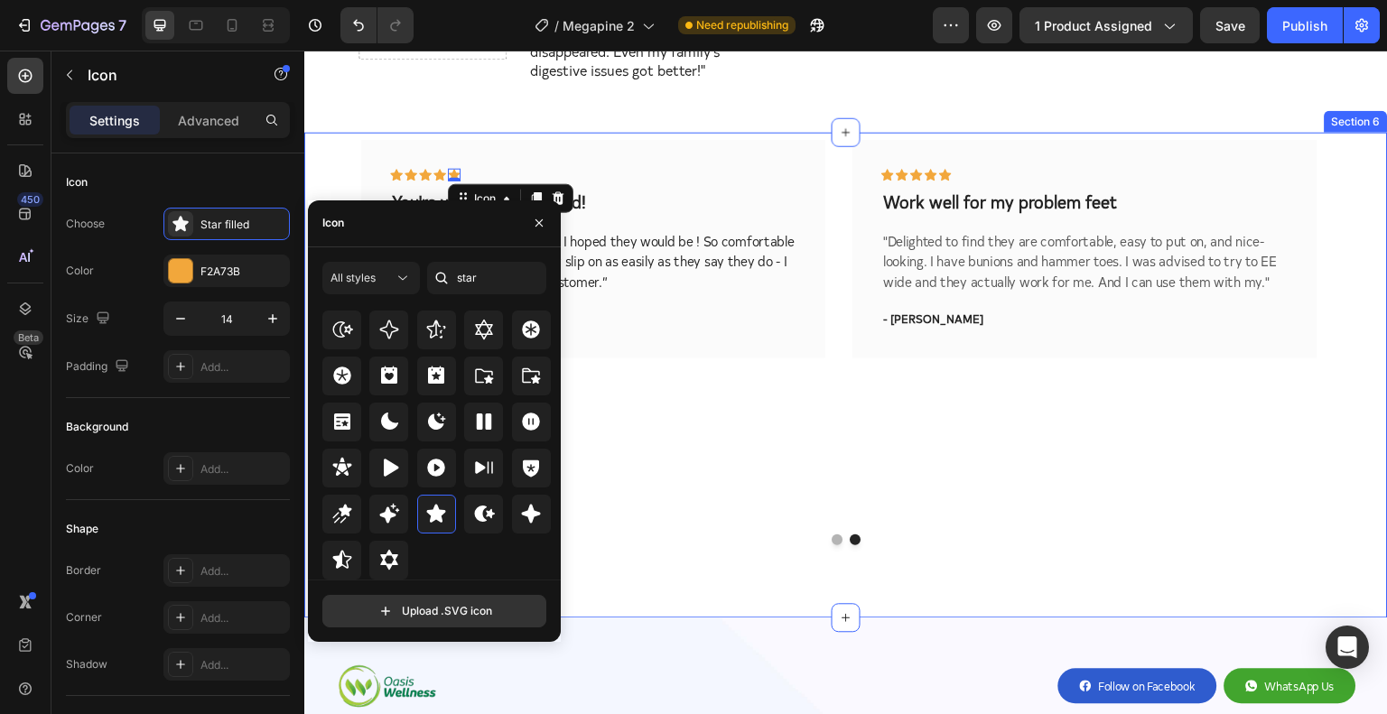
click at [740, 564] on div "Icon Icon Icon Icon Icon Row Wake Up Without Numbness Text block After taking M…" at bounding box center [846, 375] width 1084 height 486
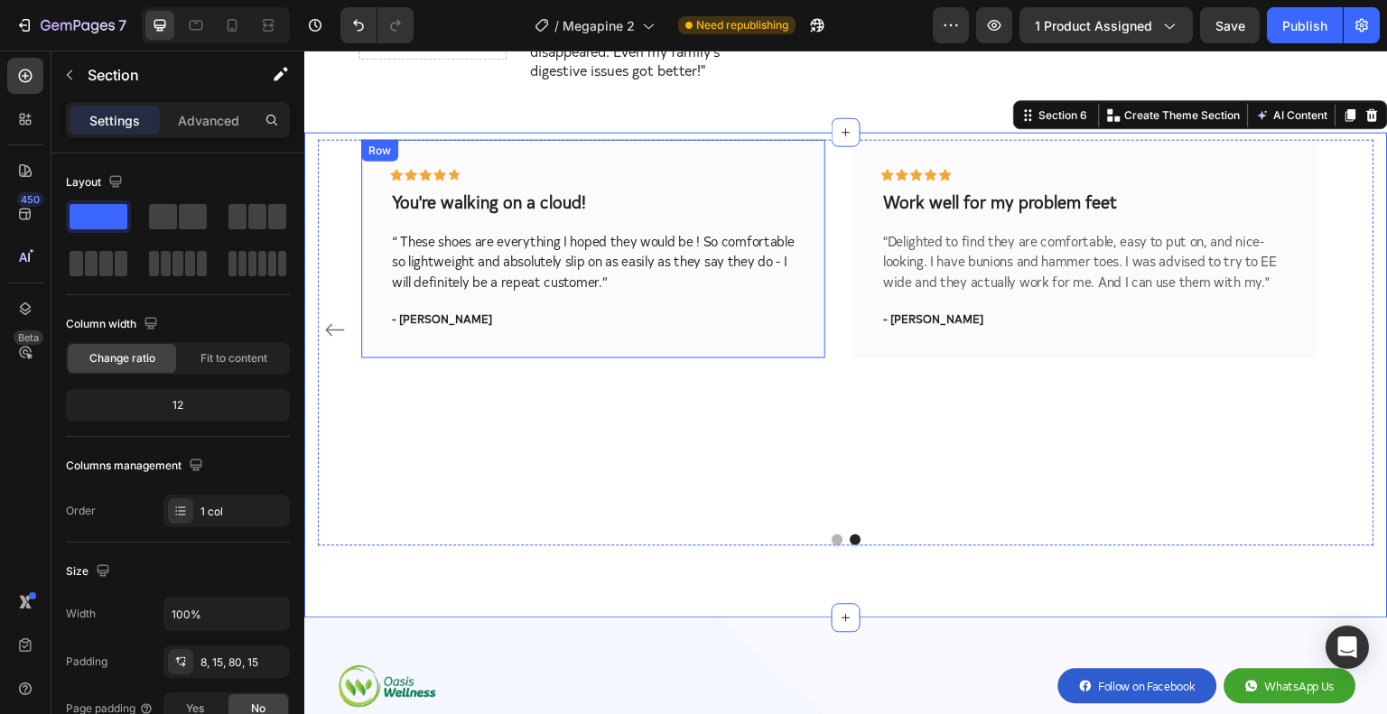
click at [446, 191] on p "You're walking on a cloud!" at bounding box center [593, 201] width 403 height 23
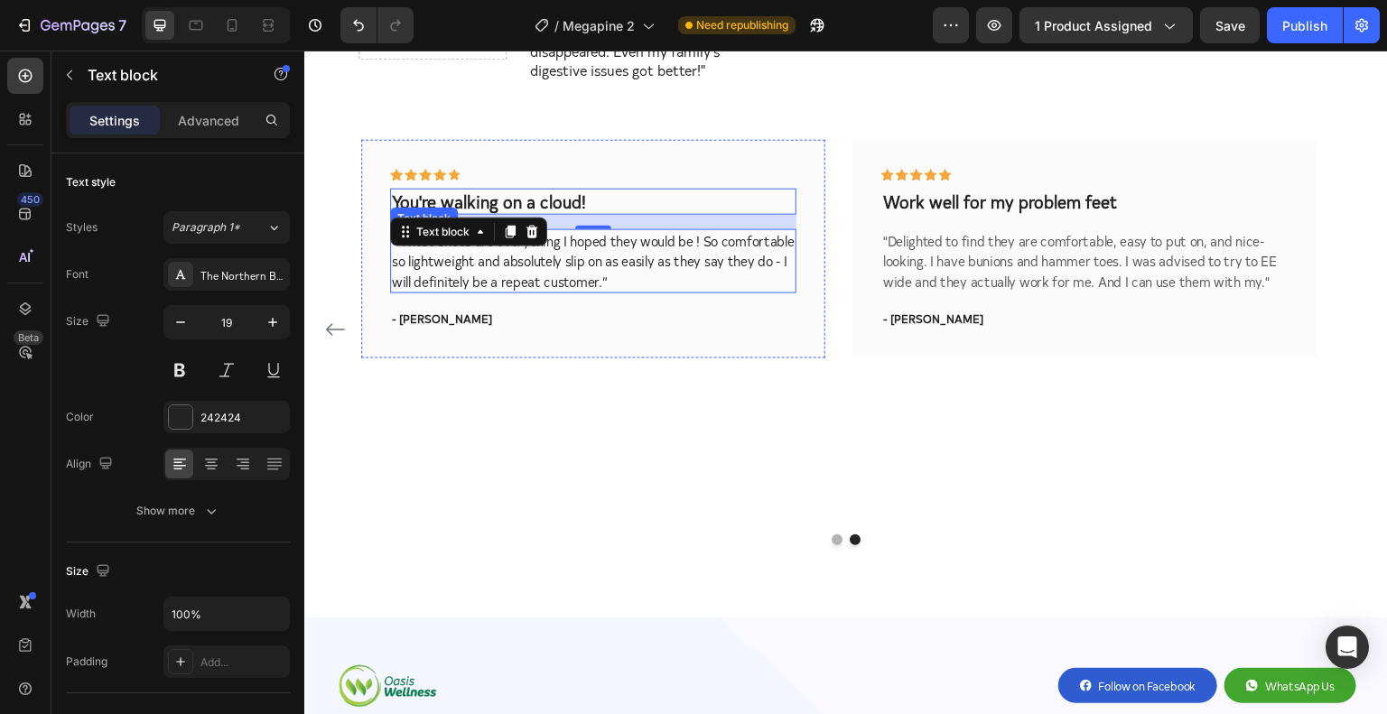
click at [430, 257] on p "“ These shoes are everything I hoped they would be ! So comfortable so lightwei…" at bounding box center [593, 260] width 403 height 61
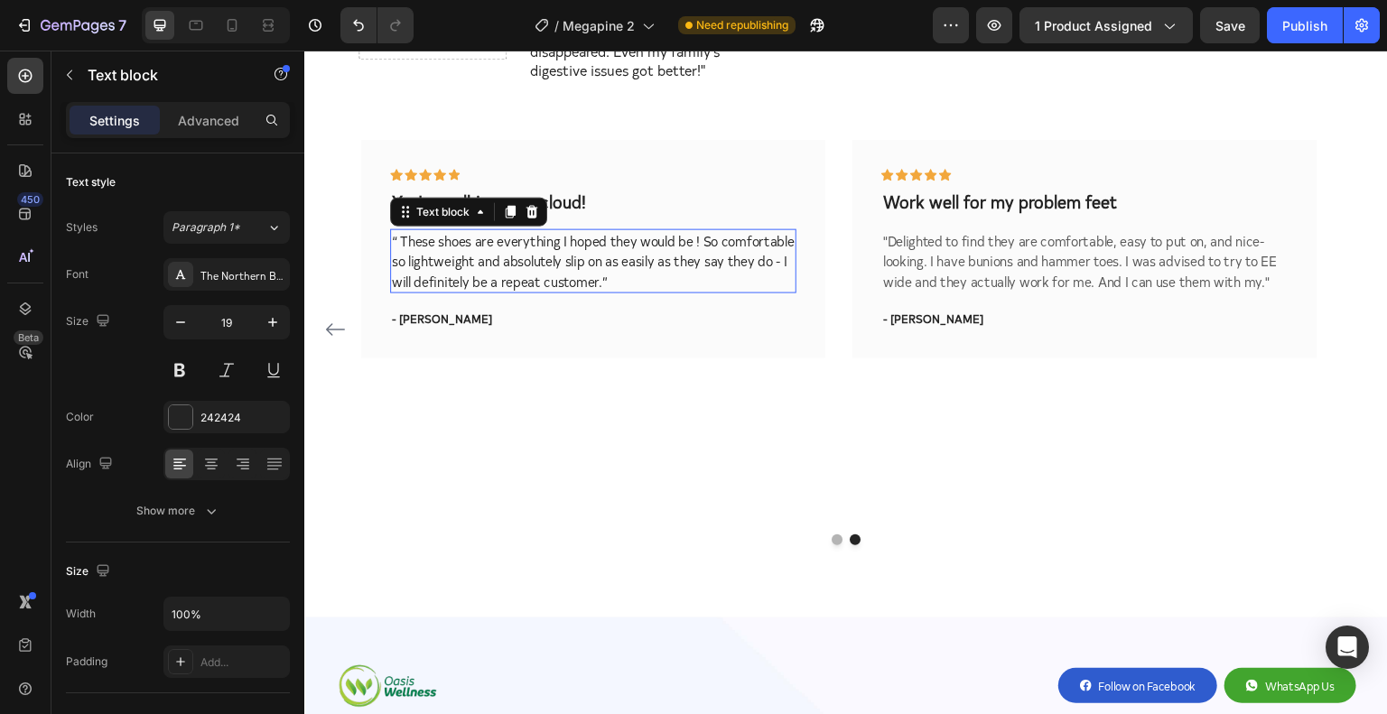
click at [430, 257] on p "“ These shoes are everything I hoped they would be ! So comfortable so lightwei…" at bounding box center [593, 260] width 403 height 61
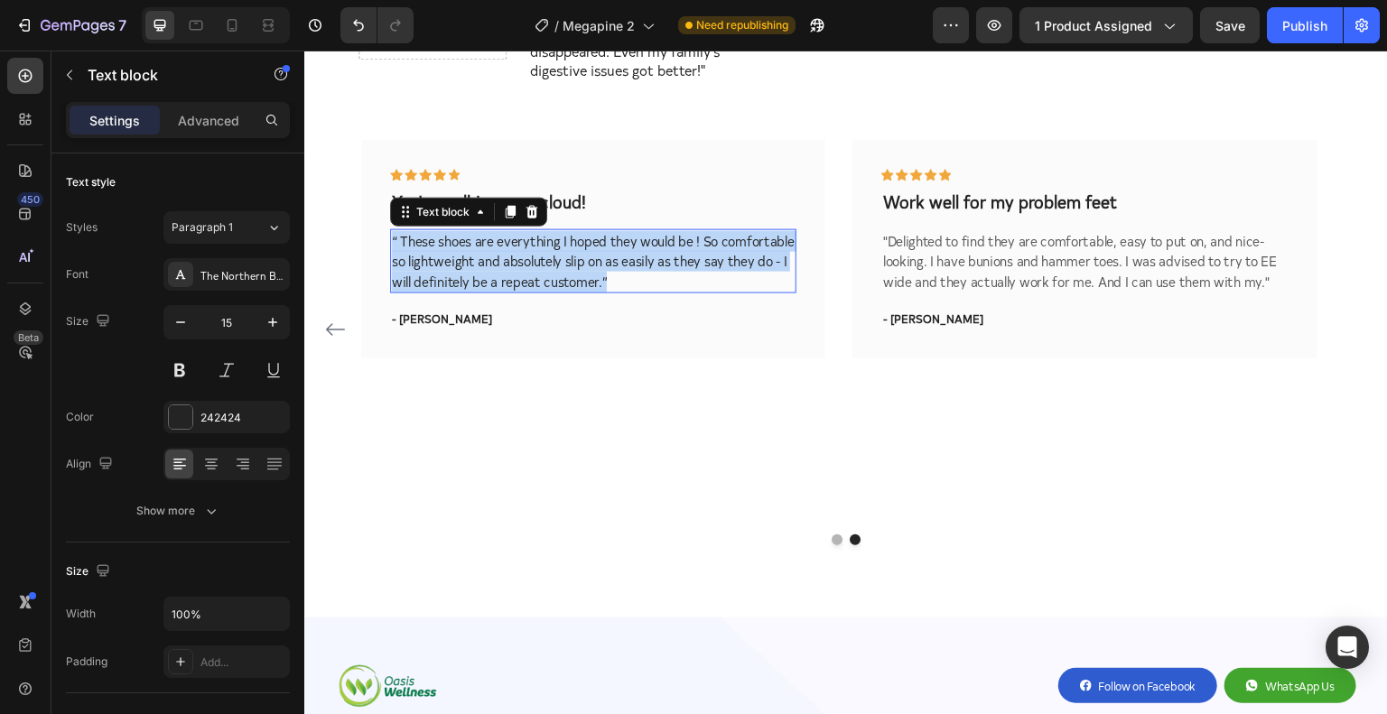
click at [430, 257] on p "“ These shoes are everything I hoped they would be ! So comfortable so lightwei…" at bounding box center [593, 260] width 403 height 61
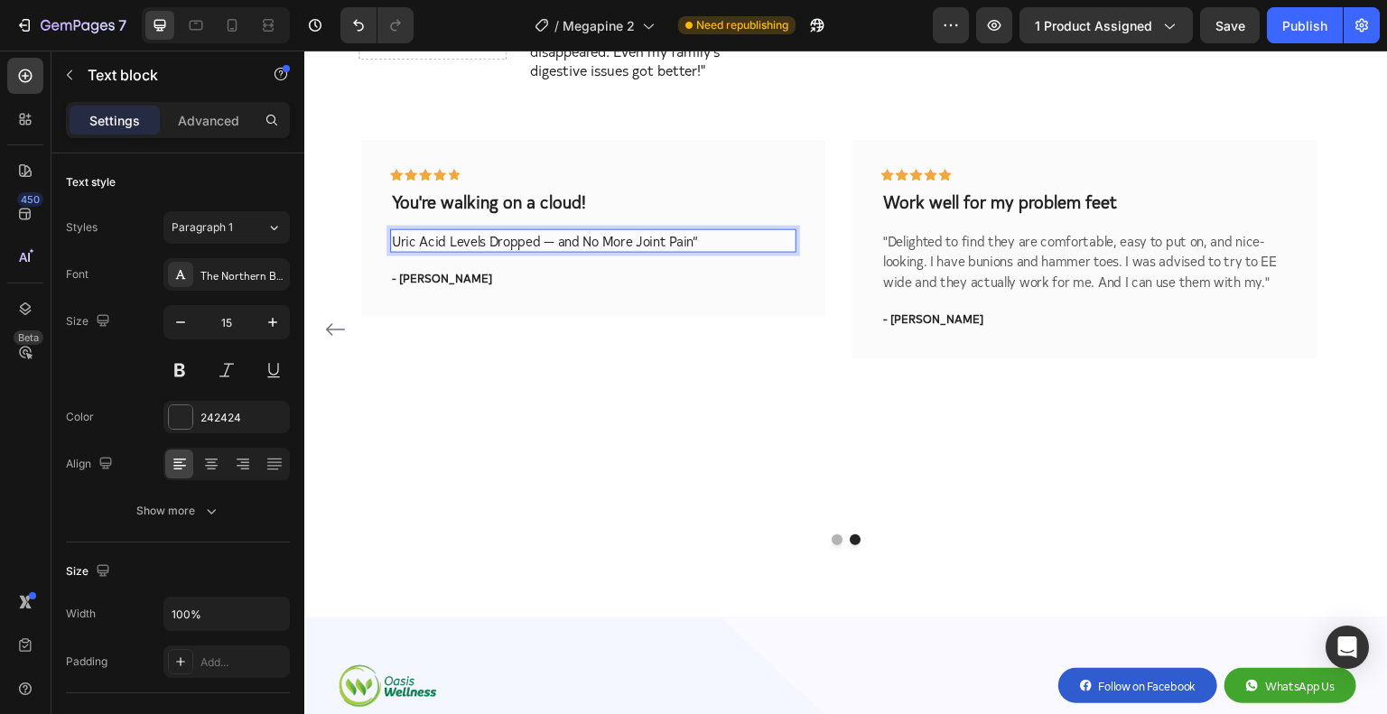
click at [482, 230] on p "Uric Acid Levels Dropped — and No More Joint Pain”" at bounding box center [593, 240] width 403 height 21
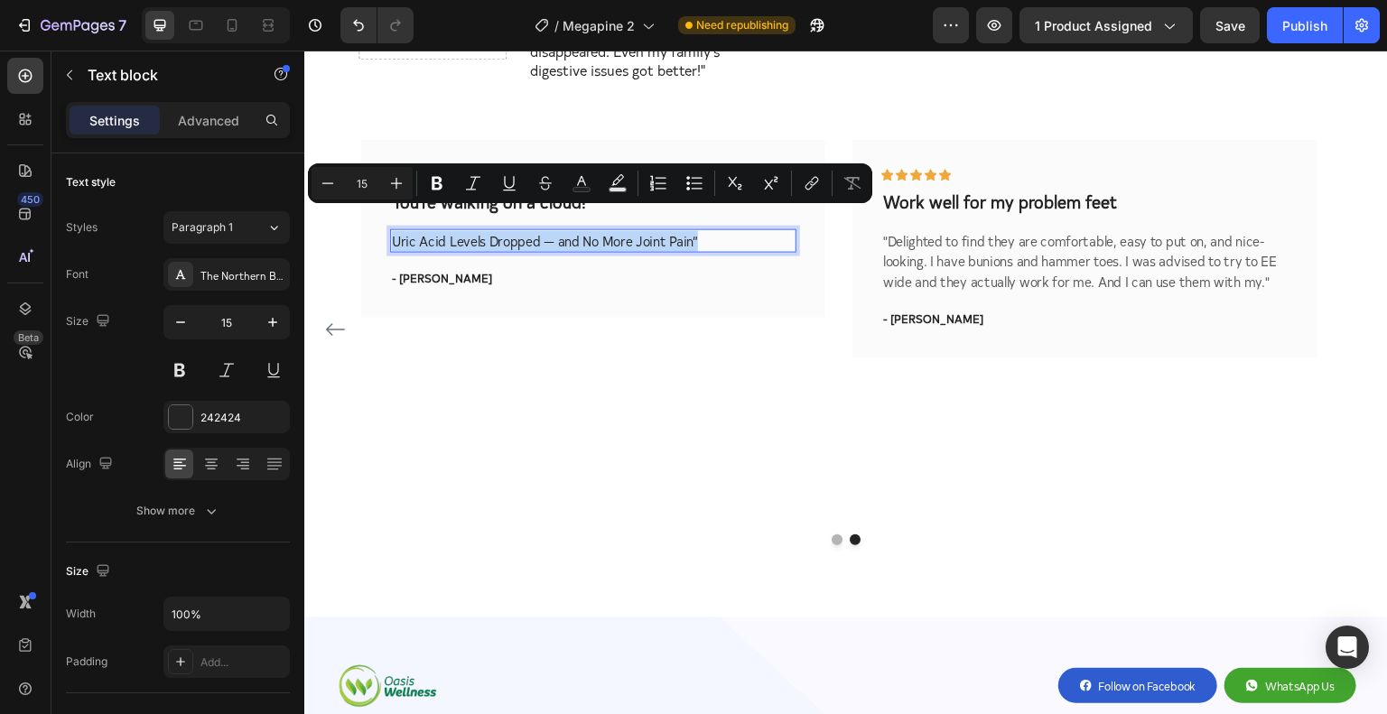
copy p "Uric Acid Levels Dropped — and No More Joint Pain”"
click at [602, 293] on div "Icon Icon Icon Icon Icon Row You're walking on a cloud! Text block Uric Acid Le…" at bounding box center [593, 228] width 464 height 178
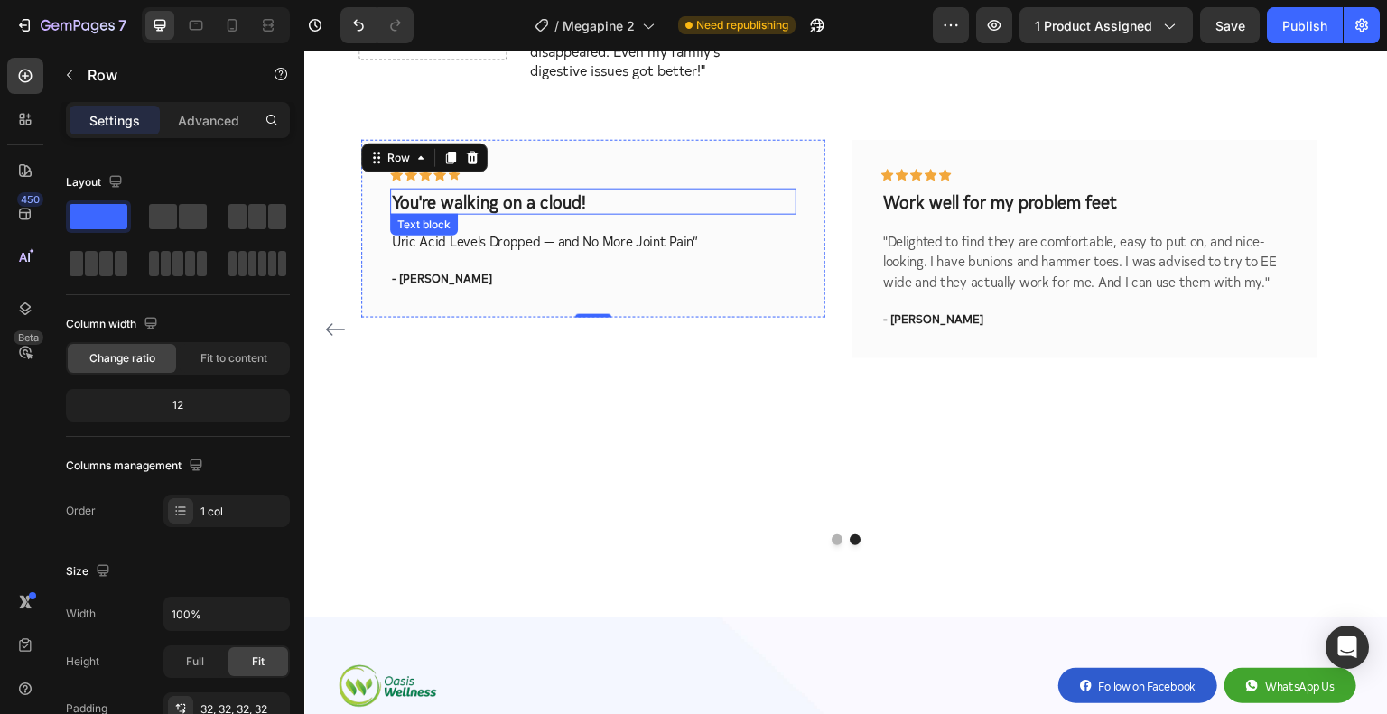
click at [476, 190] on p "You're walking on a cloud!" at bounding box center [593, 201] width 403 height 23
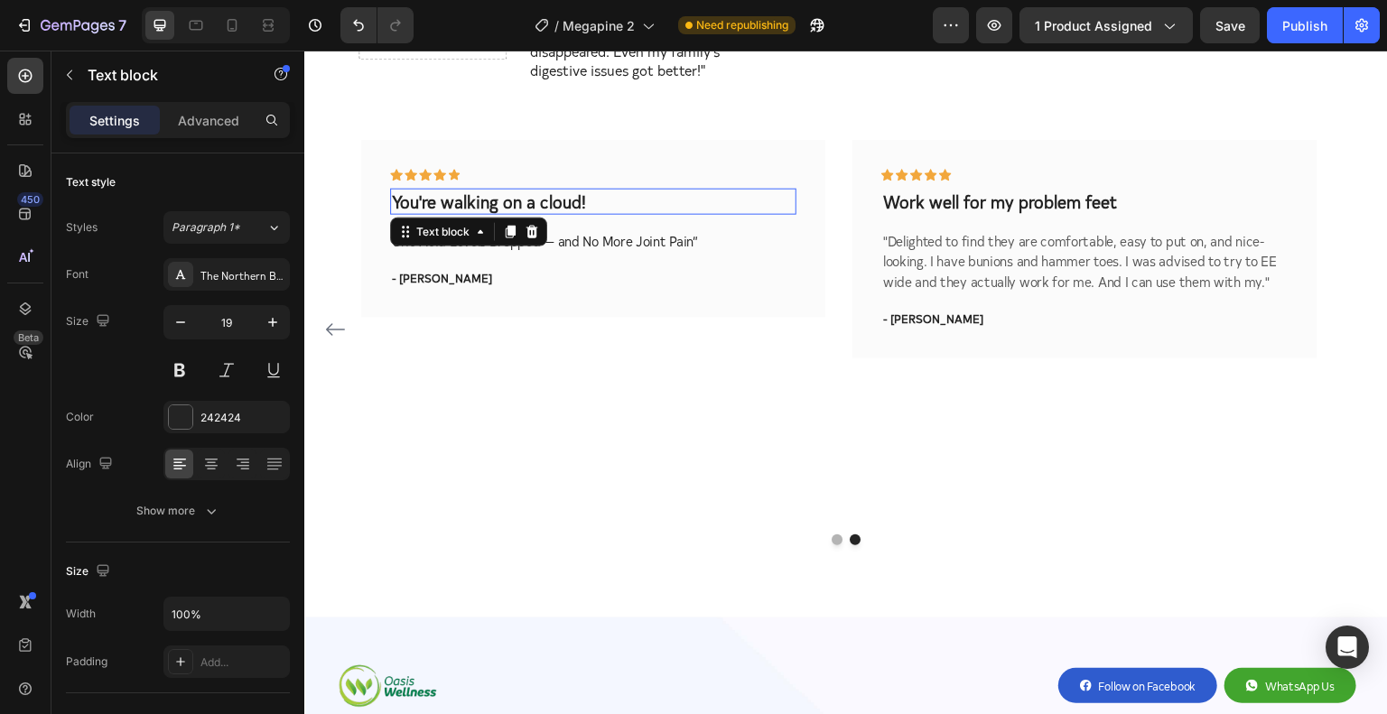
click at [476, 190] on p "You're walking on a cloud!" at bounding box center [593, 201] width 403 height 23
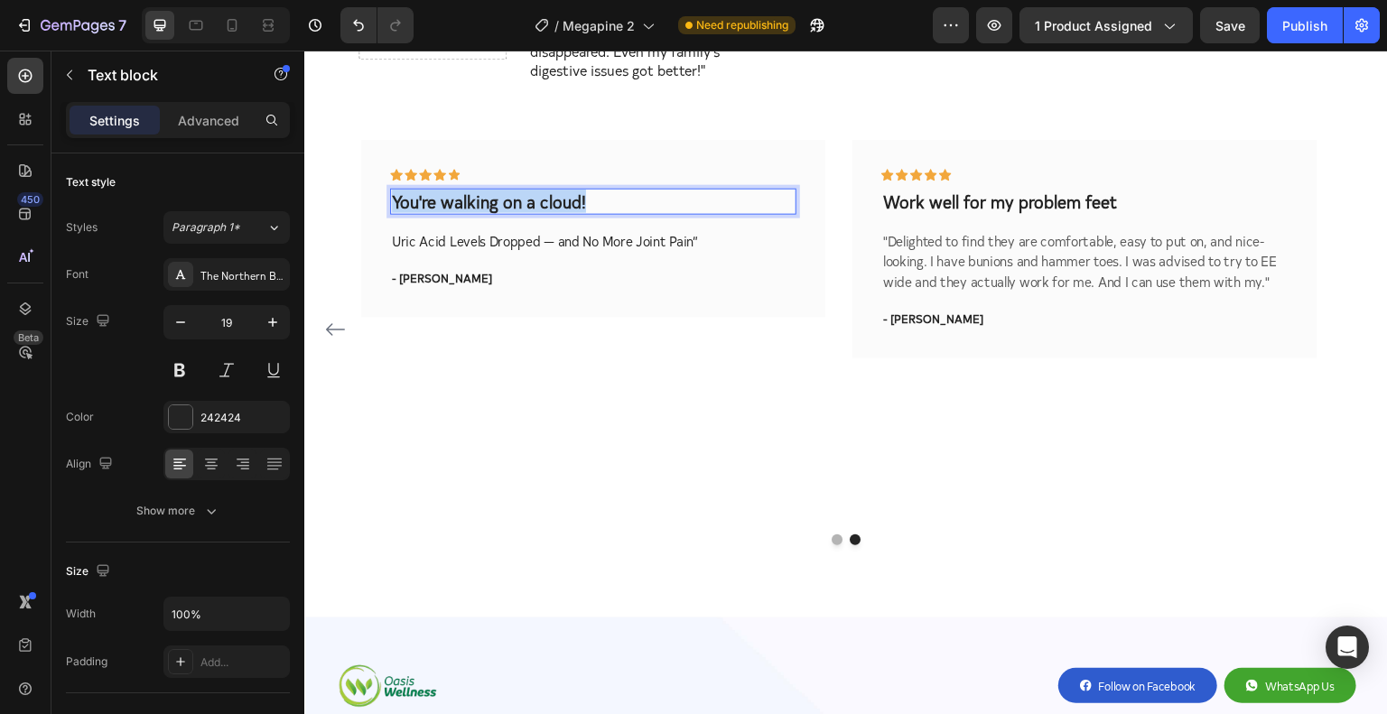
click at [476, 190] on p "You're walking on a cloud!" at bounding box center [593, 201] width 403 height 23
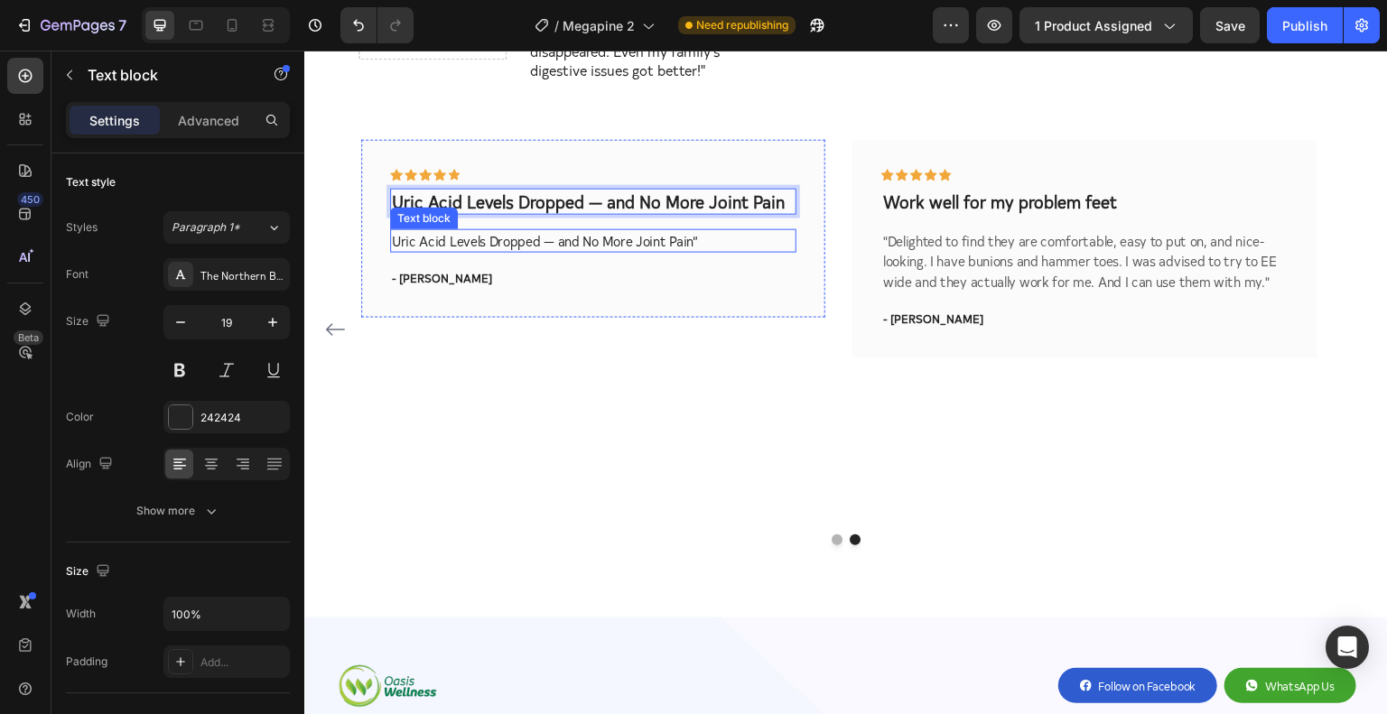
click at [453, 230] on p "Uric Acid Levels Dropped — and No More Joint Pain”" at bounding box center [593, 240] width 403 height 21
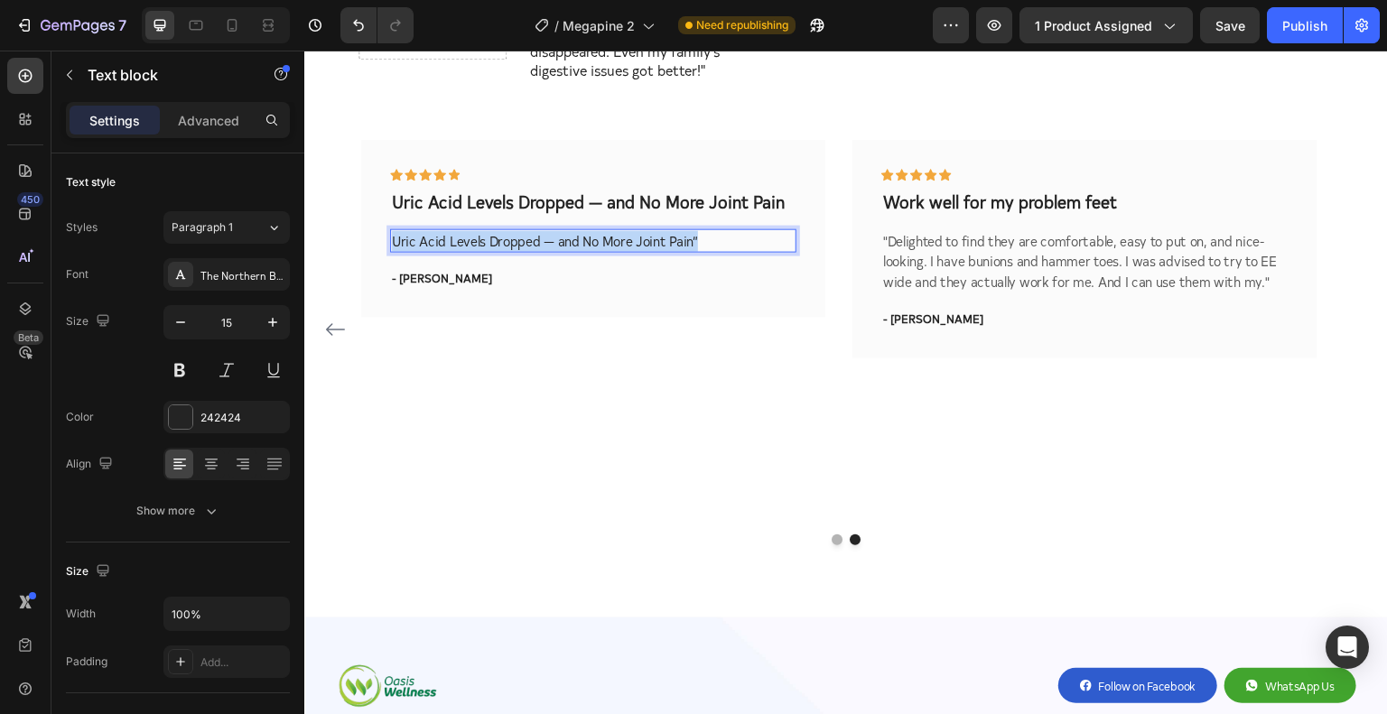
click at [453, 230] on p "Uric Acid Levels Dropped — and No More Joint Pain”" at bounding box center [593, 240] width 403 height 21
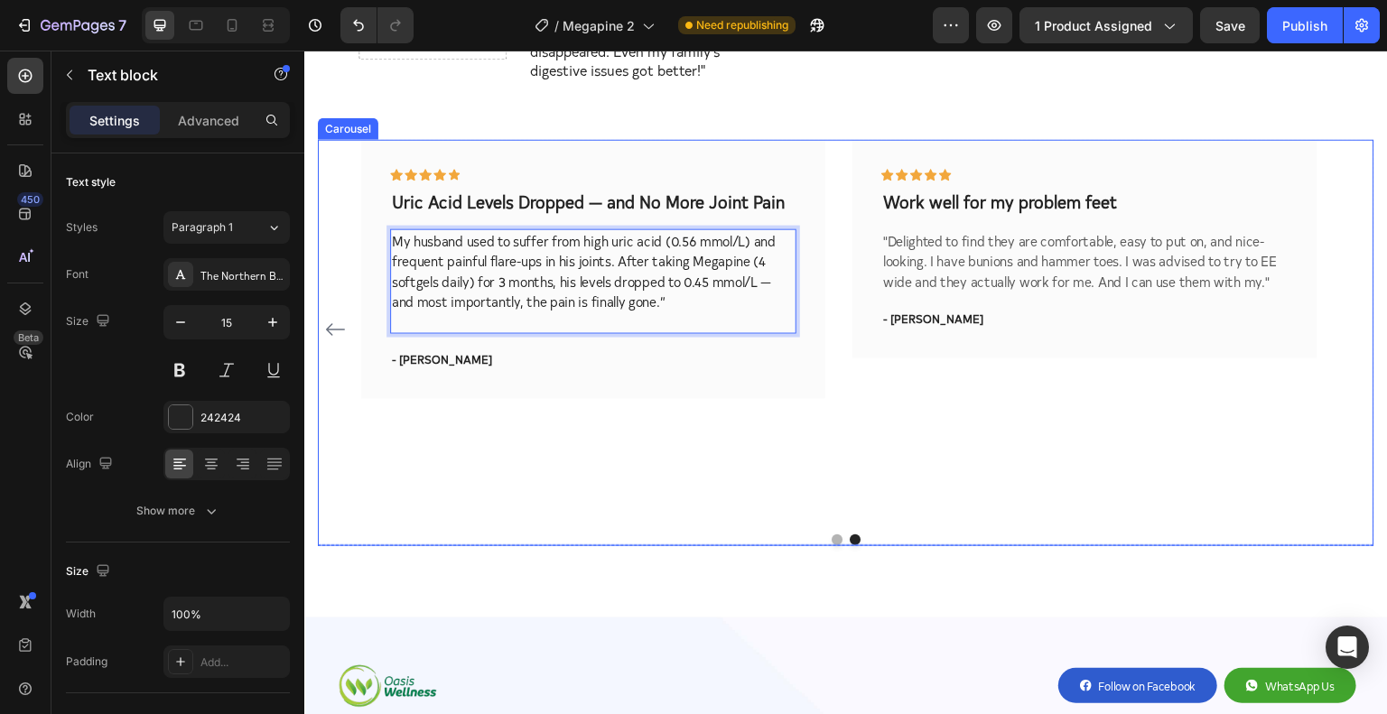
click at [332, 319] on icon "Carousel Back Arrow" at bounding box center [335, 330] width 22 height 22
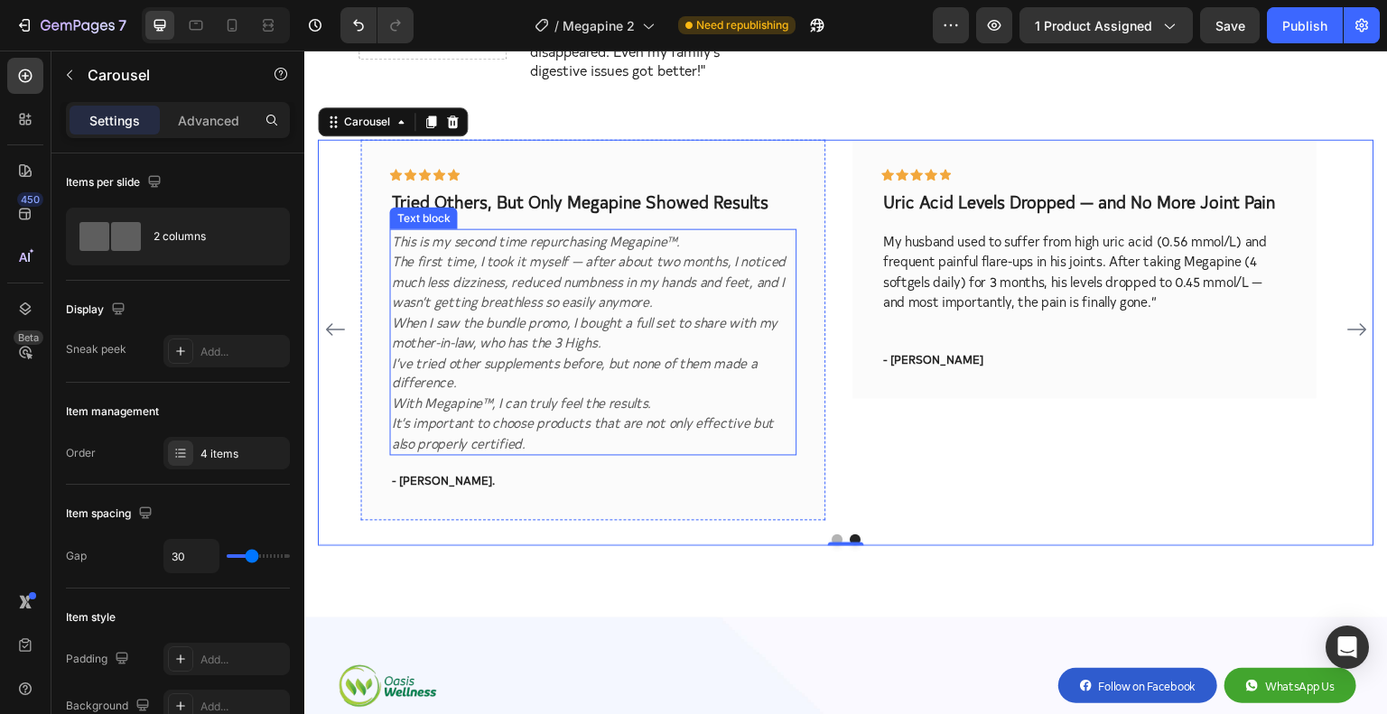
click at [604, 230] on icon "This is my second time repurchasing Megapine™." at bounding box center [536, 239] width 288 height 19
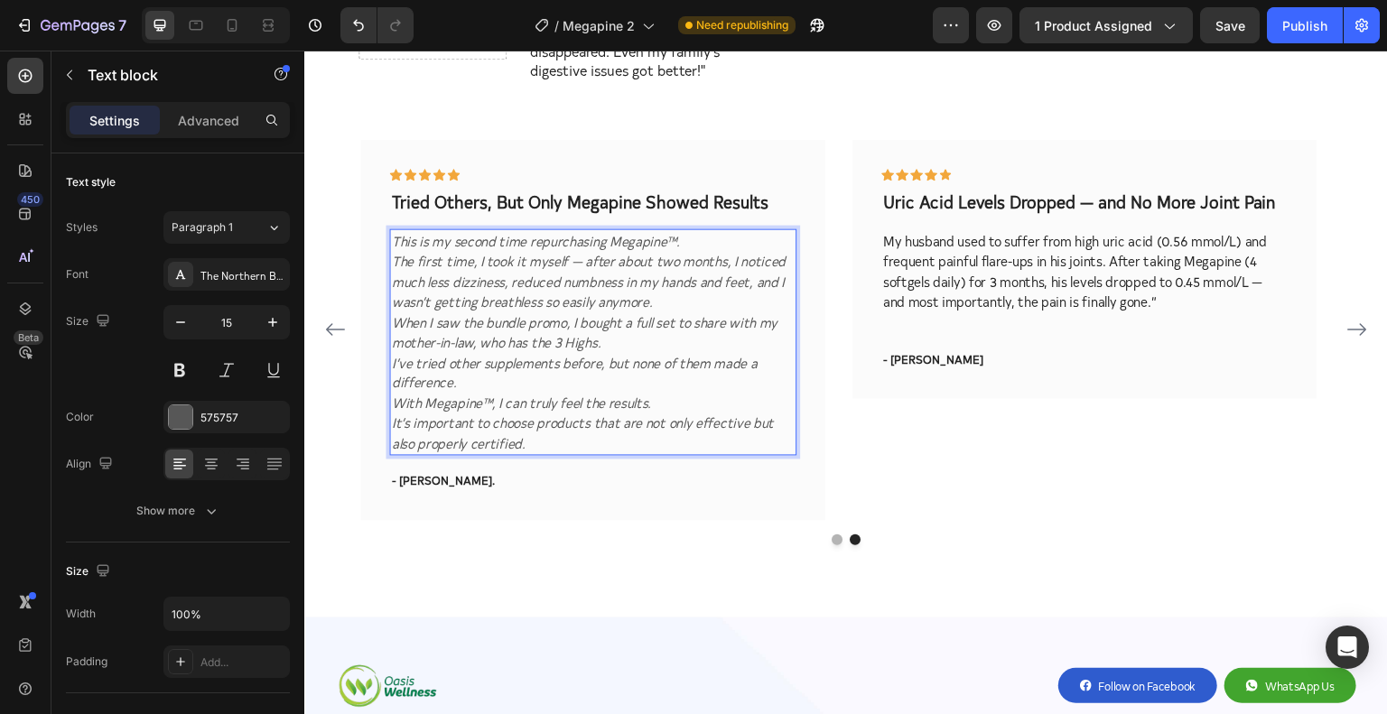
drag, startPoint x: 608, startPoint y: 223, endPoint x: 675, endPoint y: 223, distance: 66.8
click at [675, 230] on icon "This is my second time repurchasing Megapine™." at bounding box center [536, 239] width 288 height 19
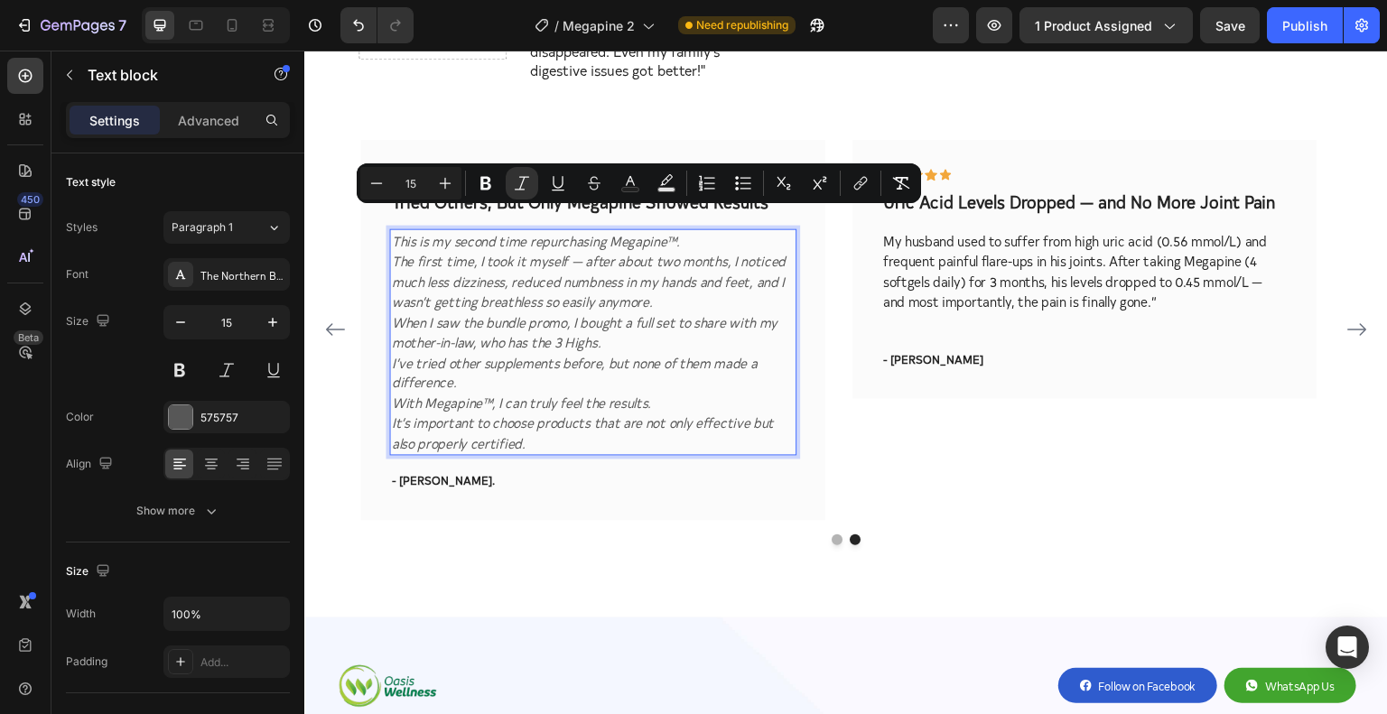
copy icon "Megapine™."
click at [1066, 244] on p "My husband used to suffer from high uric acid (0.56 mmol/L) and frequent painfu…" at bounding box center [1084, 270] width 403 height 81
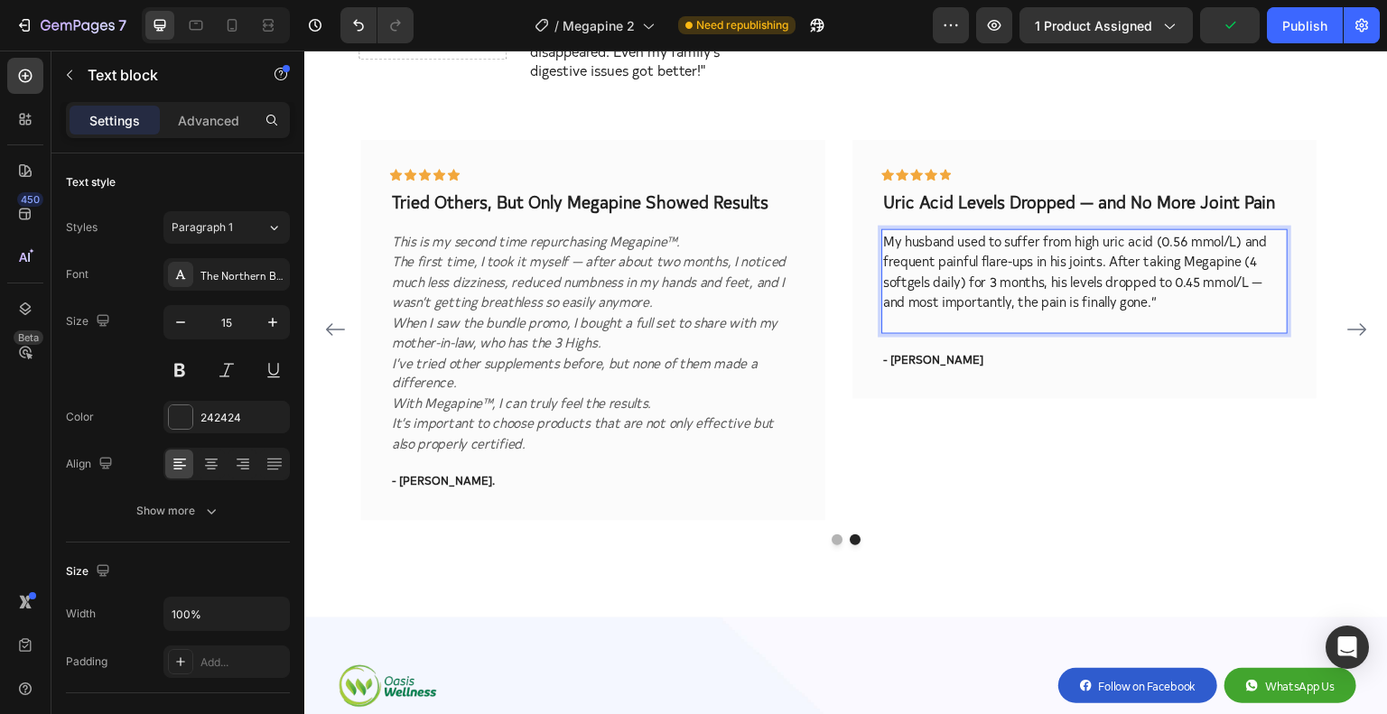
click at [1059, 230] on p "My husband used to suffer from high uric acid (0.56 mmol/L) and frequent painfu…" at bounding box center [1084, 270] width 403 height 81
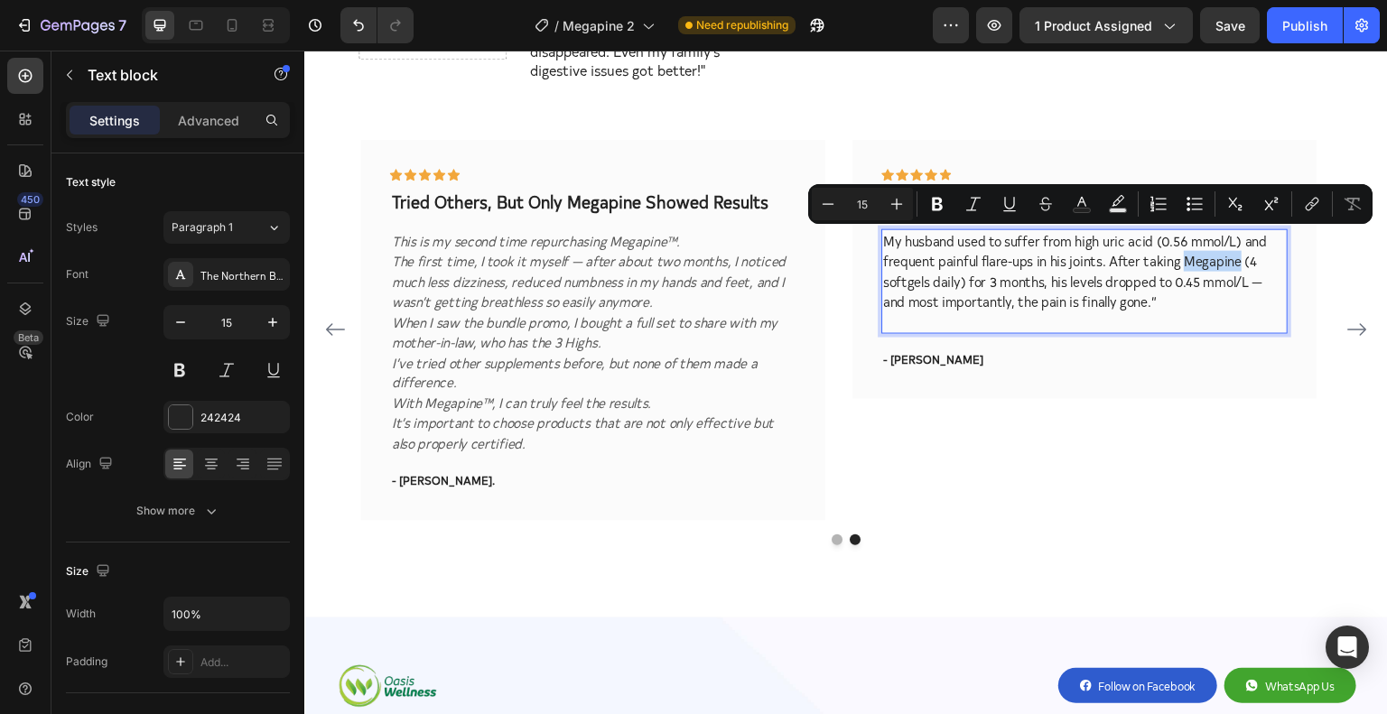
drag, startPoint x: 1179, startPoint y: 239, endPoint x: 1232, endPoint y: 241, distance: 53.3
click at [1232, 241] on p "My husband used to suffer from high uric acid (0.56 mmol/L) and frequent painfu…" at bounding box center [1084, 270] width 403 height 81
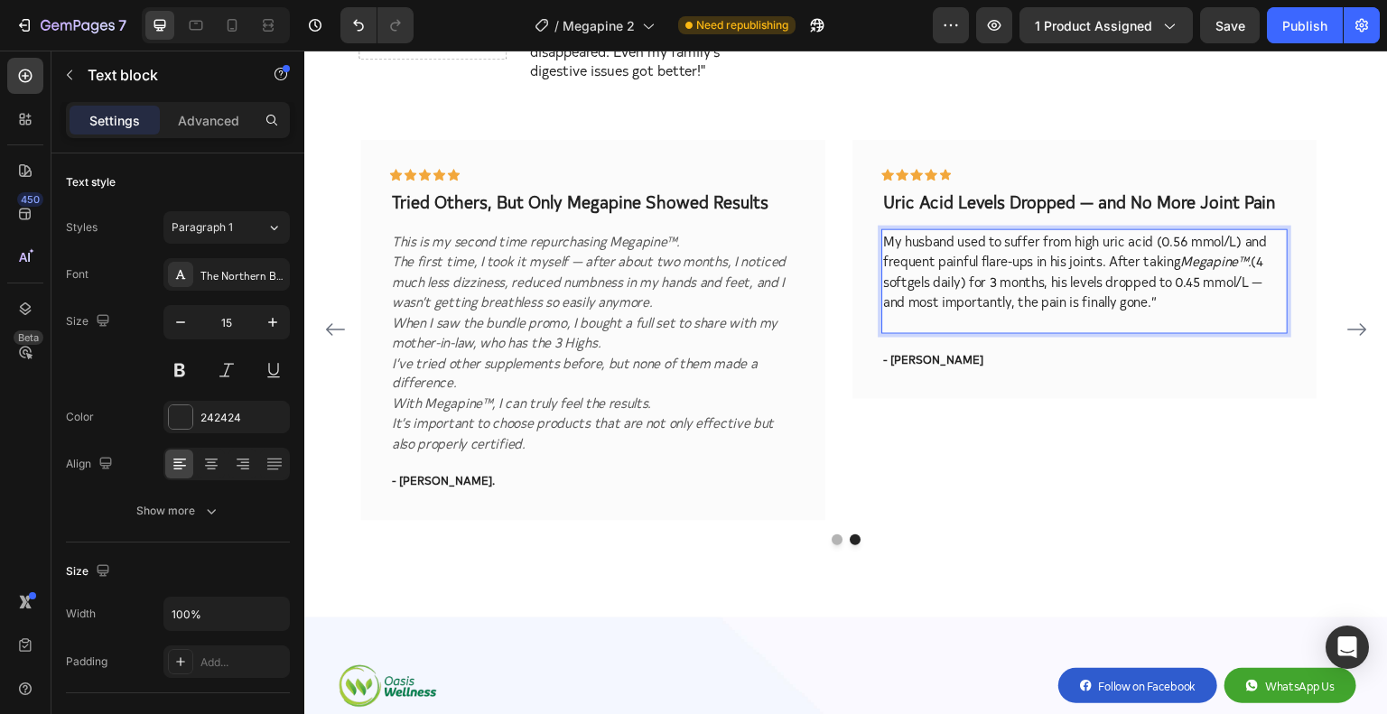
click at [1026, 241] on p "My husband used to suffer from high uric acid (0.56 mmol/L) and frequent painfu…" at bounding box center [1084, 270] width 403 height 81
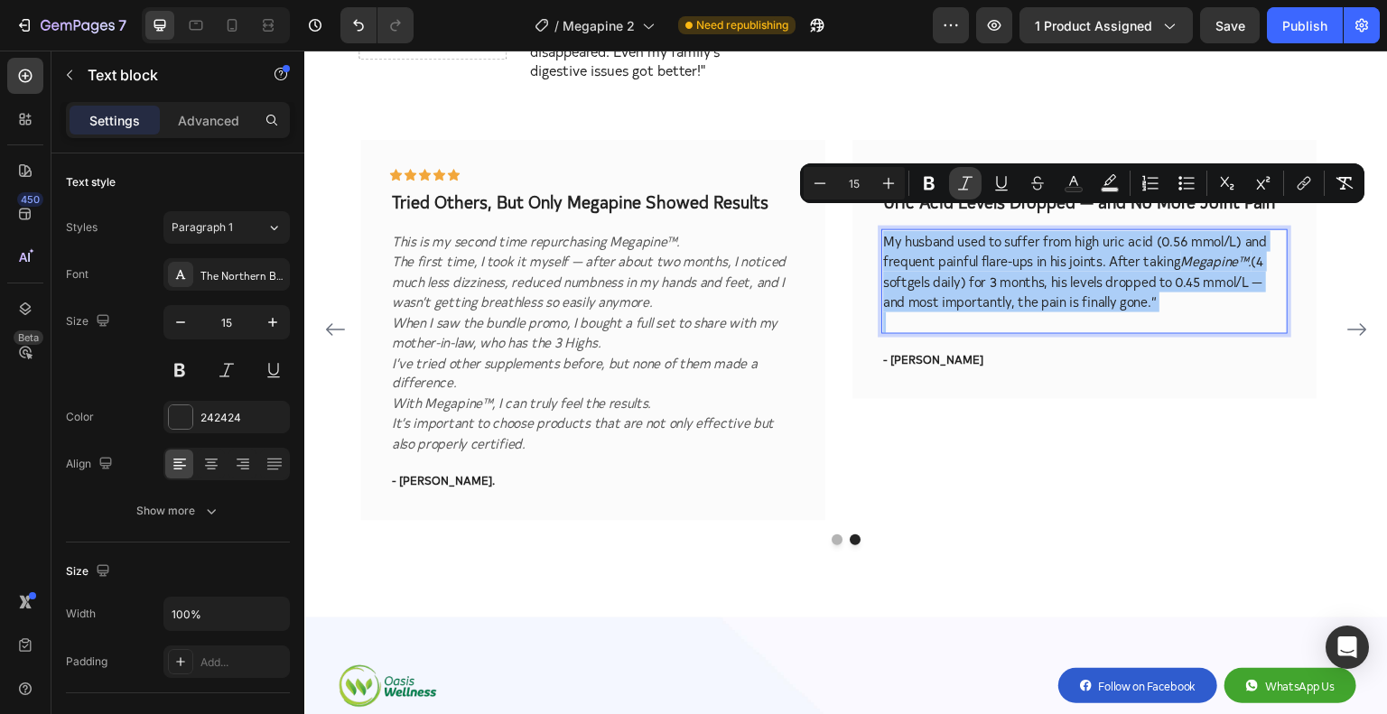
click at [961, 190] on icon "Editor contextual toolbar" at bounding box center [965, 183] width 14 height 14
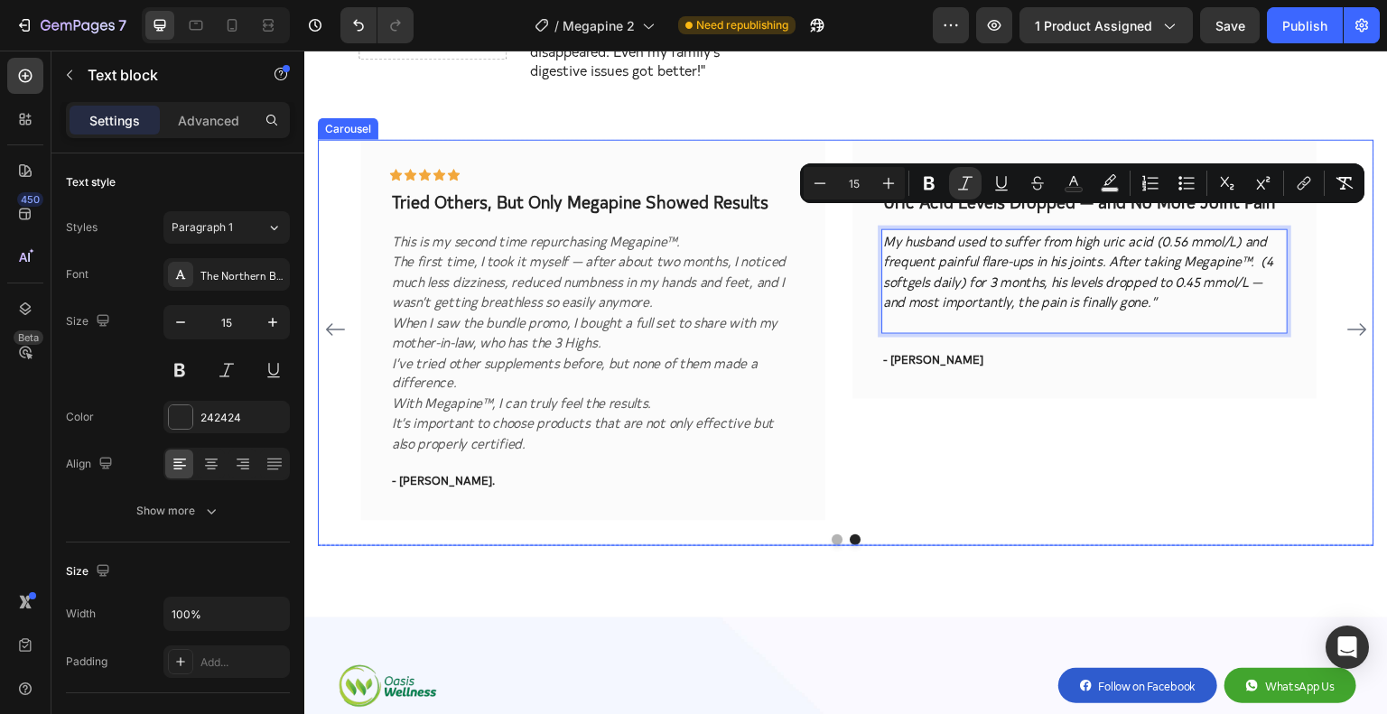
click at [1027, 423] on div "Icon Icon Icon Icon Icon Row Uric Acid Levels Dropped — and No More Joint Pain …" at bounding box center [1085, 329] width 464 height 381
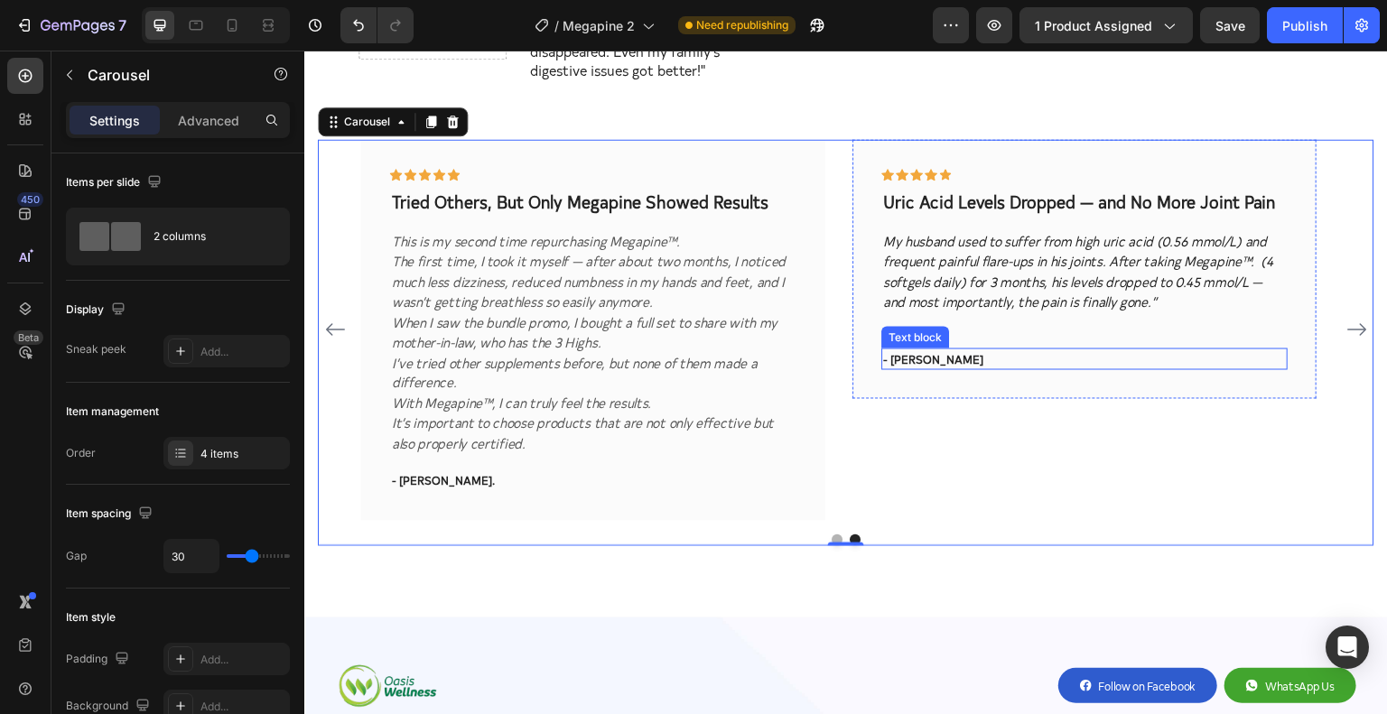
click at [917, 350] on p "- [PERSON_NAME]" at bounding box center [1084, 359] width 403 height 18
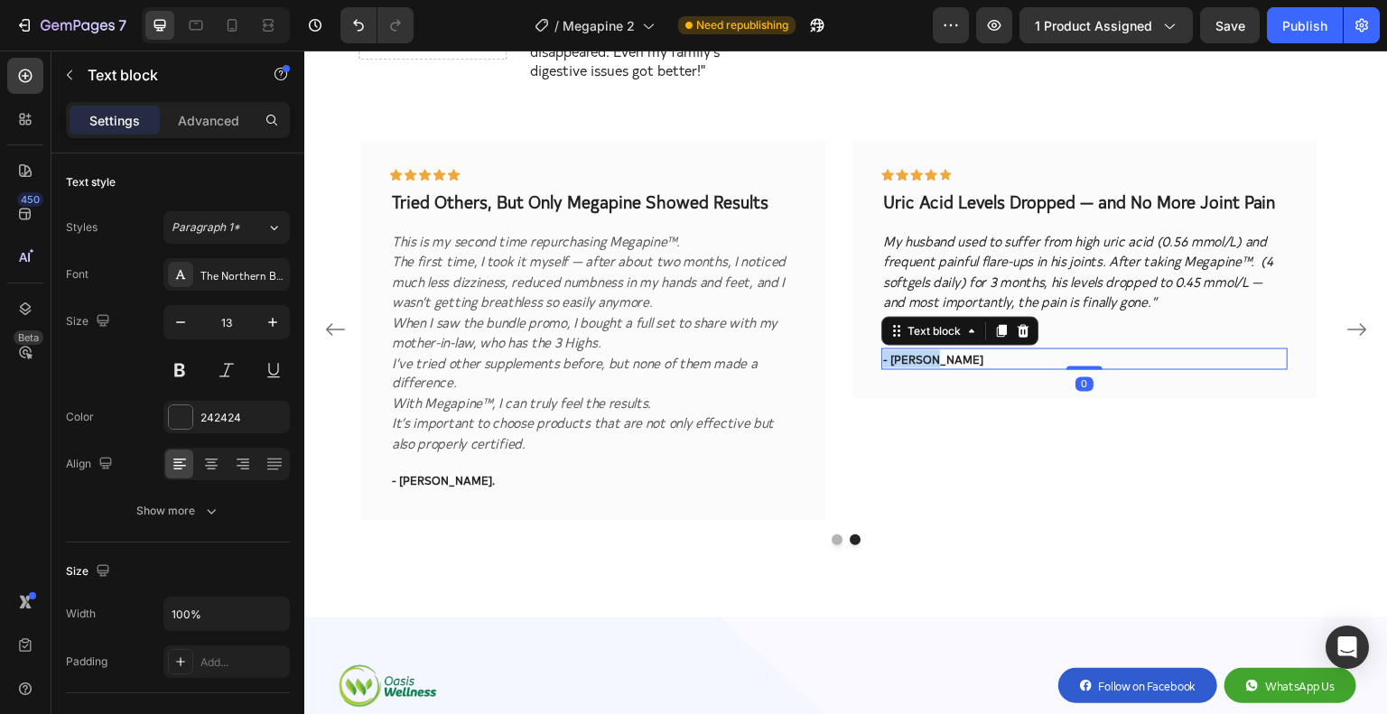
click at [917, 350] on p "- [PERSON_NAME]" at bounding box center [1084, 359] width 403 height 18
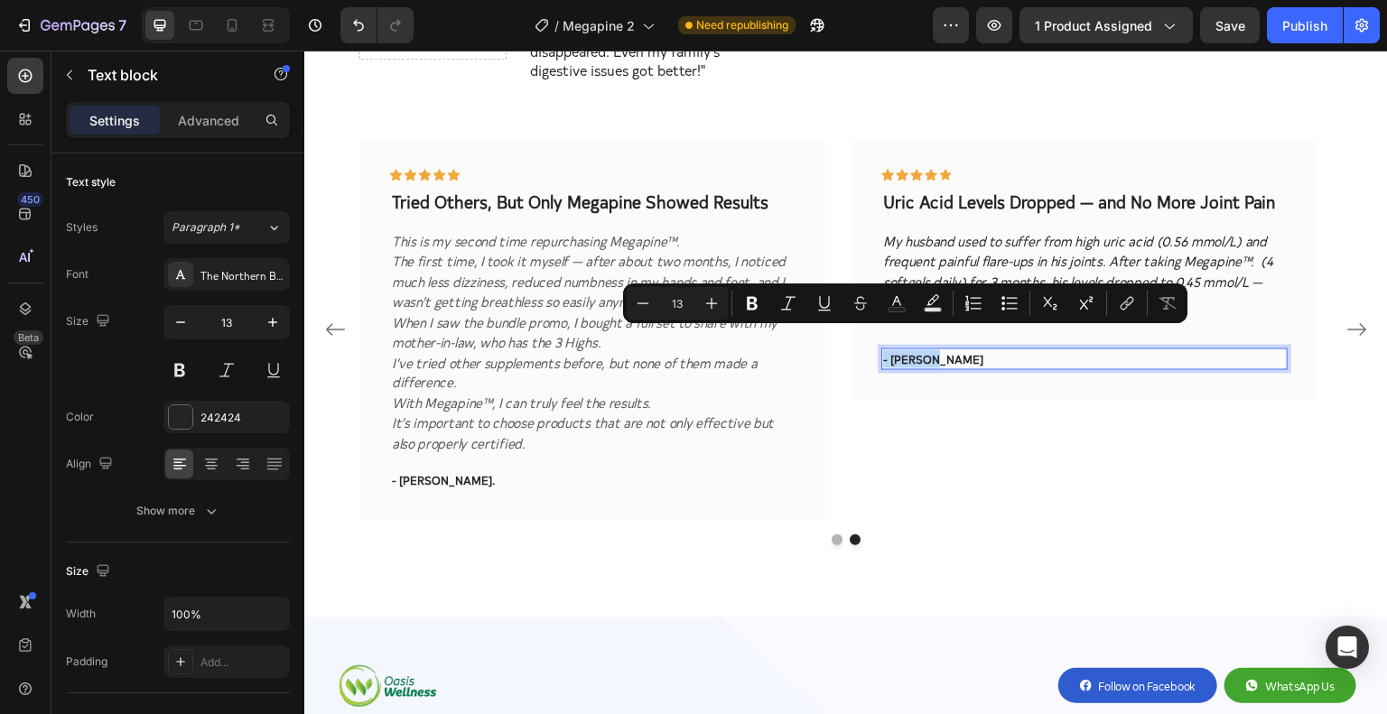
click at [922, 350] on p "- [PERSON_NAME]" at bounding box center [1084, 359] width 403 height 18
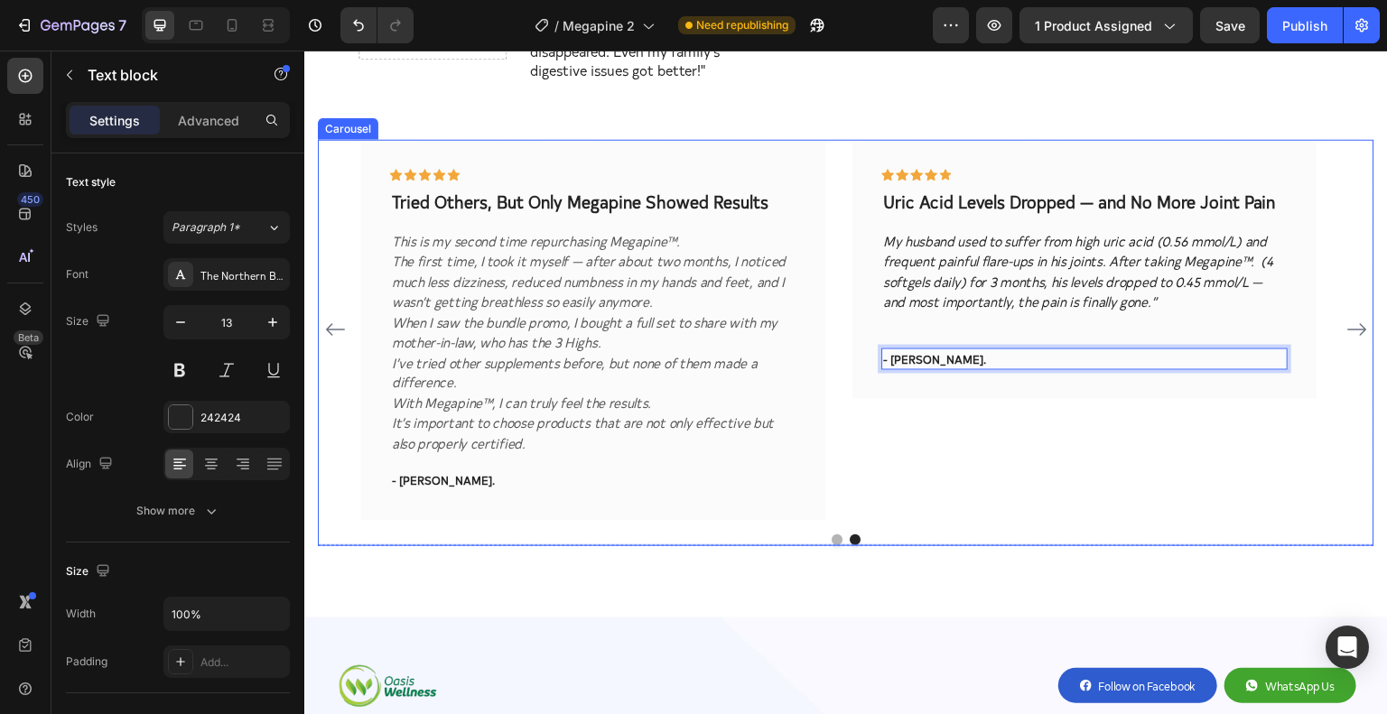
click at [1351, 319] on icon "Carousel Next Arrow" at bounding box center [1358, 330] width 22 height 22
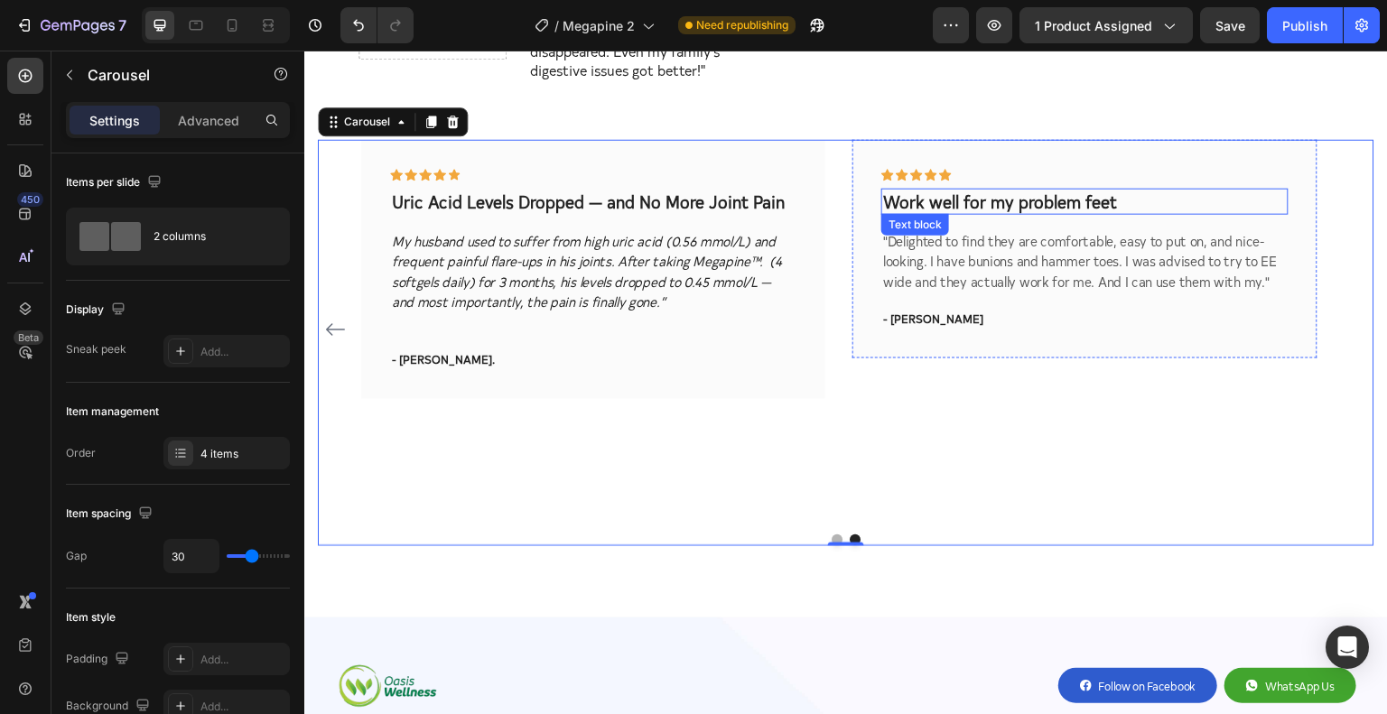
click at [954, 190] on p "Work well for my problem feet" at bounding box center [1084, 201] width 403 height 23
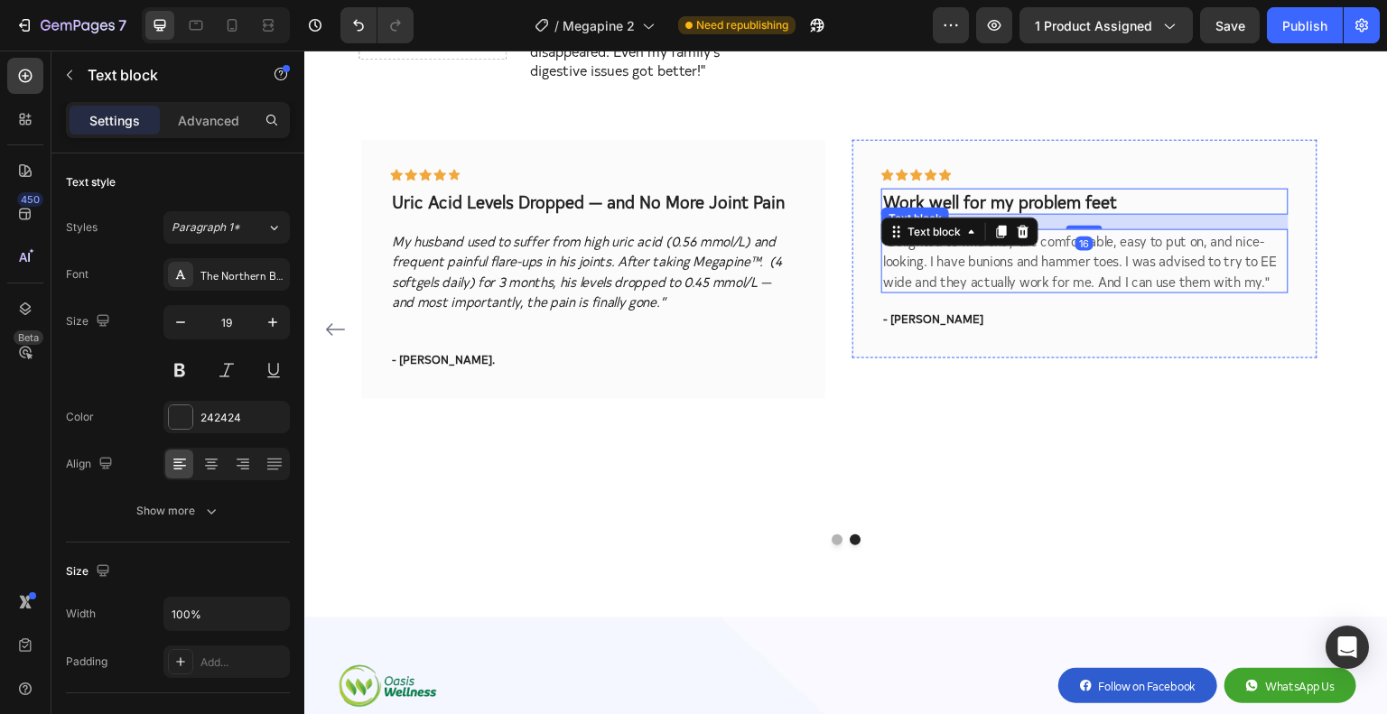
click at [1056, 278] on div "Icon Icon Icon Icon Icon Row Work well for my problem feet Text block 16 "Delig…" at bounding box center [1085, 248] width 406 height 161
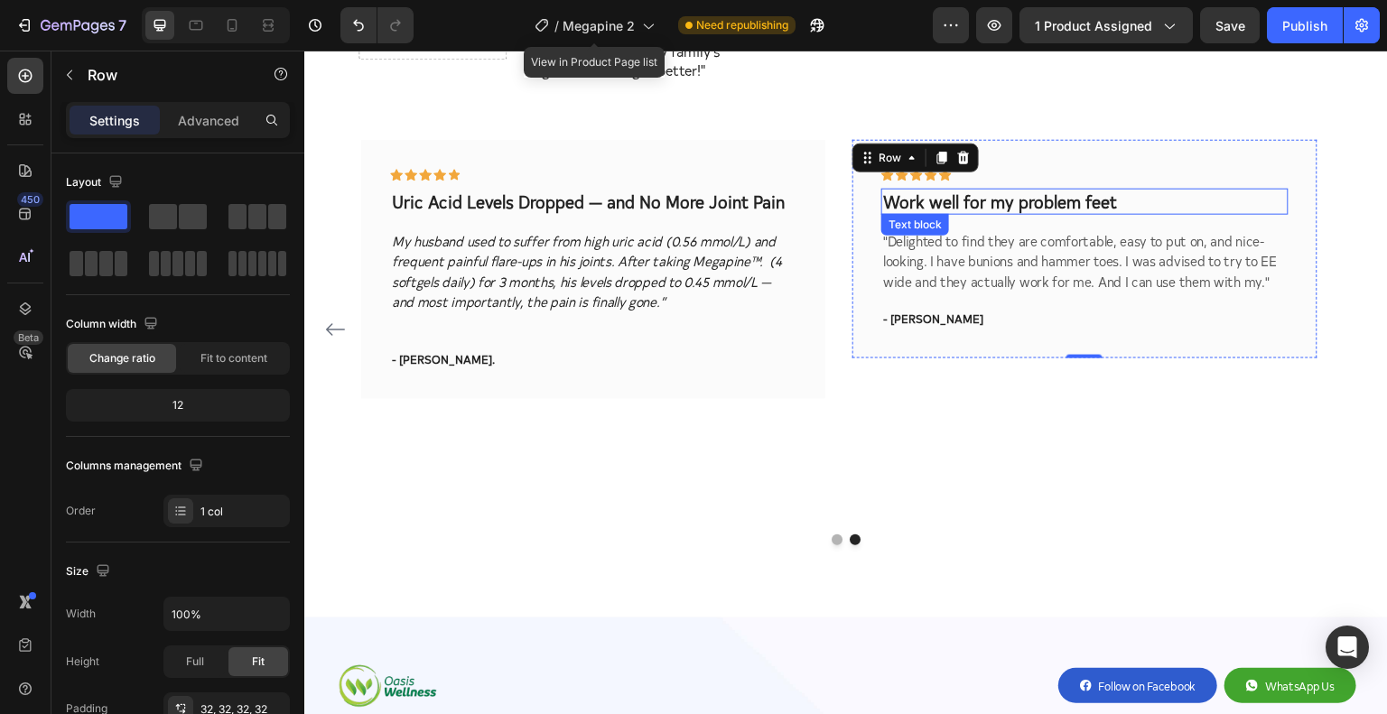
click at [985, 190] on p "Work well for my problem feet" at bounding box center [1084, 201] width 403 height 23
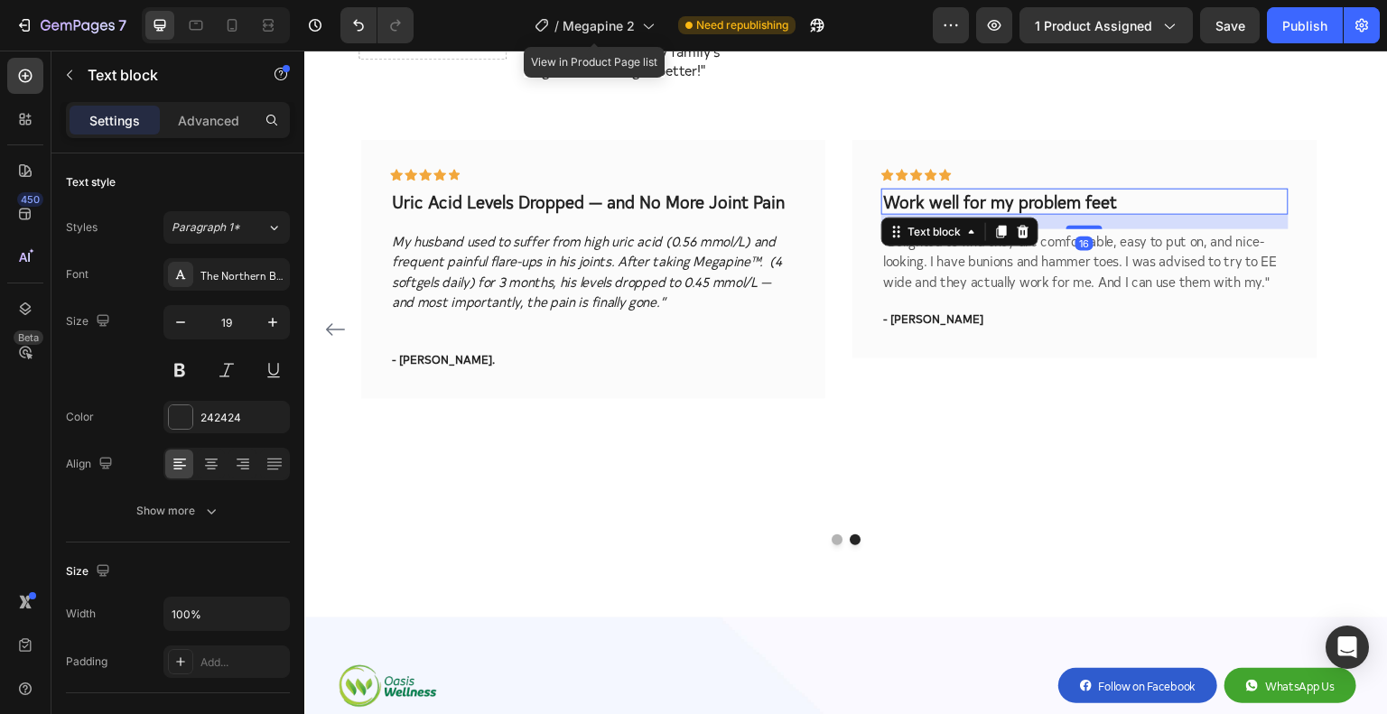
click at [985, 190] on p "Work well for my problem feet" at bounding box center [1084, 201] width 403 height 23
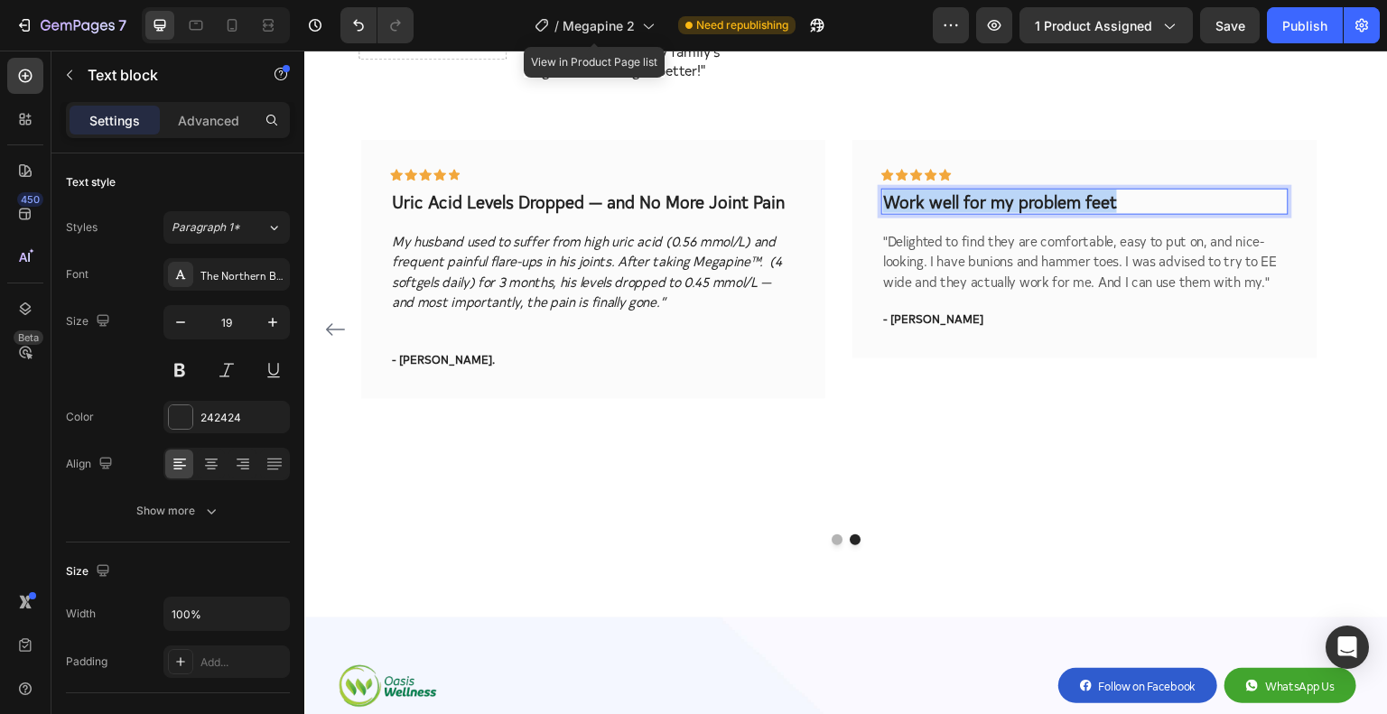
click at [985, 190] on p "Work well for my problem feet" at bounding box center [1084, 201] width 403 height 23
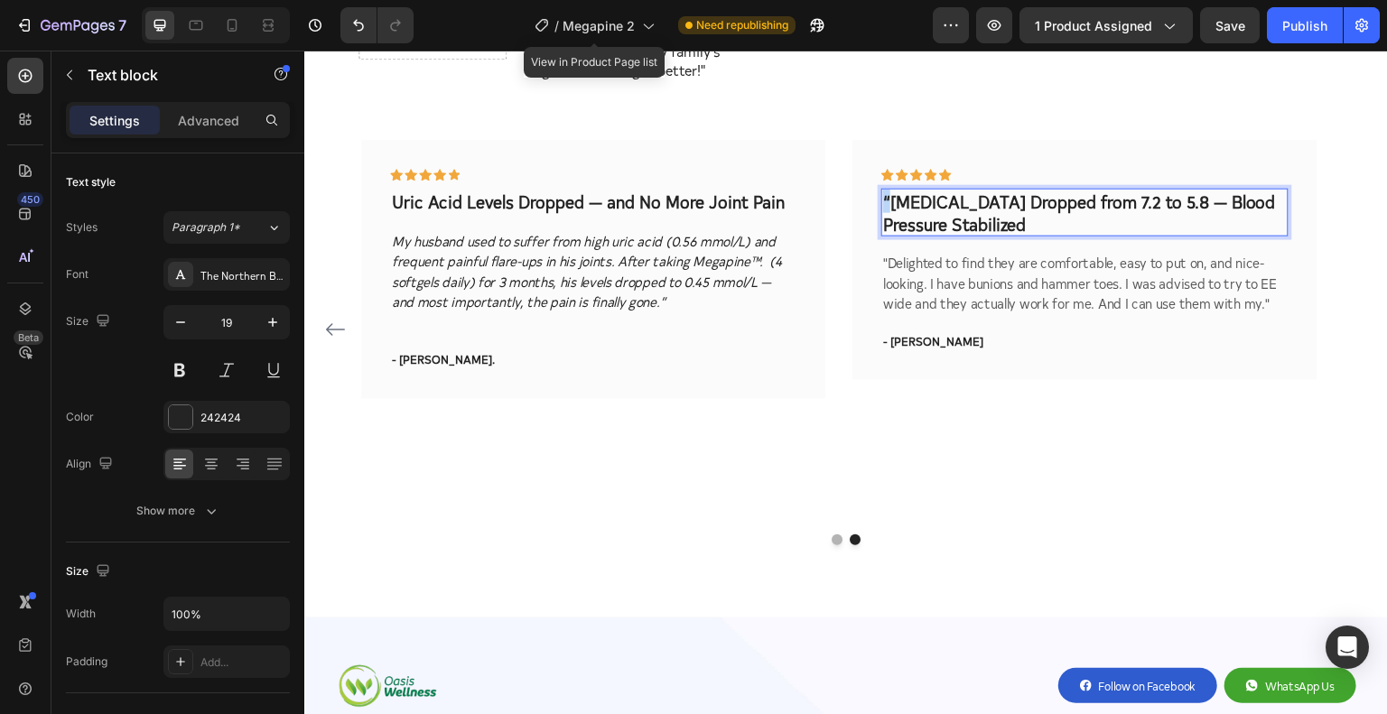
click at [887, 190] on p "“Cholesterol Dropped from 7.2 to 5.8 — Blood Pressure Stabilized" at bounding box center [1084, 212] width 403 height 44
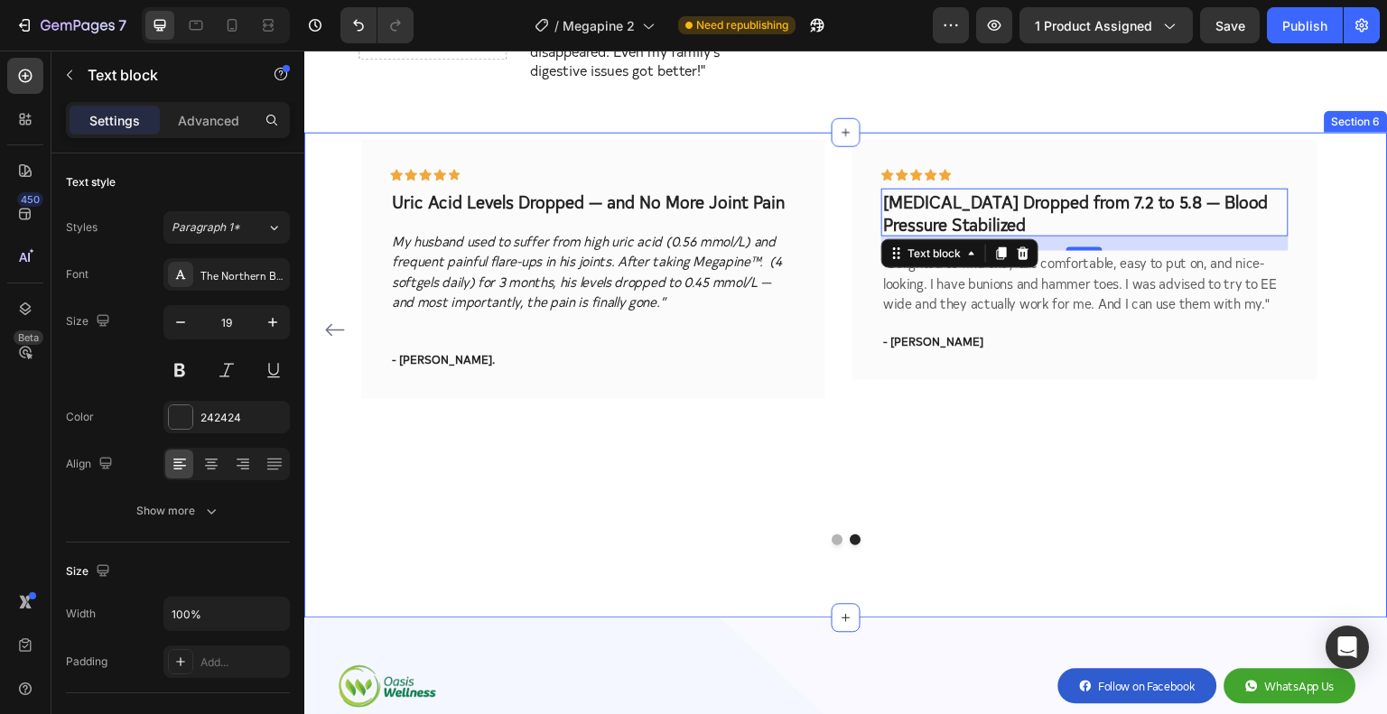
click at [1337, 432] on div "Icon Icon Icon Icon Icon Row Wake Up Without Numbness Text block After taking M…" at bounding box center [846, 329] width 1057 height 381
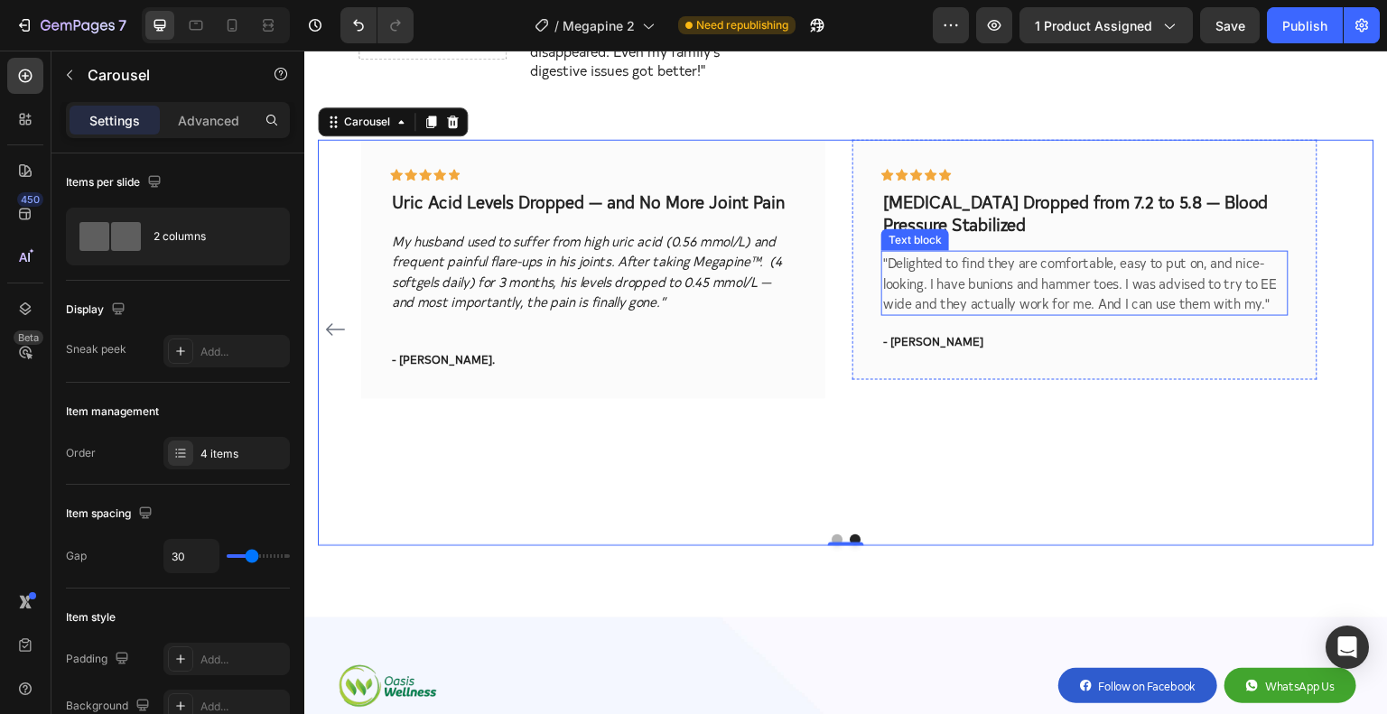
click at [900, 252] on p ""Delighted to find they are comfortable, easy to put on, and nice-looking. I ha…" at bounding box center [1084, 282] width 403 height 61
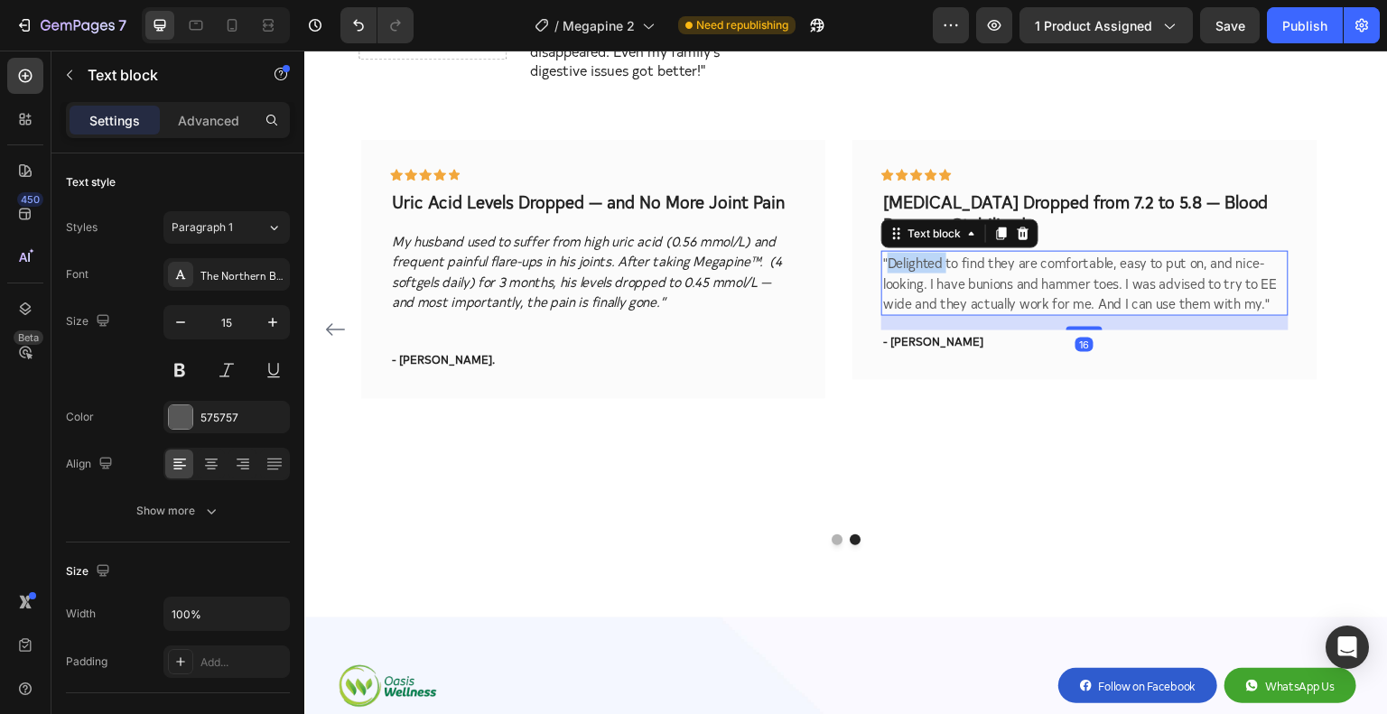
click at [900, 252] on p ""Delighted to find they are comfortable, easy to put on, and nice-looking. I ha…" at bounding box center [1084, 282] width 403 height 61
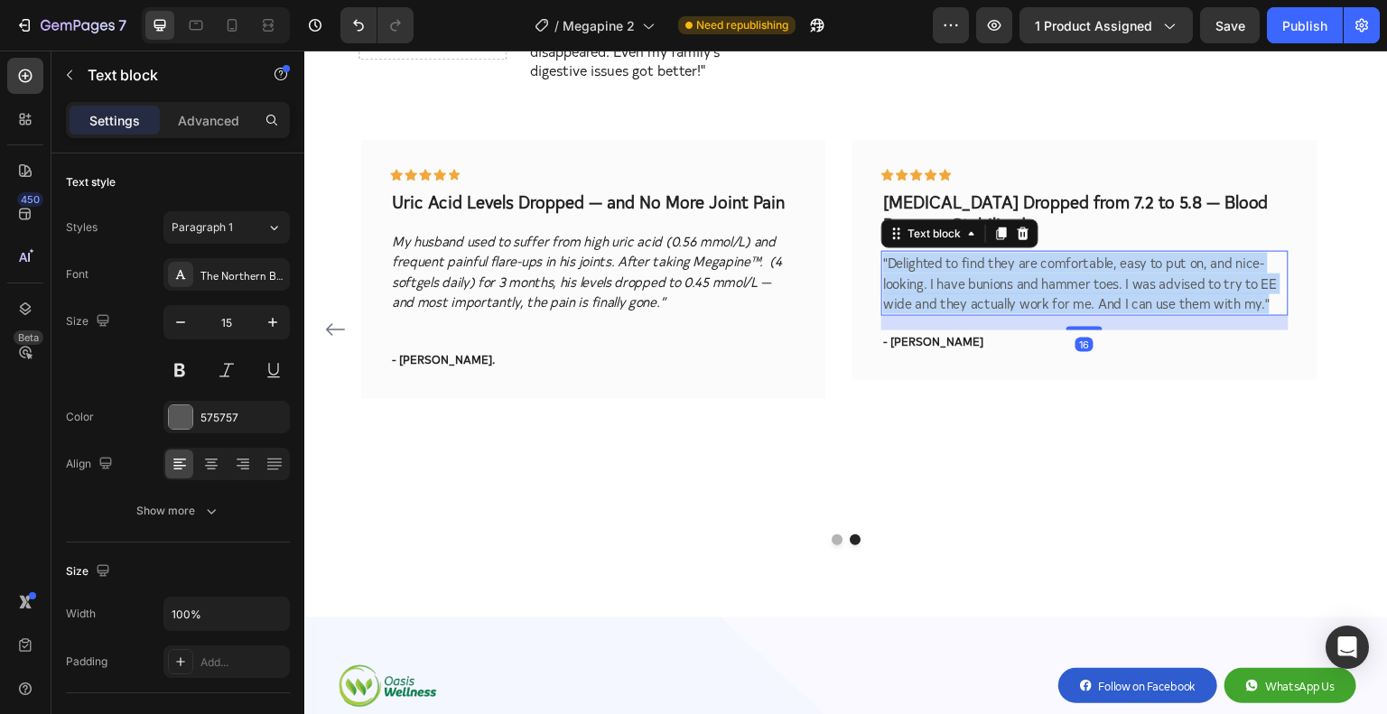
click at [900, 252] on p ""Delighted to find they are comfortable, easy to put on, and nice-looking. I ha…" at bounding box center [1084, 282] width 403 height 61
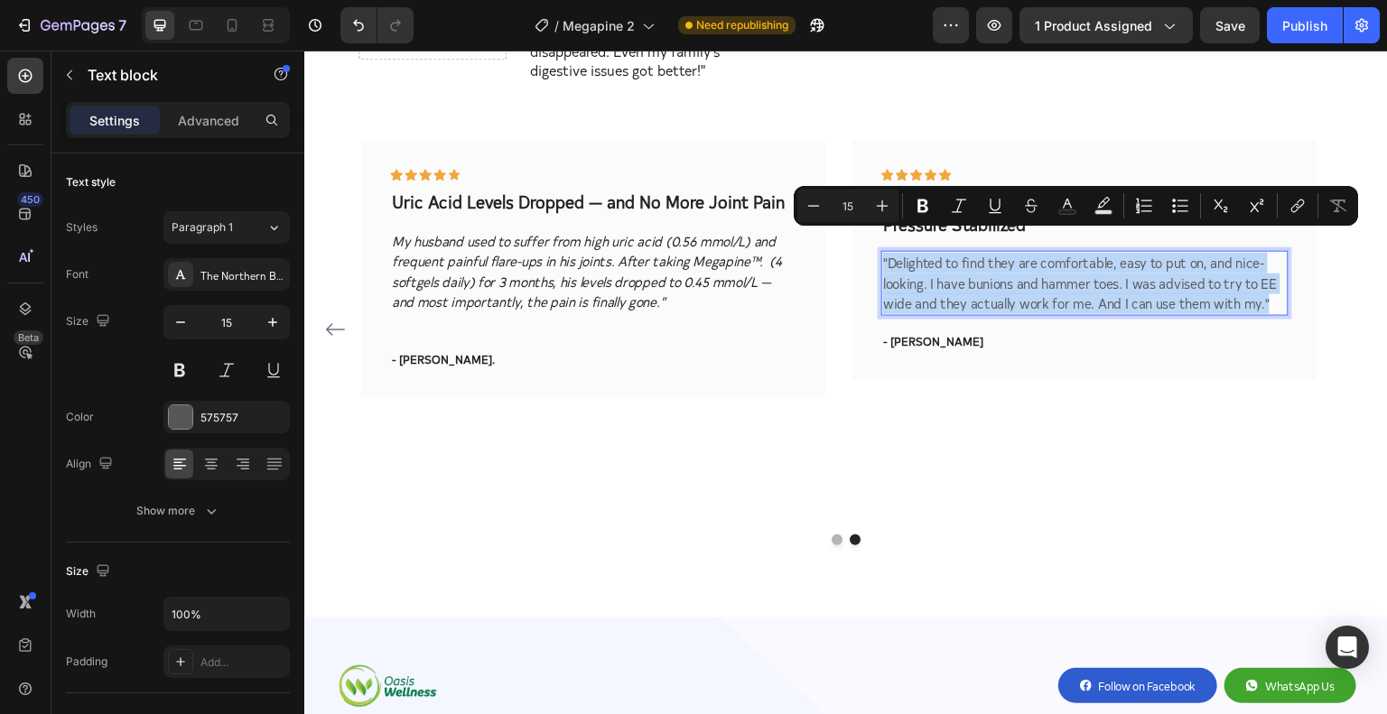
click at [897, 252] on p ""Delighted to find they are comfortable, easy to put on, and nice-looking. I ha…" at bounding box center [1084, 282] width 403 height 61
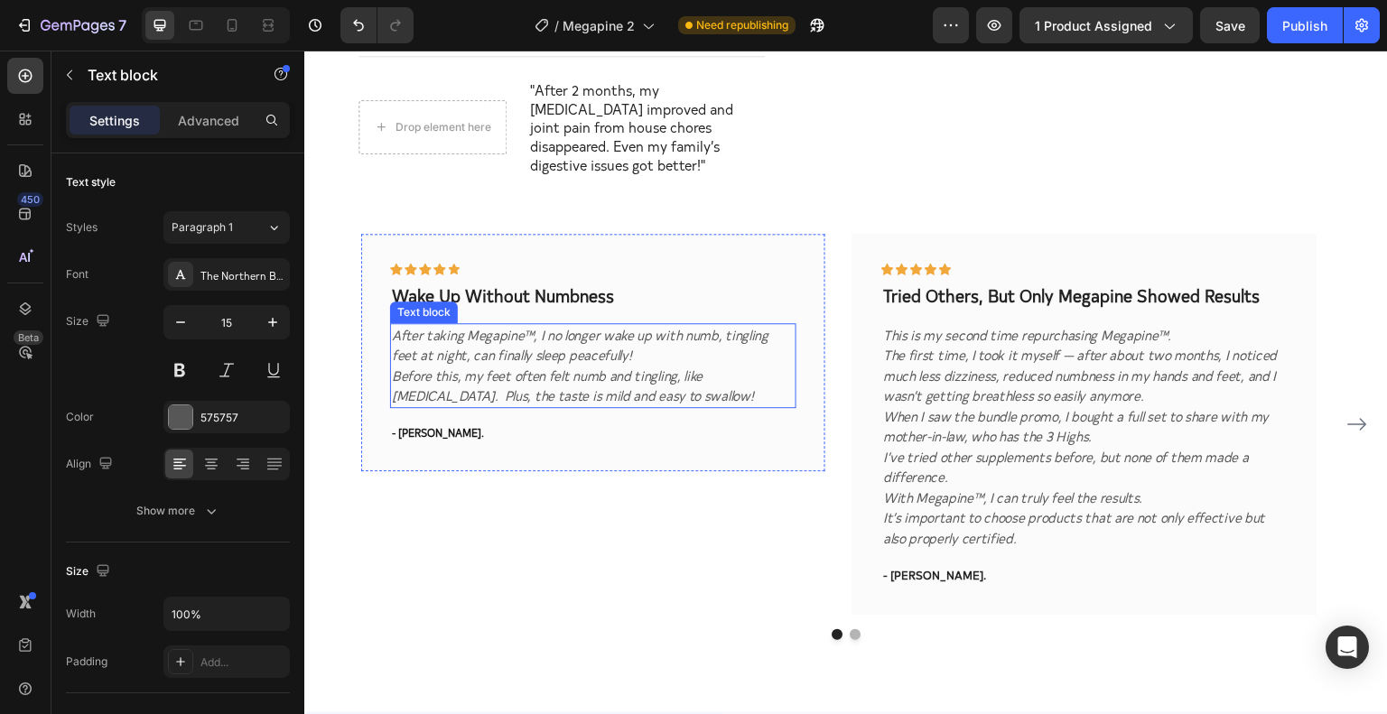
scroll to position [2673, 0]
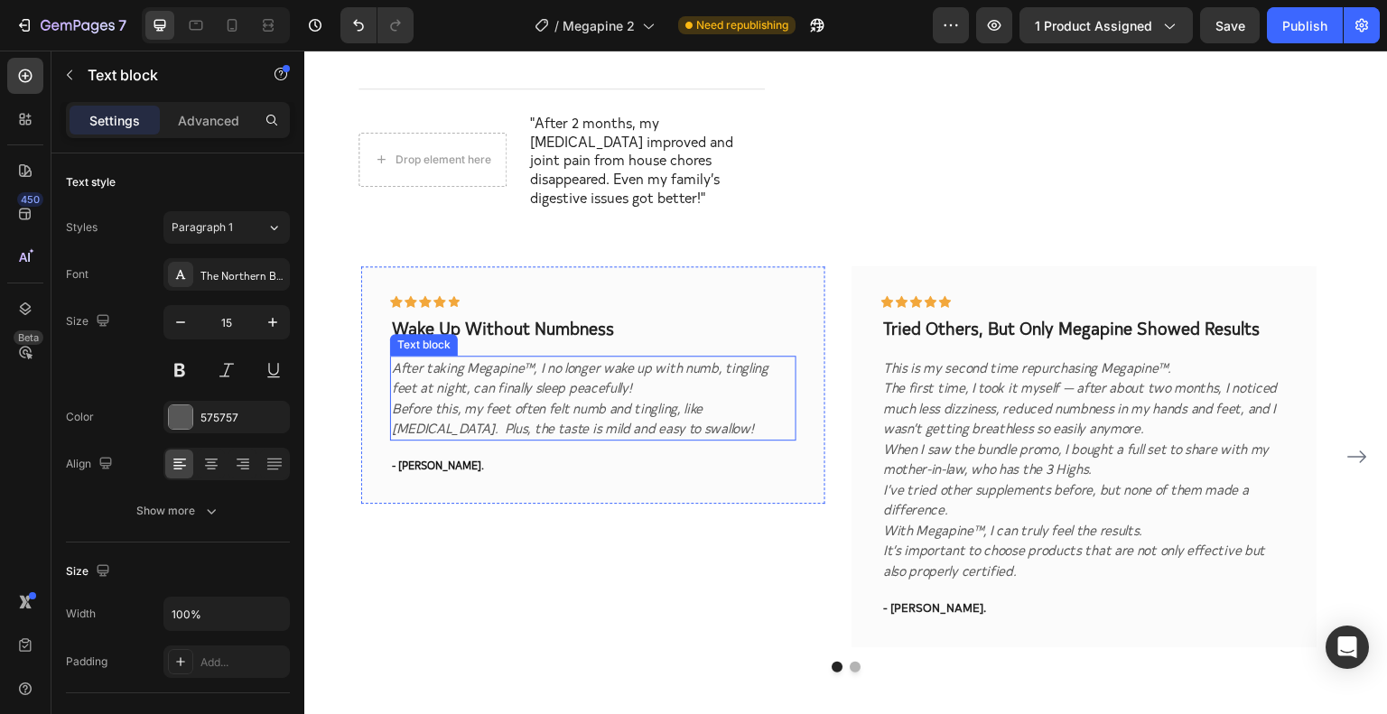
click at [399, 337] on div "Text block" at bounding box center [424, 345] width 61 height 16
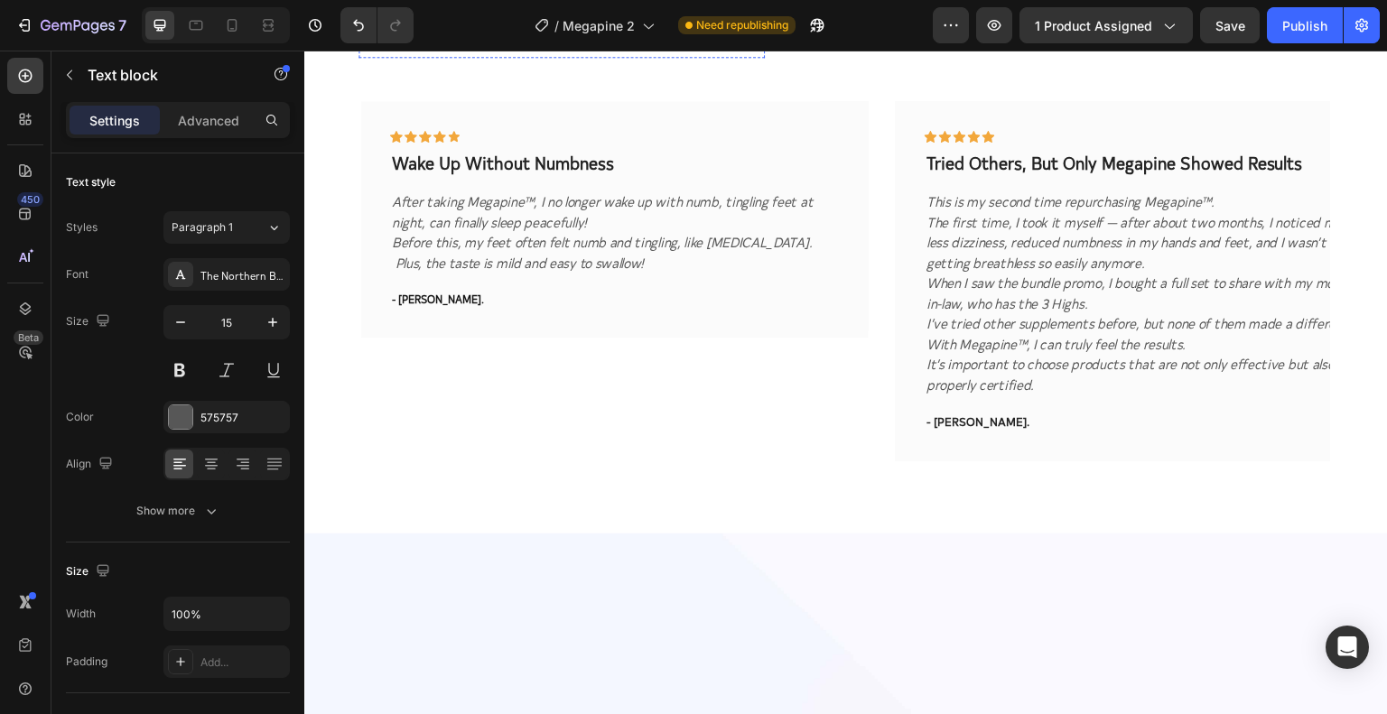
scroll to position [2071, 0]
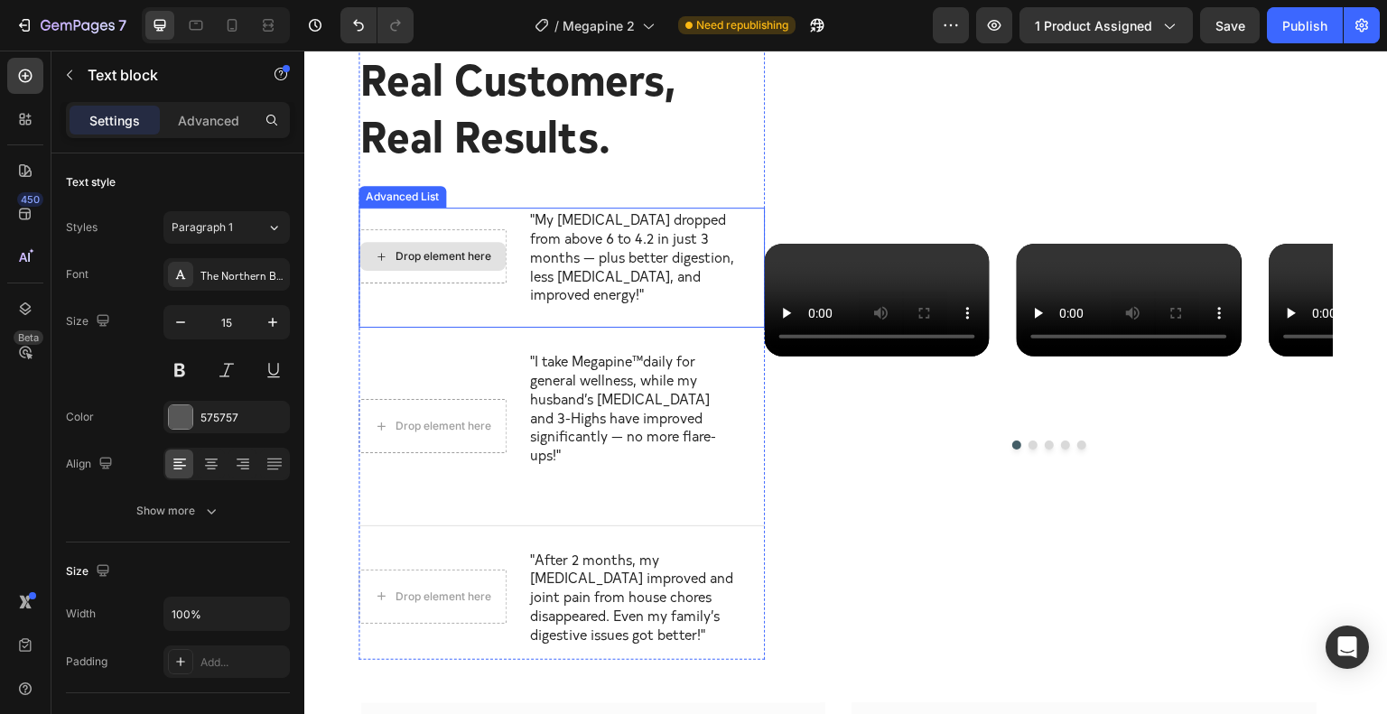
click at [434, 263] on div "Drop element here" at bounding box center [432, 256] width 146 height 29
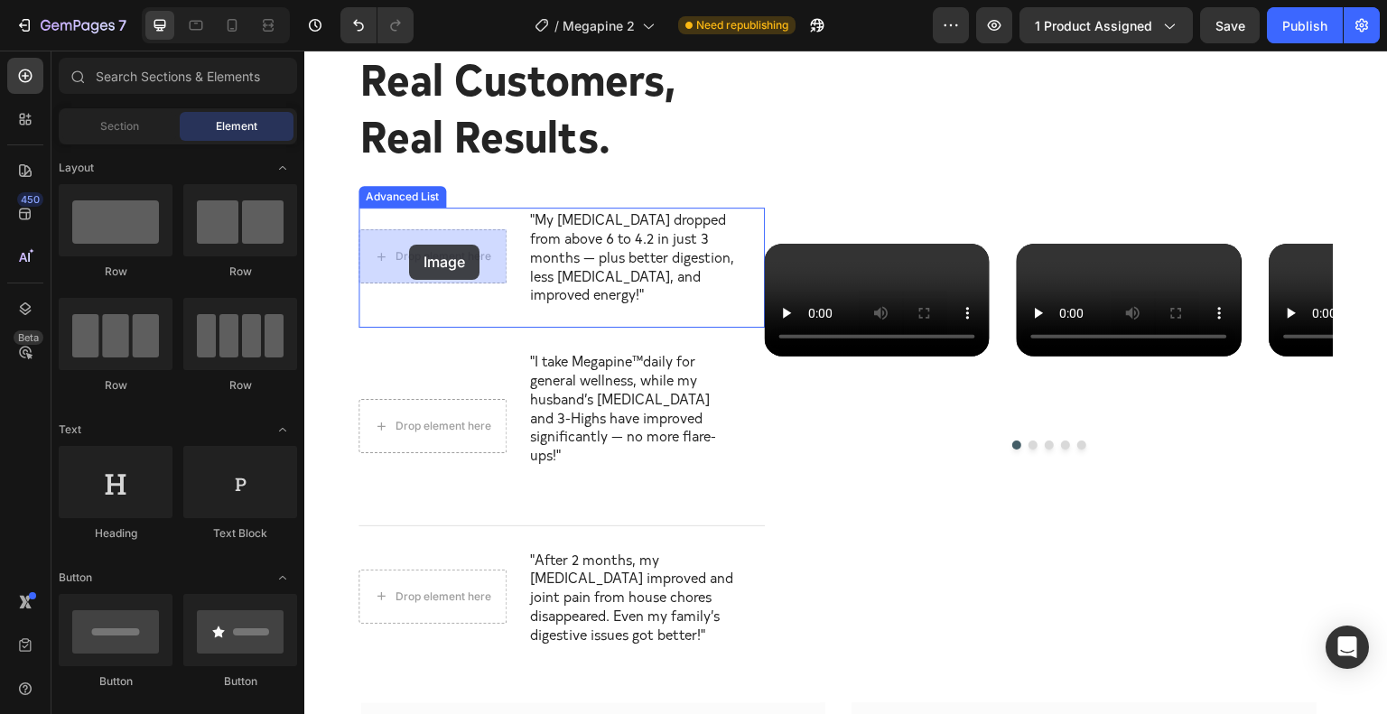
drag, startPoint x: 550, startPoint y: 250, endPoint x: 363, endPoint y: 231, distance: 187.9
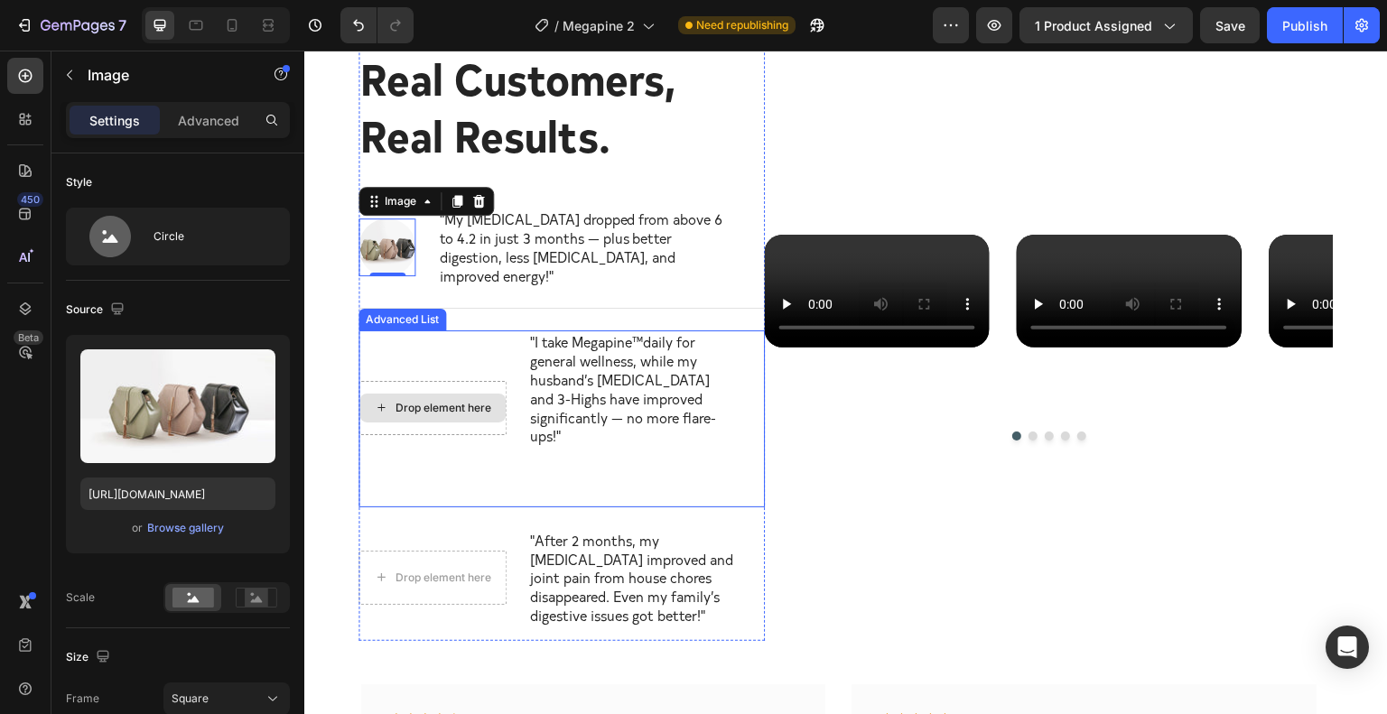
click at [430, 394] on div "Drop element here" at bounding box center [432, 408] width 146 height 29
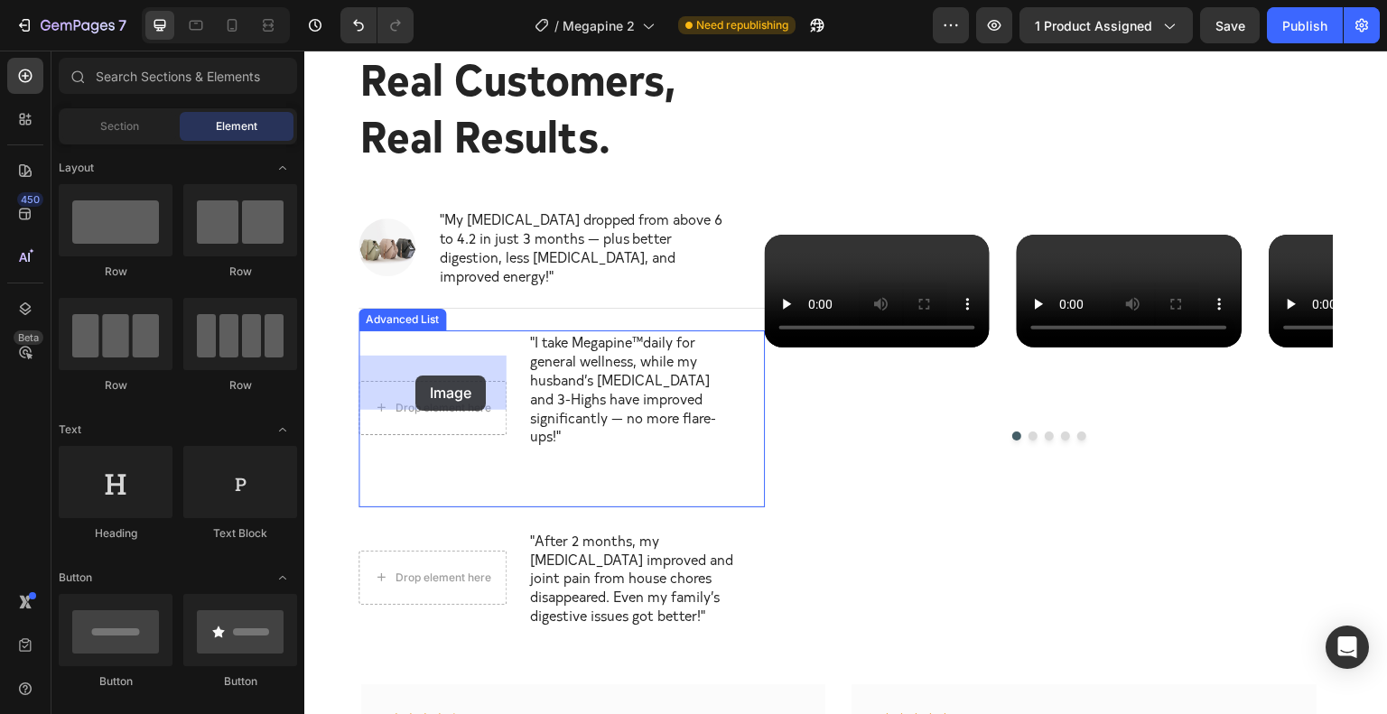
drag, startPoint x: 534, startPoint y: 248, endPoint x: 416, endPoint y: 376, distance: 173.2
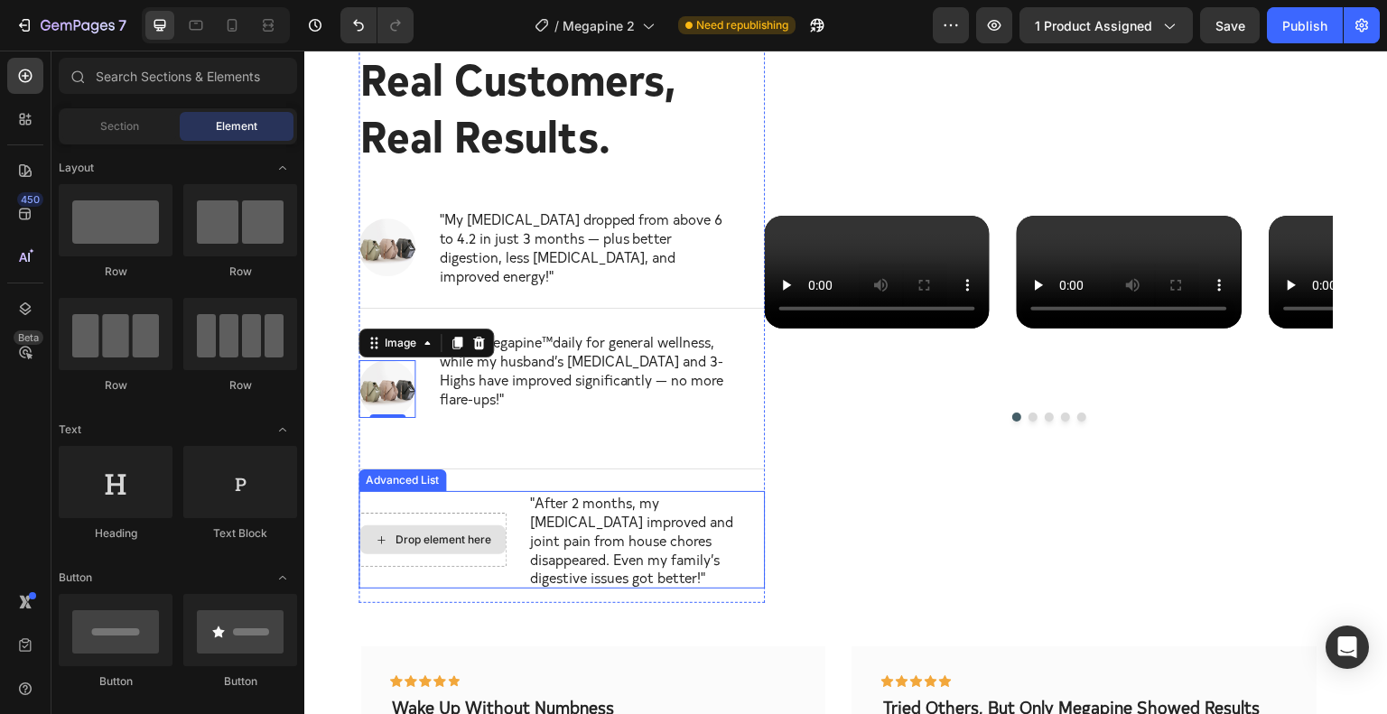
click at [405, 533] on div "Drop element here" at bounding box center [444, 540] width 96 height 14
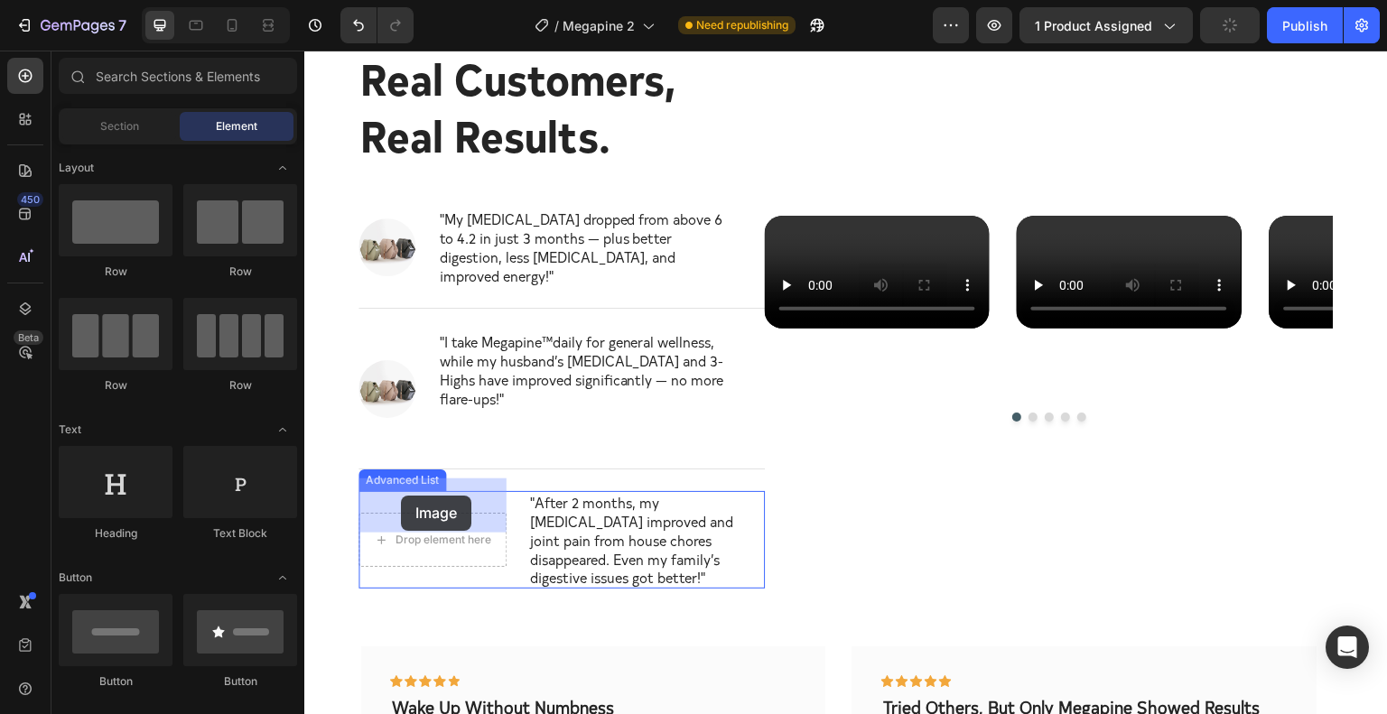
drag, startPoint x: 546, startPoint y: 245, endPoint x: 401, endPoint y: 496, distance: 289.7
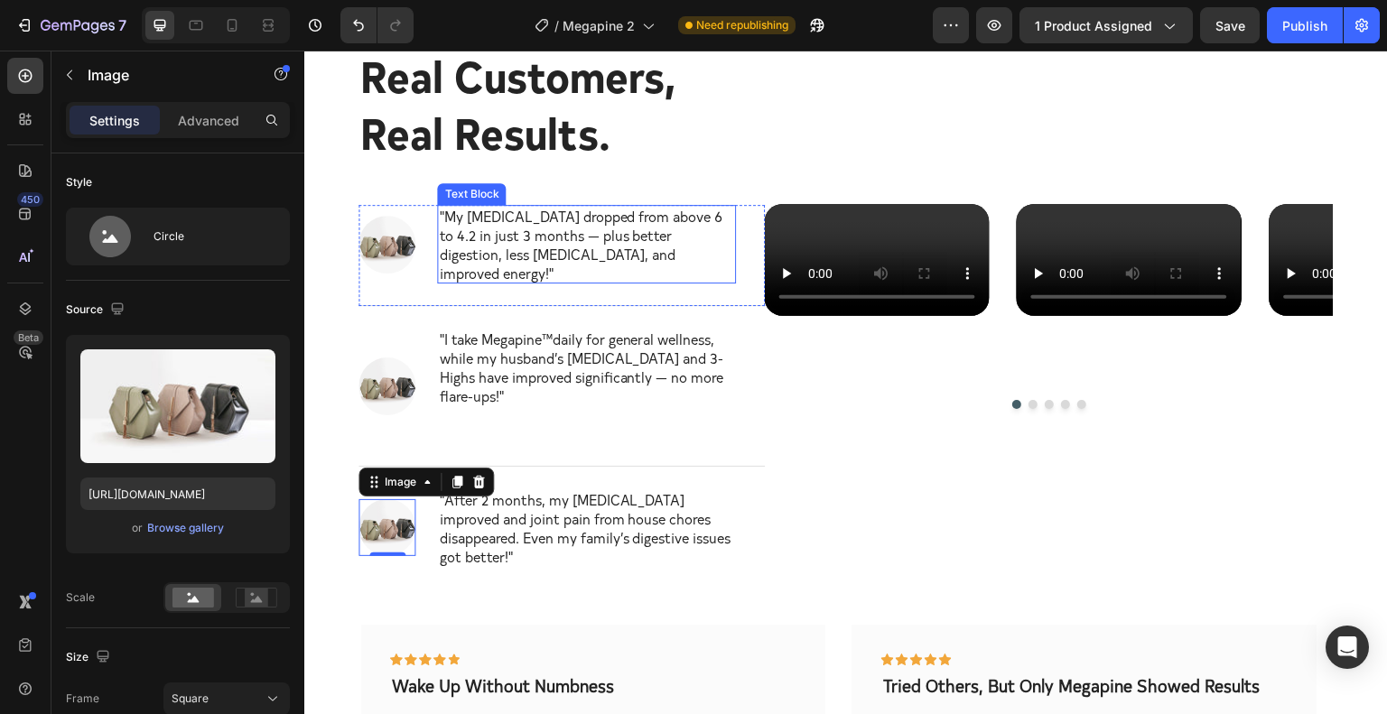
scroll to position [2375, 0]
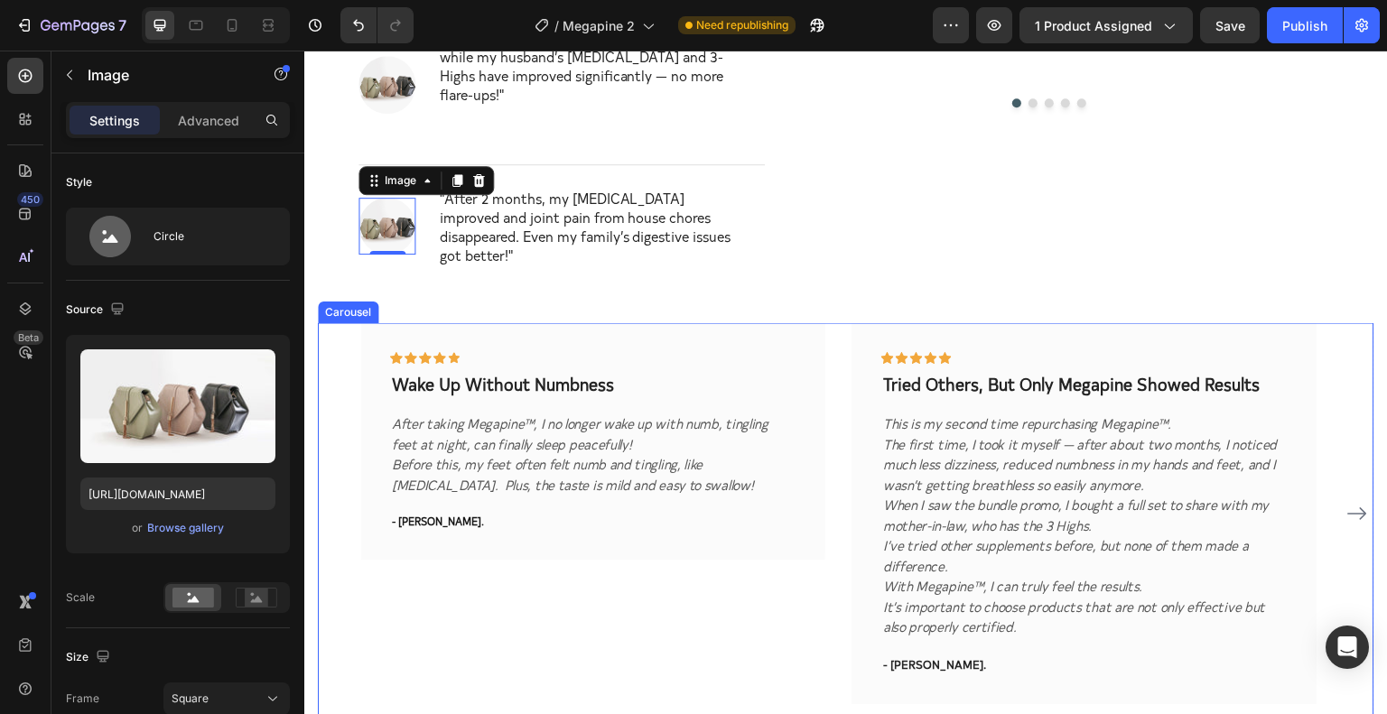
click at [1347, 503] on icon "Carousel Next Arrow" at bounding box center [1358, 514] width 22 height 22
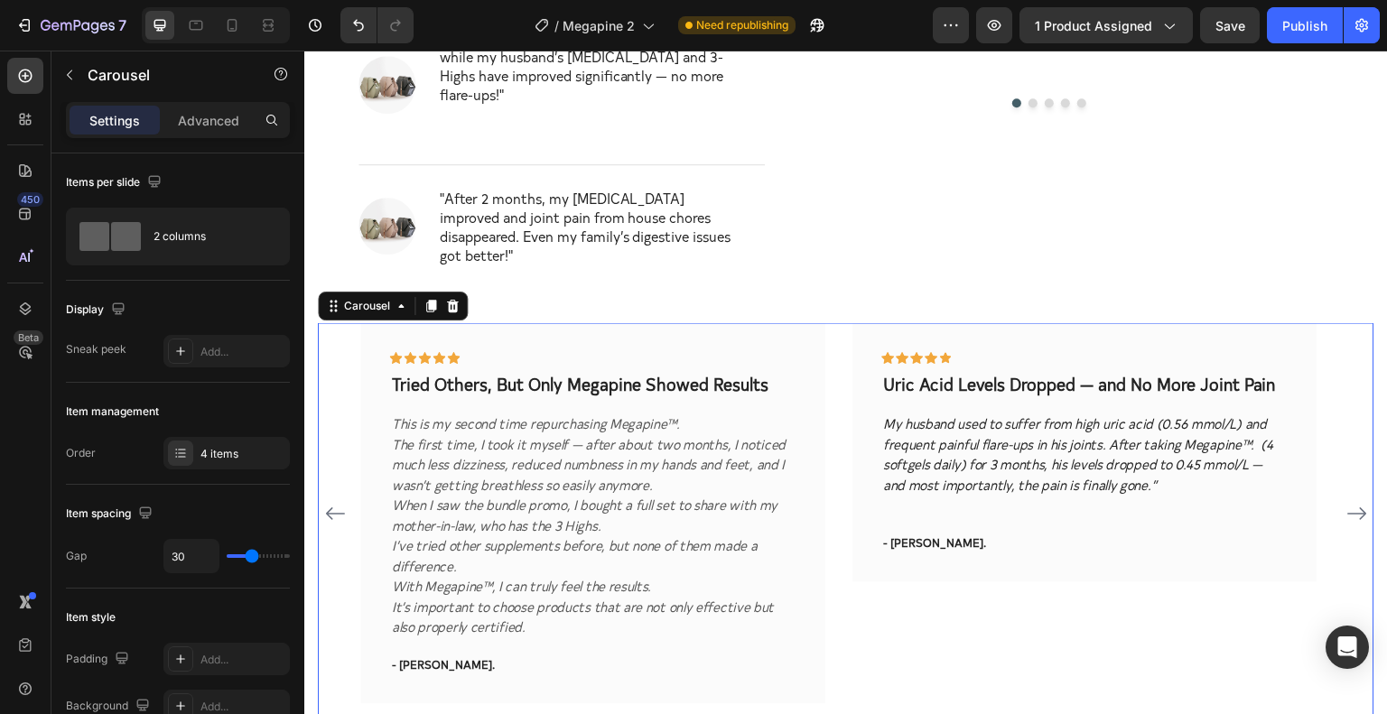
click at [1347, 503] on icon "Carousel Next Arrow" at bounding box center [1358, 514] width 22 height 22
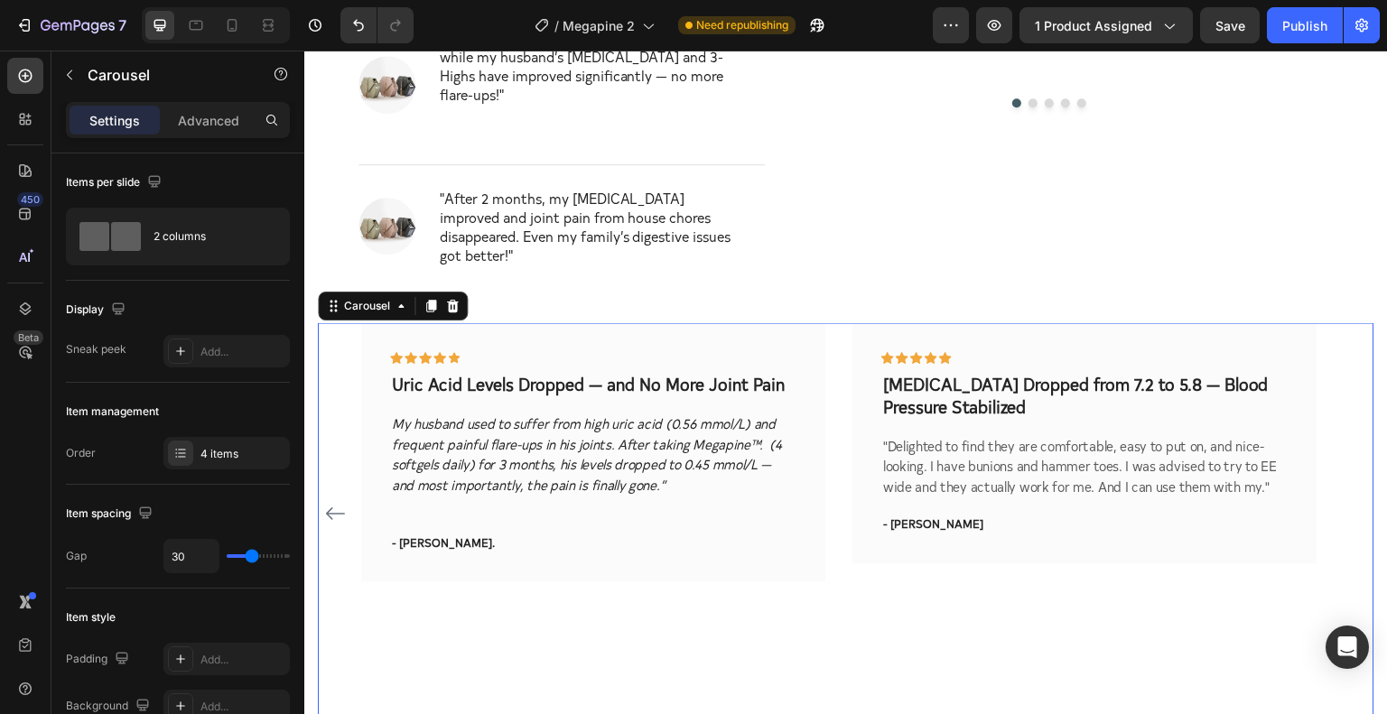
scroll to position [2677, 0]
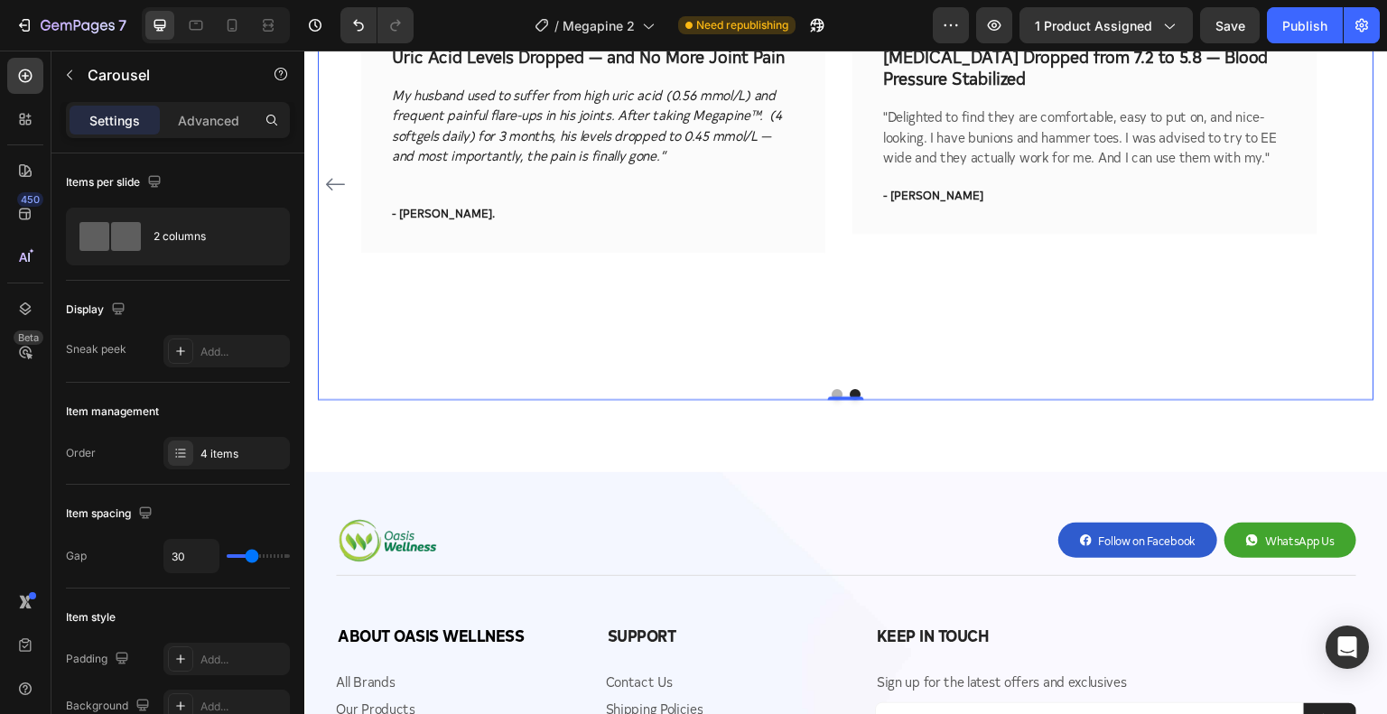
click at [832, 391] on button "Dot" at bounding box center [837, 394] width 11 height 11
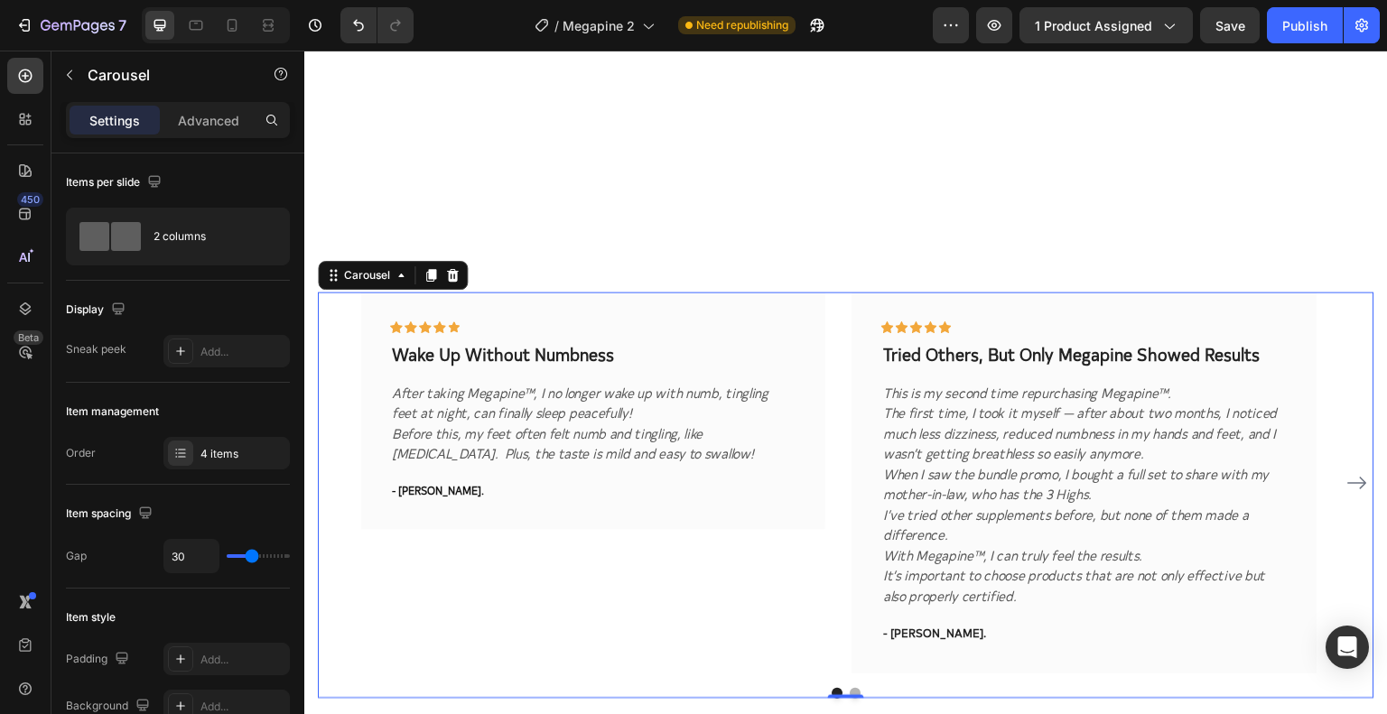
scroll to position [2680, 0]
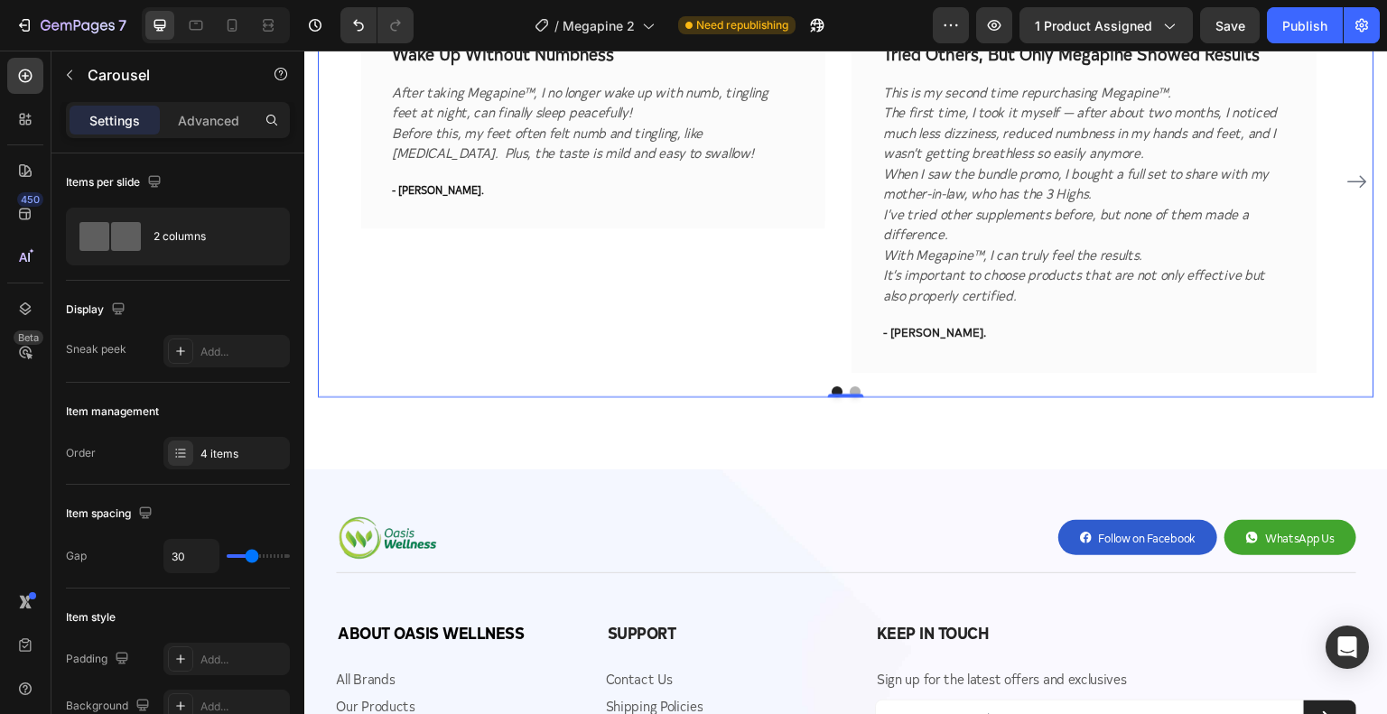
click at [850, 387] on button "Dot" at bounding box center [855, 392] width 11 height 11
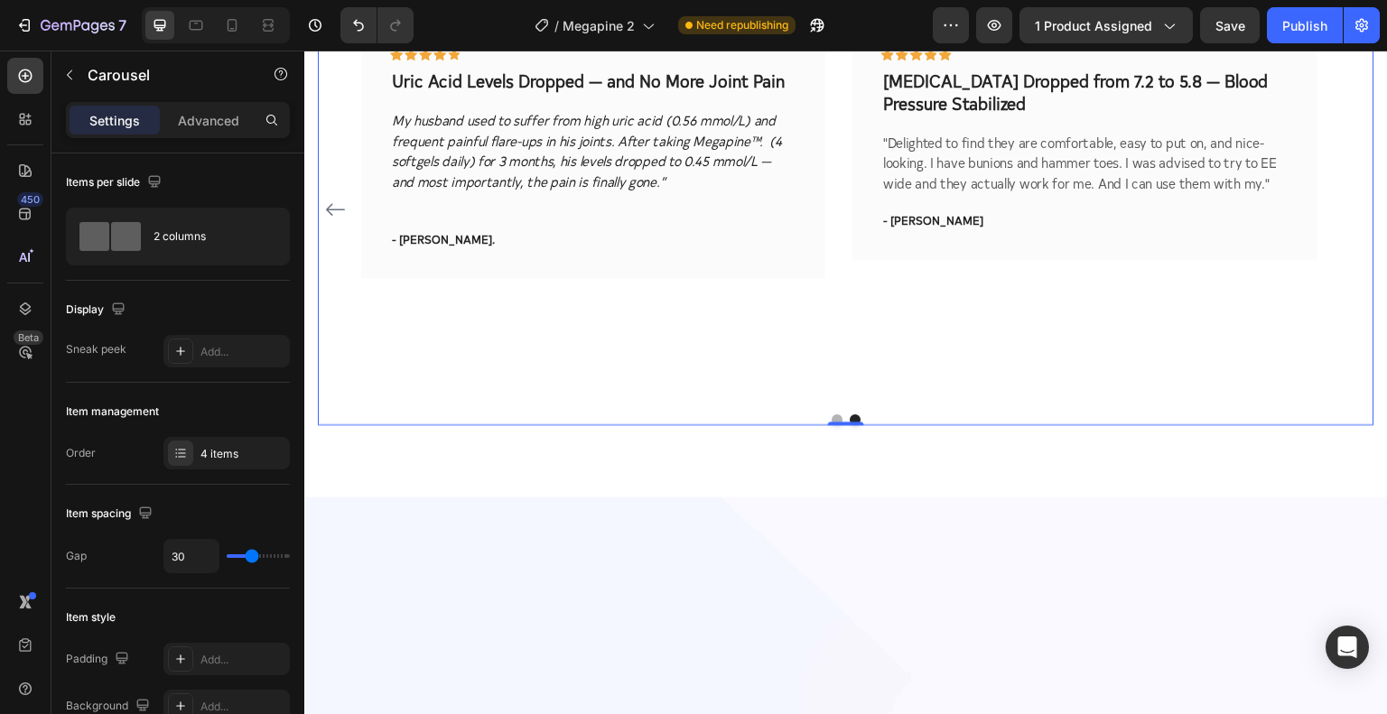
scroll to position [2381, 0]
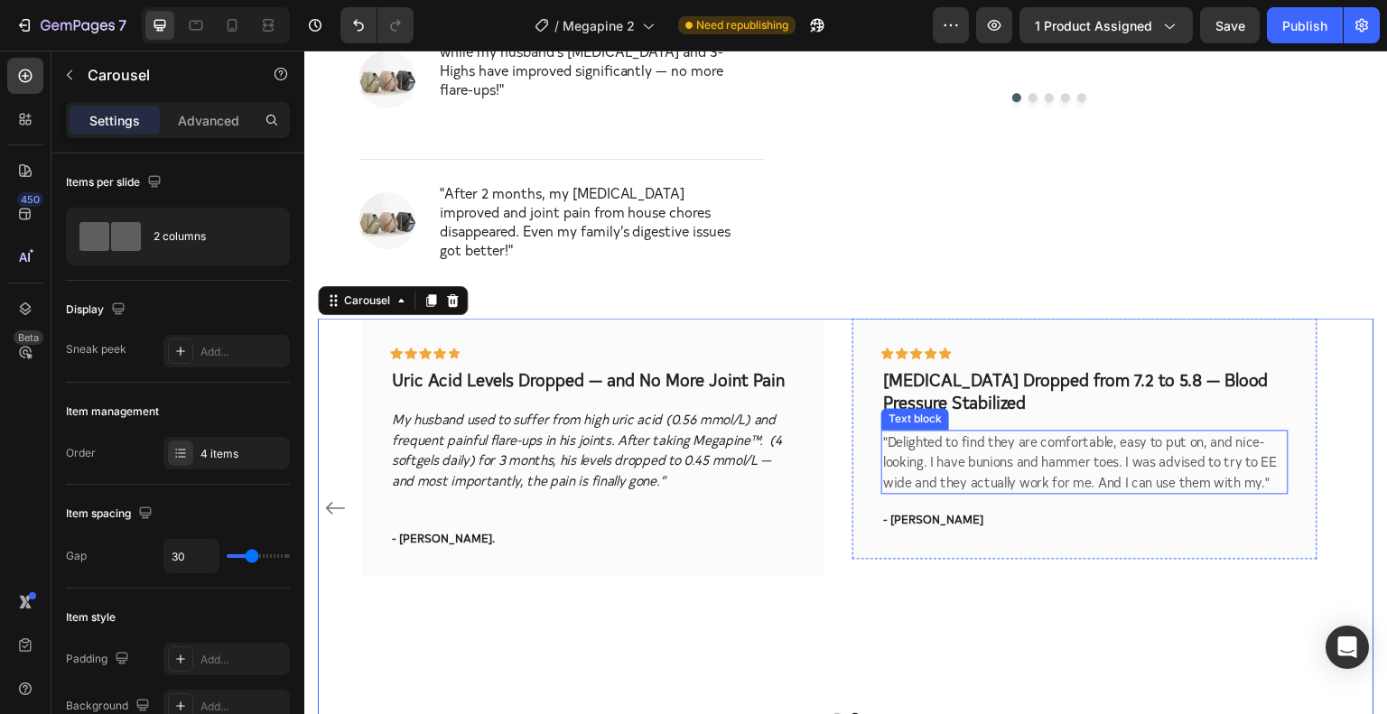
click at [1317, 413] on div "Icon Icon Icon Icon Icon Row Cholesterol Dropped from 7.2 to 5.8 — Blood Pressu…" at bounding box center [1085, 438] width 464 height 240
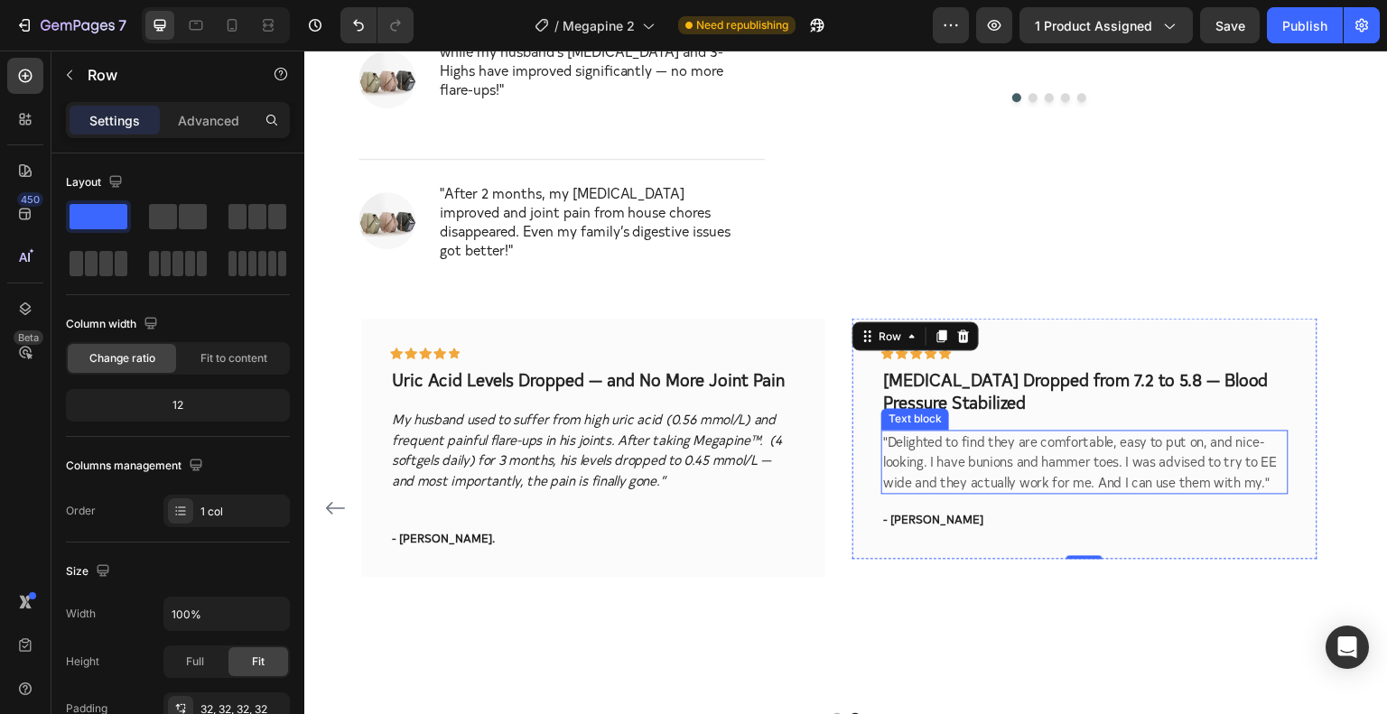
click at [1013, 432] on p ""Delighted to find they are comfortable, easy to put on, and nice-looking. I ha…" at bounding box center [1084, 462] width 403 height 61
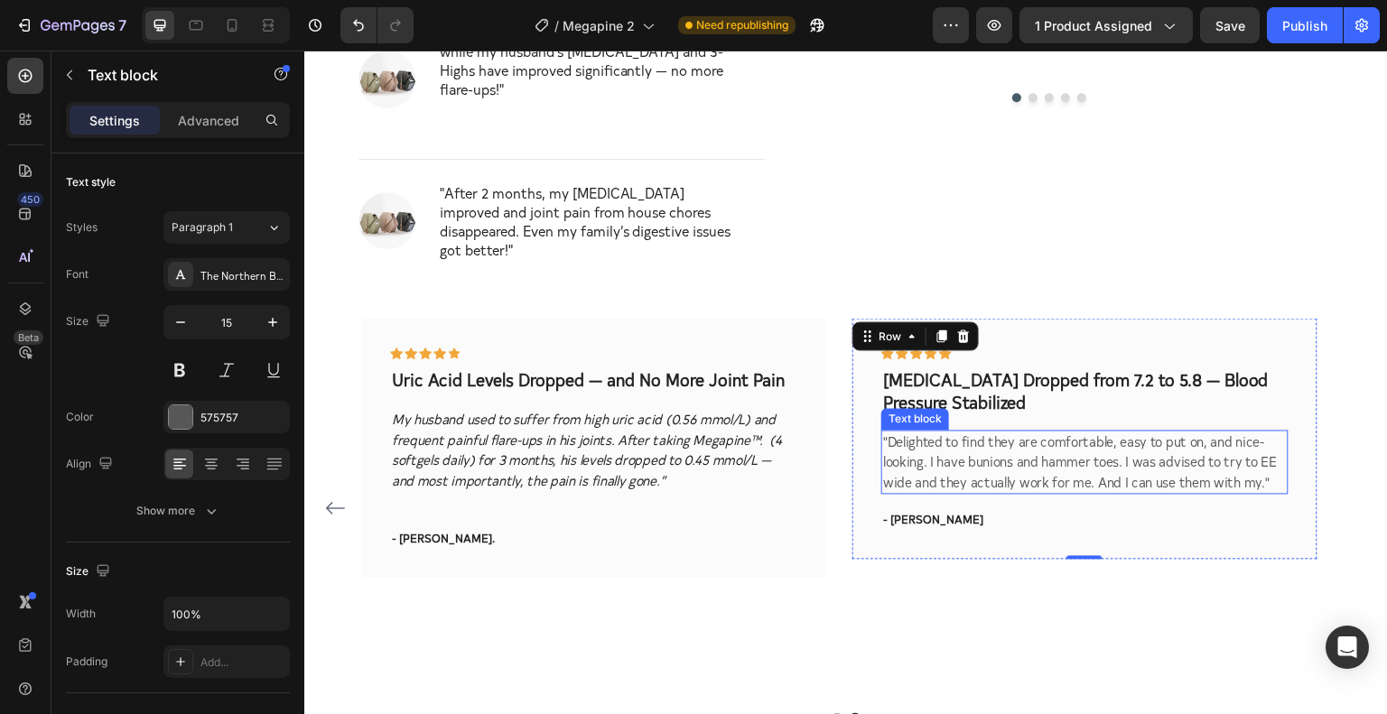
click at [1013, 432] on p ""Delighted to find they are comfortable, easy to put on, and nice-looking. I ha…" at bounding box center [1084, 462] width 403 height 61
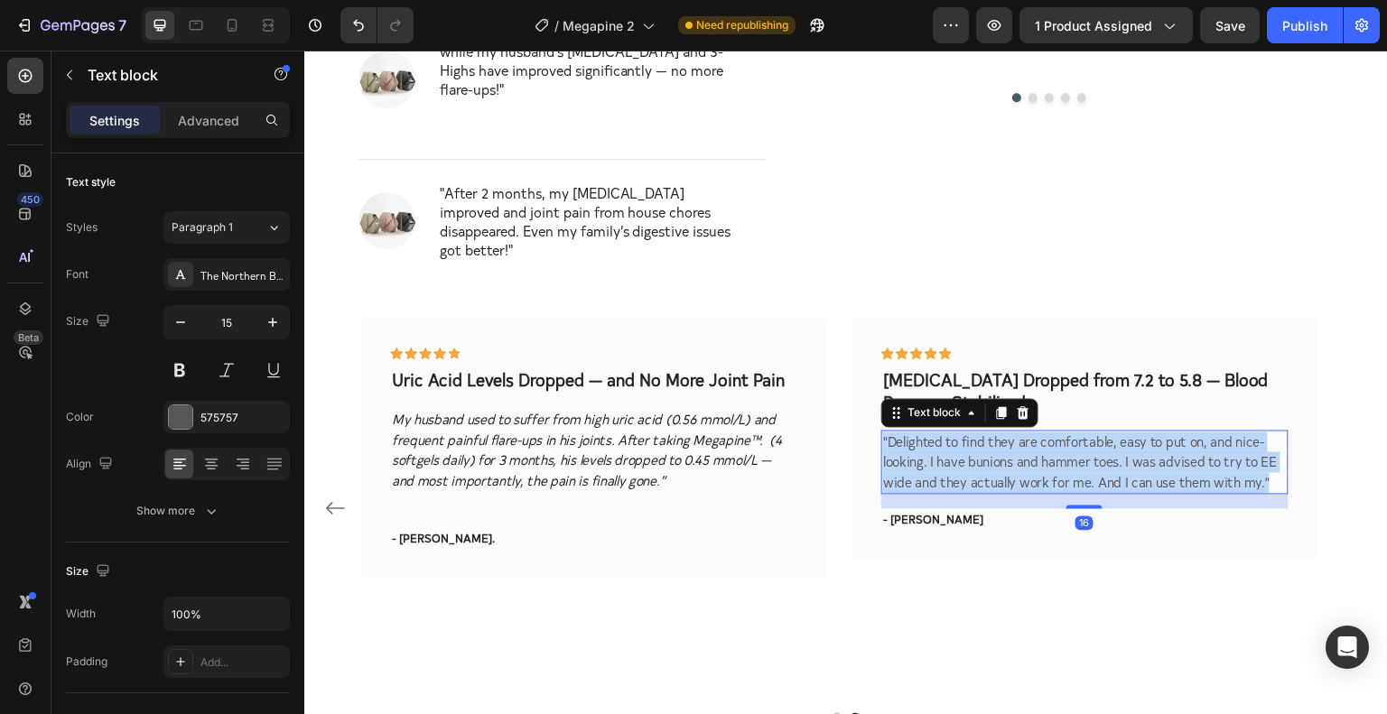
click at [1013, 432] on p ""Delighted to find they are comfortable, easy to put on, and nice-looking. I ha…" at bounding box center [1084, 462] width 403 height 61
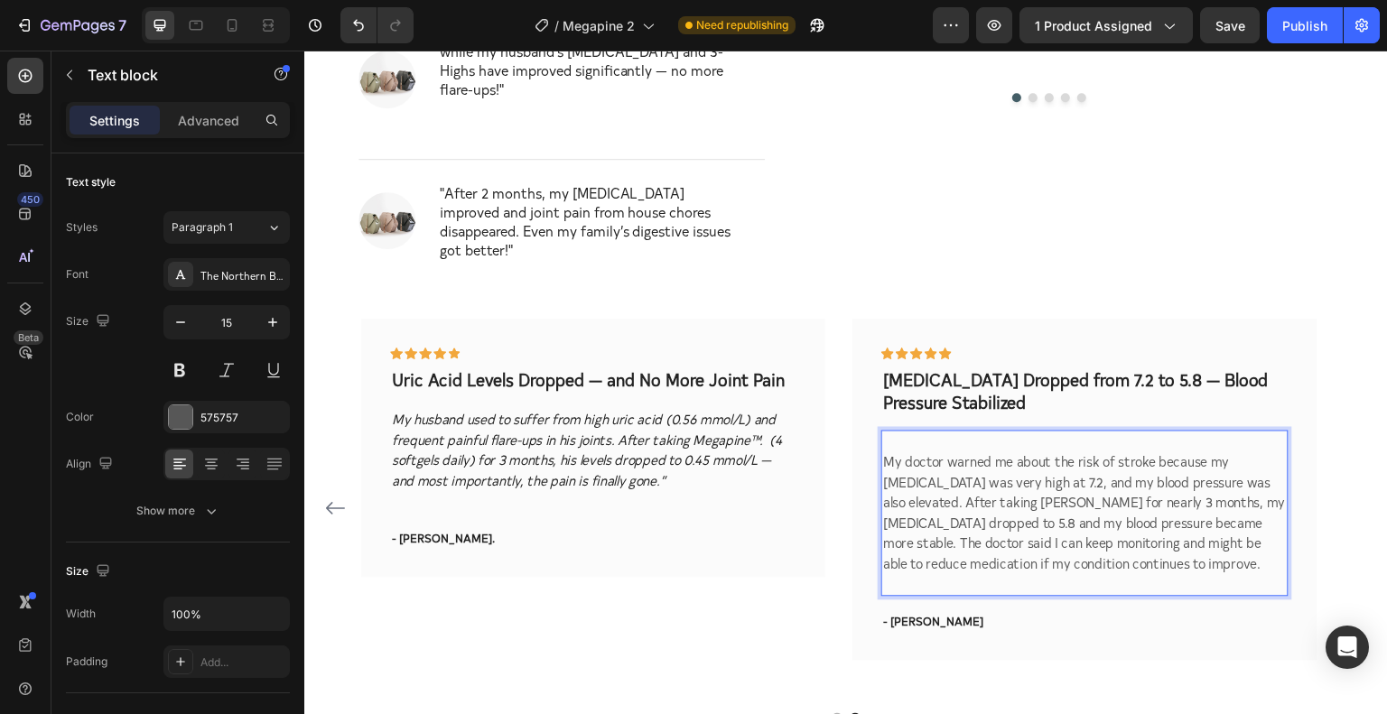
click at [883, 432] on p "My doctor warned me about the risk of stroke because my cholesterol was very hi…" at bounding box center [1084, 513] width 403 height 163
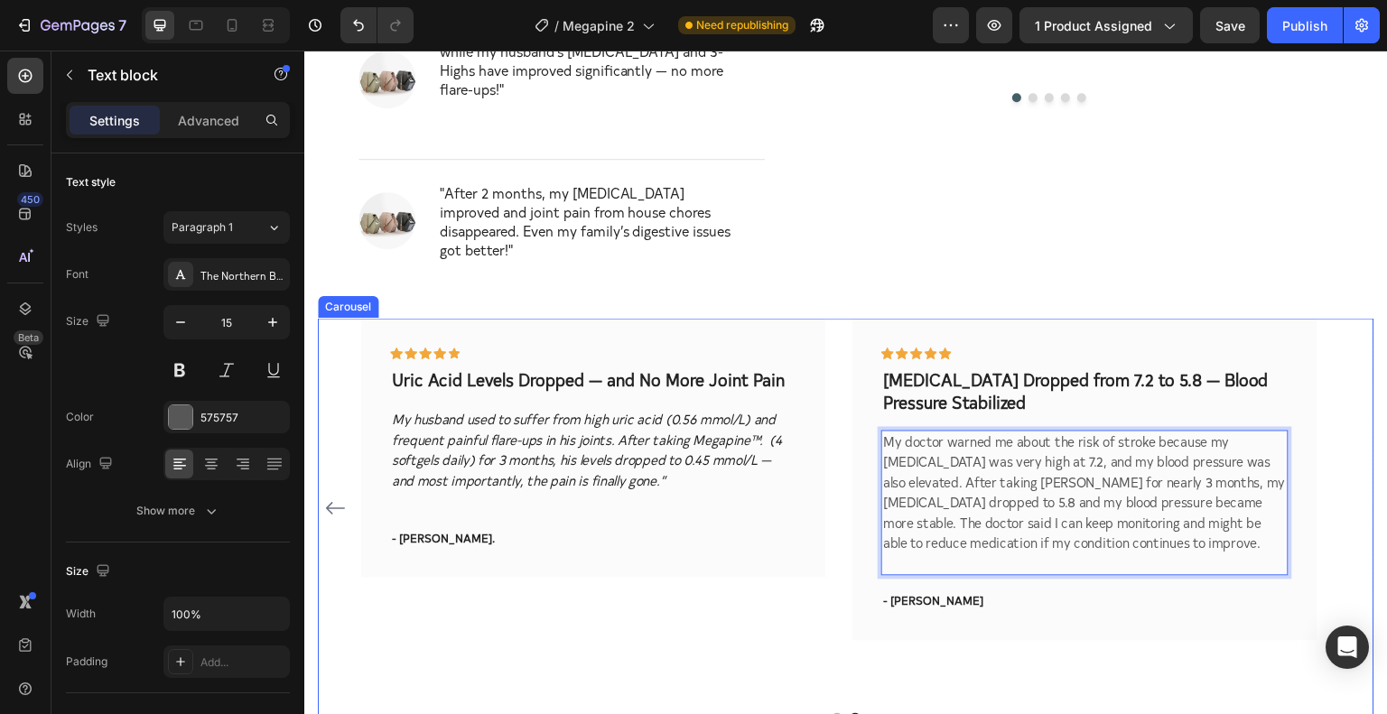
click at [821, 714] on div at bounding box center [846, 719] width 1057 height 11
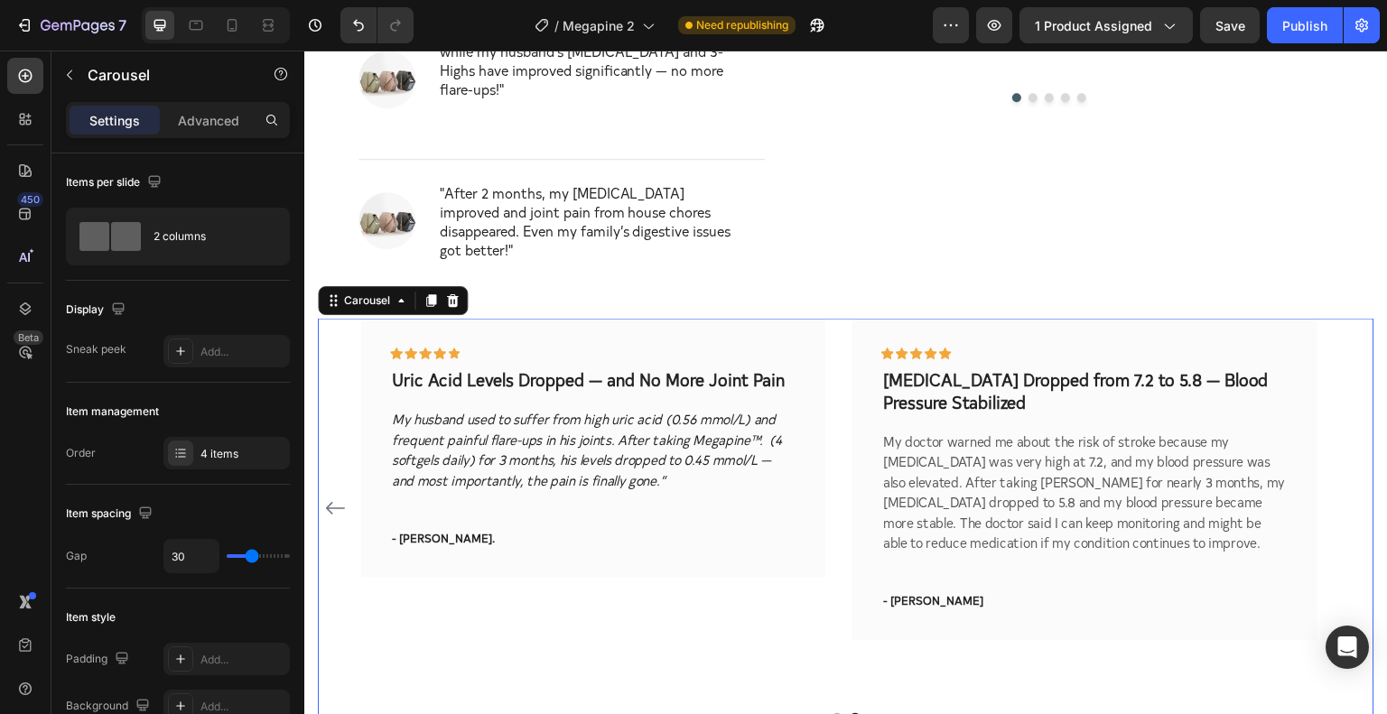
click at [828, 714] on div at bounding box center [846, 721] width 36 height 5
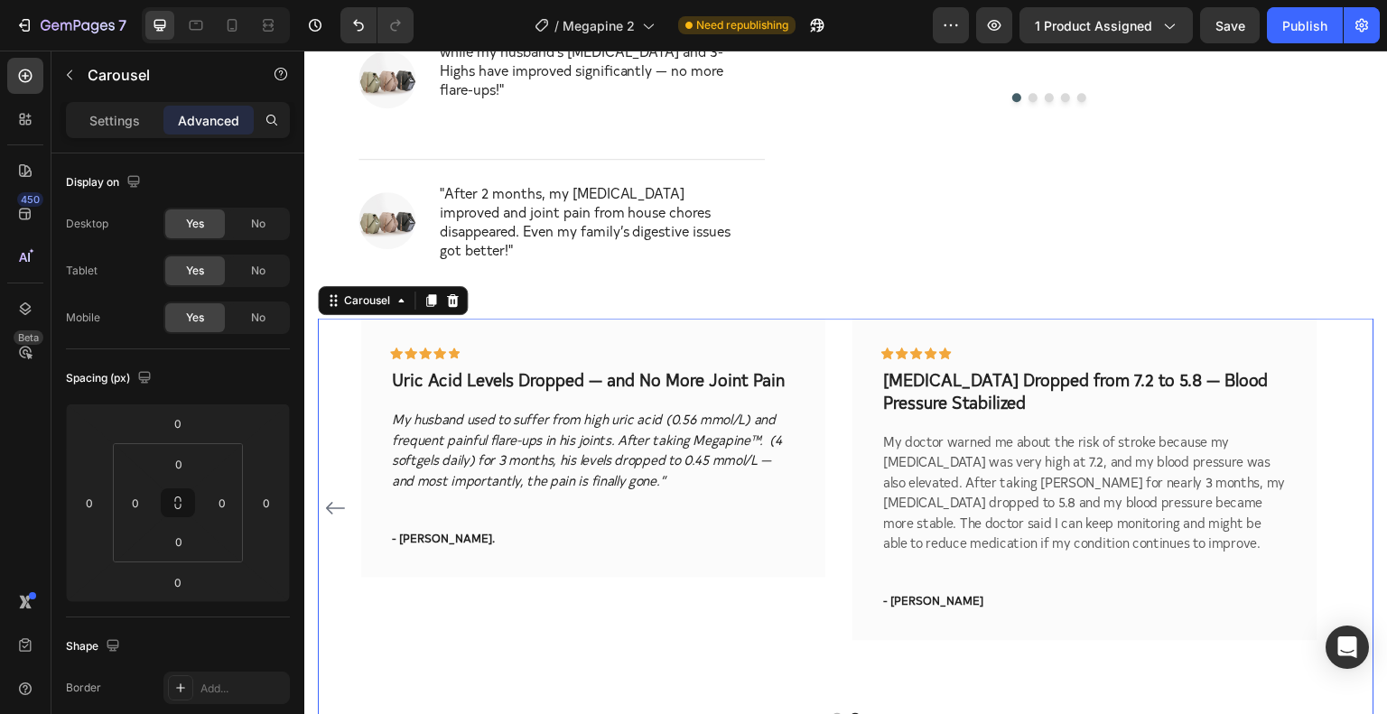
click at [832, 714] on button "Dot" at bounding box center [837, 719] width 11 height 11
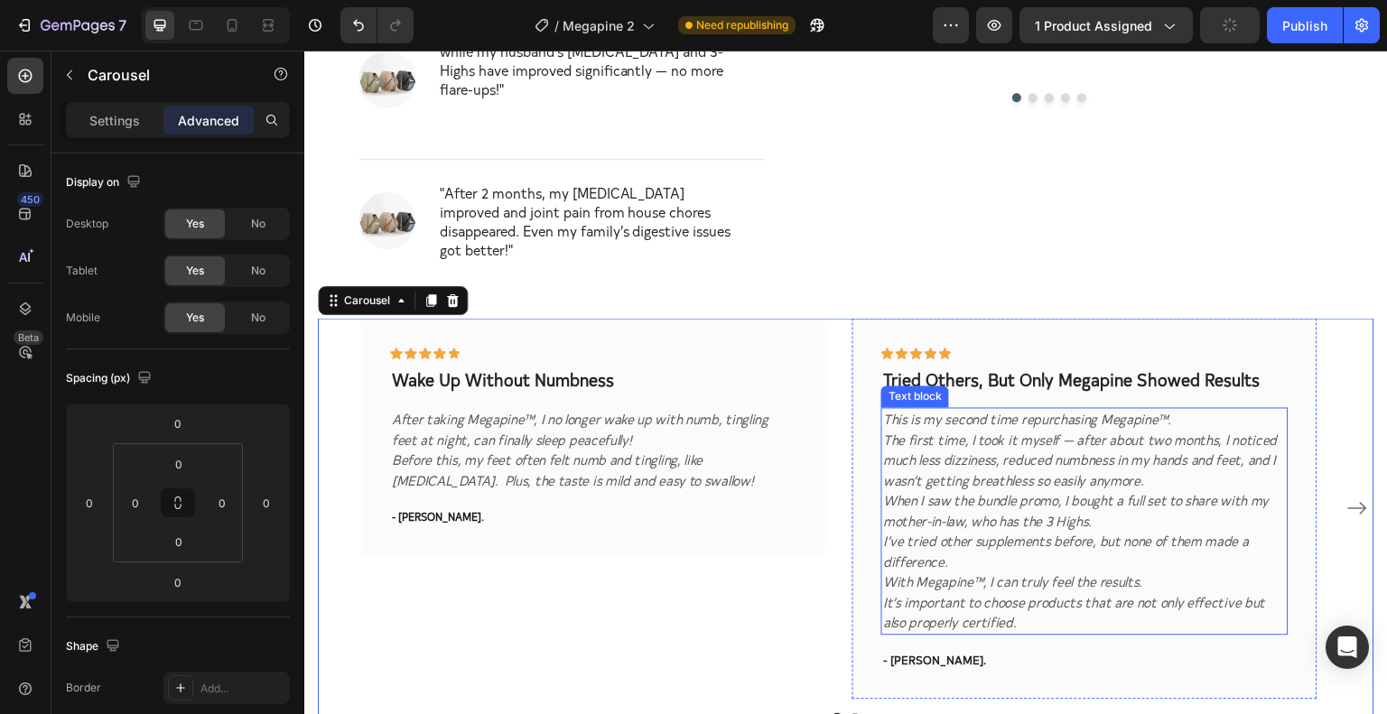
click at [1115, 430] on icon "The first time, I took it myself — after about two months, I noticed much less …" at bounding box center [1080, 460] width 395 height 60
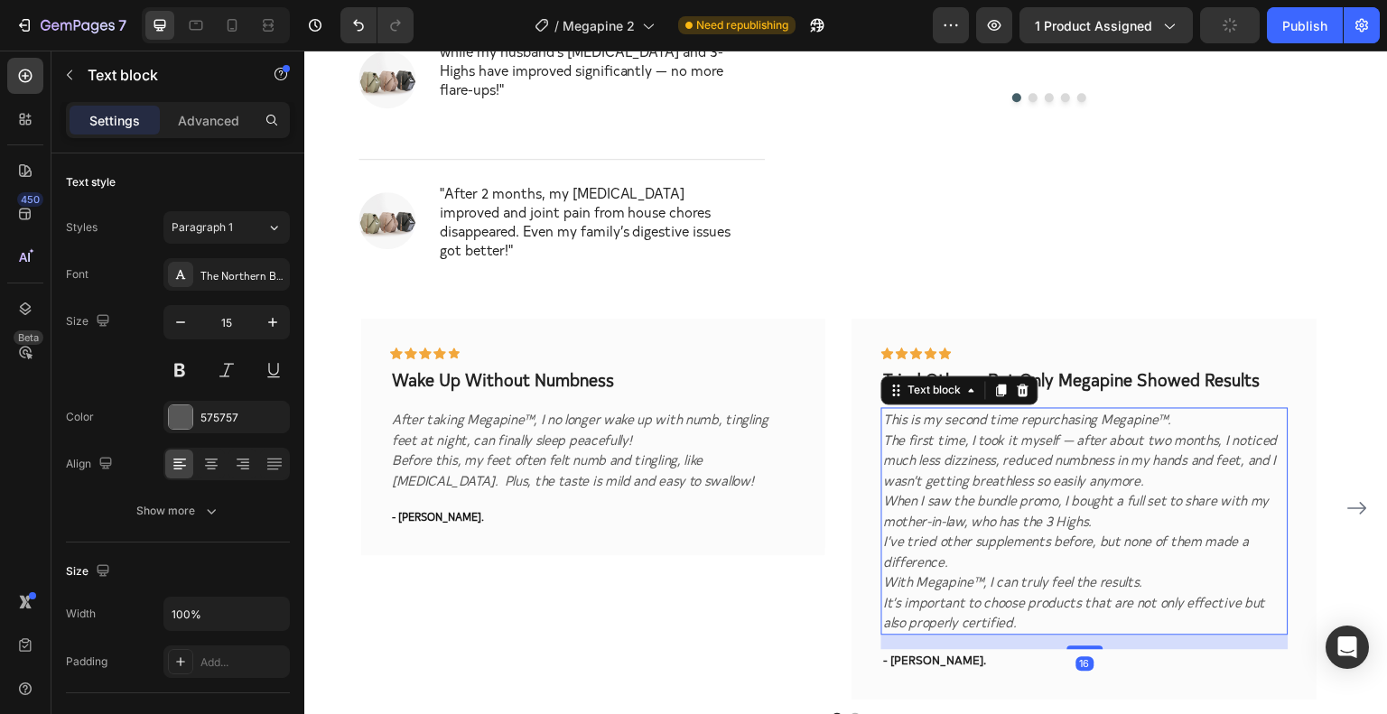
click at [1124, 430] on icon "The first time, I took it myself — after about two months, I noticed much less …" at bounding box center [1080, 460] width 395 height 60
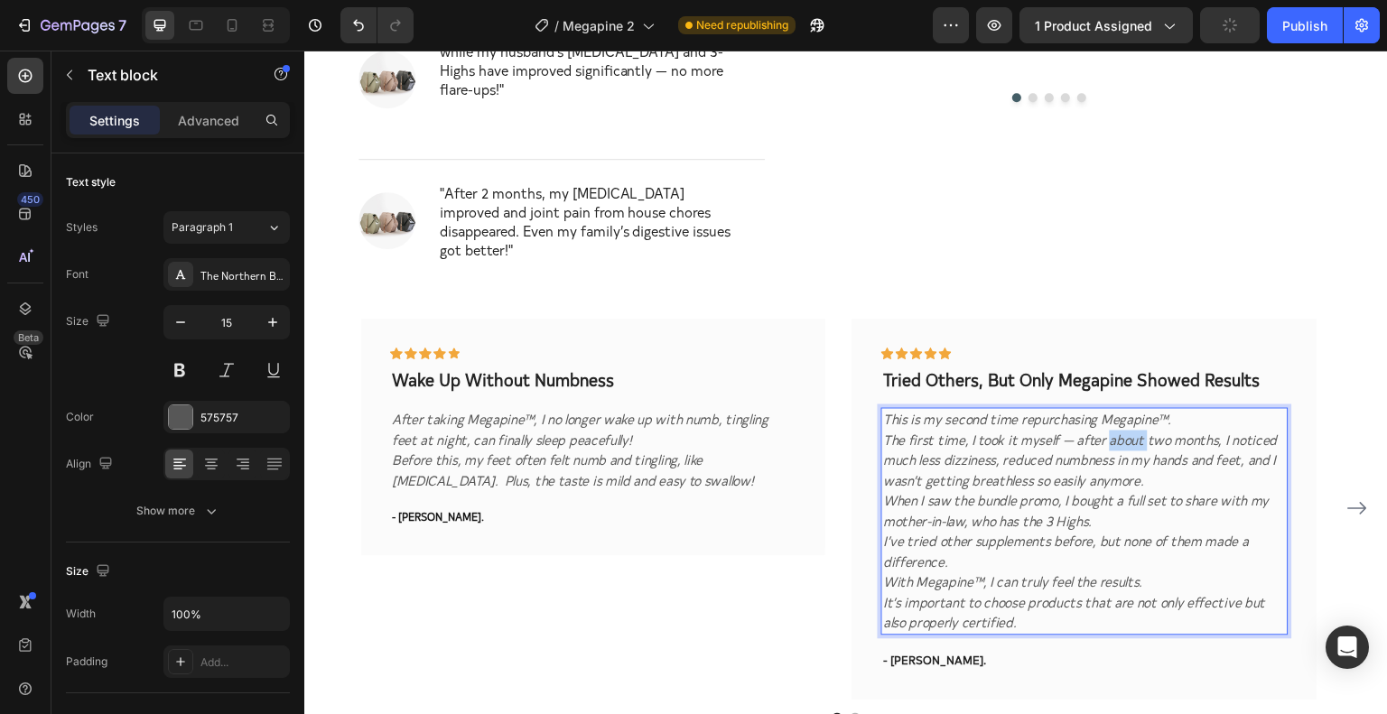
click at [1124, 430] on icon "The first time, I took it myself — after about two months, I noticed much less …" at bounding box center [1080, 460] width 395 height 60
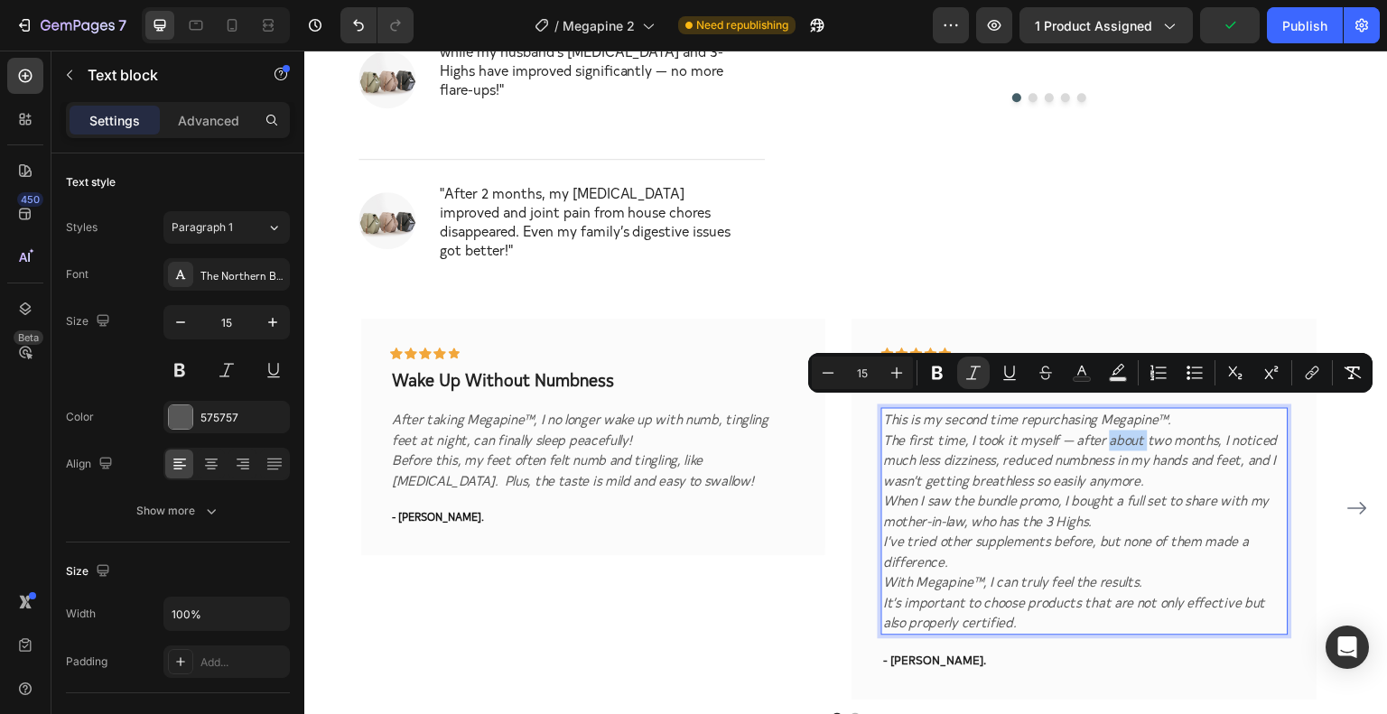
click at [1115, 430] on icon "The first time, I took it myself — after about two months, I noticed much less …" at bounding box center [1080, 460] width 395 height 60
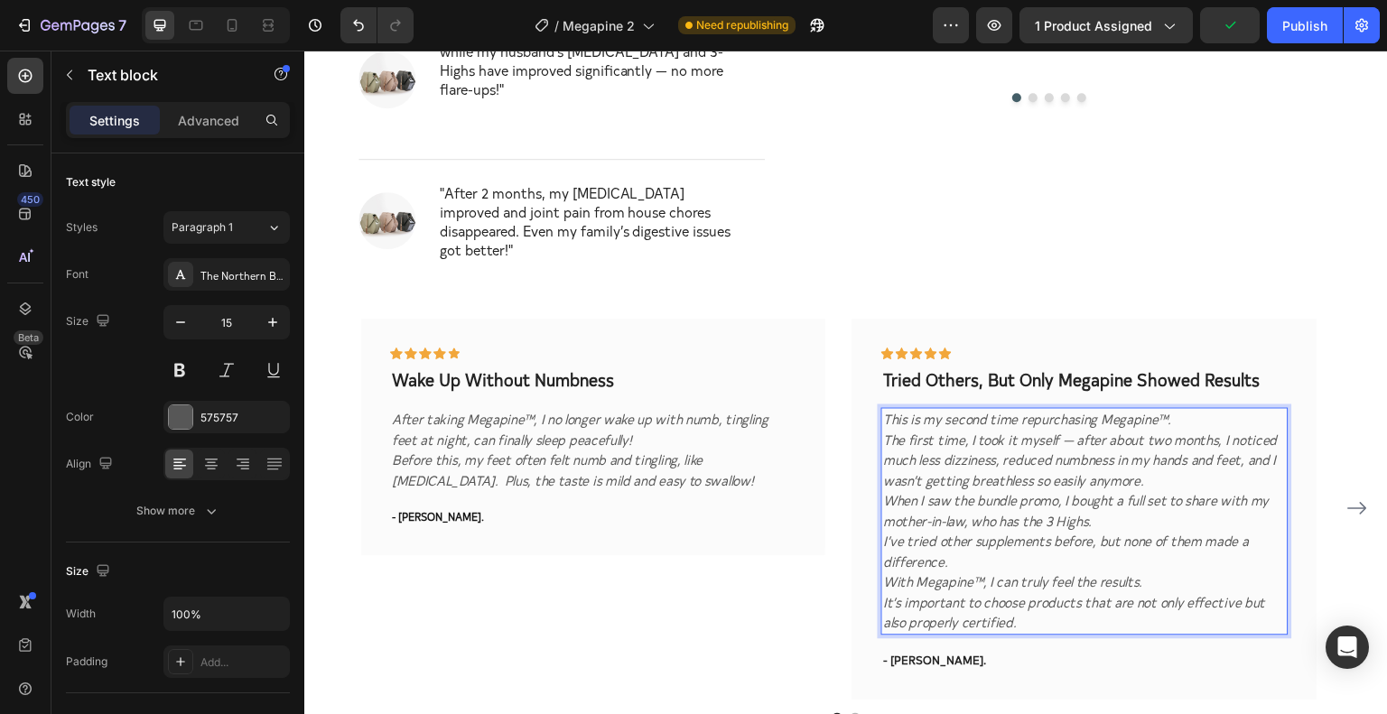
click at [1124, 457] on icon "The first time, I took it myself — after about two months, I noticed much less …" at bounding box center [1080, 460] width 395 height 60
drag, startPoint x: 1094, startPoint y: 387, endPoint x: 1170, endPoint y: 393, distance: 76.1
click at [1170, 409] on icon "This is my second time repurchasing Megapine™." at bounding box center [1027, 418] width 288 height 19
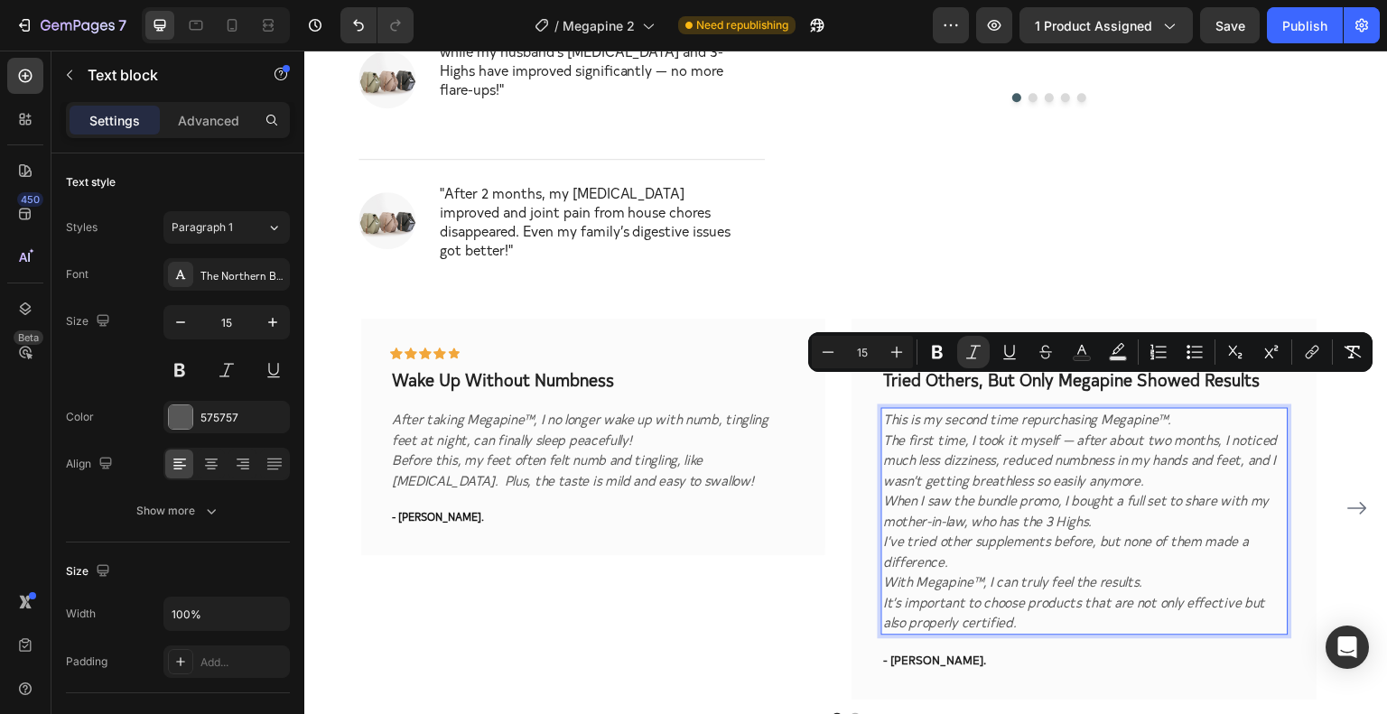
copy icon "Megapine™."
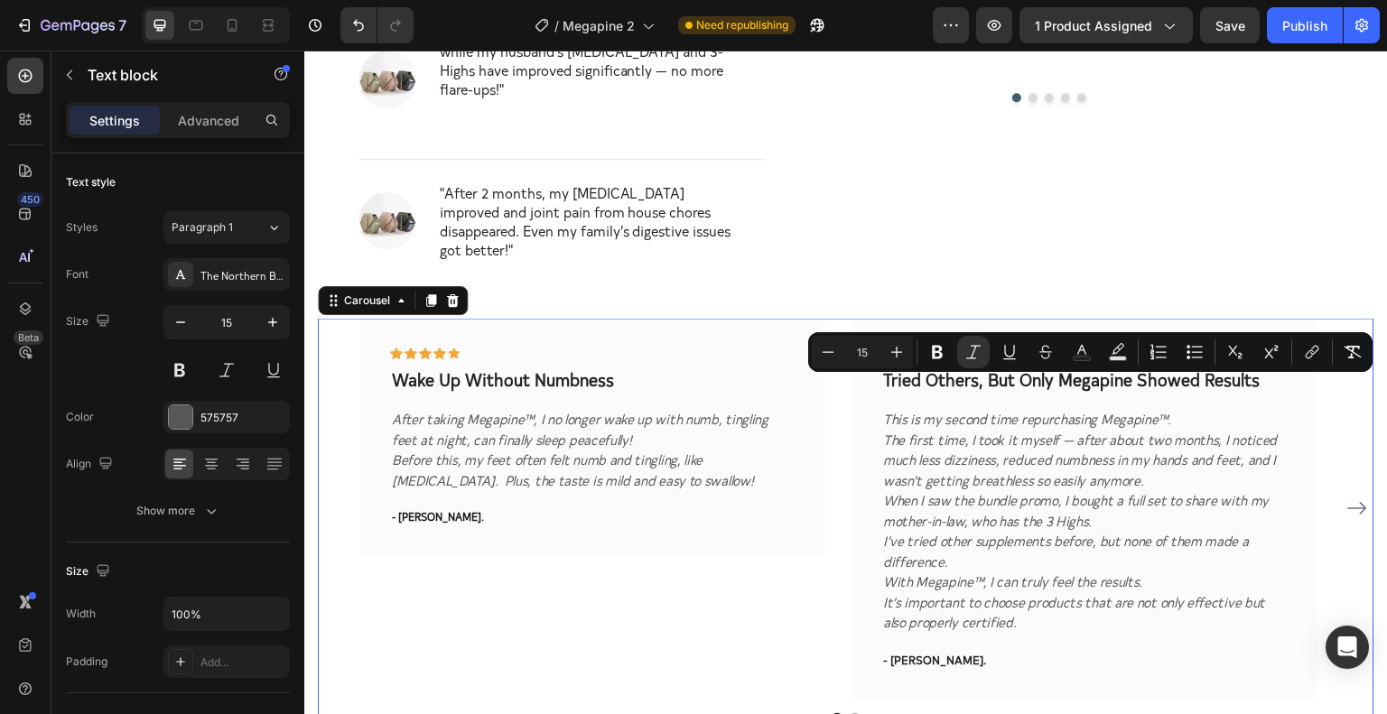
click at [850, 714] on button "Dot" at bounding box center [855, 719] width 11 height 11
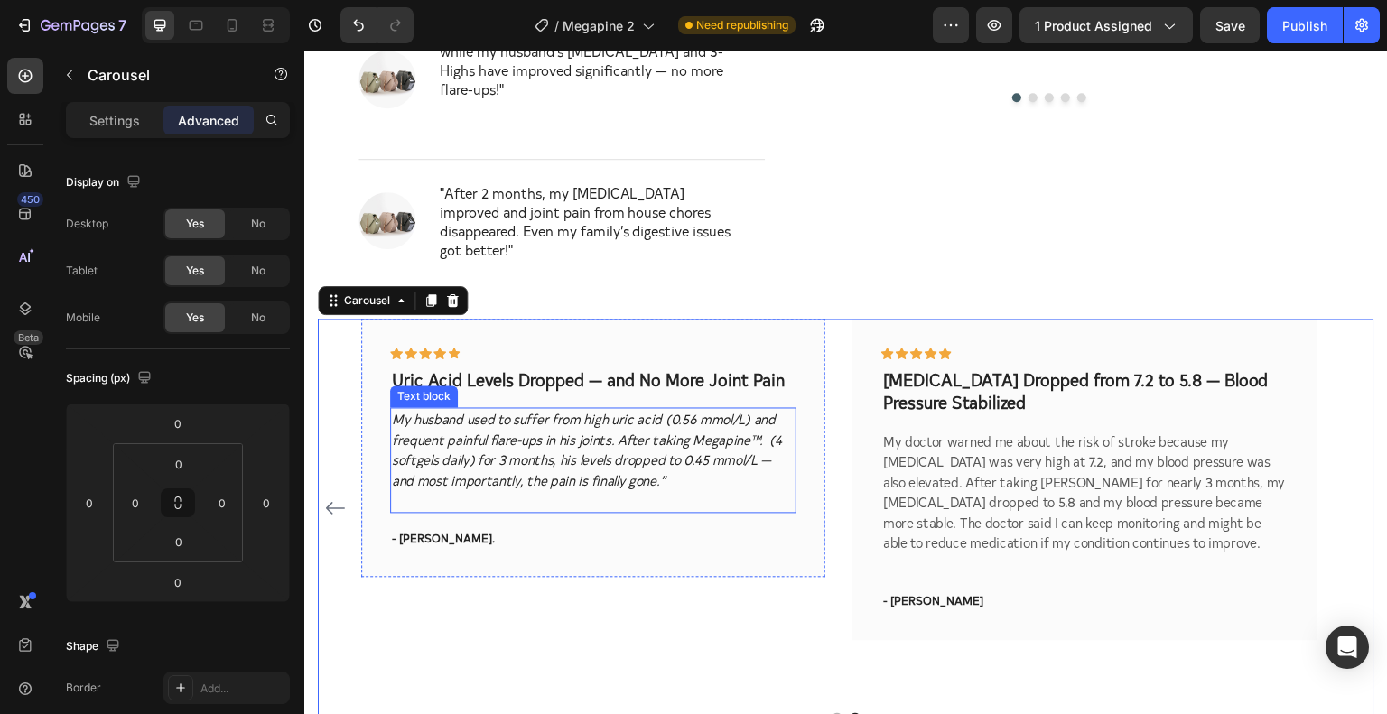
click at [525, 431] on icon "My husband used to suffer from high uric acid (0.56 mmol/L) and frequent painfu…" at bounding box center [587, 449] width 390 height 80
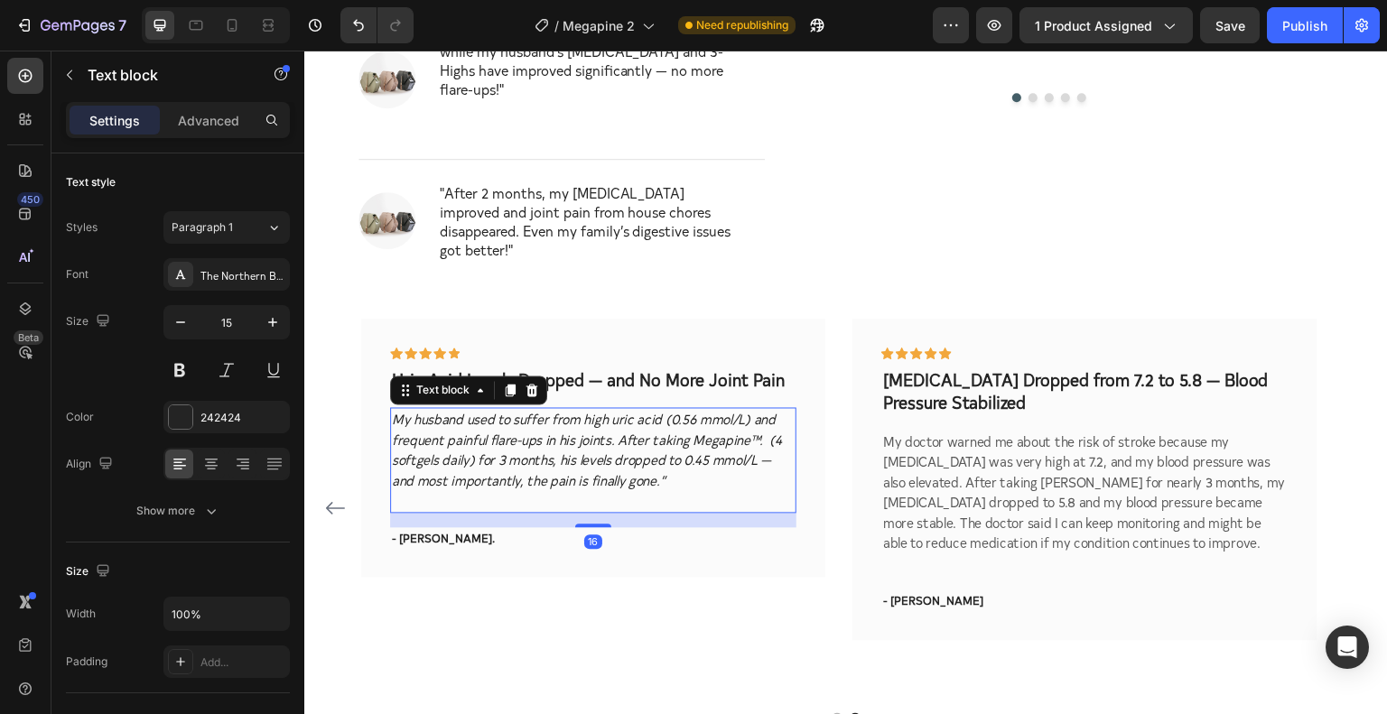
click at [473, 436] on icon "My husband used to suffer from high uric acid (0.56 mmol/L) and frequent painfu…" at bounding box center [587, 449] width 390 height 80
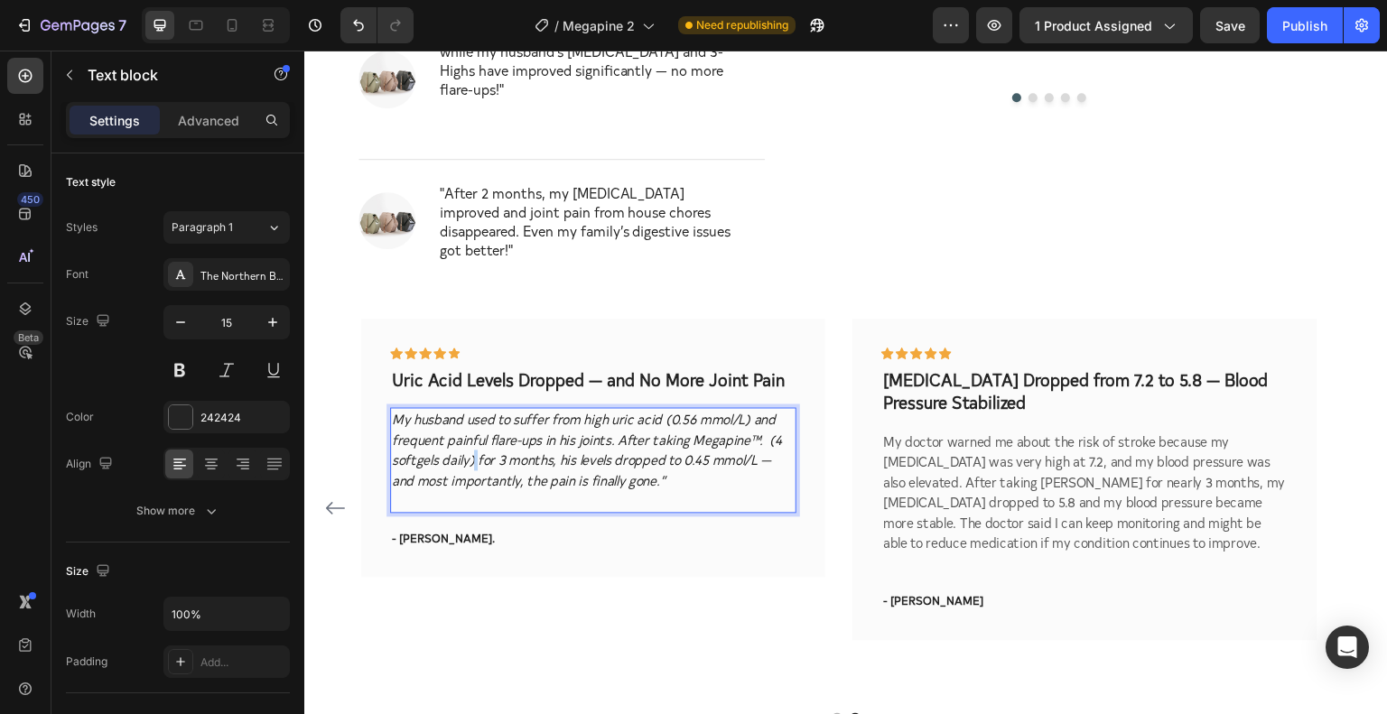
click at [473, 436] on icon "My husband used to suffer from high uric acid (0.56 mmol/L) and frequent painfu…" at bounding box center [587, 449] width 390 height 80
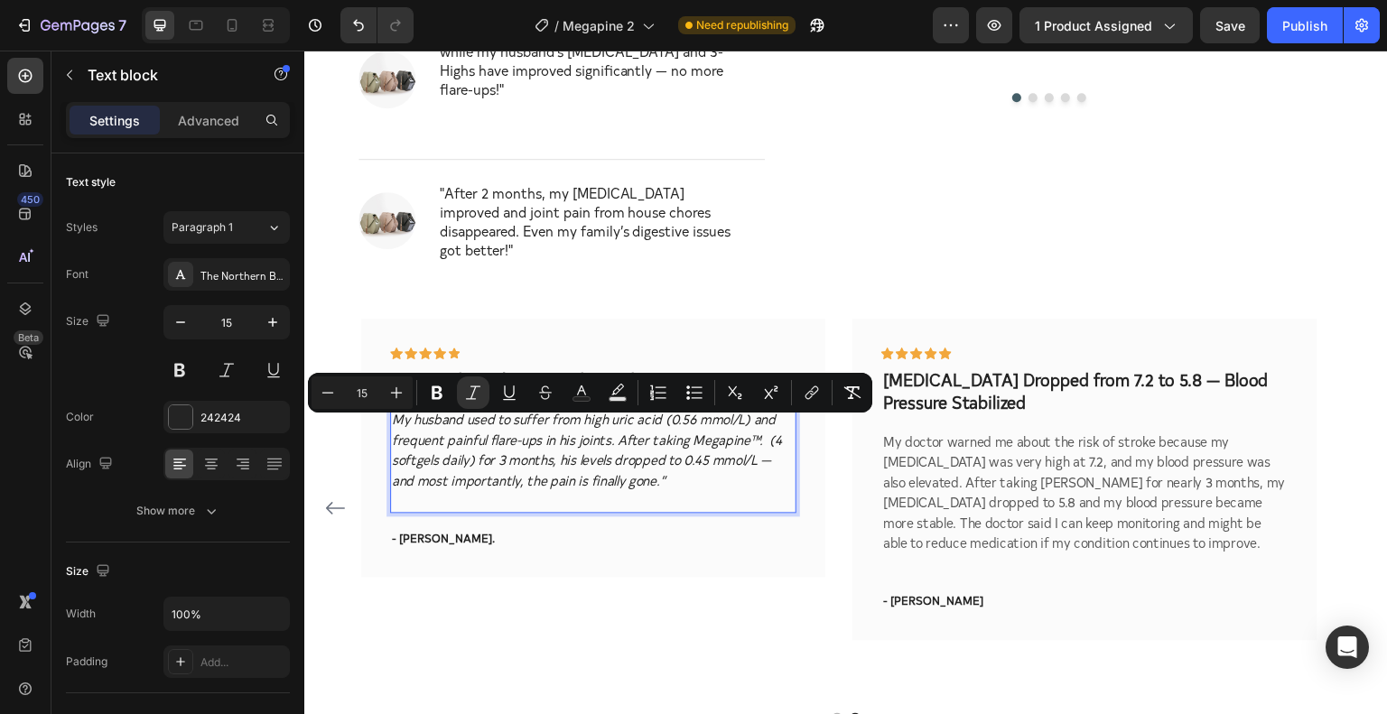
click at [658, 425] on icon "My husband used to suffer from high uric acid (0.56 mmol/L) and frequent painfu…" at bounding box center [587, 449] width 390 height 80
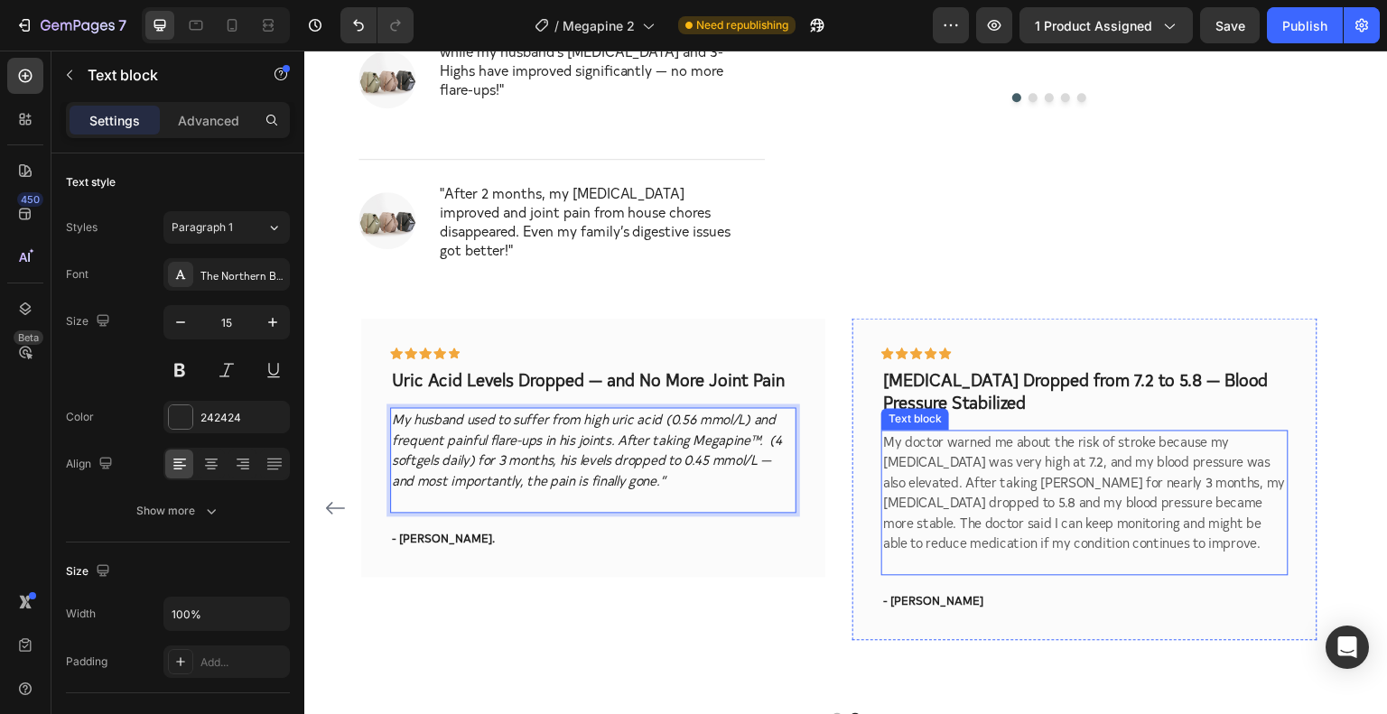
click at [1032, 432] on p "My doctor warned me about the risk of stroke because my cholesterol was very hi…" at bounding box center [1084, 503] width 403 height 143
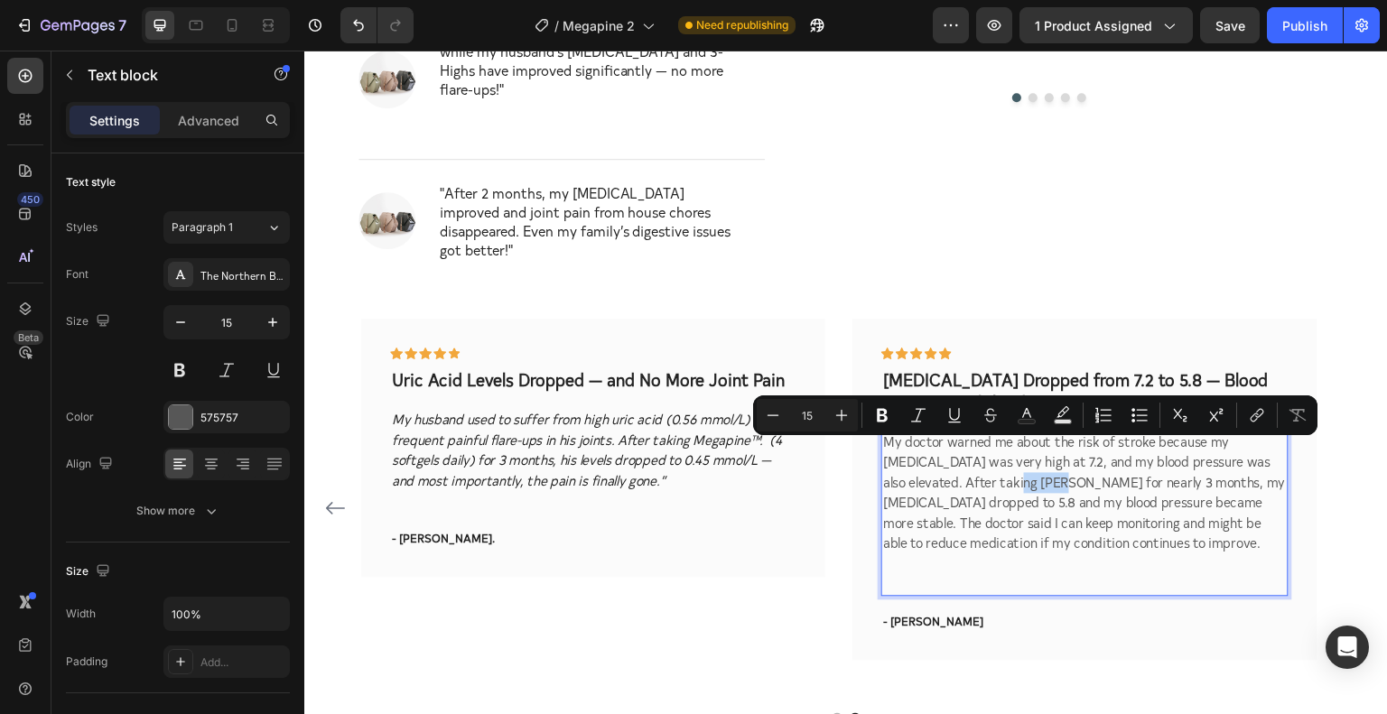
drag, startPoint x: 1014, startPoint y: 452, endPoint x: 1062, endPoint y: 453, distance: 47.9
click at [1062, 453] on p "My doctor warned me about the risk of stroke because my cholesterol was very hi…" at bounding box center [1084, 513] width 403 height 163
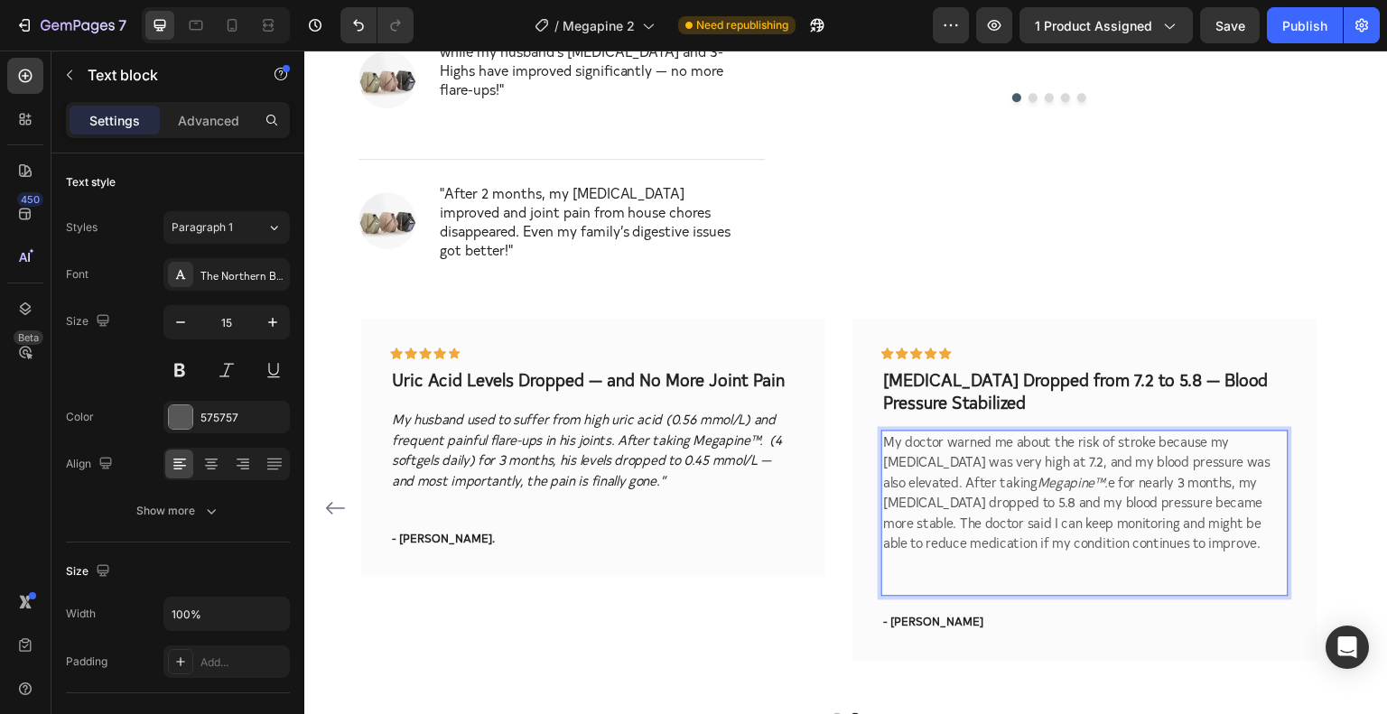
click at [937, 452] on p "My doctor warned me about the risk of stroke because my cholesterol was very hi…" at bounding box center [1084, 513] width 403 height 163
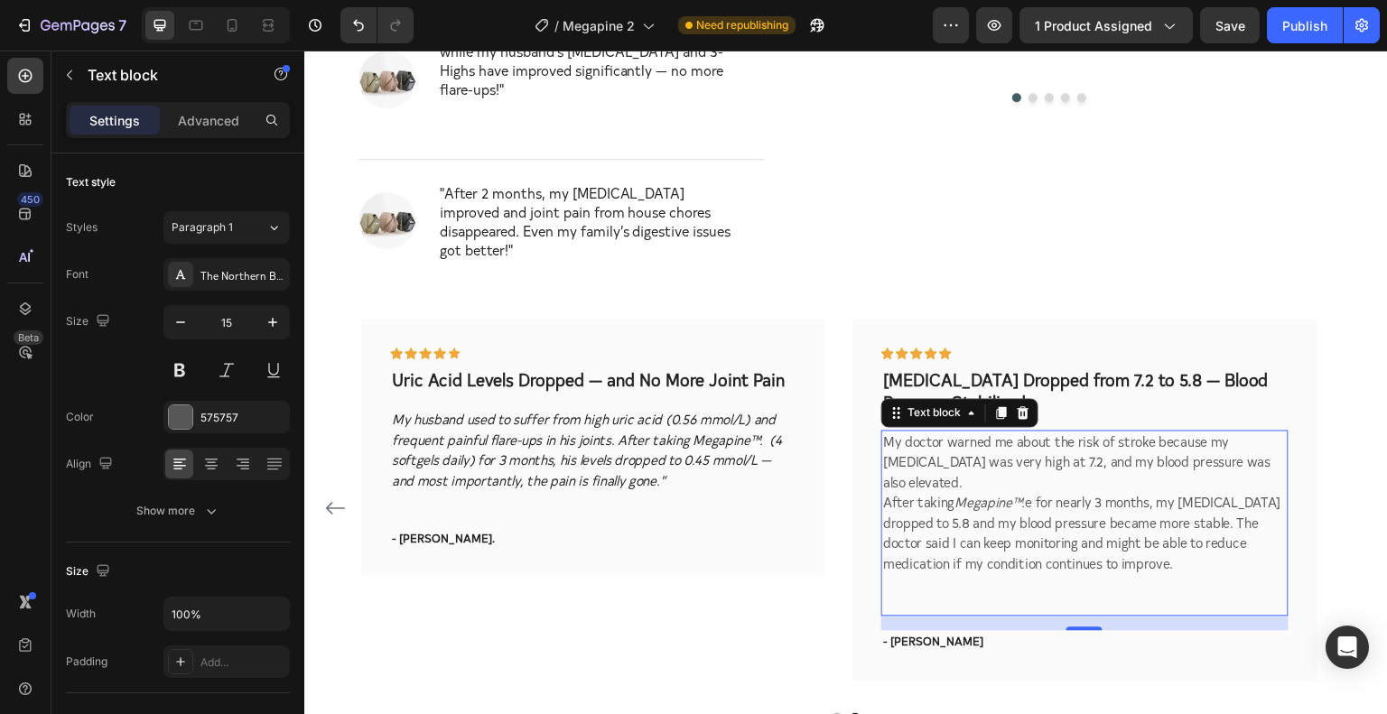
click at [999, 503] on p "After taking Megapine™. e for nearly 3 months, my cholesterol dropped to 5.8 an…" at bounding box center [1084, 553] width 403 height 122
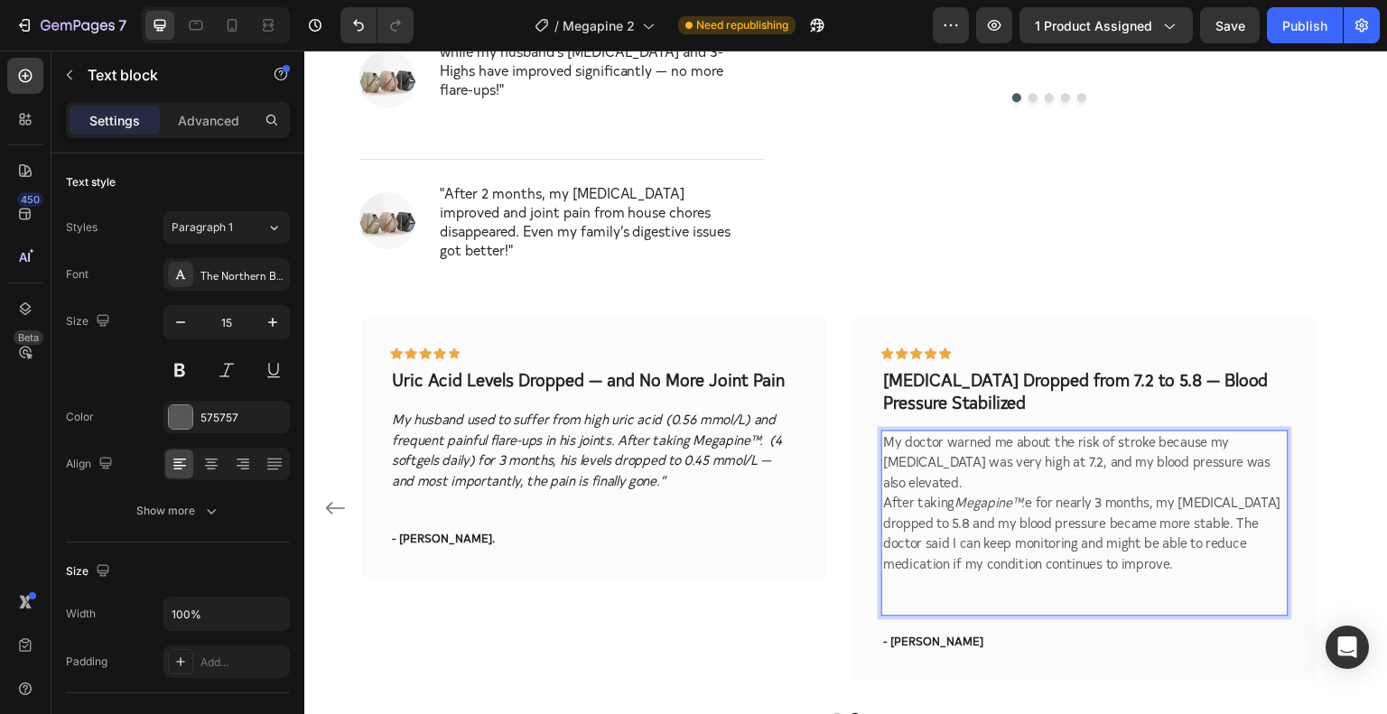
click at [999, 503] on p "After taking Megapine™. e for nearly 3 months, my cholesterol dropped to 5.8 an…" at bounding box center [1084, 553] width 403 height 122
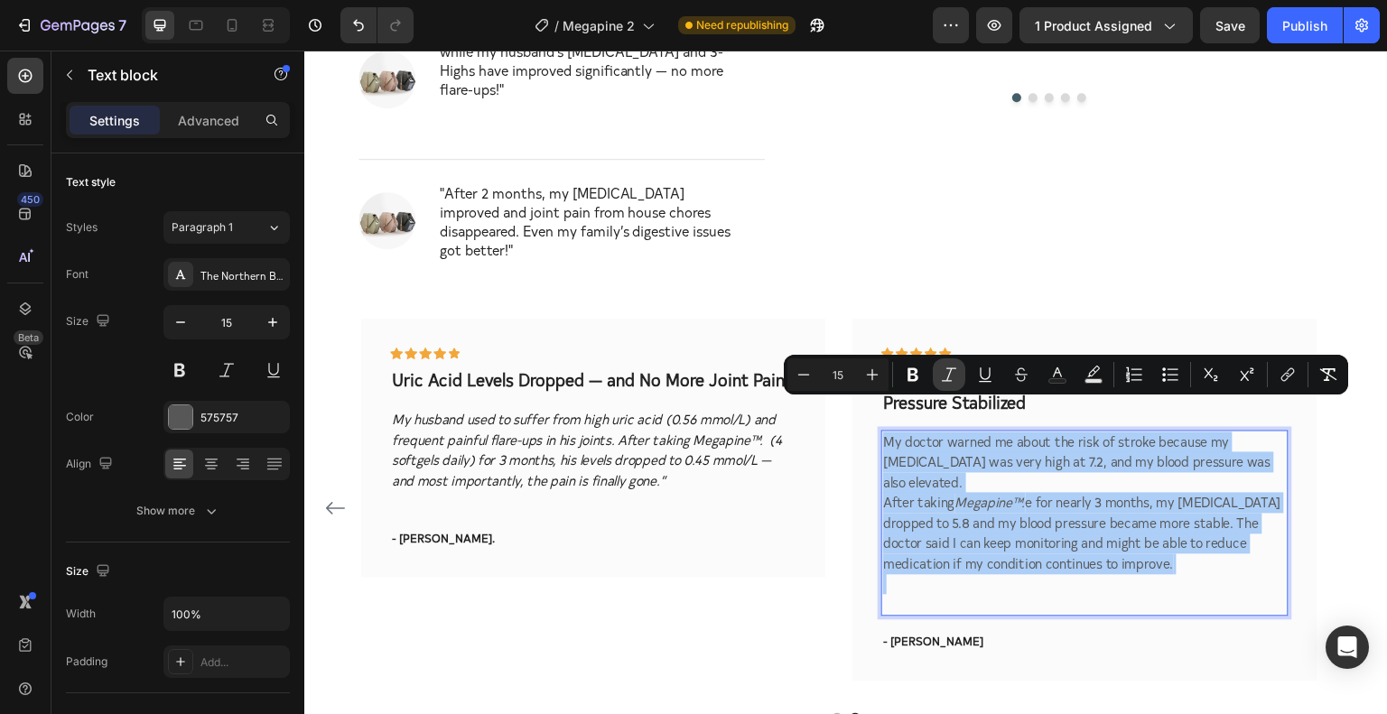
click at [944, 369] on icon "Editor contextual toolbar" at bounding box center [949, 375] width 18 height 18
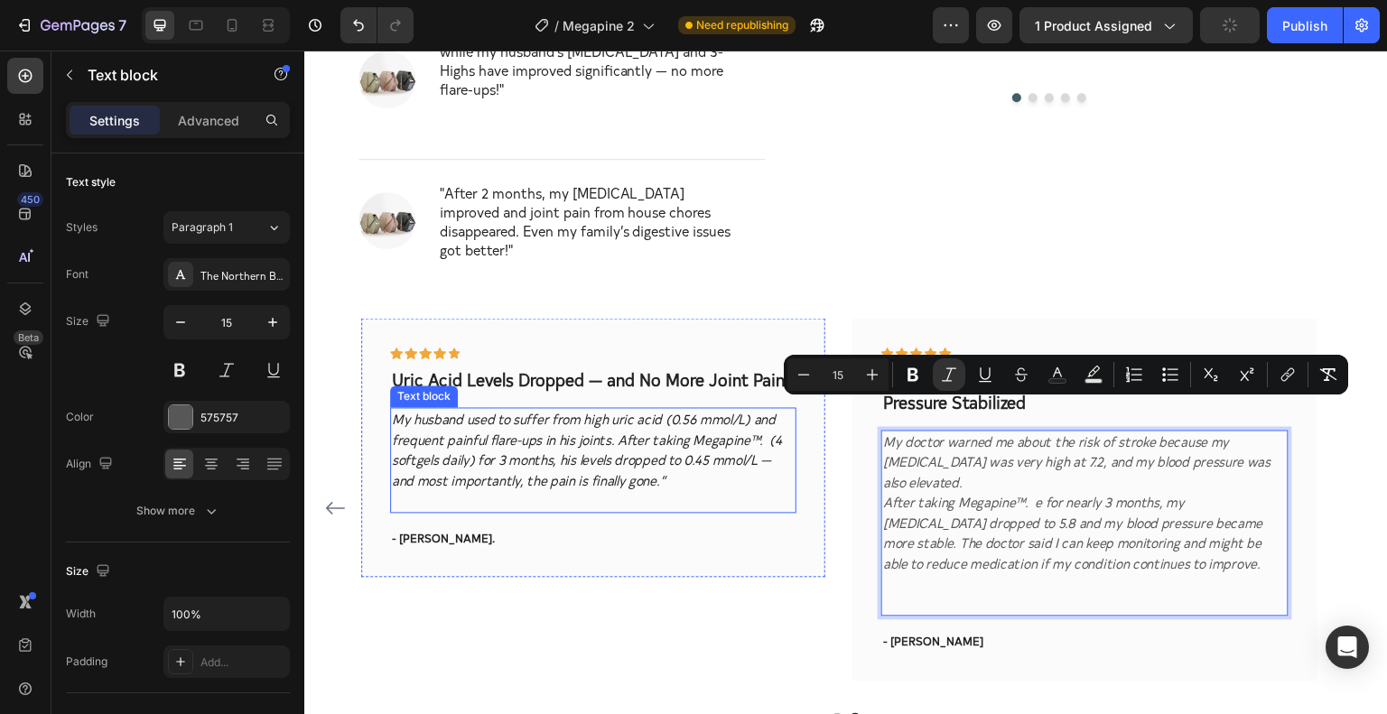
click at [579, 409] on icon "My husband used to suffer from high uric acid (0.56 mmol/L) and frequent painfu…" at bounding box center [587, 449] width 390 height 80
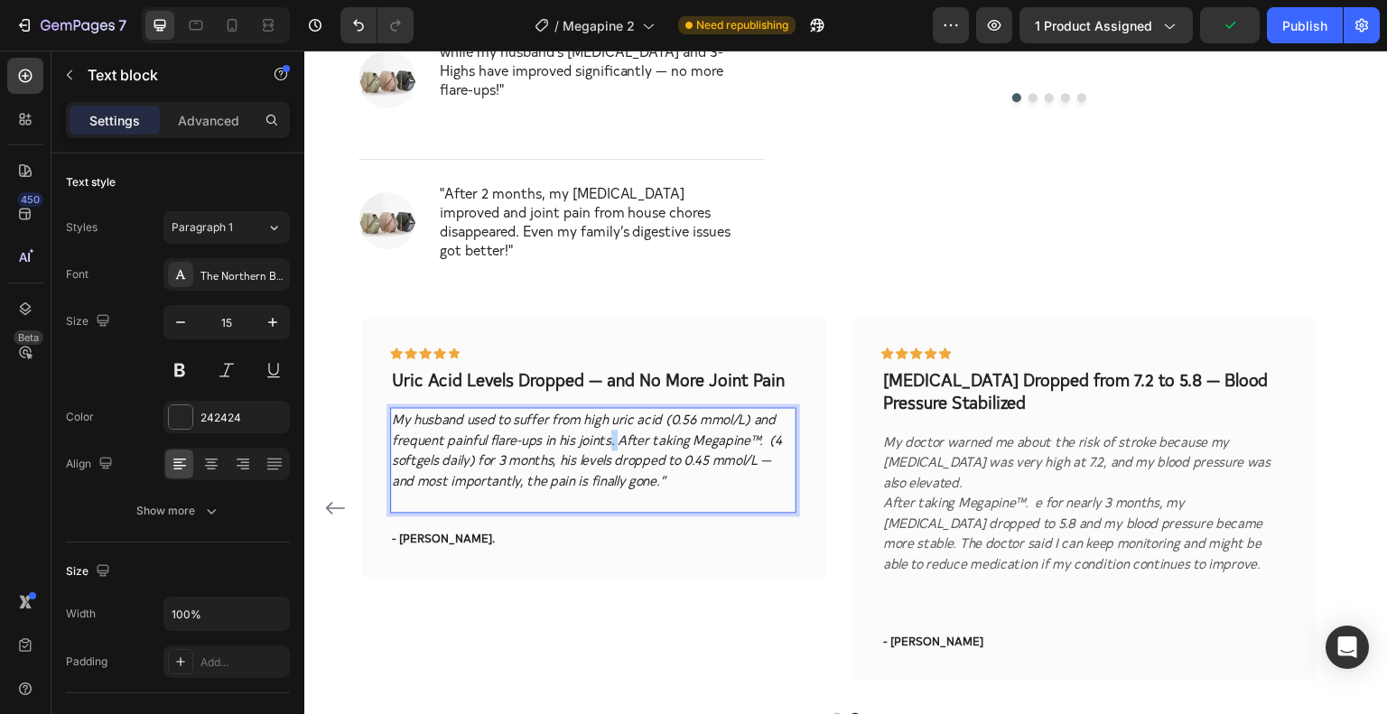
click at [608, 419] on icon "My husband used to suffer from high uric acid (0.56 mmol/L) and frequent painfu…" at bounding box center [587, 449] width 390 height 80
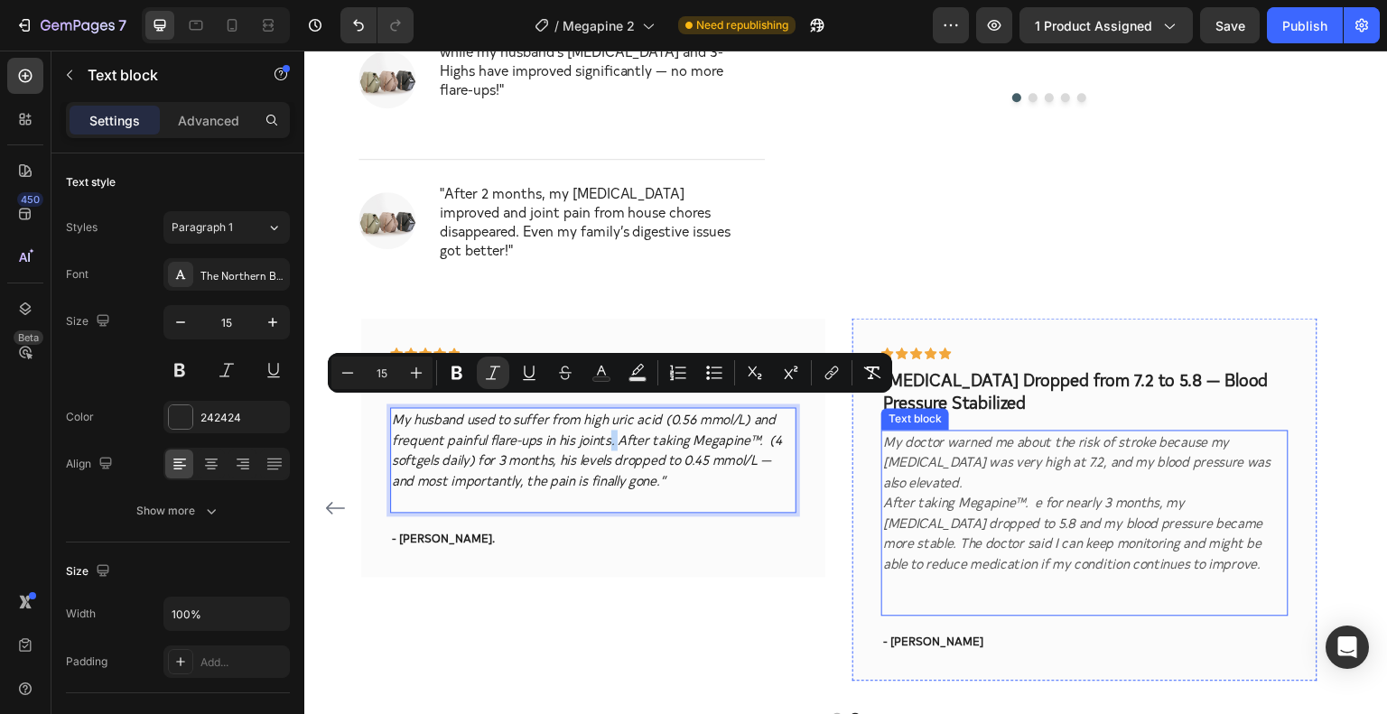
click at [993, 493] on icon "After taking Megapine™. e for nearly 3 months, my cholesterol dropped to 5.8 an…" at bounding box center [1073, 532] width 380 height 80
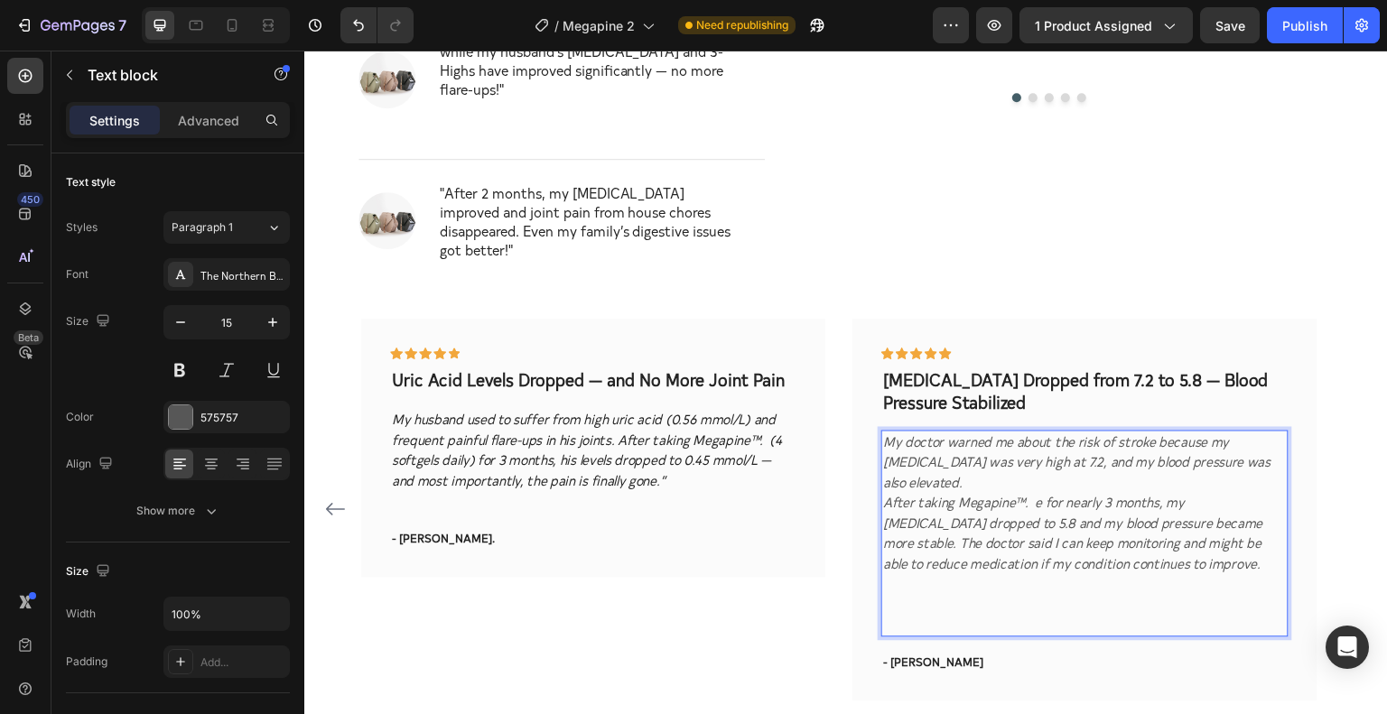
click at [992, 493] on icon "After taking Megapine™. e for nearly 3 months, my cholesterol dropped to 5.8 an…" at bounding box center [1073, 532] width 380 height 80
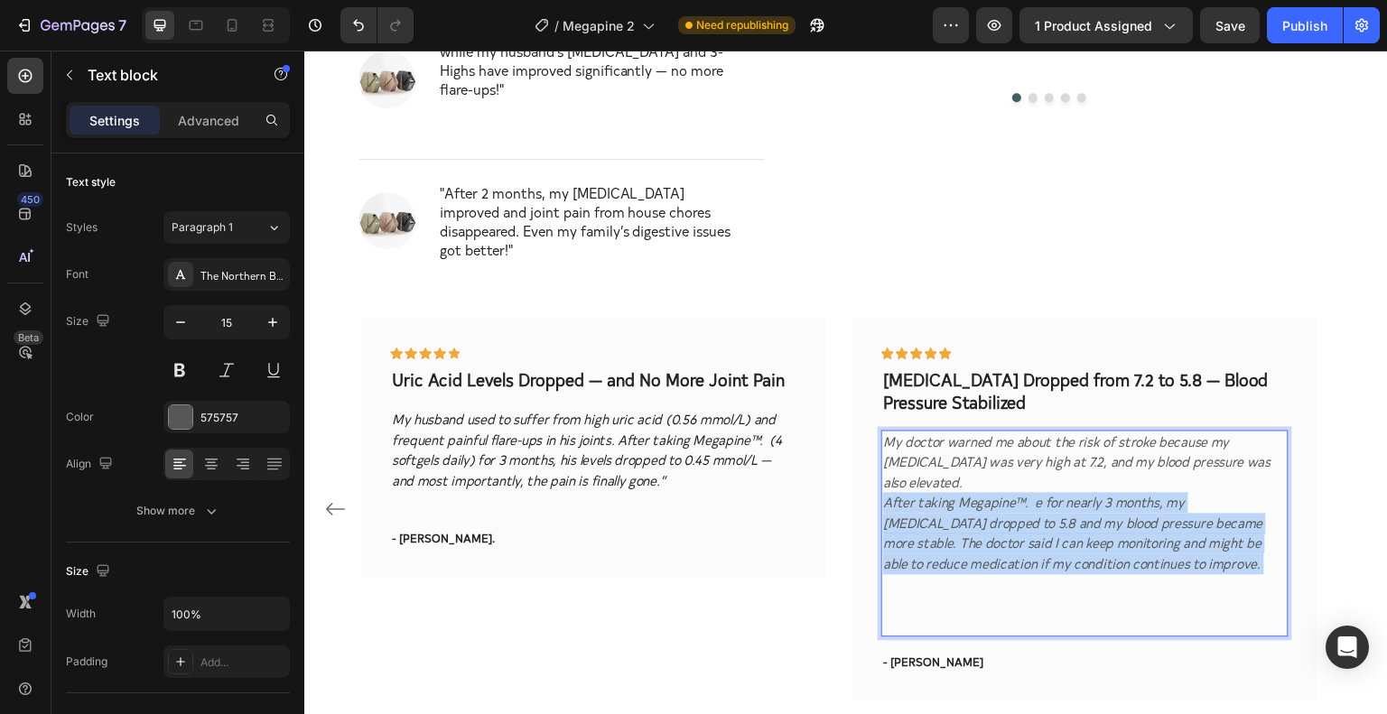
click at [992, 493] on icon "After taking Megapine™. e for nearly 3 months, my cholesterol dropped to 5.8 an…" at bounding box center [1073, 532] width 380 height 80
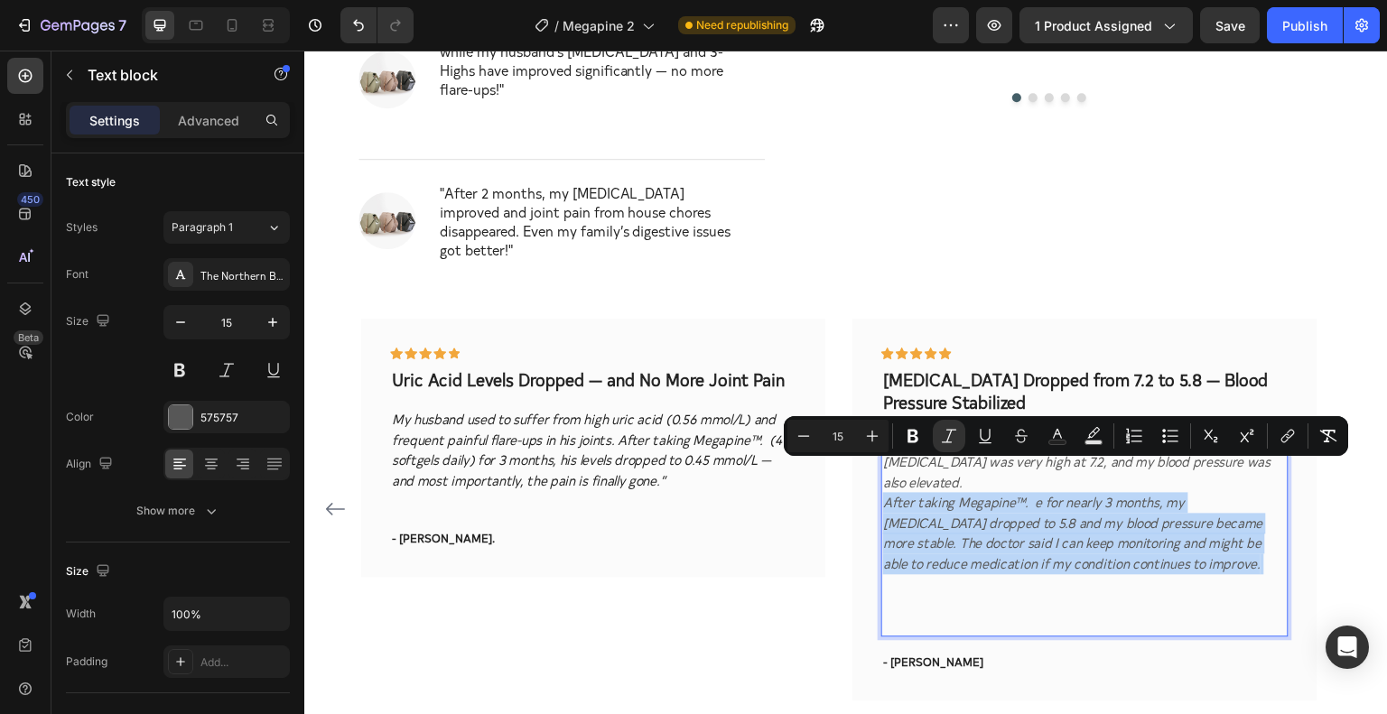
click at [993, 492] on icon "After taking Megapine™. e for nearly 3 months, my cholesterol dropped to 5.8 an…" at bounding box center [1073, 532] width 380 height 80
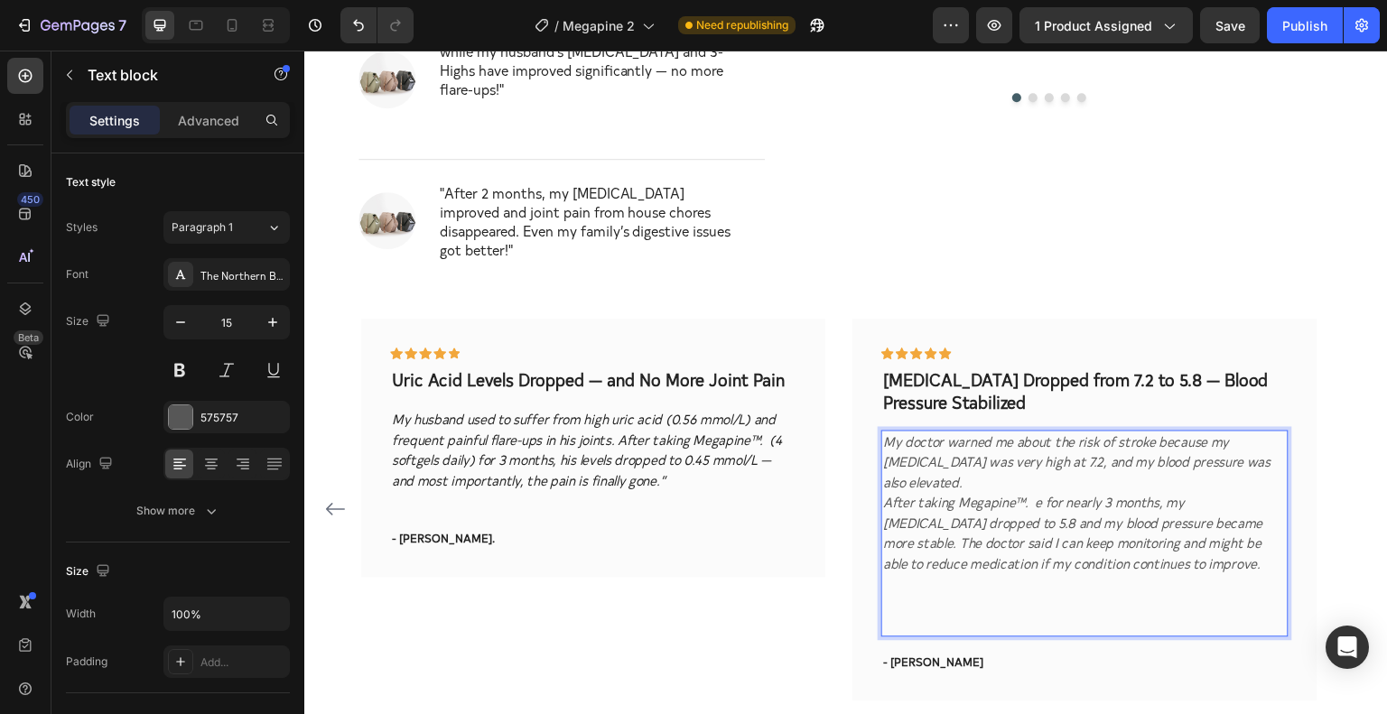
click at [993, 492] on icon "After taking Megapine™. e for nearly 3 months, my cholesterol dropped to 5.8 an…" at bounding box center [1073, 532] width 380 height 80
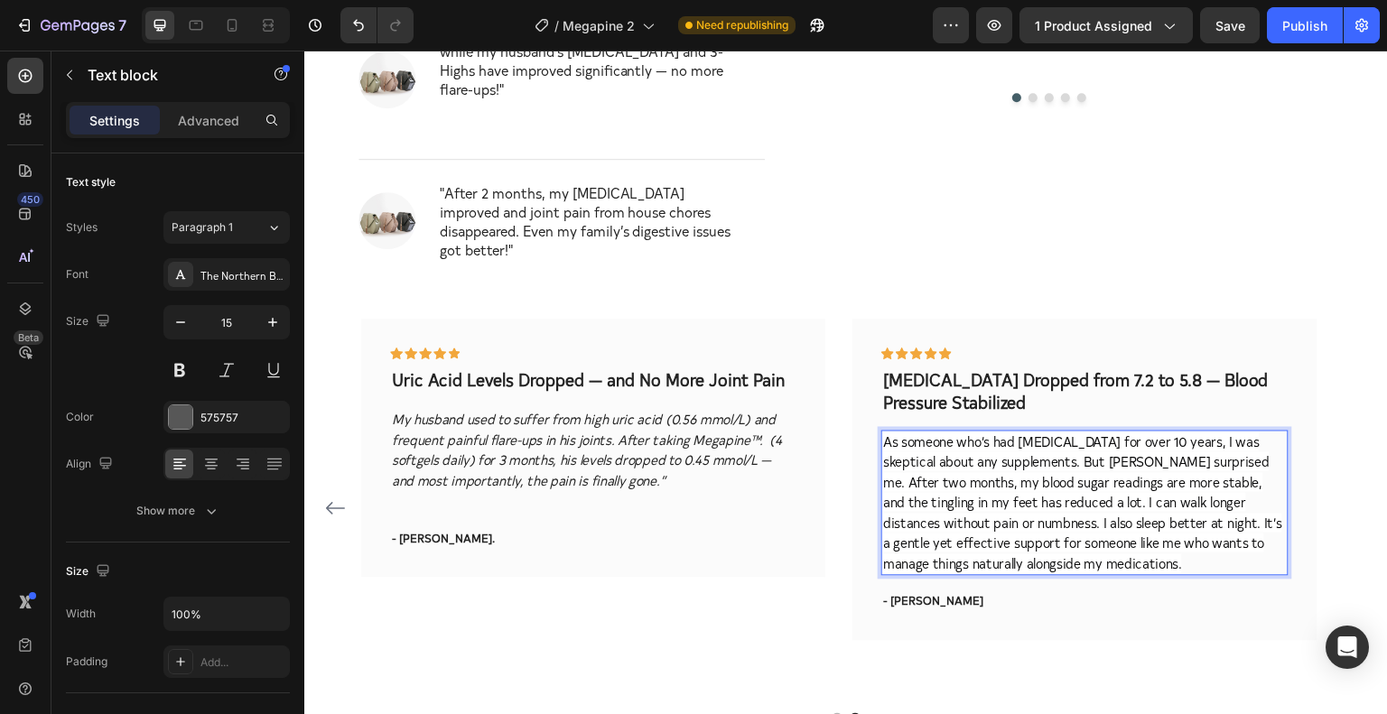
click at [1008, 474] on span "As someone who’s had Type 2 diabetes for over 10 years, I was skeptical about a…" at bounding box center [1082, 502] width 399 height 141
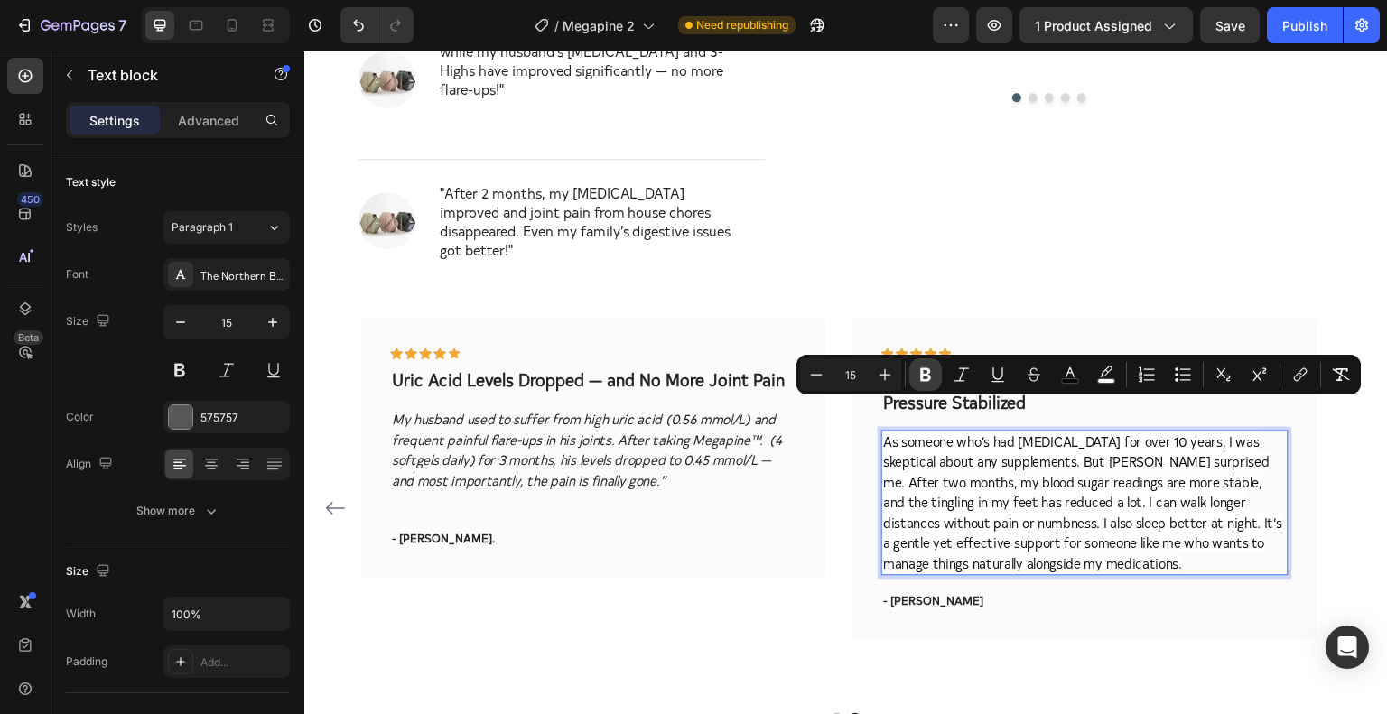
click at [931, 371] on icon "Editor contextual toolbar" at bounding box center [926, 375] width 18 height 18
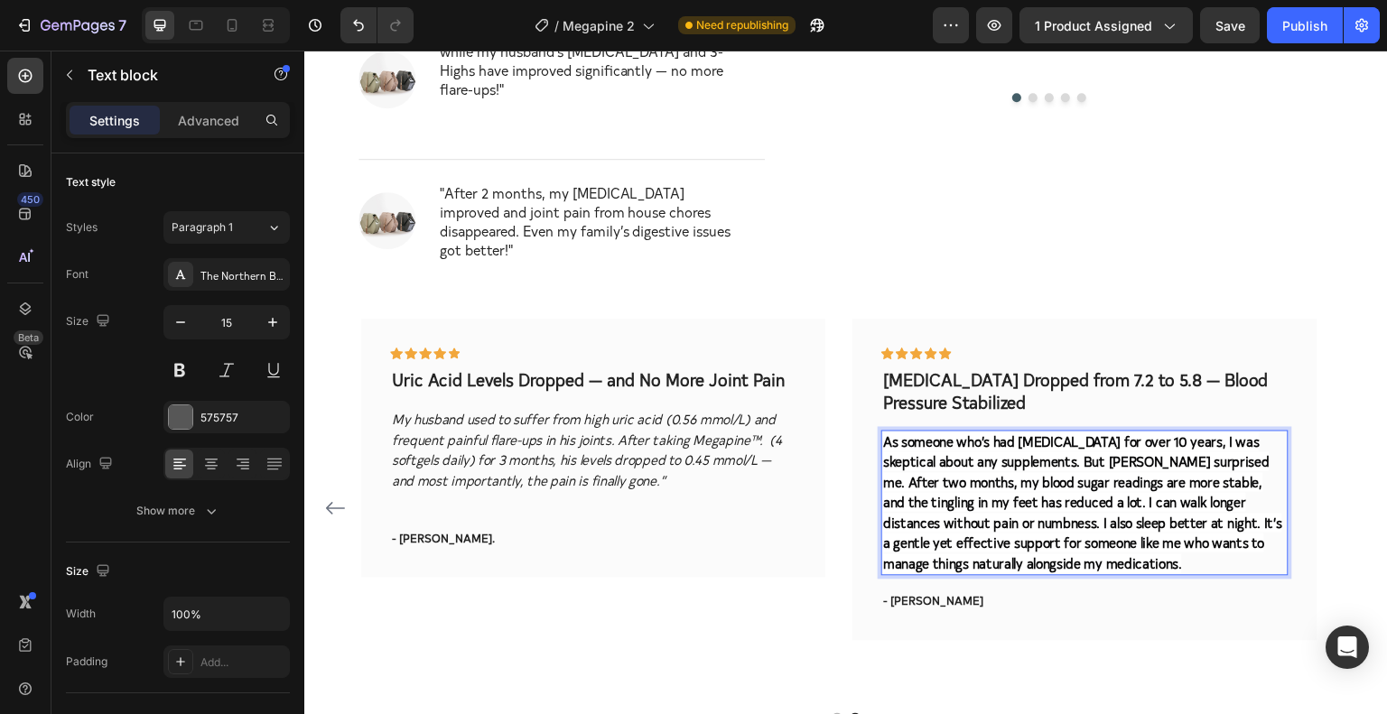
click at [931, 372] on p "Cholesterol Dropped from 7.2 to 5.8 — Blood Pressure Stabilized" at bounding box center [1084, 391] width 403 height 44
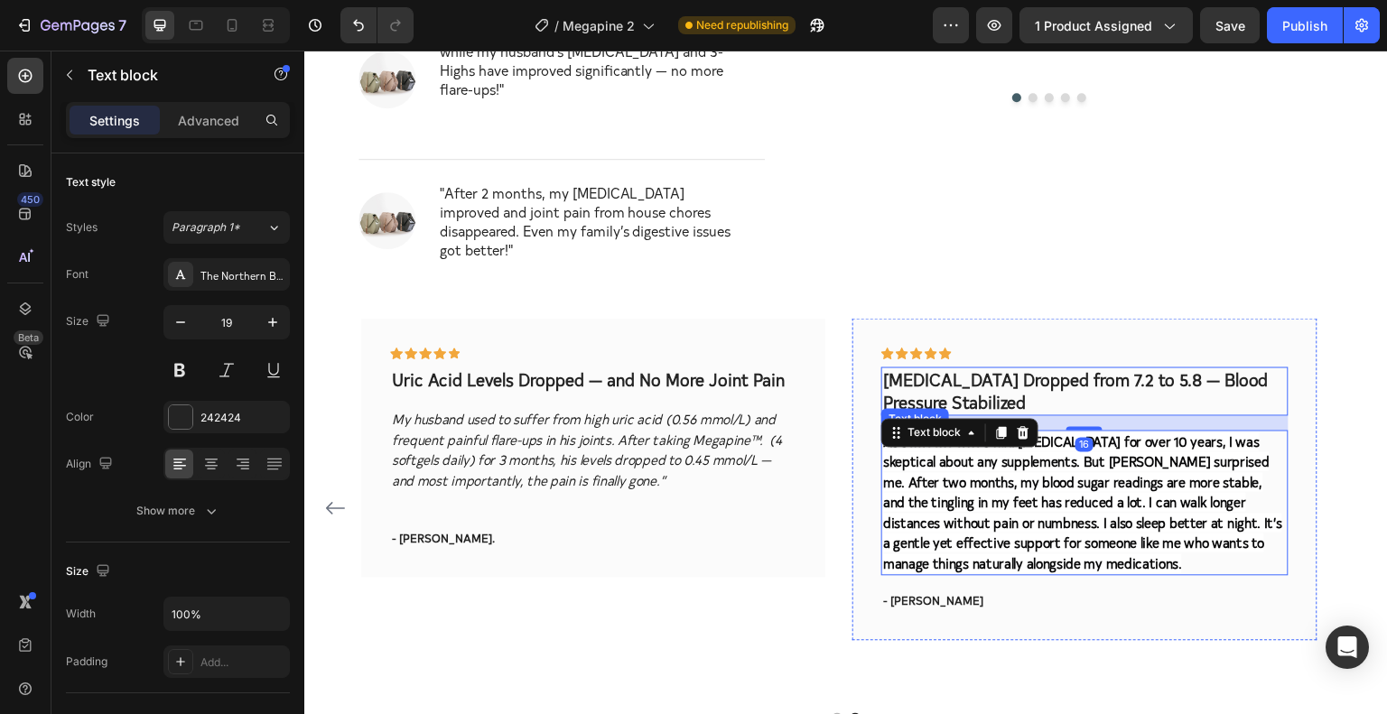
click at [971, 472] on strong "As someone who’s had Type 2 diabetes for over 10 years, I was skeptical about a…" at bounding box center [1082, 502] width 399 height 141
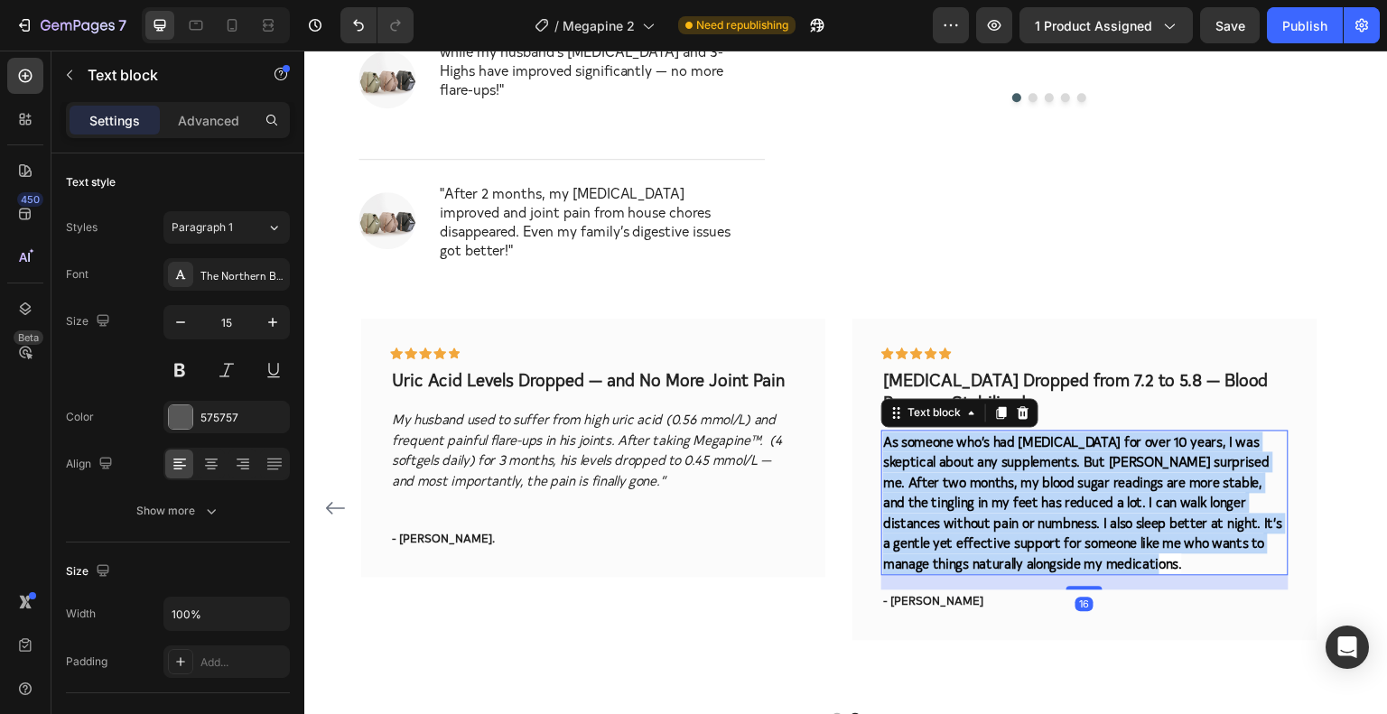
click at [971, 472] on strong "As someone who’s had Type 2 diabetes for over 10 years, I was skeptical about a…" at bounding box center [1082, 502] width 399 height 141
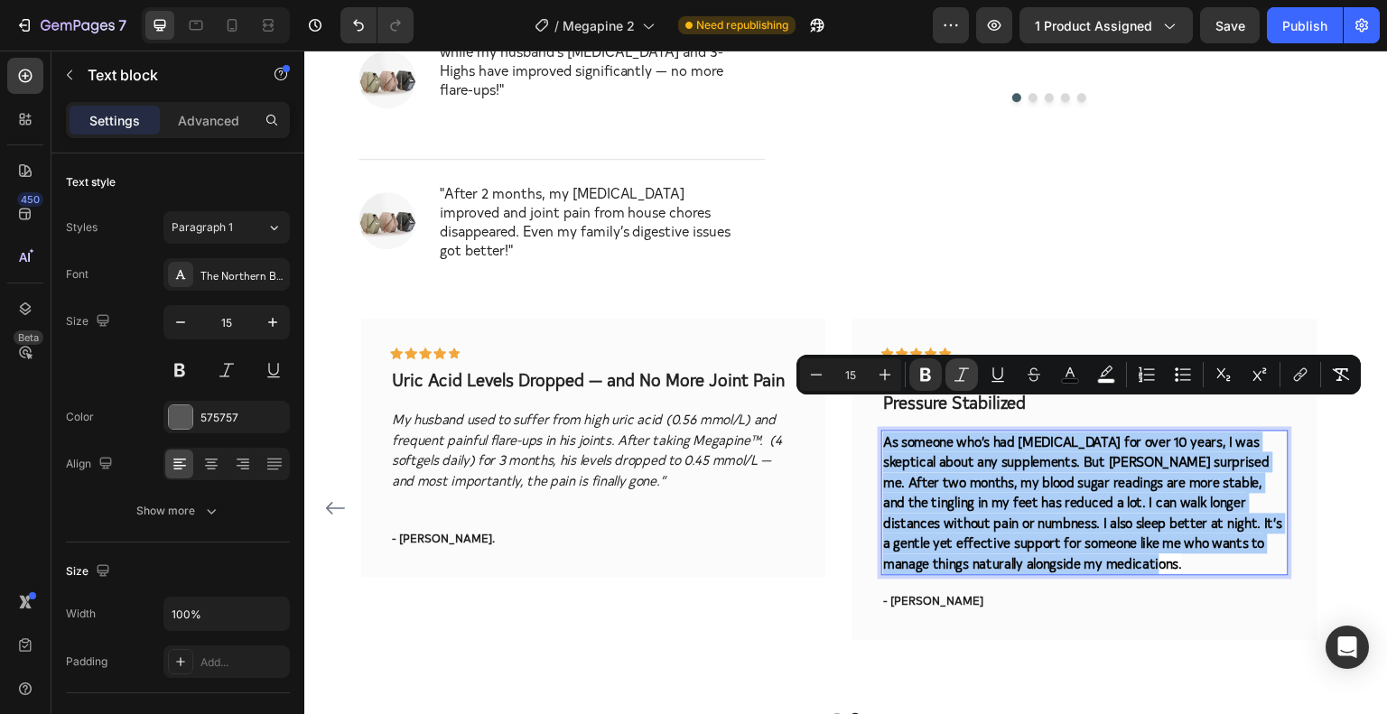
click at [956, 371] on icon "Editor contextual toolbar" at bounding box center [962, 375] width 18 height 18
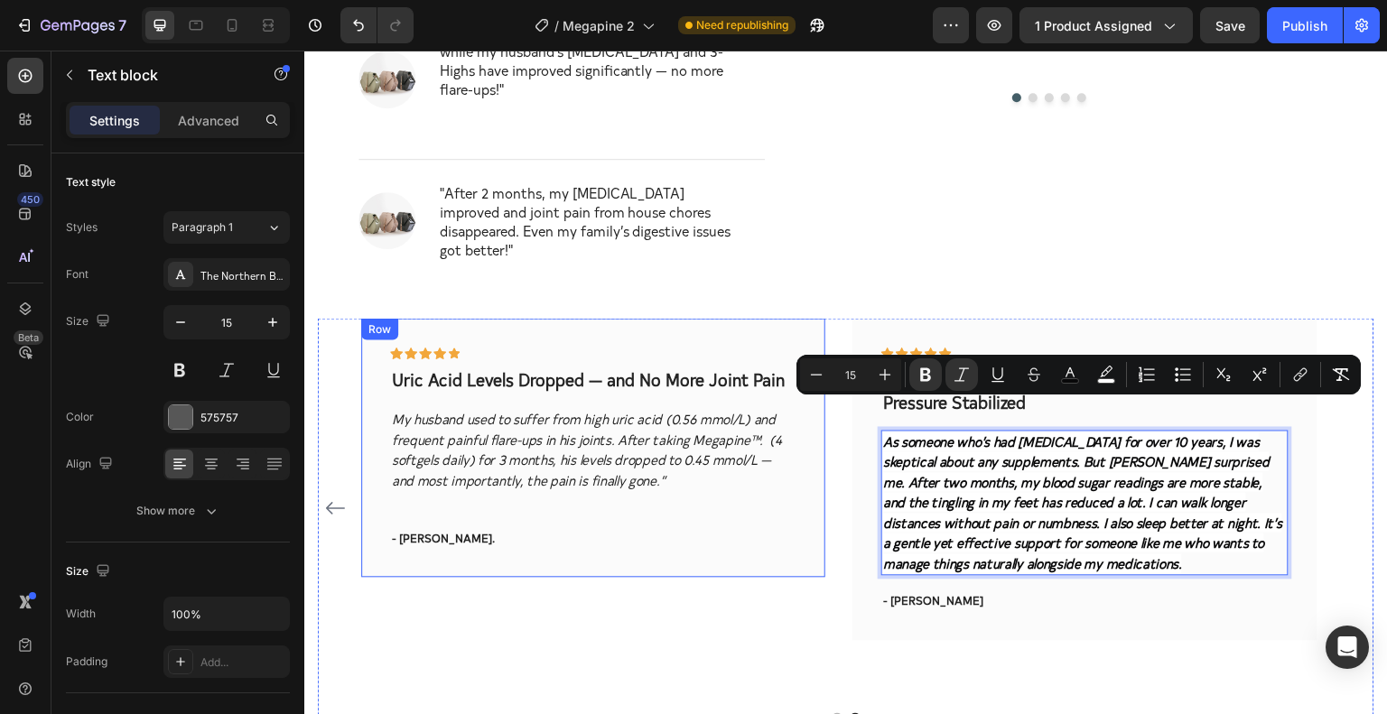
click at [755, 495] on div "Icon Icon Icon Icon Icon Row Uric Acid Levels Dropped — and No More Joint Pain …" at bounding box center [593, 447] width 406 height 201
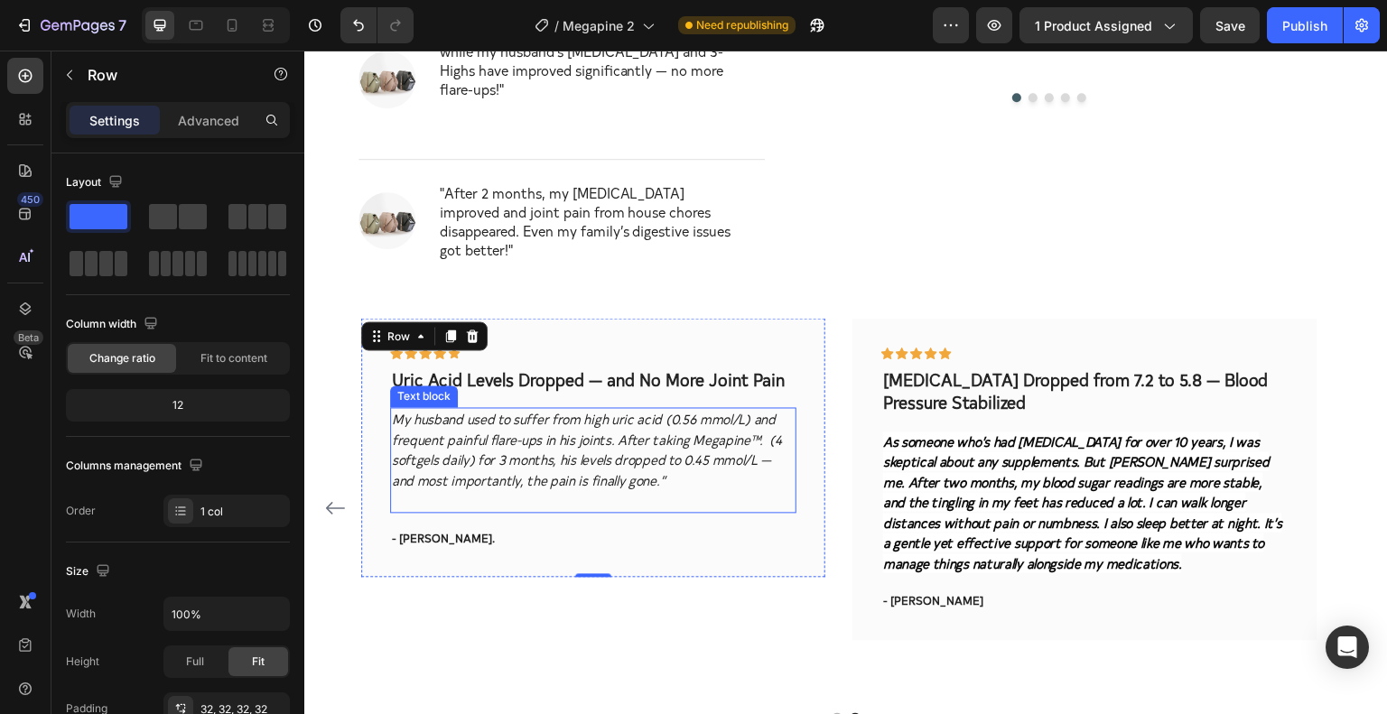
click at [602, 430] on icon "My husband used to suffer from high uric acid (0.56 mmol/L) and frequent painfu…" at bounding box center [587, 449] width 390 height 80
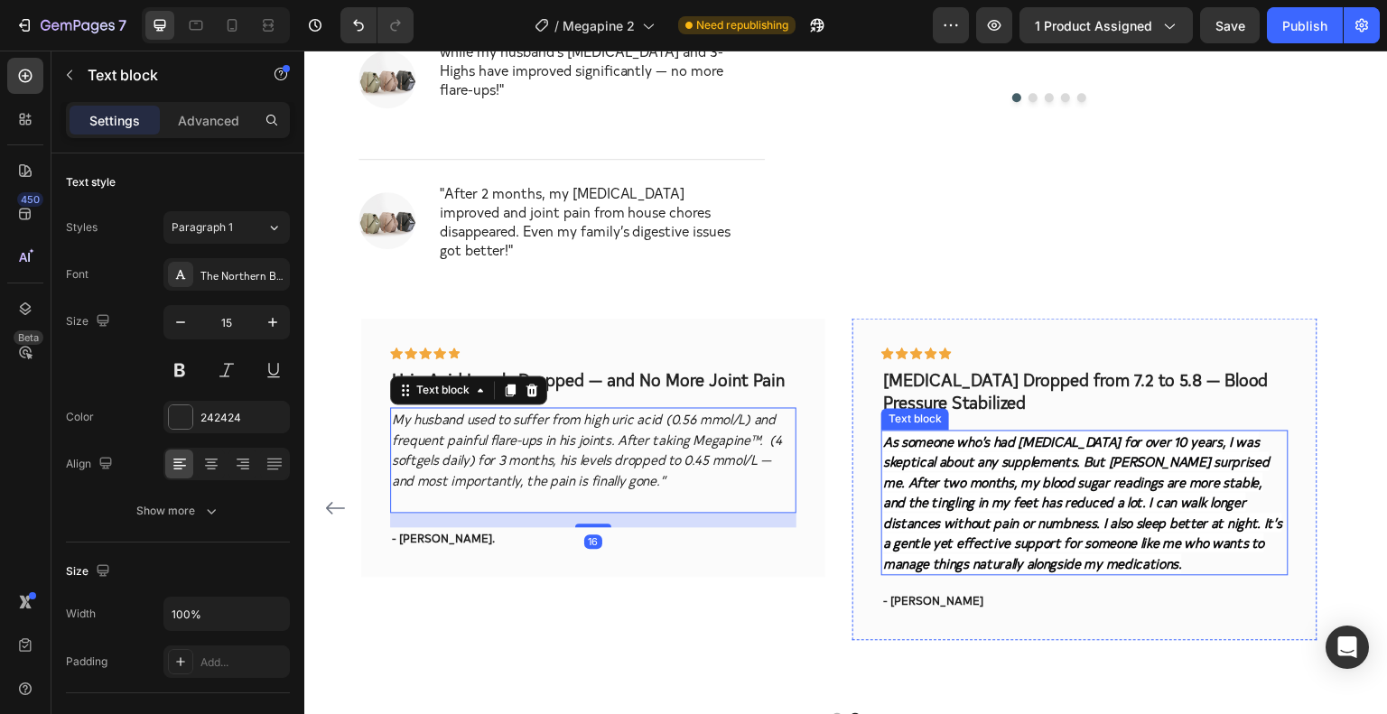
click at [984, 447] on strong "As someone who’s had Type 2 diabetes for over 10 years, I was skeptical about a…" at bounding box center [1082, 502] width 399 height 141
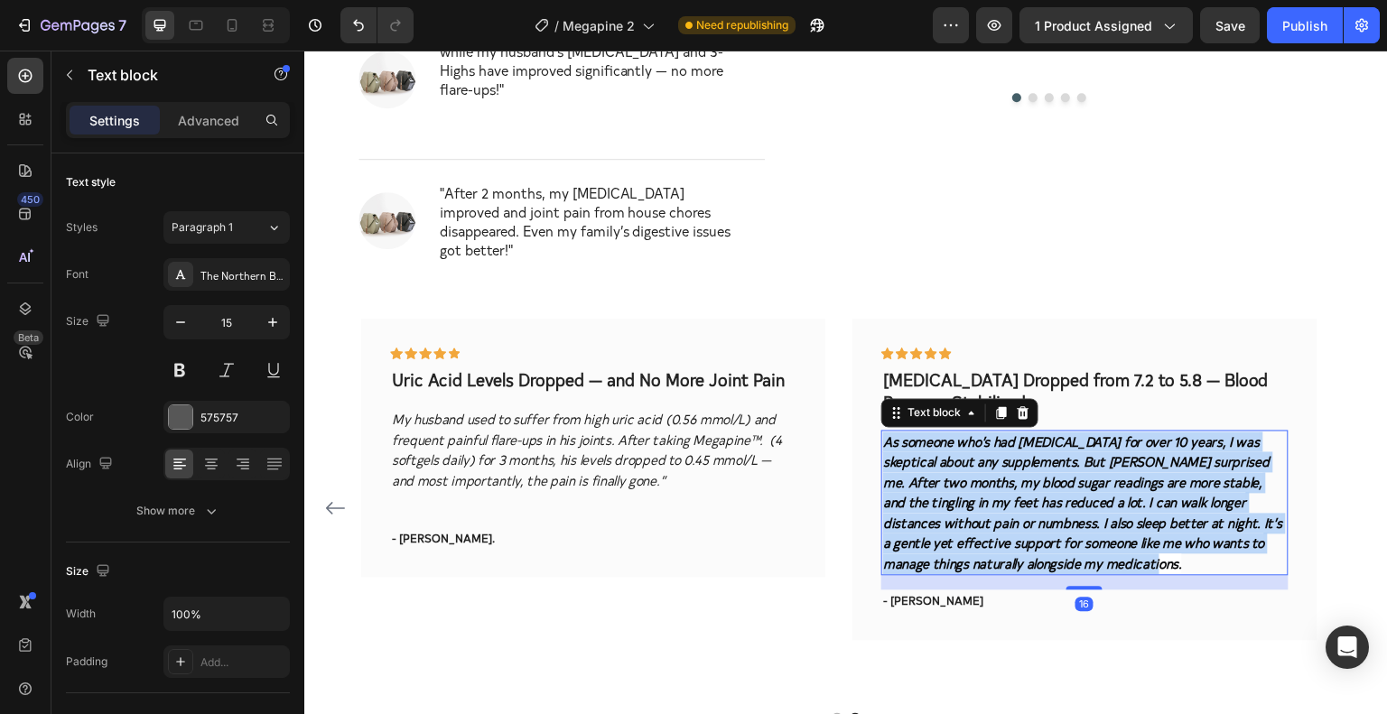
click at [984, 447] on strong "As someone who’s had Type 2 diabetes for over 10 years, I was skeptical about a…" at bounding box center [1082, 502] width 399 height 141
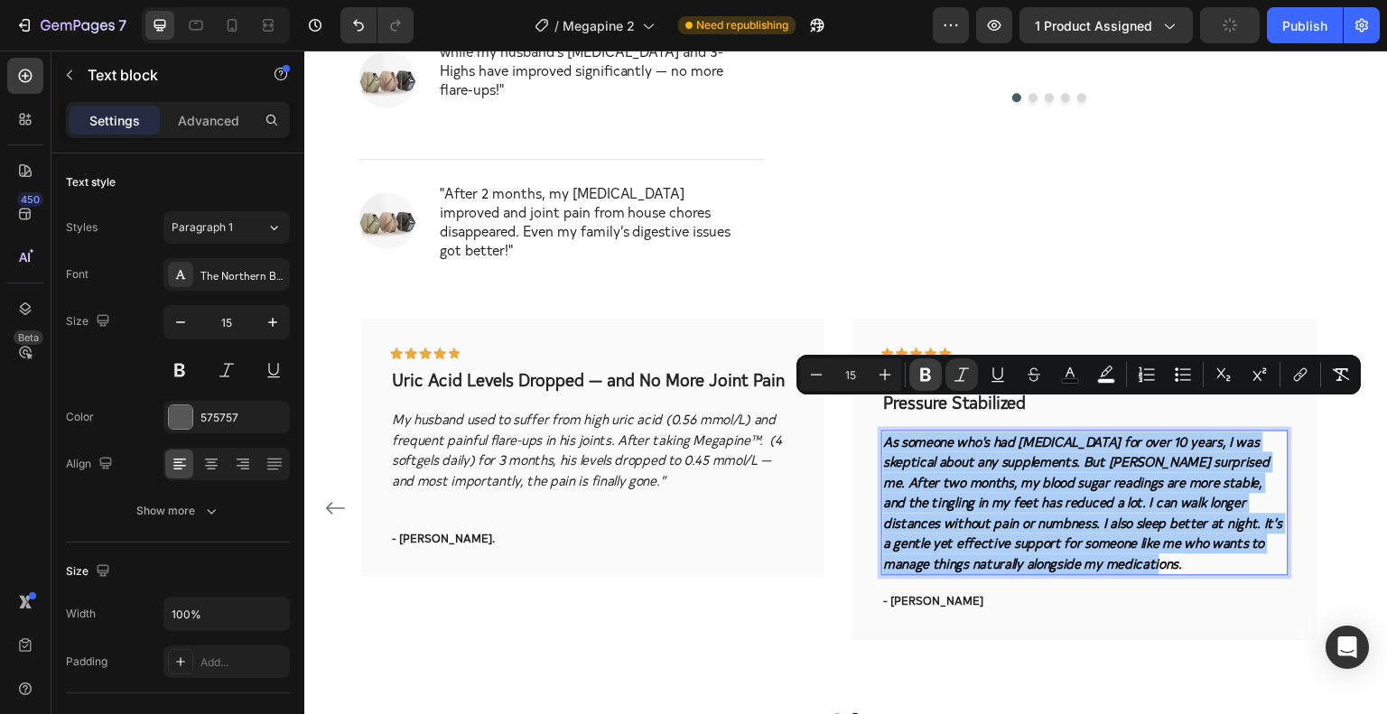
click at [928, 369] on icon "Editor contextual toolbar" at bounding box center [925, 376] width 11 height 14
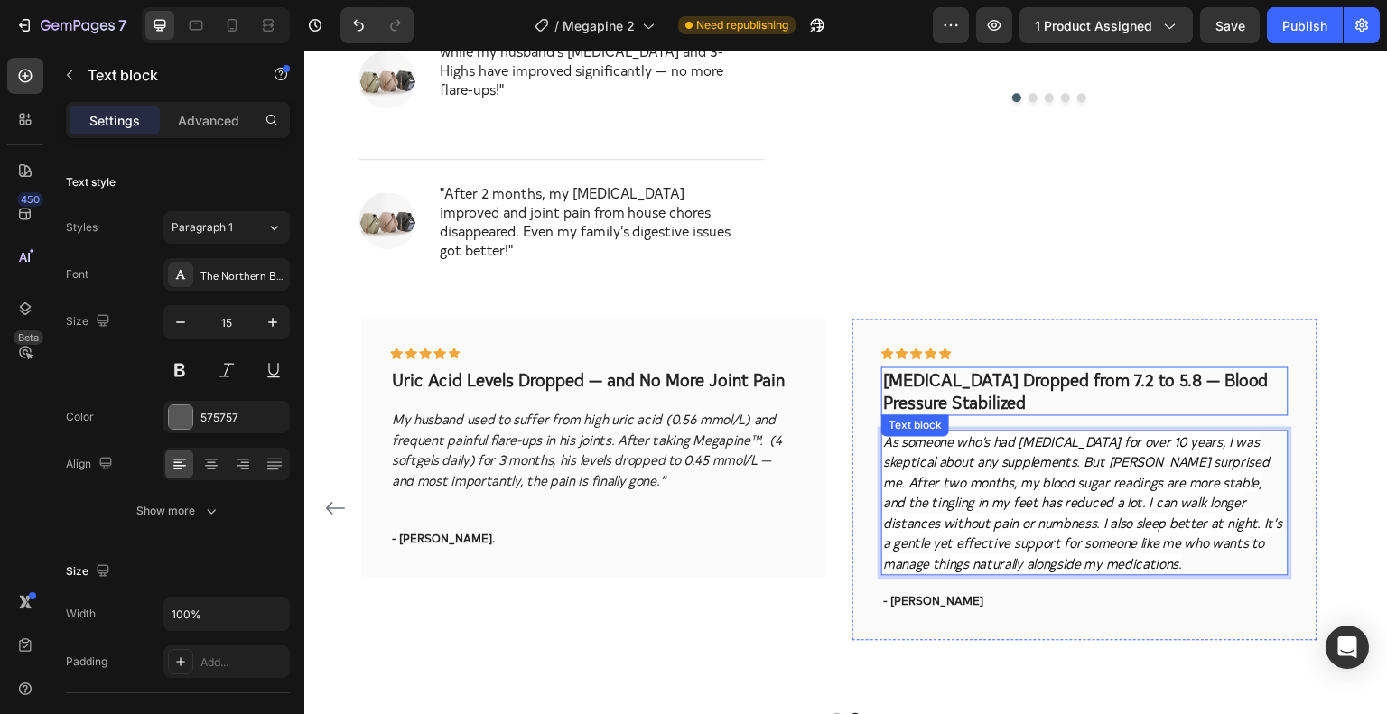
click at [1013, 369] on p "Cholesterol Dropped from 7.2 to 5.8 — Blood Pressure Stabilized" at bounding box center [1084, 391] width 403 height 44
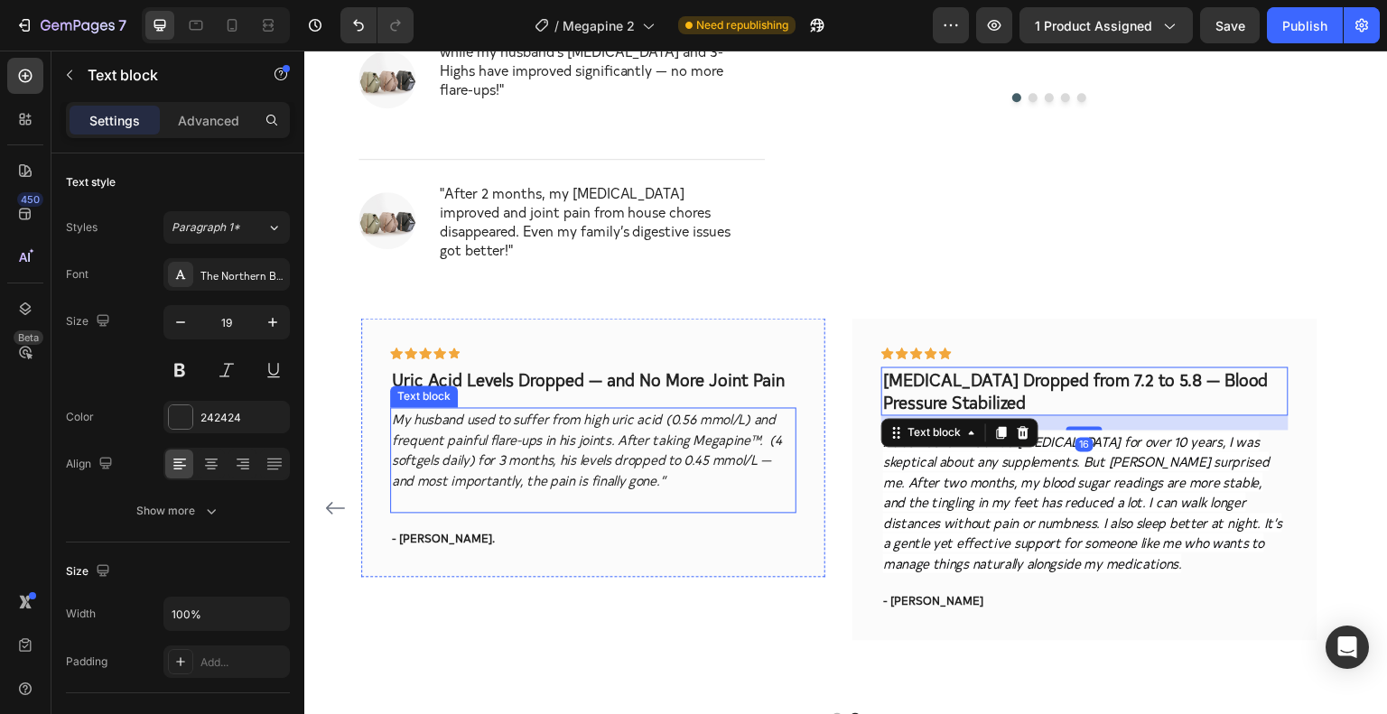
click at [528, 409] on icon "My husband used to suffer from high uric acid (0.56 mmol/L) and frequent painfu…" at bounding box center [587, 449] width 390 height 80
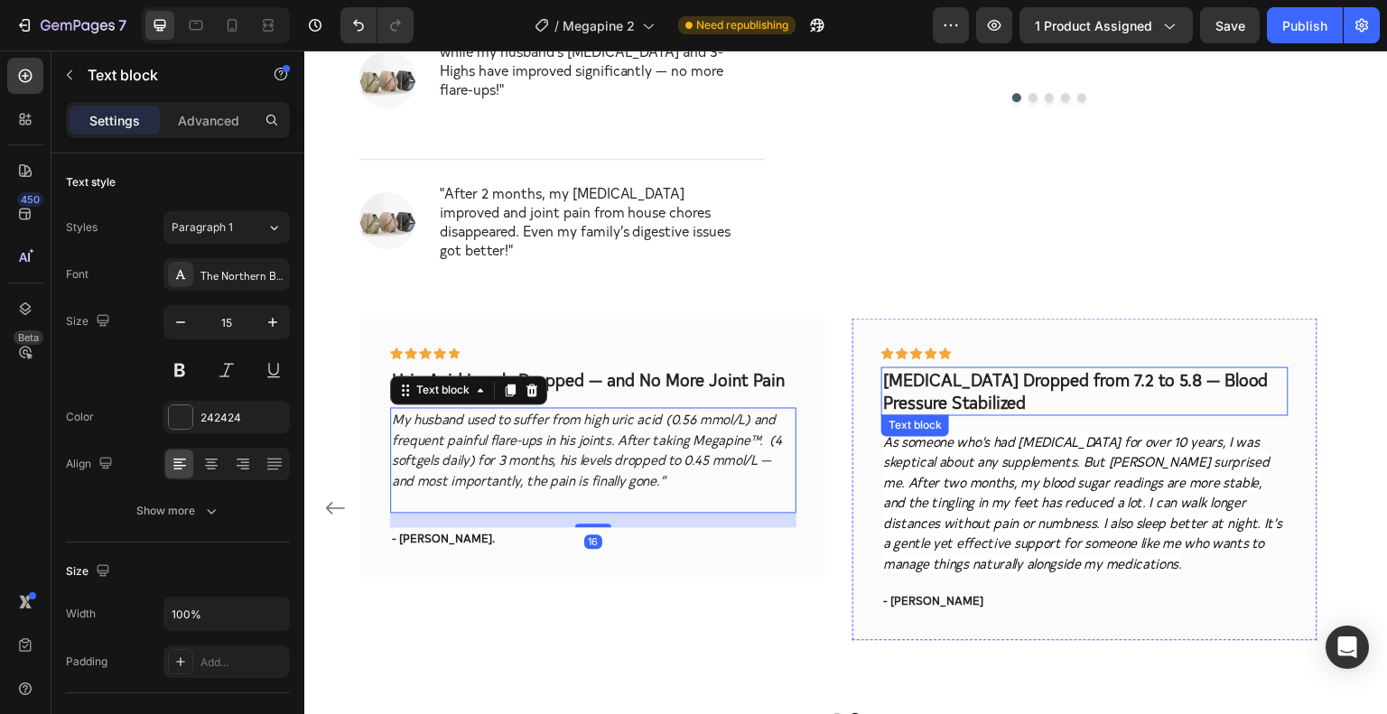
click at [932, 369] on p "Cholesterol Dropped from 7.2 to 5.8 — Blood Pressure Stabilized" at bounding box center [1084, 391] width 403 height 44
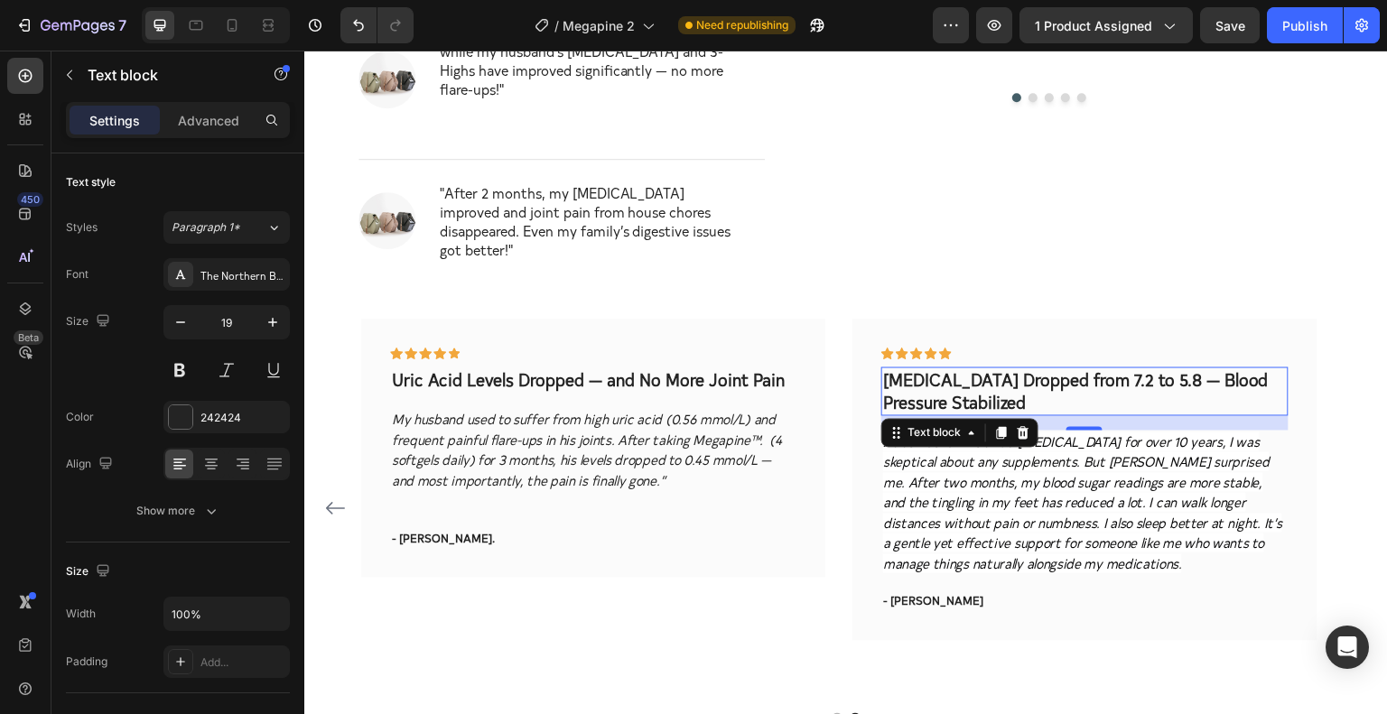
click at [459, 348] on icon at bounding box center [454, 353] width 11 height 11
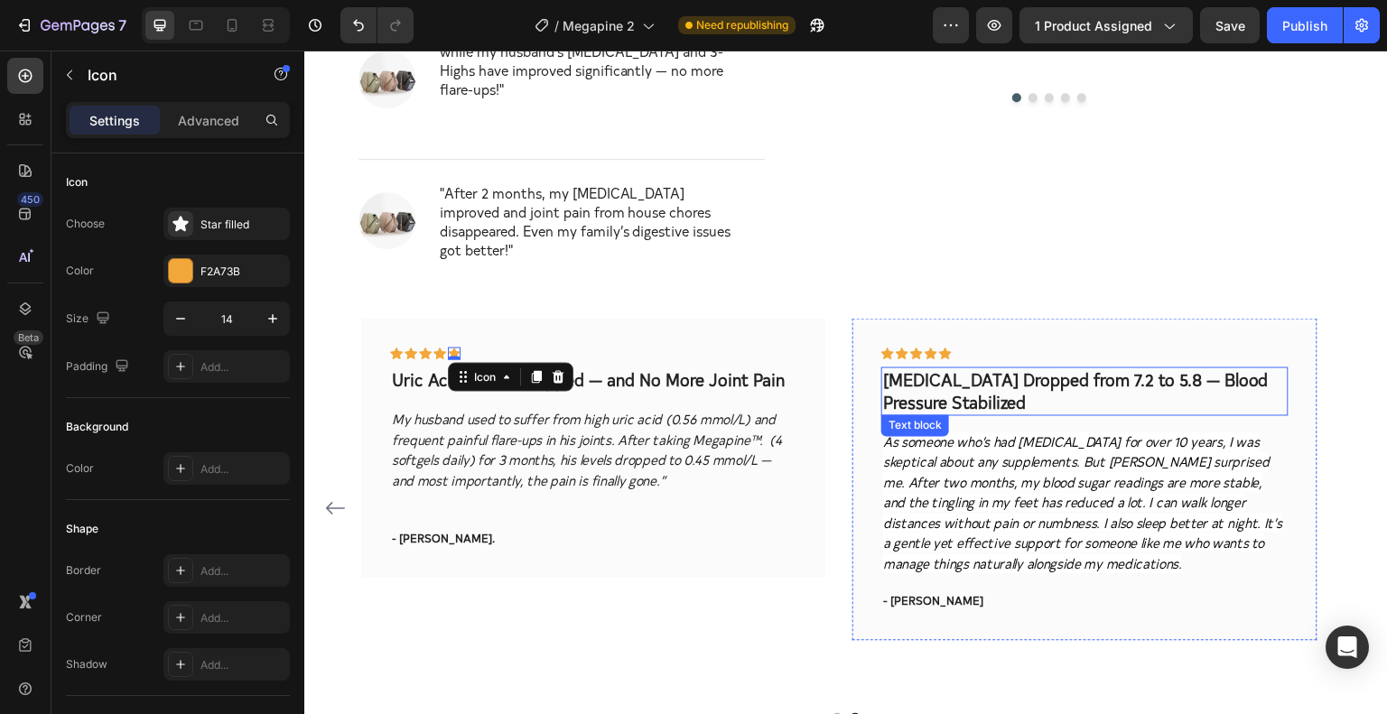
click at [1029, 369] on p "Cholesterol Dropped from 7.2 to 5.8 — Blood Pressure Stabilized" at bounding box center [1084, 391] width 403 height 44
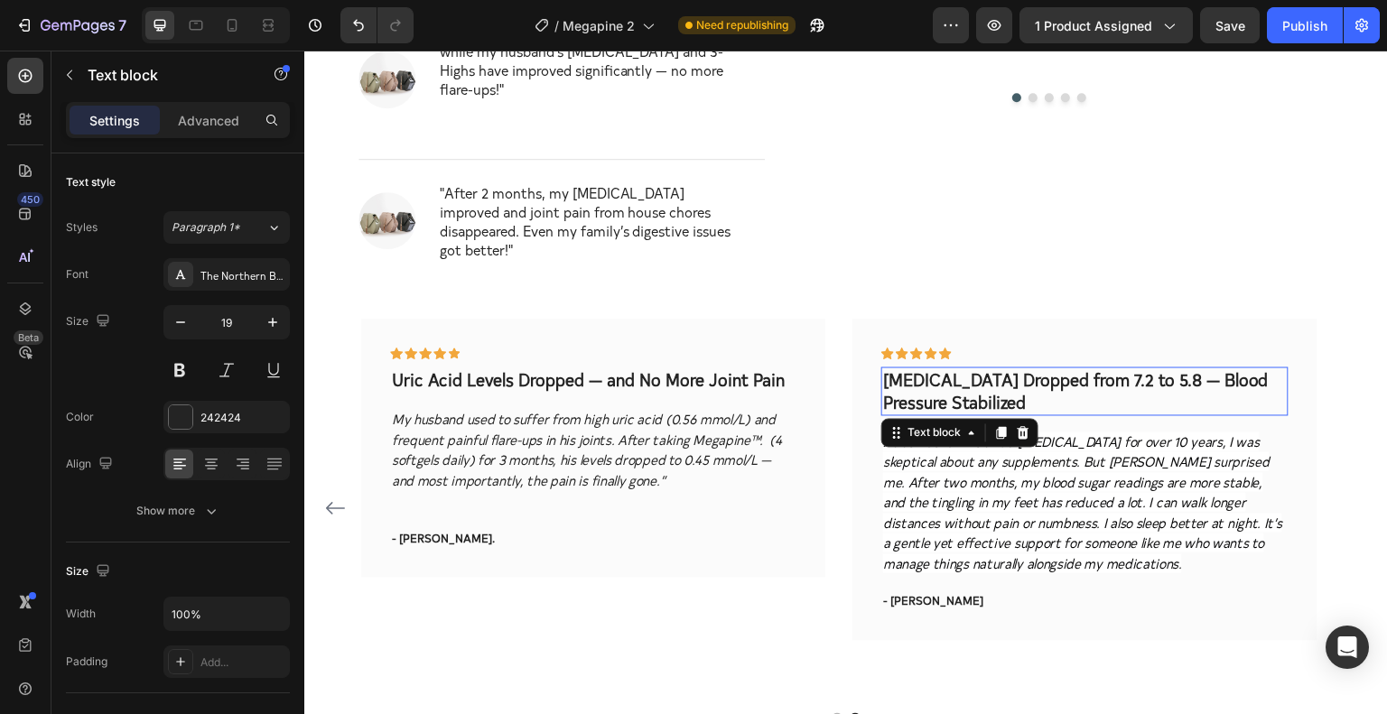
click at [1029, 369] on p "Cholesterol Dropped from 7.2 to 5.8 — Blood Pressure Stabilized" at bounding box center [1084, 391] width 403 height 44
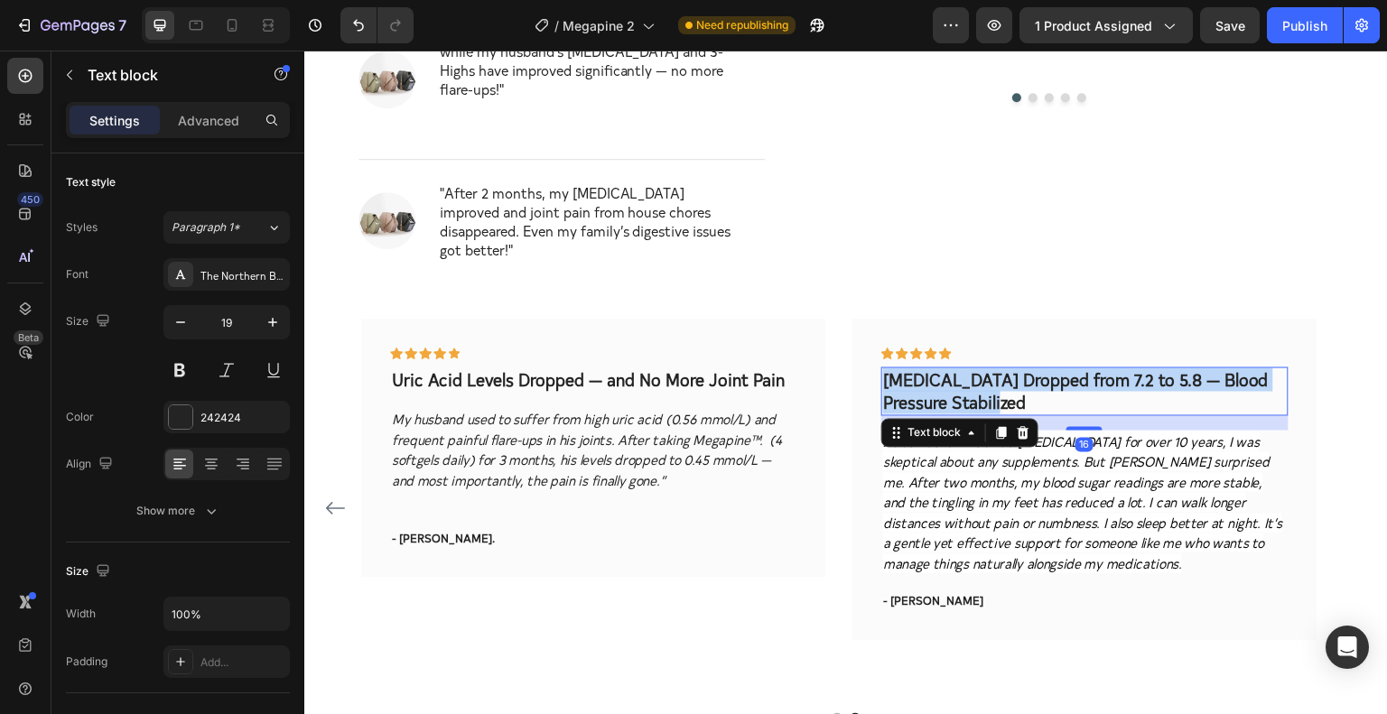
click at [1029, 369] on p "Cholesterol Dropped from 7.2 to 5.8 — Blood Pressure Stabilized" at bounding box center [1084, 391] width 403 height 44
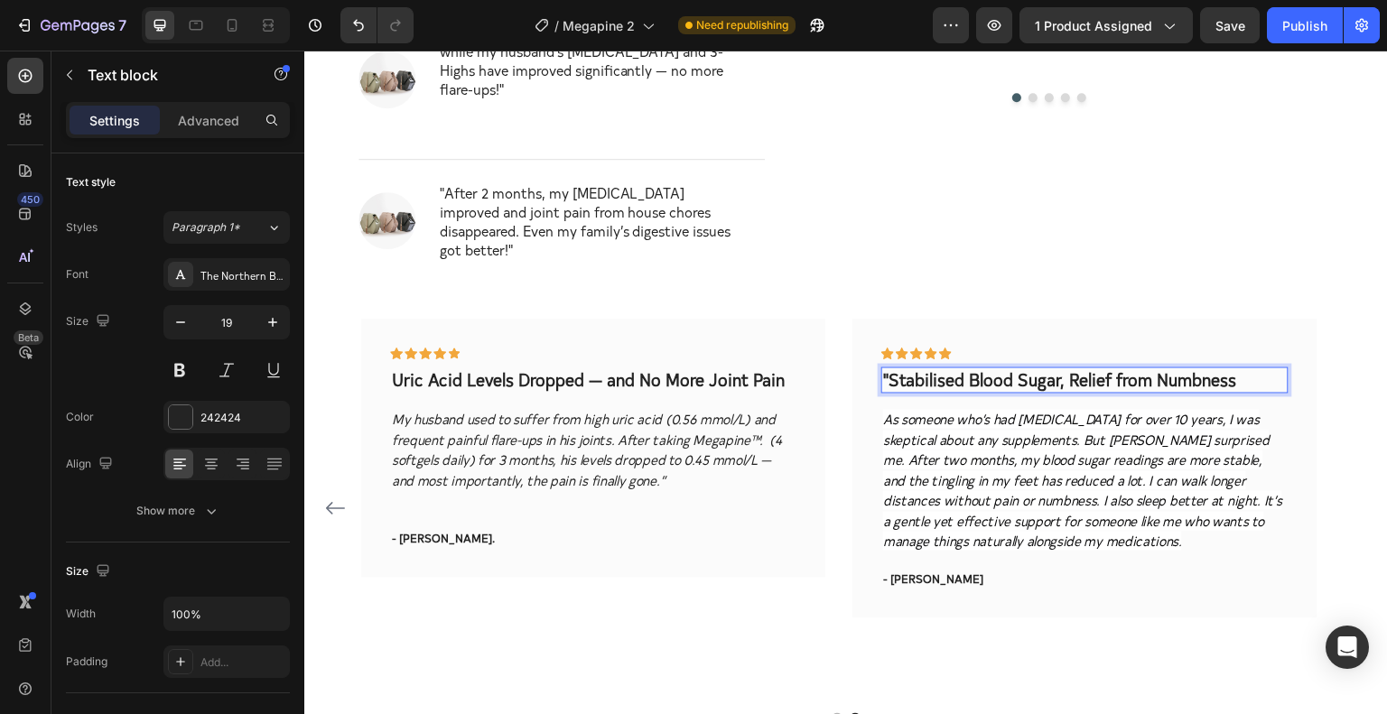
click at [989, 369] on p ""Stabilised Blood Sugar, Relief from Numbness" at bounding box center [1084, 380] width 403 height 23
click at [910, 369] on p ""Stabilised Blood Sugar, Relief from Numbness" at bounding box center [1084, 380] width 403 height 23
click at [894, 369] on p ""Stabilized Blood Sugar, Relief from Numbness" at bounding box center [1084, 380] width 403 height 23
click at [887, 369] on p ""Stabilized Blood Sugar, Relief from Numbness" at bounding box center [1084, 380] width 403 height 23
click at [899, 409] on icon "As someone who’s had Type 2 diabetes for over 10 years, I was skeptical about a…" at bounding box center [1082, 479] width 399 height 141
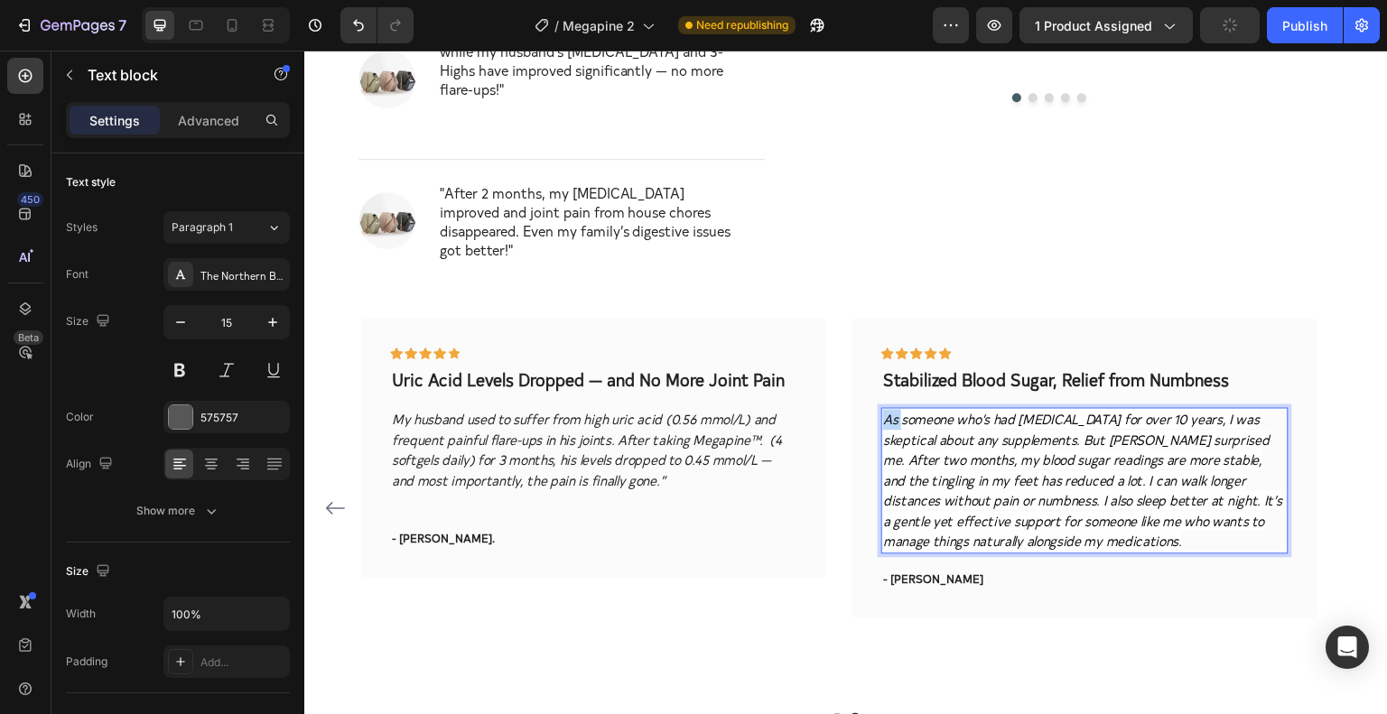
click at [885, 409] on icon "As someone who’s had Type 2 diabetes for over 10 years, I was skeptical about a…" at bounding box center [1082, 479] width 399 height 141
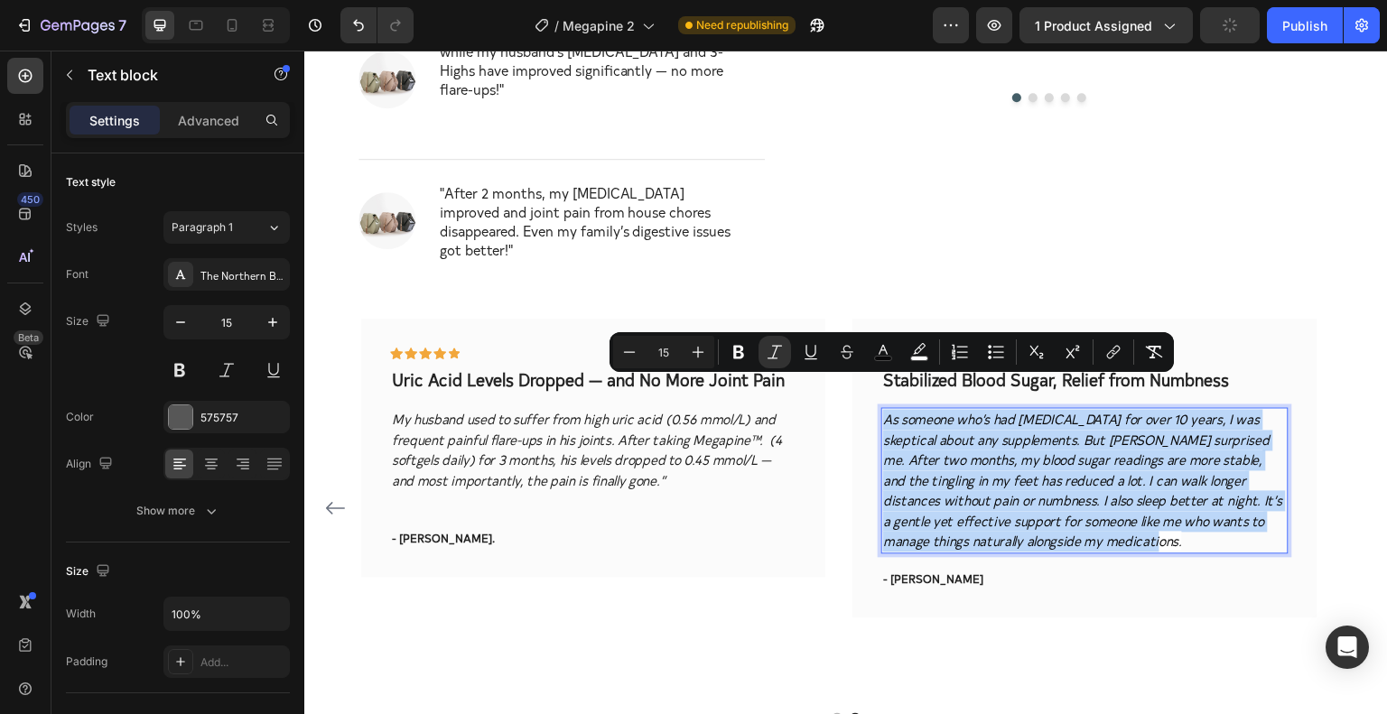
click at [885, 409] on icon "As someone who’s had Type 2 diabetes for over 10 years, I was skeptical about a…" at bounding box center [1082, 479] width 399 height 141
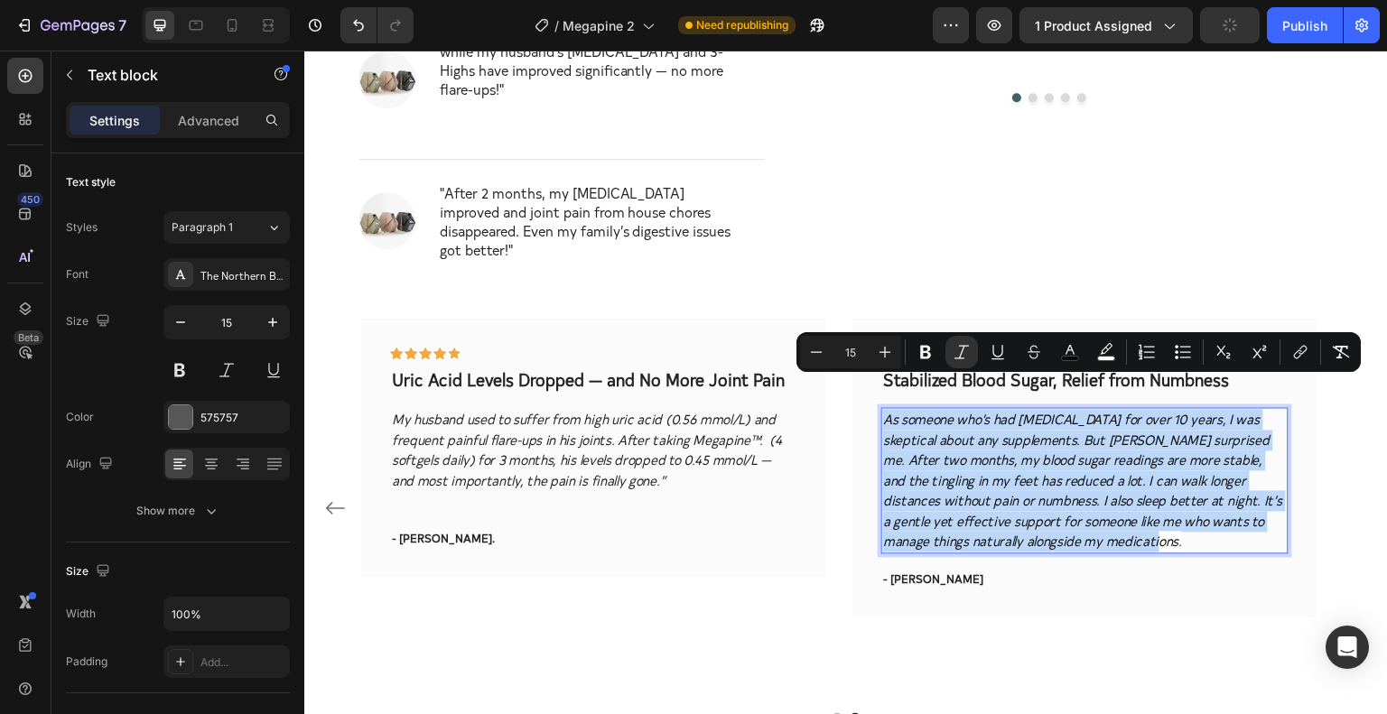
click at [888, 409] on icon "As someone who’s had Type 2 diabetes for over 10 years, I was skeptical about a…" at bounding box center [1082, 479] width 399 height 141
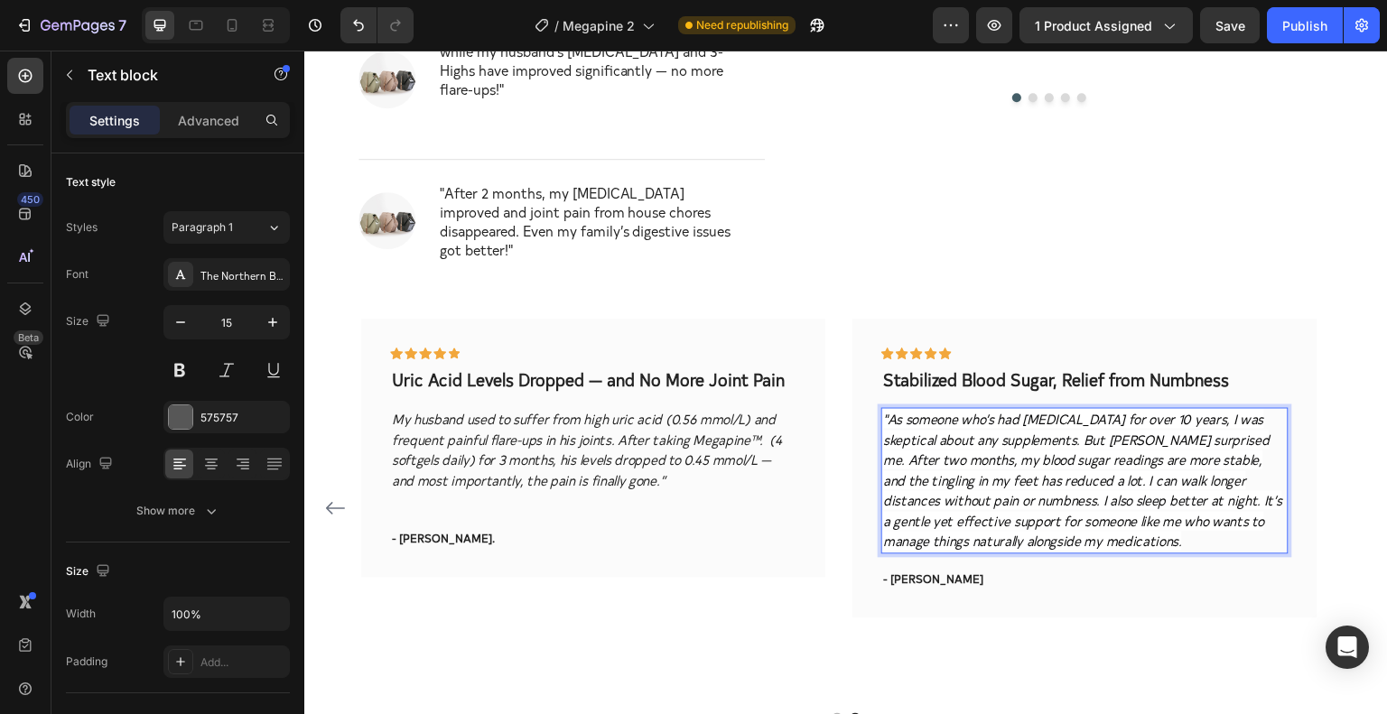
click at [1144, 512] on p ""As someone who’s had Type 2 diabetes for over 10 years, I was skeptical about …" at bounding box center [1084, 480] width 403 height 143
click at [1137, 536] on div "Icon Icon Icon Icon Icon Row Stabilized Blood Sugar, Relief from Numbness Text …" at bounding box center [1085, 468] width 406 height 242
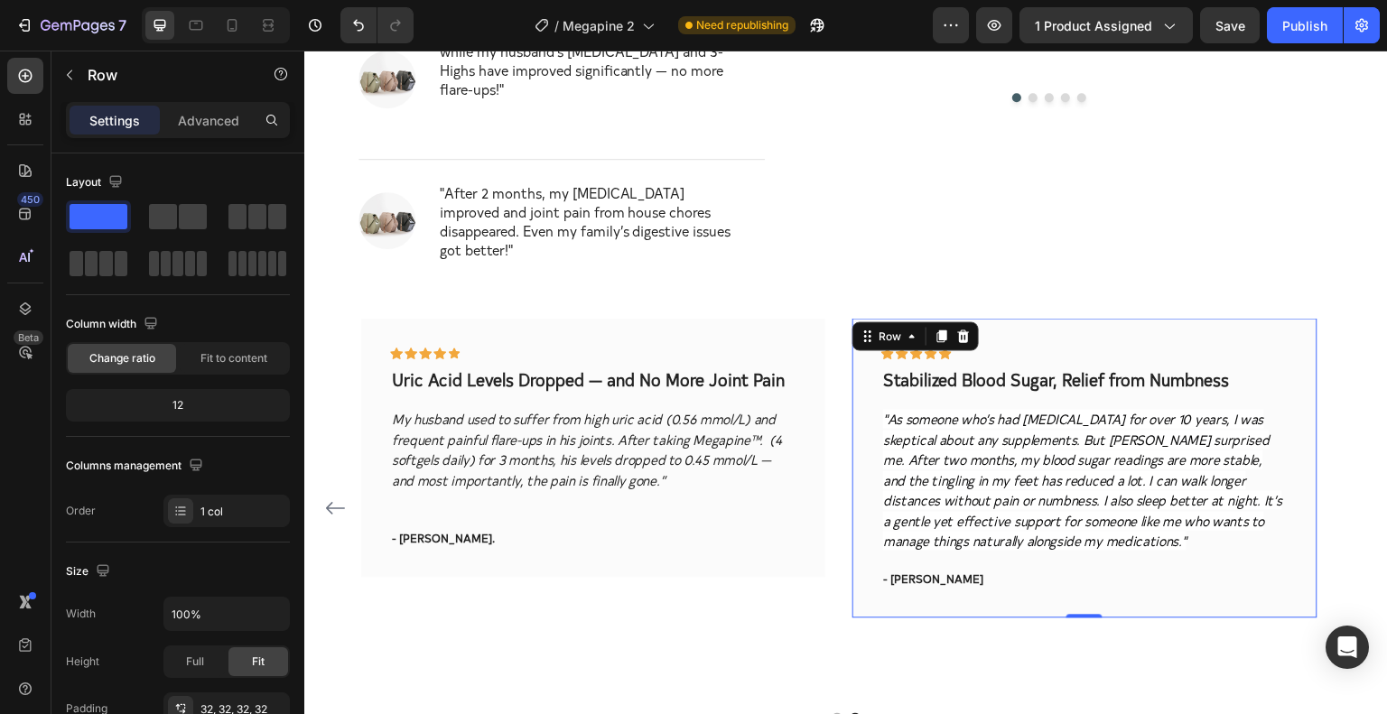
click at [1007, 570] on p "- [PERSON_NAME]" at bounding box center [1084, 579] width 403 height 18
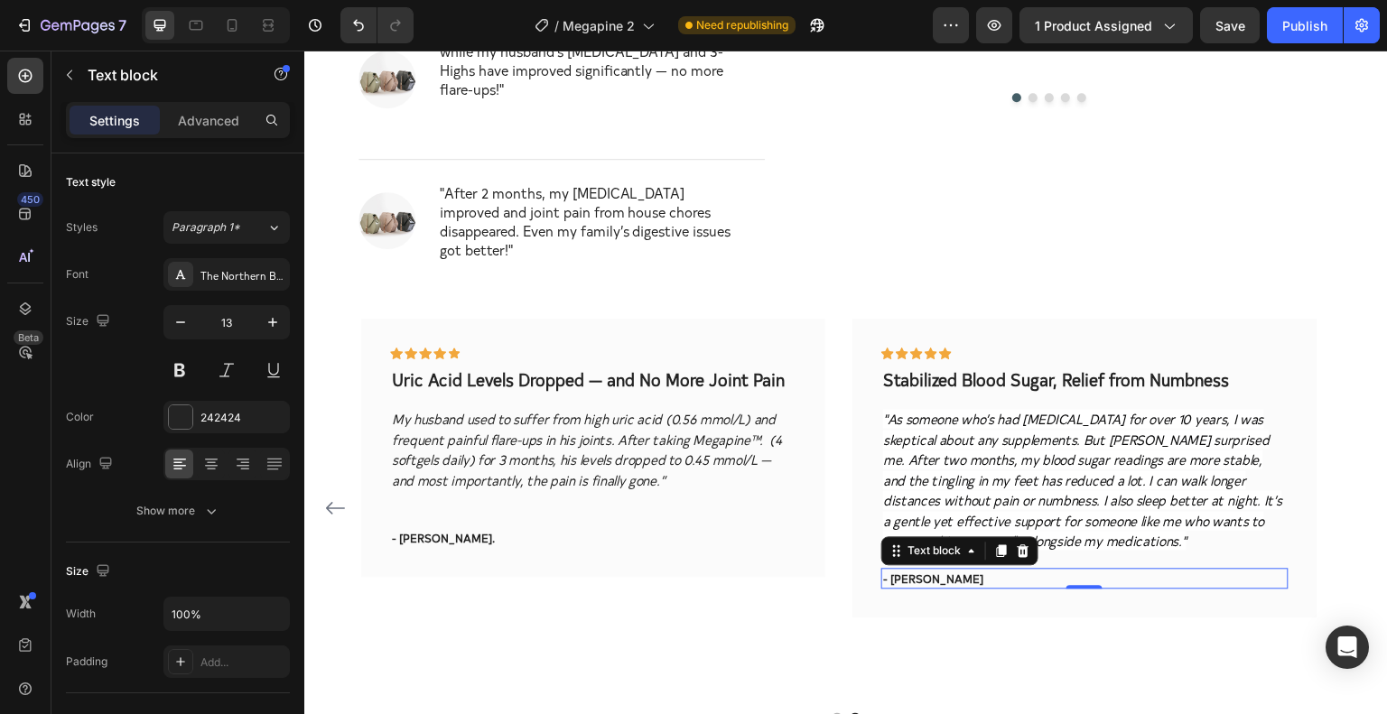
click at [930, 570] on p "- [PERSON_NAME]" at bounding box center [1084, 579] width 403 height 18
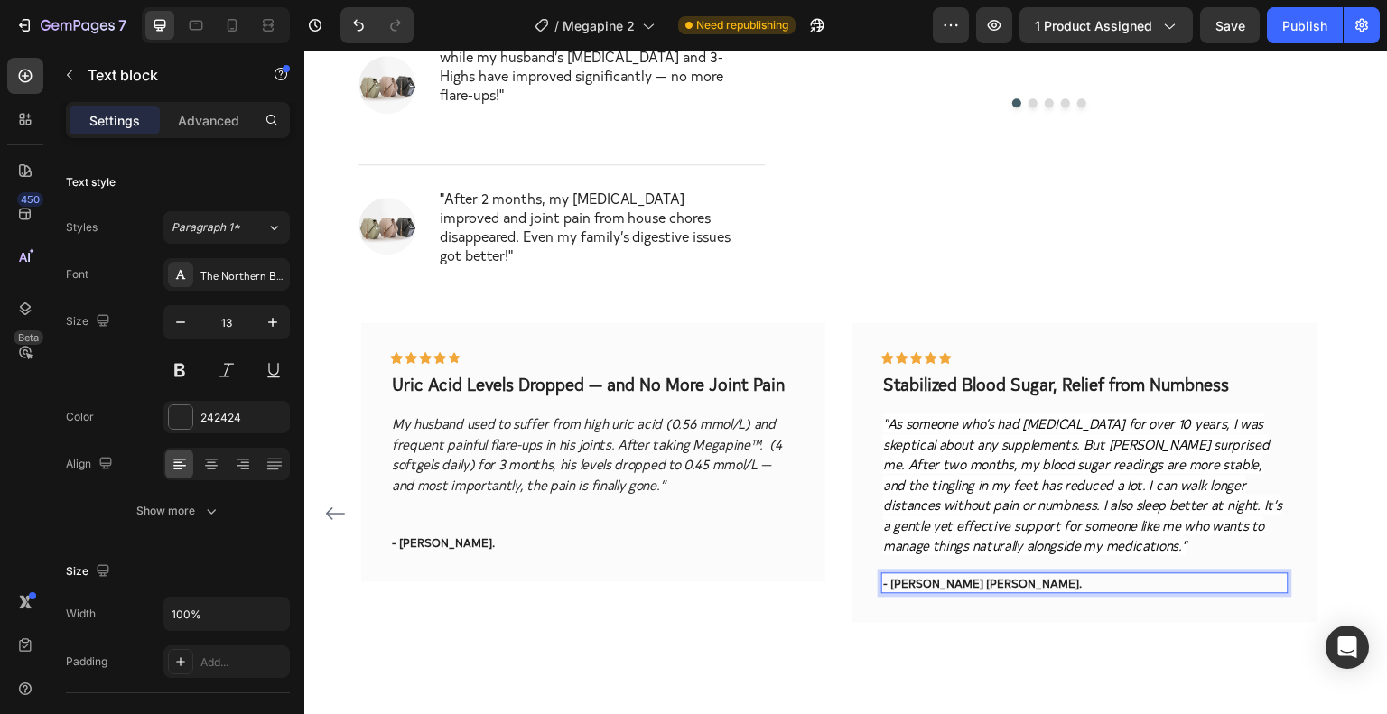
scroll to position [2080, 0]
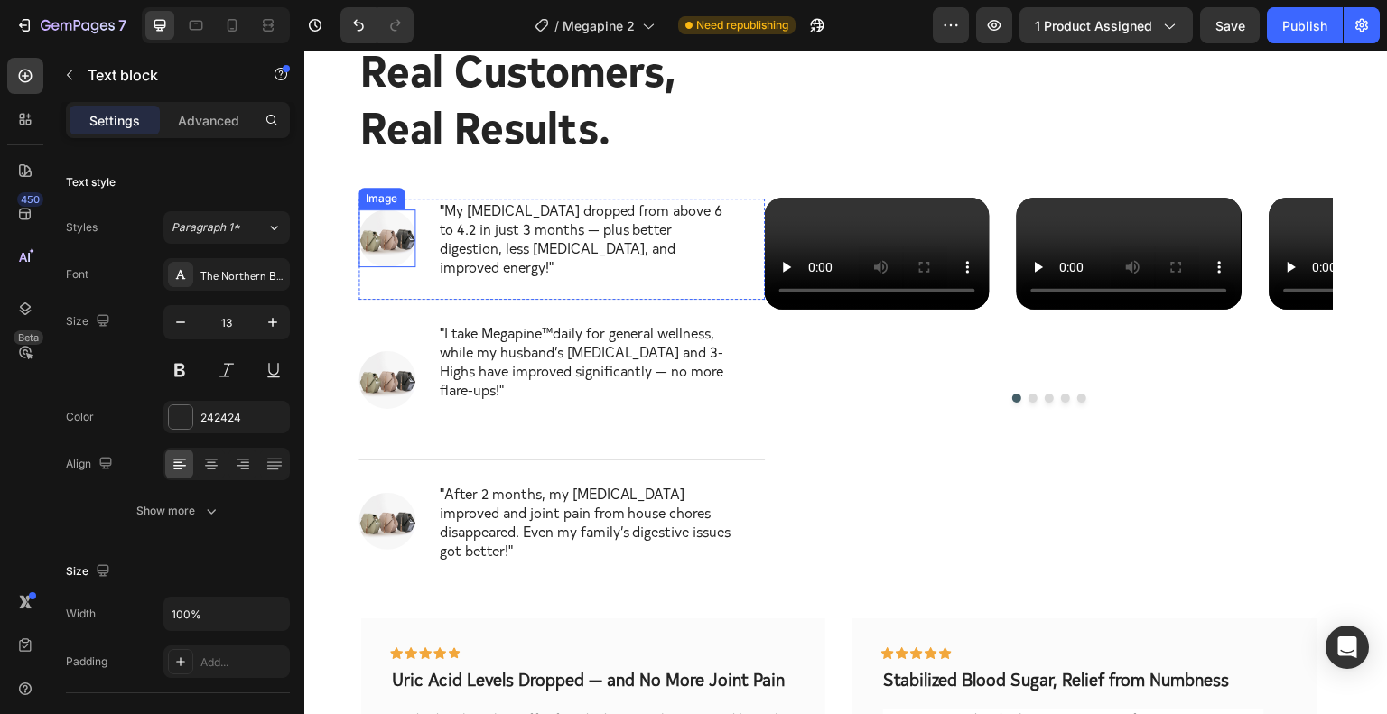
click at [390, 242] on img at bounding box center [387, 238] width 57 height 57
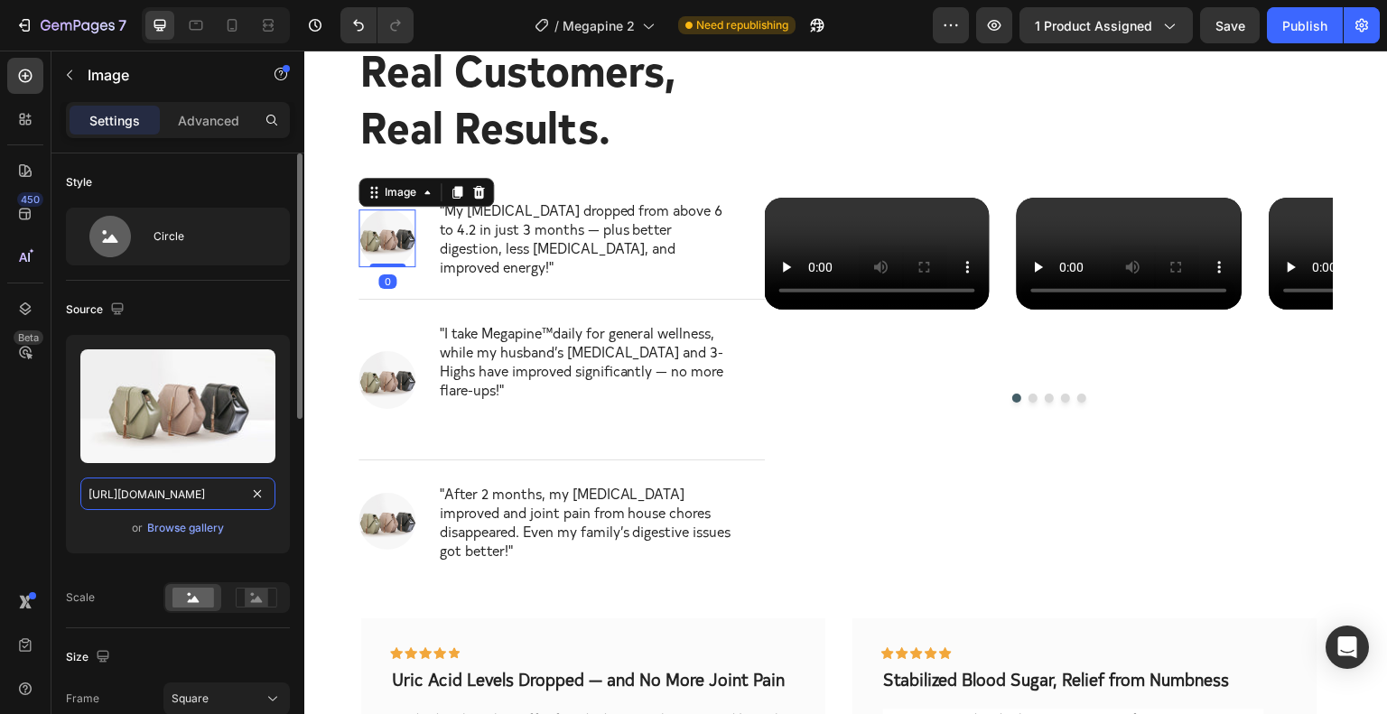
click at [209, 494] on input "[URL][DOMAIN_NAME]" at bounding box center [177, 494] width 195 height 33
paste input "0713/9177/2907/files/Review_icon_f09074e5-191c-468e-8835-914141eef2ee.png?v=175…"
type input "https://cdn.shopify.com/s/files/1/0713/9177/2907/files/Review_icon_f09074e5-191…"
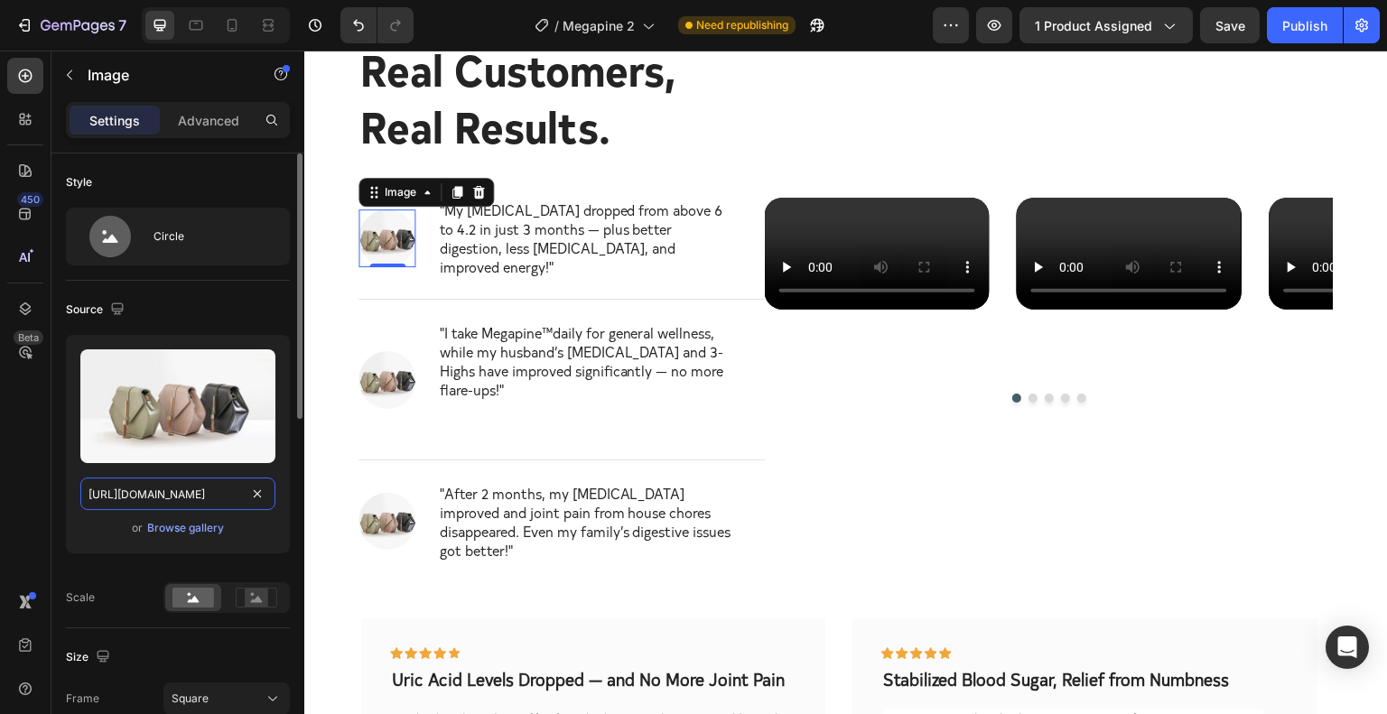
scroll to position [0, 511]
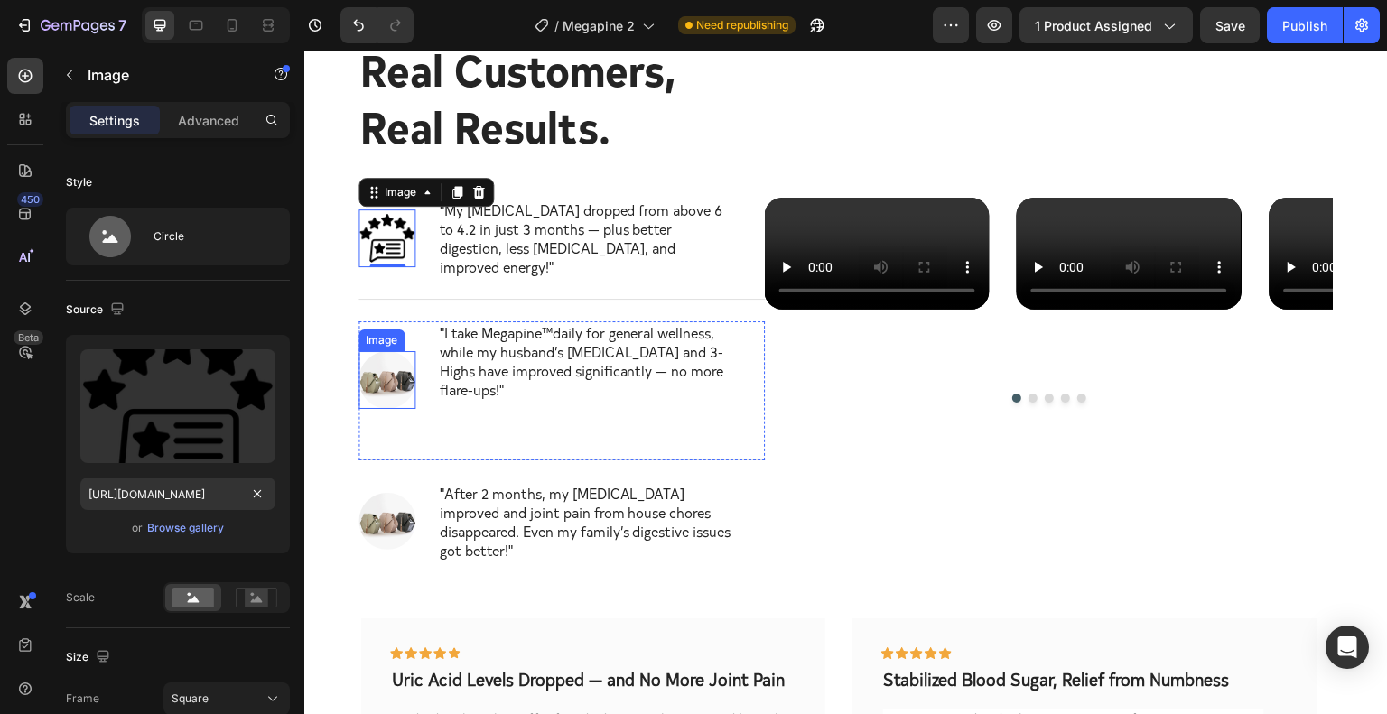
click at [382, 351] on img at bounding box center [387, 379] width 57 height 57
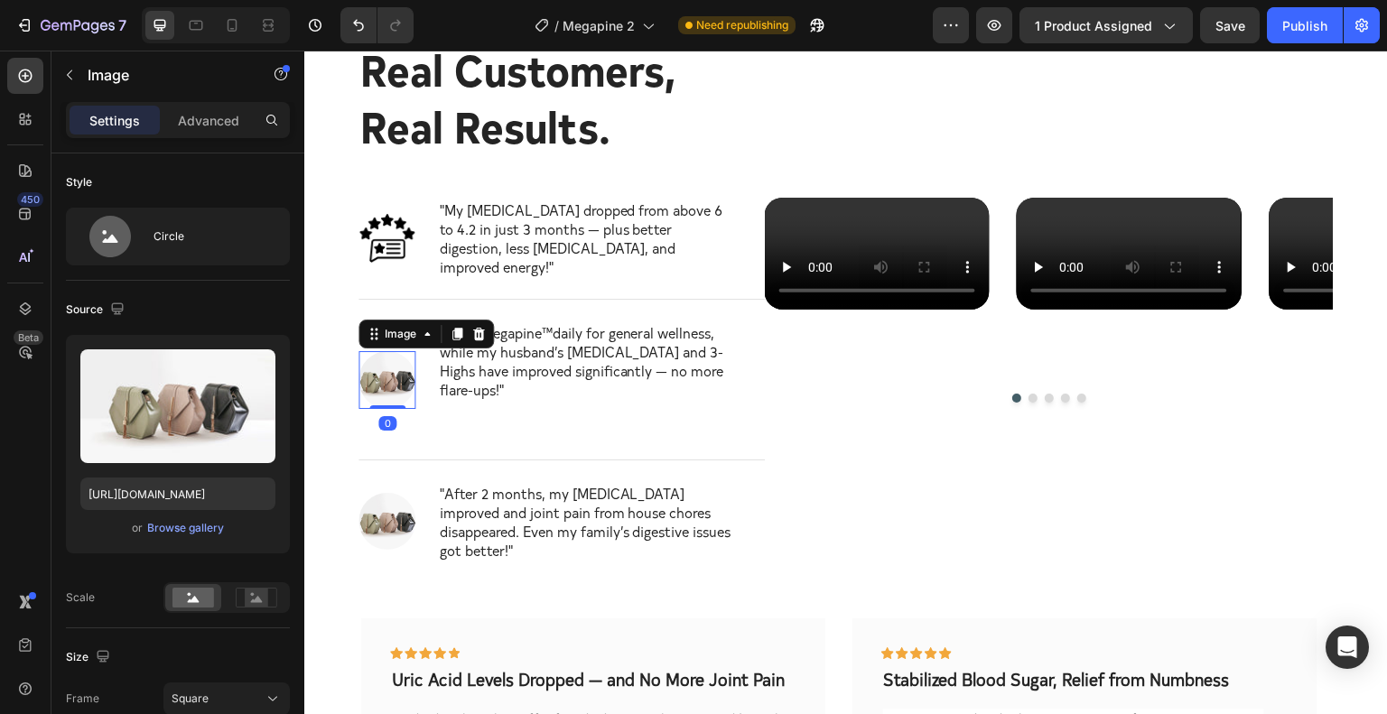
click at [382, 351] on img at bounding box center [387, 379] width 57 height 57
click at [184, 498] on input "[URL][DOMAIN_NAME]" at bounding box center [177, 494] width 195 height 33
paste input "0713/9177/2907/files/Review_icon_f09074e5-191c-468e-8835-914141eef2ee.png?v=175…"
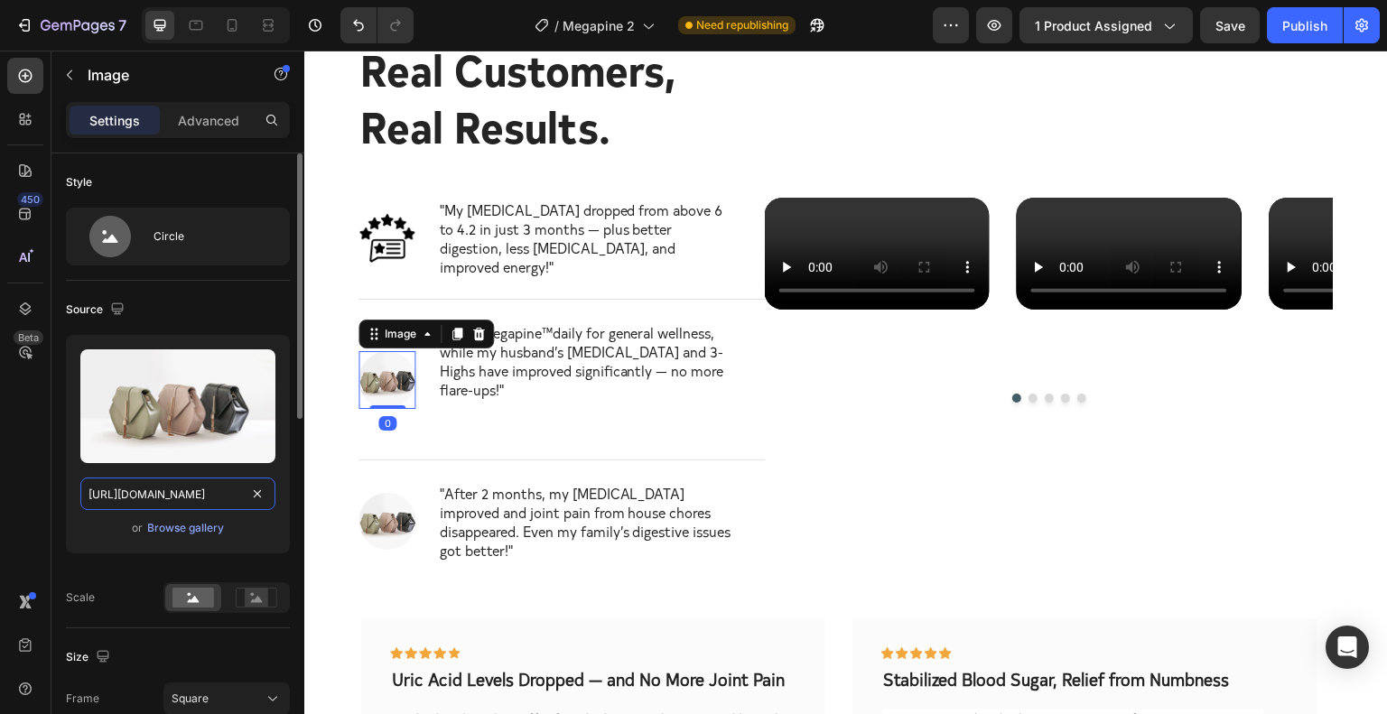
type input "https://cdn.shopify.com/s/files/1/0713/9177/2907/files/Review_icon_f09074e5-191…"
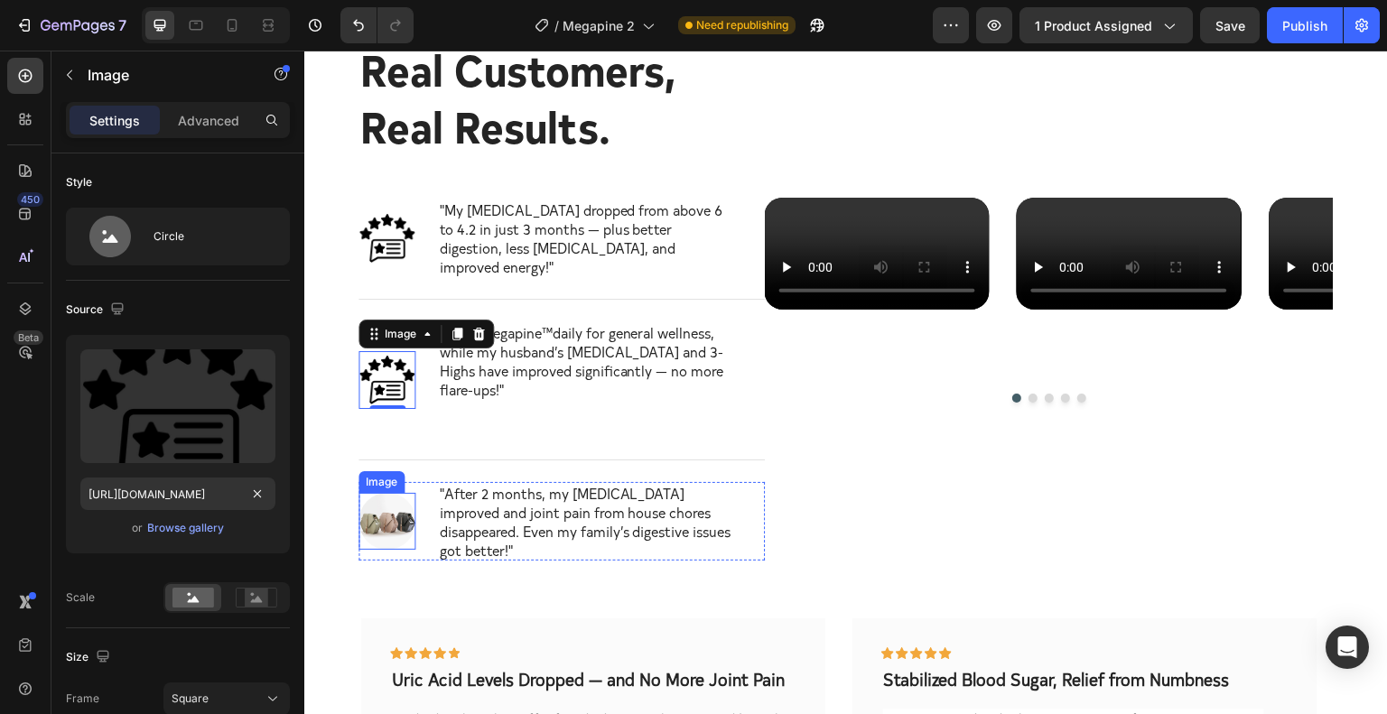
click at [385, 493] on img at bounding box center [387, 521] width 57 height 57
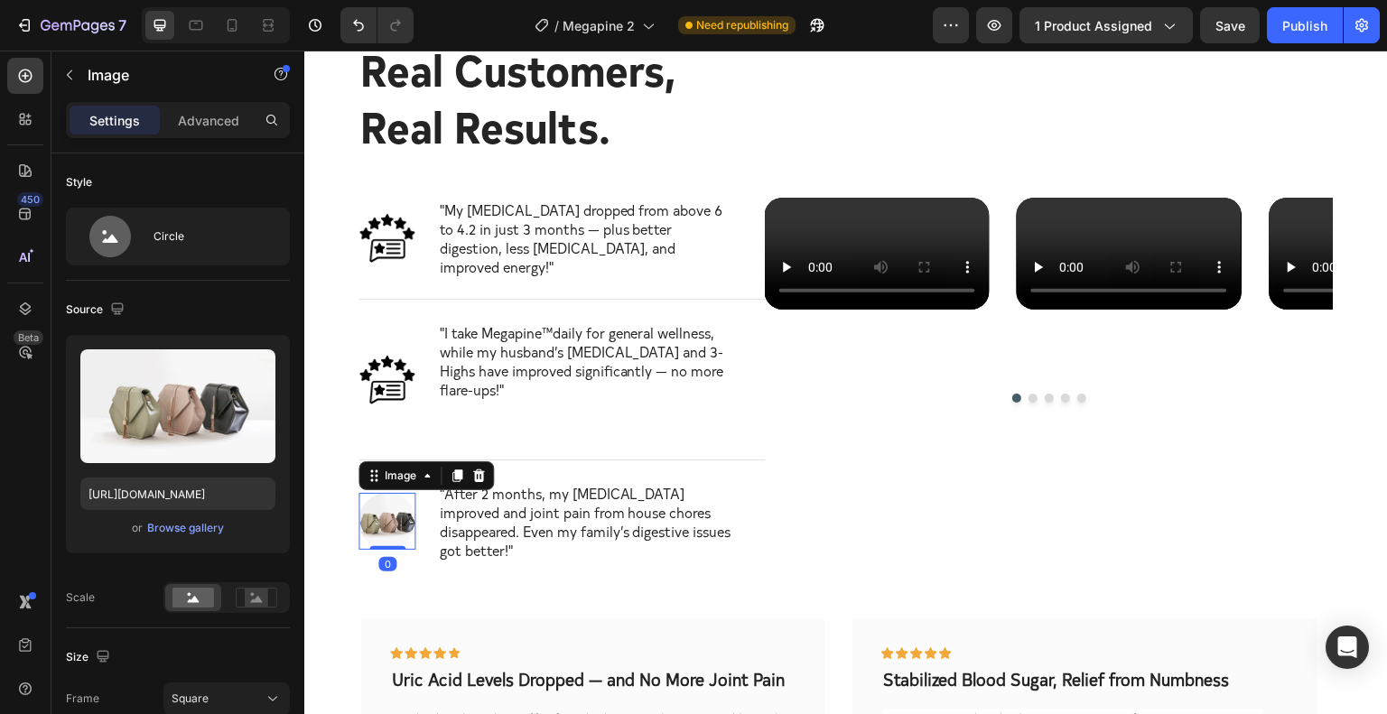
click at [385, 493] on img at bounding box center [387, 521] width 57 height 57
click at [188, 499] on input "[URL][DOMAIN_NAME]" at bounding box center [177, 494] width 195 height 33
paste input "0713/9177/2907/files/Review_icon_f09074e5-191c-468e-8835-914141eef2ee.png?v=175…"
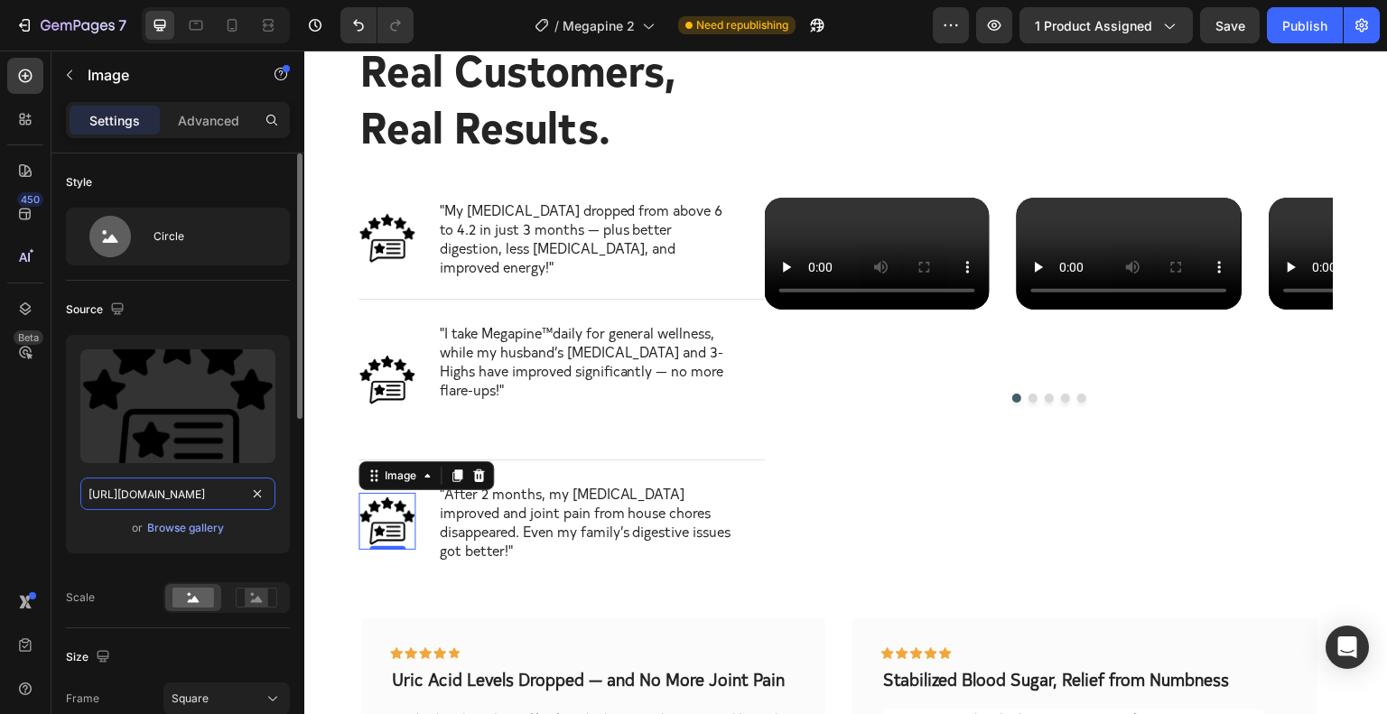
type input "https://cdn.shopify.com/s/files/1/0713/9177/2907/files/Review_icon_f09074e5-191…"
click at [80, 553] on div "Upload Image https://cdn.shopify.com/s/files/1/0713/9177/2907/files/Review_icon…" at bounding box center [178, 451] width 224 height 233
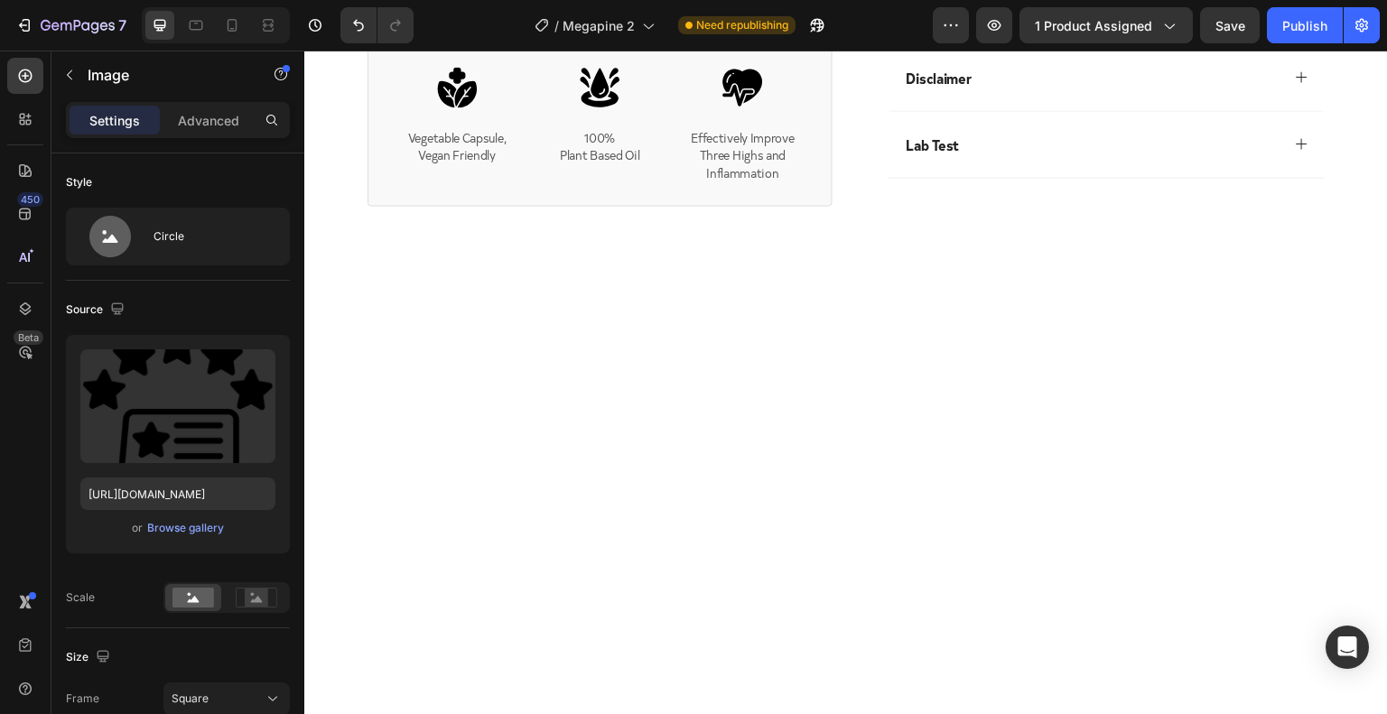
scroll to position [0, 0]
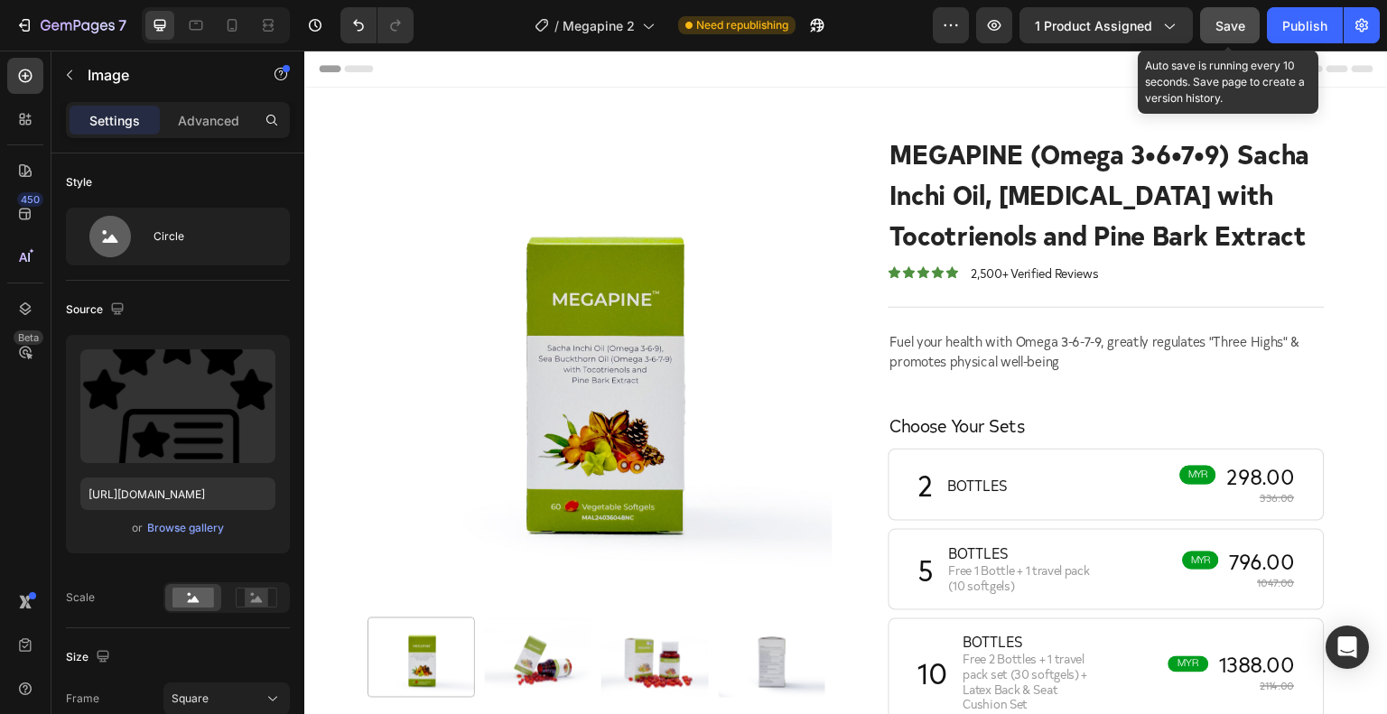
click at [1228, 32] on span "Save" at bounding box center [1231, 25] width 30 height 15
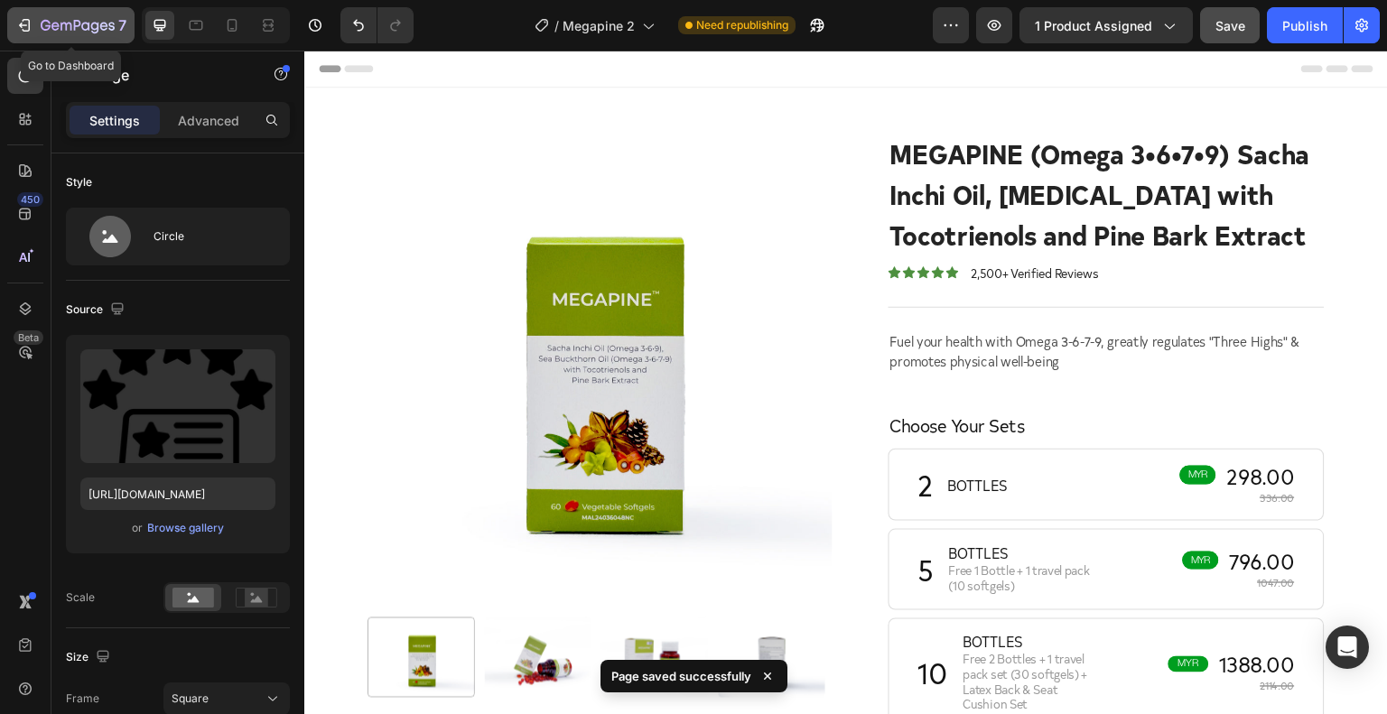
click at [18, 23] on icon "button" at bounding box center [24, 25] width 18 height 18
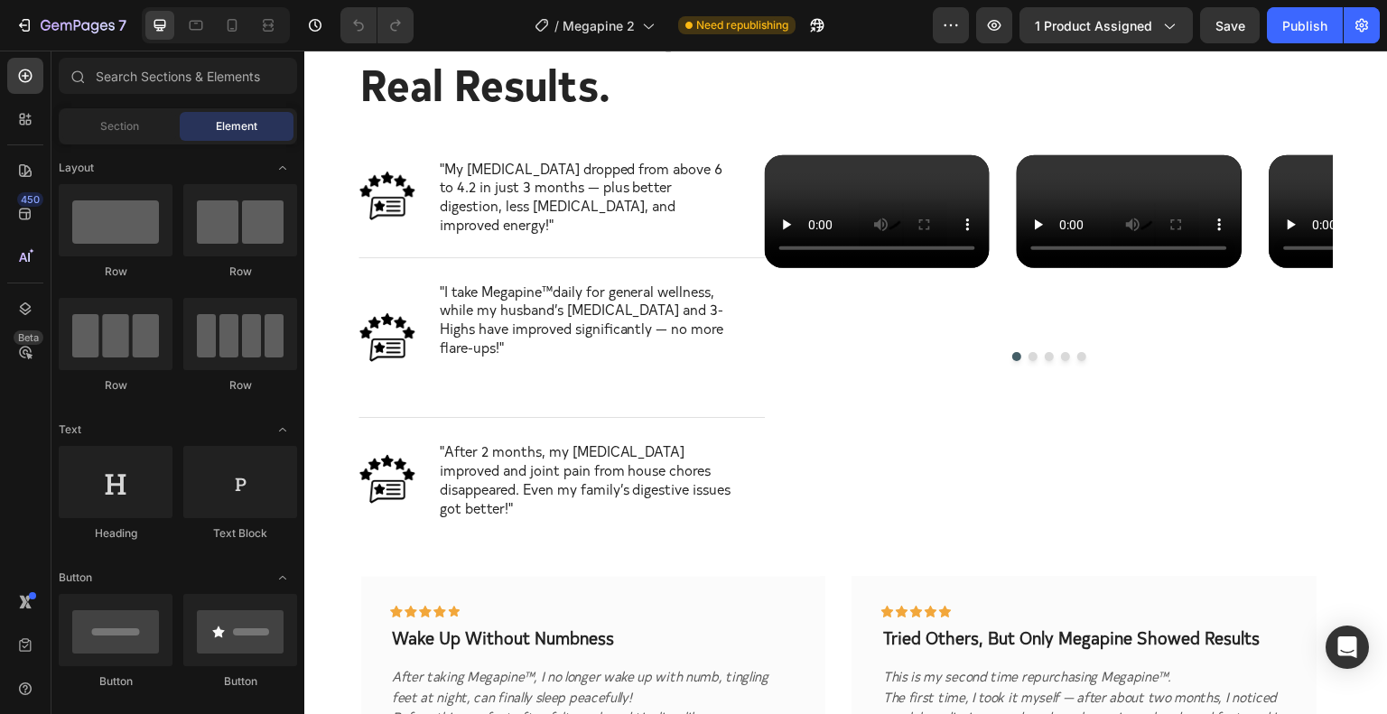
scroll to position [2290, 0]
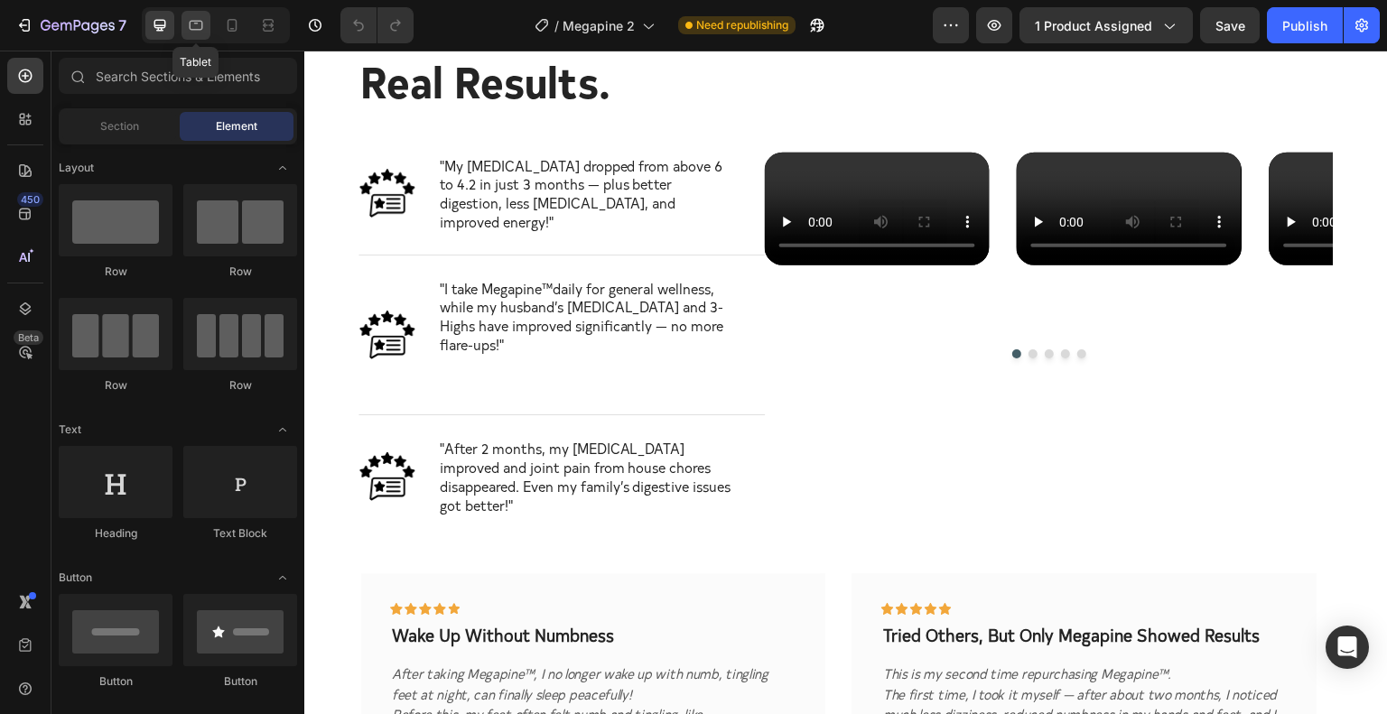
click at [190, 26] on icon at bounding box center [197, 26] width 14 height 10
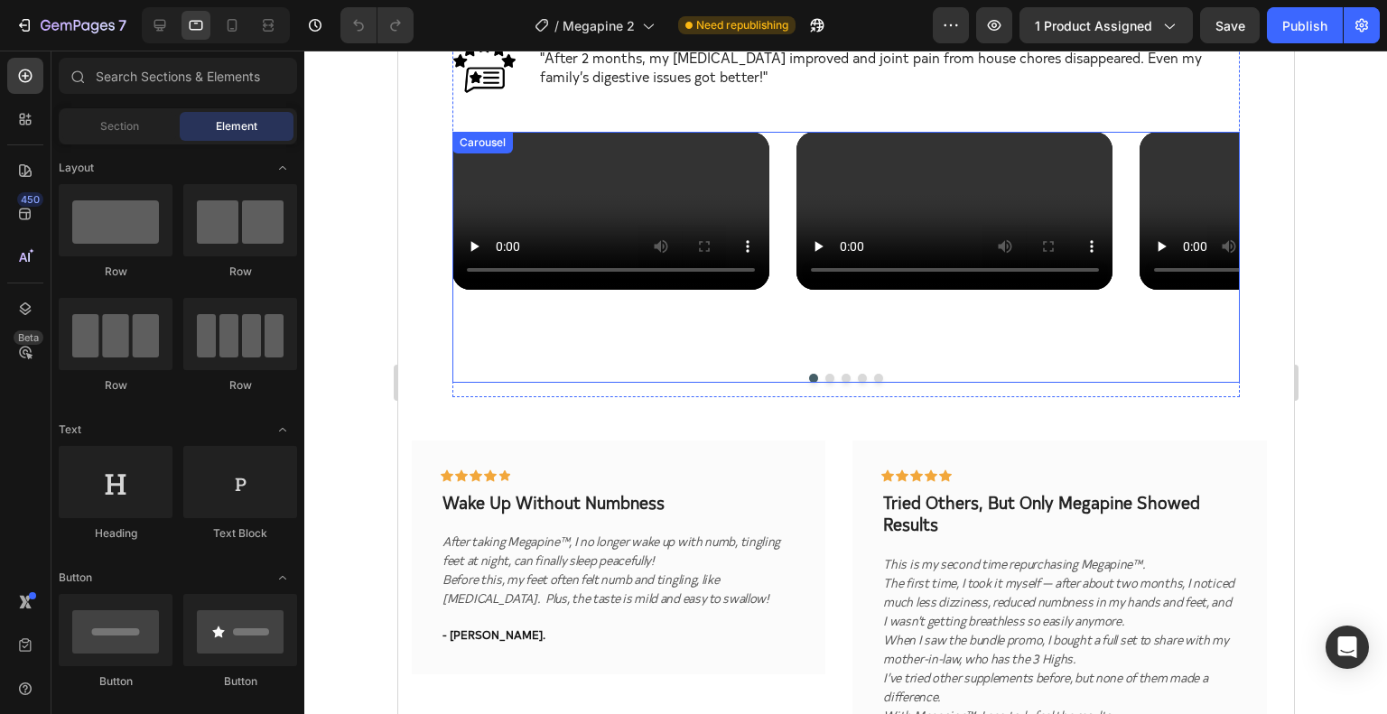
scroll to position [2890, 0]
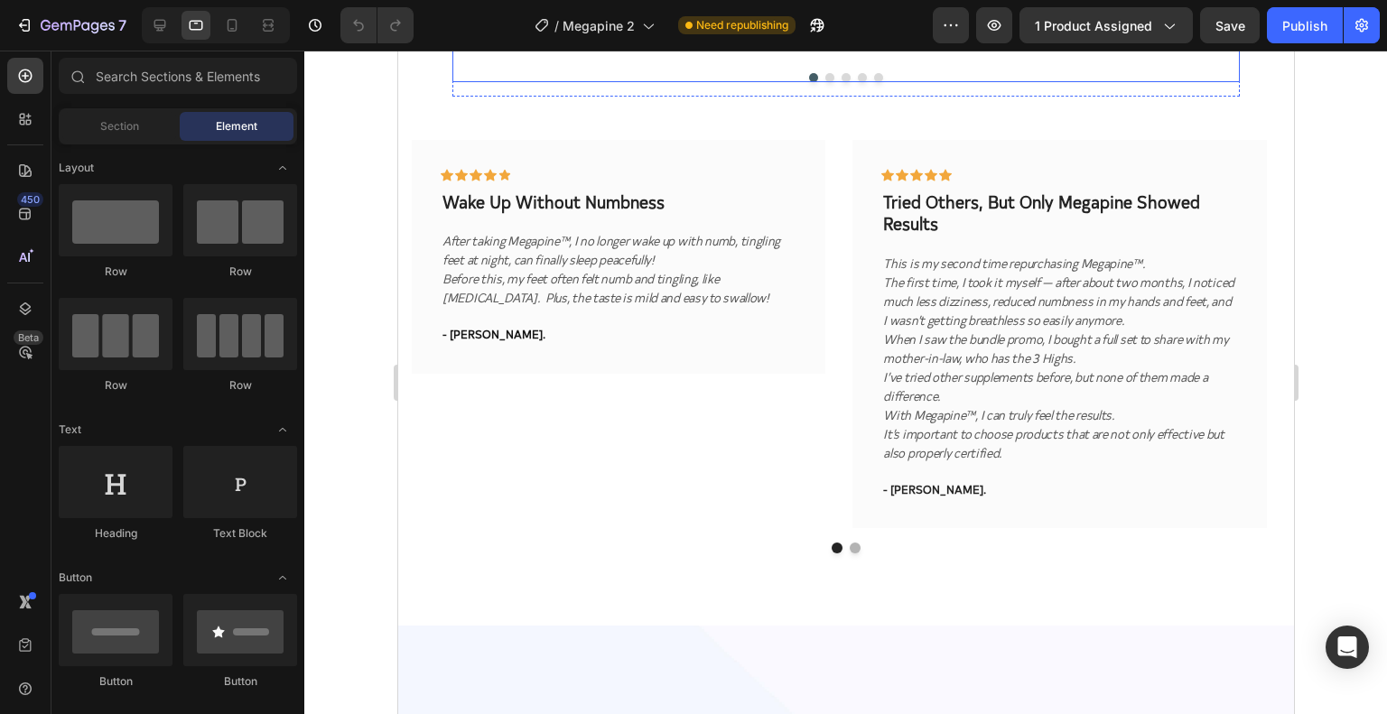
click at [817, 82] on div at bounding box center [846, 77] width 788 height 9
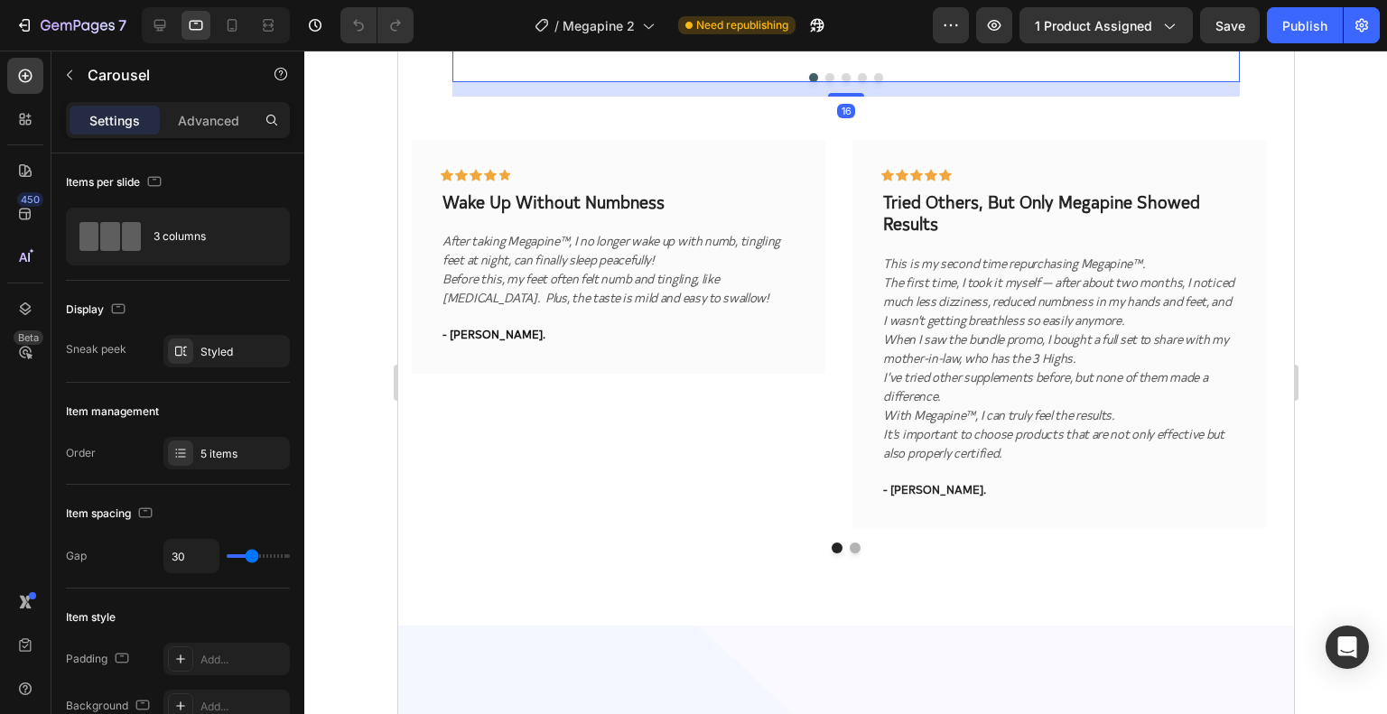
click at [825, 82] on button "Dot" at bounding box center [829, 77] width 9 height 9
click at [829, 82] on div at bounding box center [846, 77] width 788 height 9
click at [841, 82] on button "Dot" at bounding box center [845, 77] width 9 height 9
click at [857, 82] on button "Dot" at bounding box center [861, 77] width 9 height 9
click at [841, 82] on button "Dot" at bounding box center [845, 77] width 9 height 9
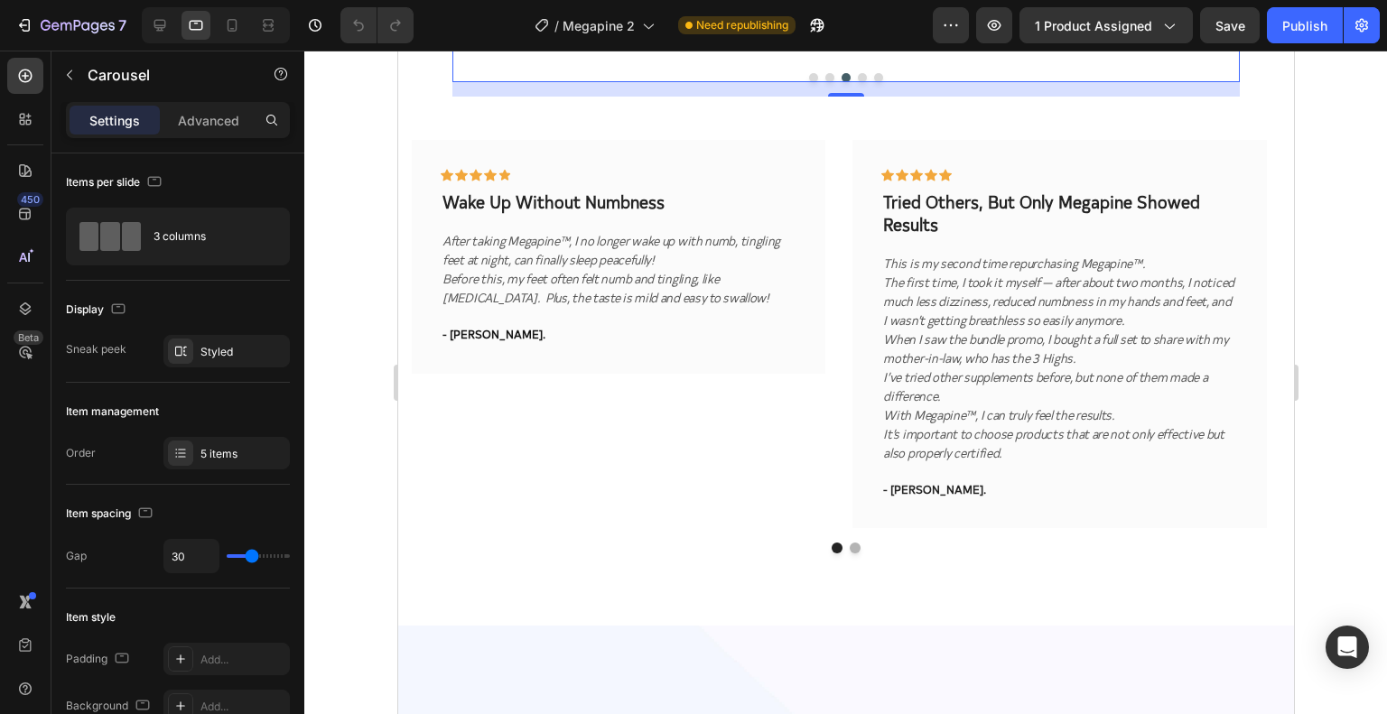
scroll to position [2589, 0]
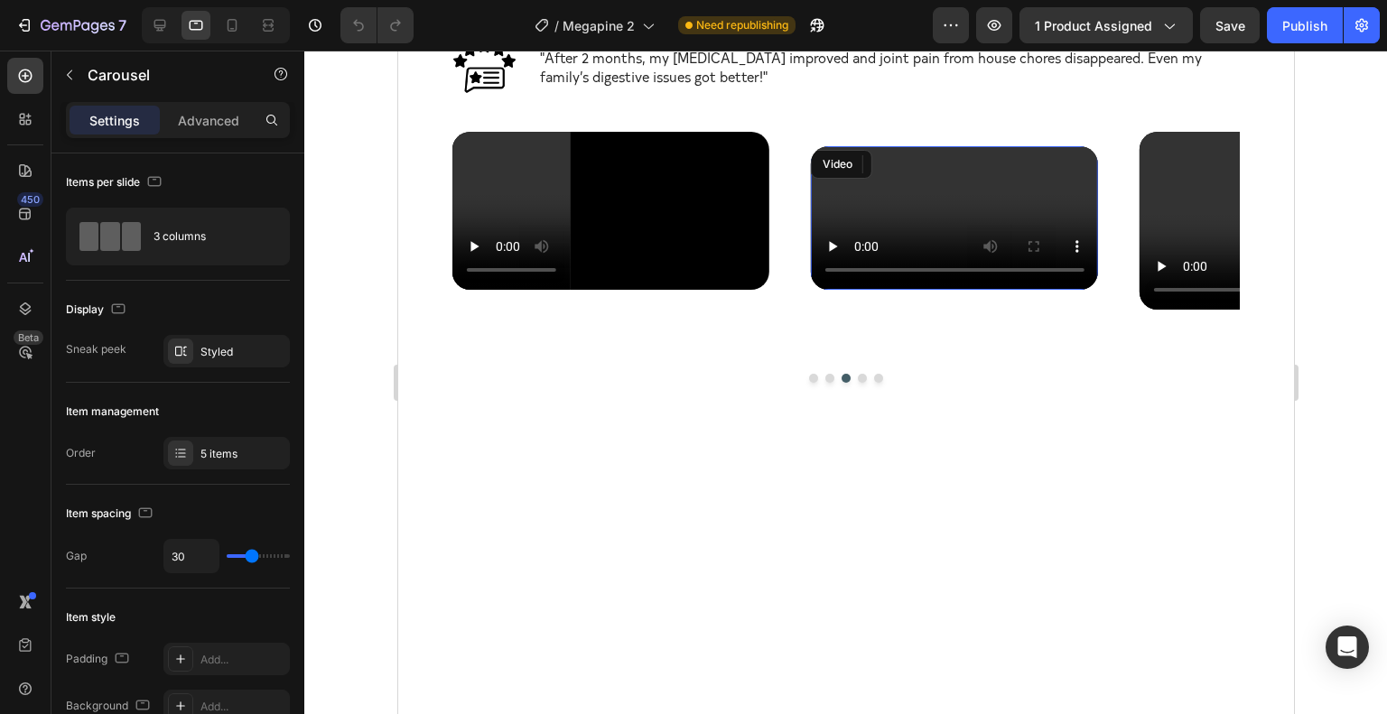
click at [900, 290] on video at bounding box center [954, 218] width 288 height 144
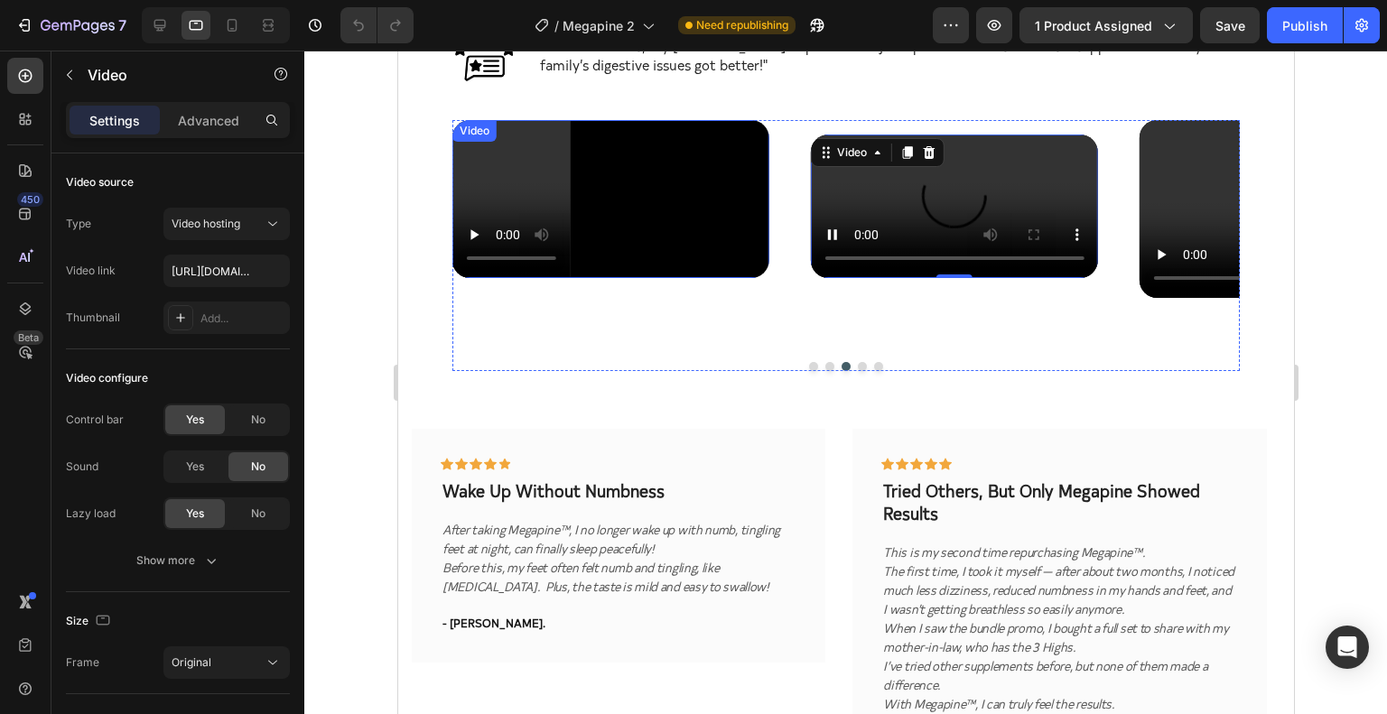
scroll to position [2890, 0]
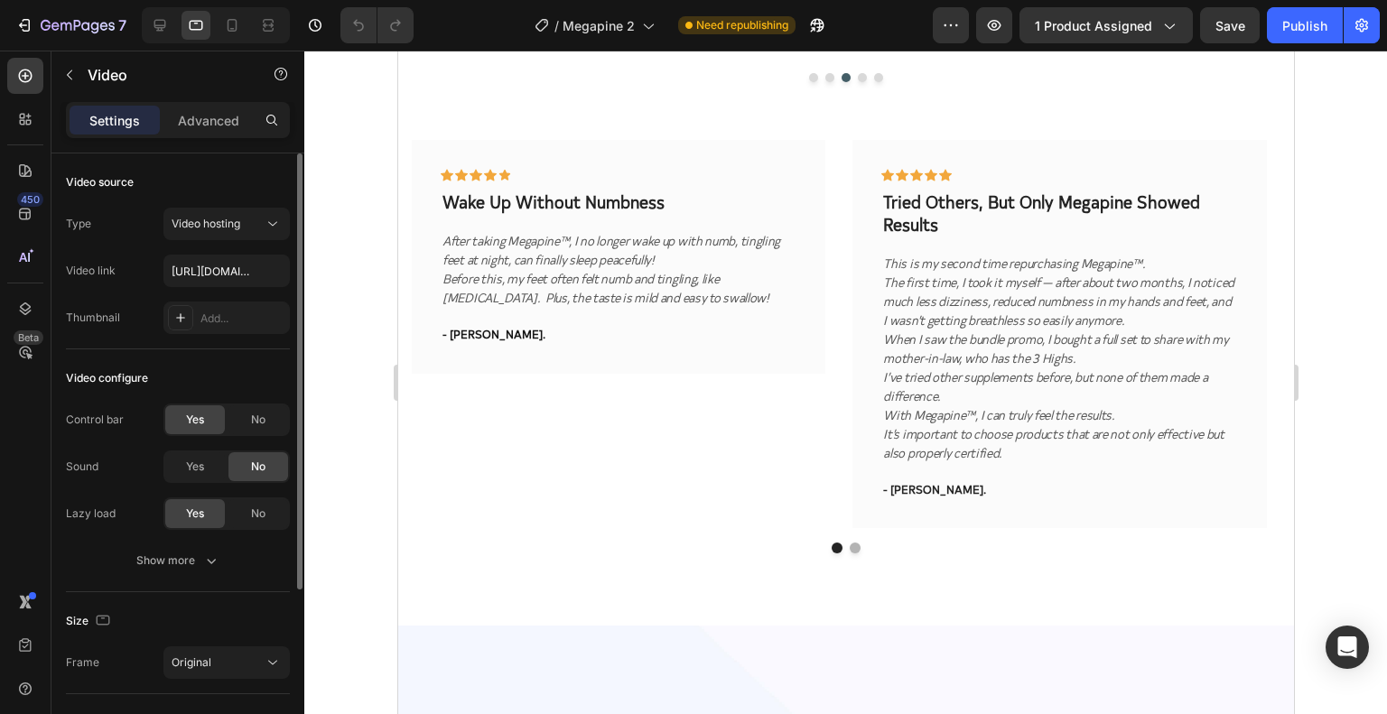
click at [234, 617] on div "Size" at bounding box center [178, 621] width 224 height 29
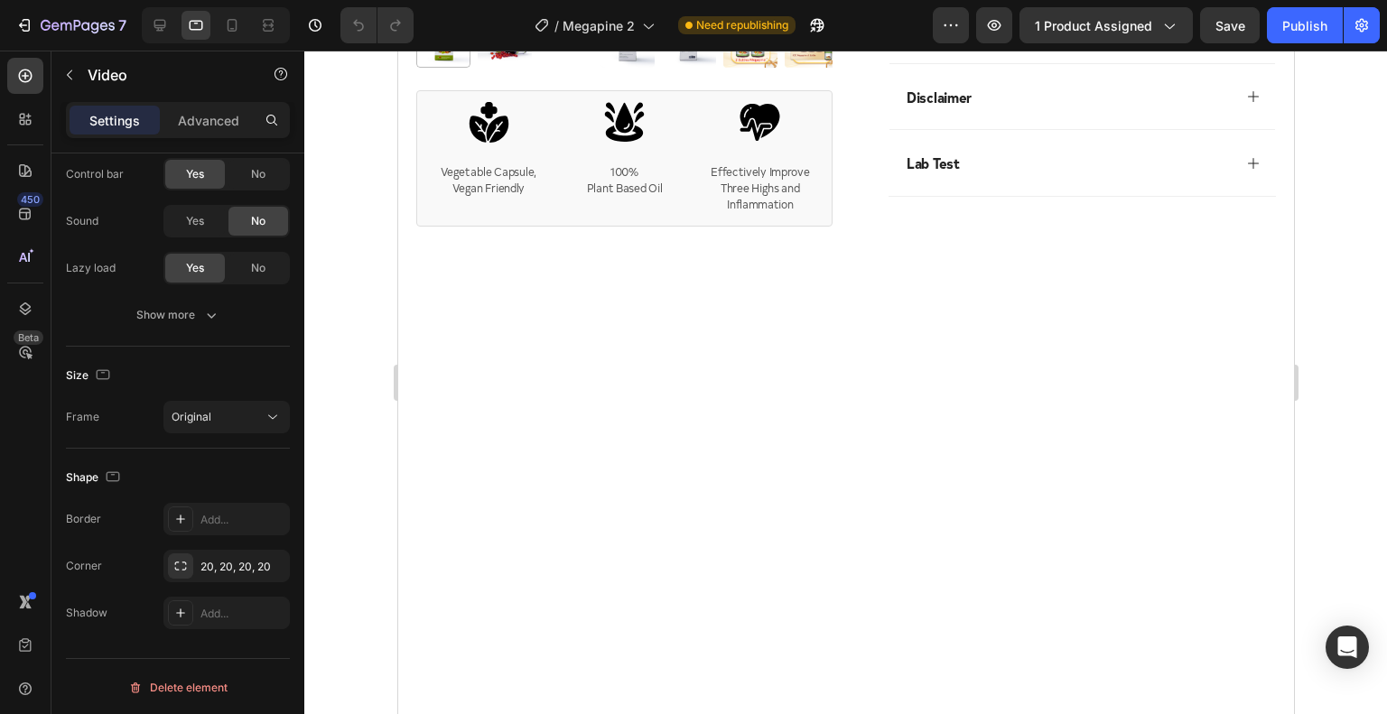
scroll to position [802, 0]
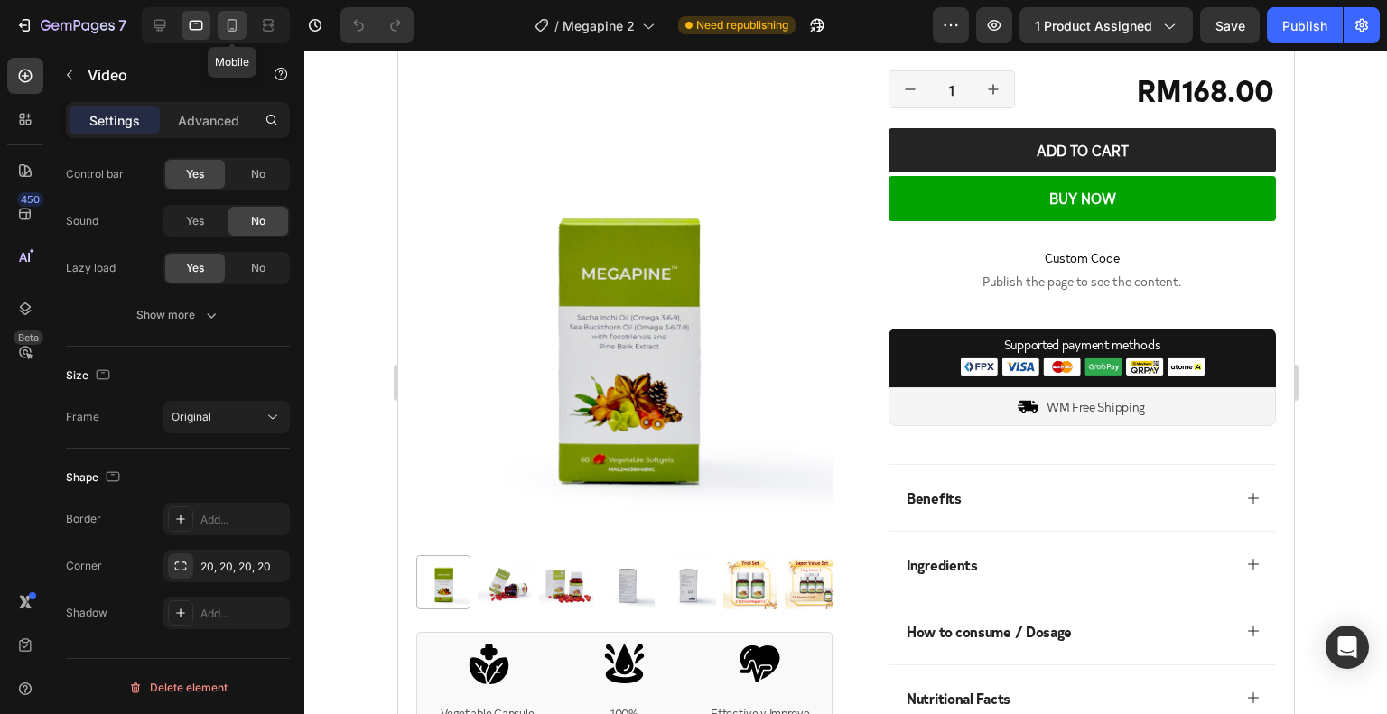
click at [241, 25] on div at bounding box center [232, 25] width 29 height 29
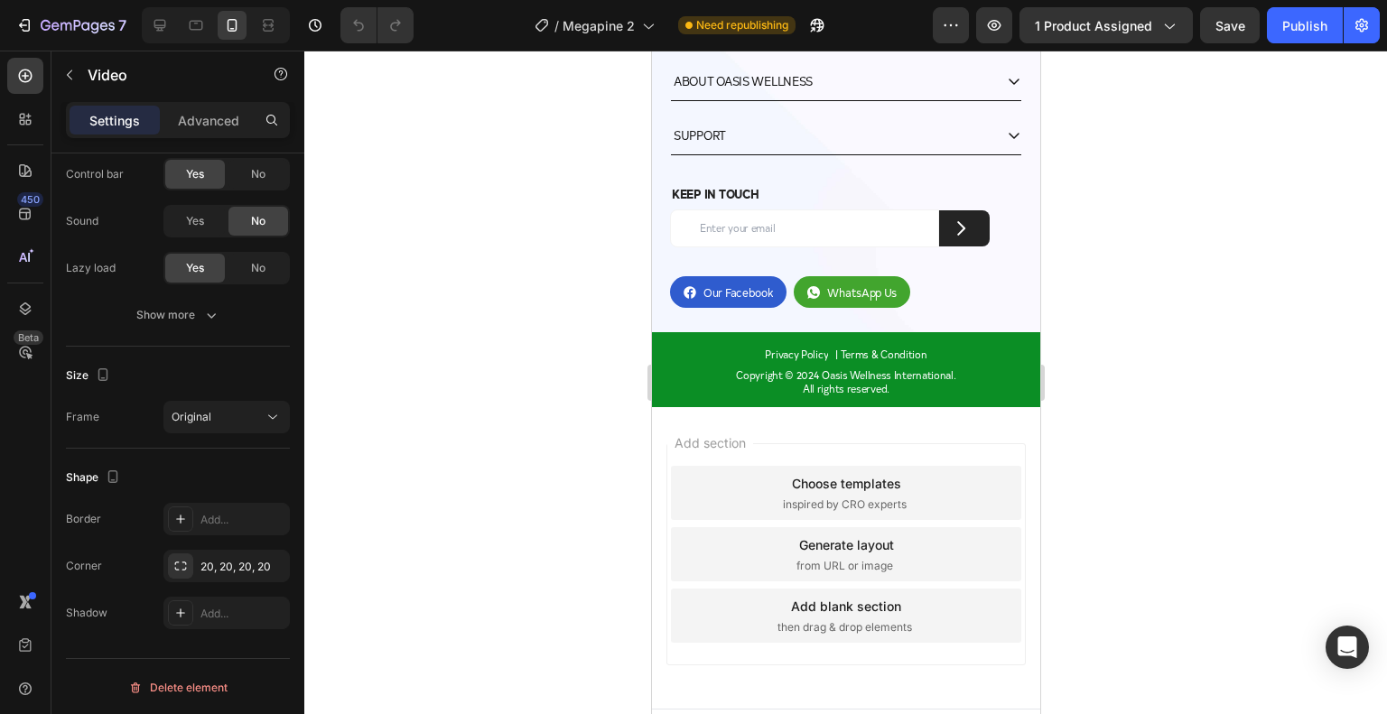
scroll to position [7661, 0]
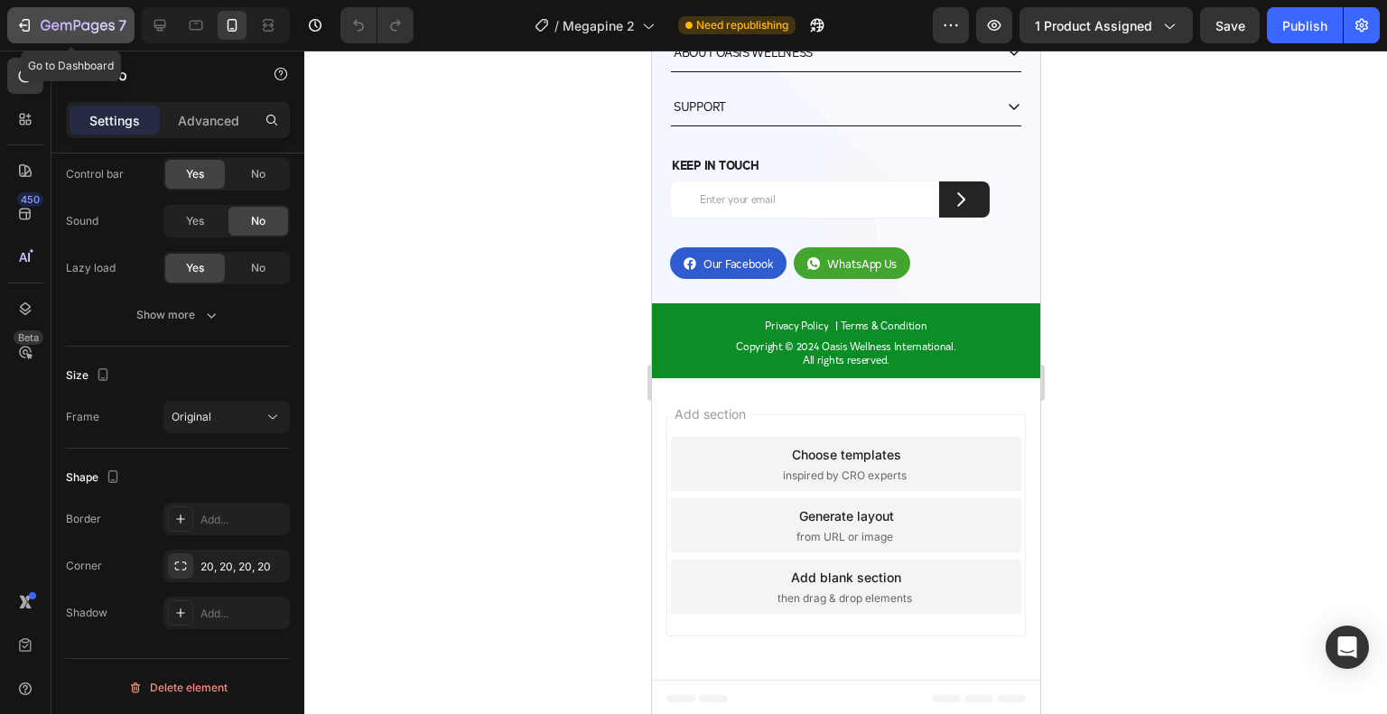
click at [78, 21] on icon "button" at bounding box center [77, 25] width 7 height 11
